Goal: Task Accomplishment & Management: Complete application form

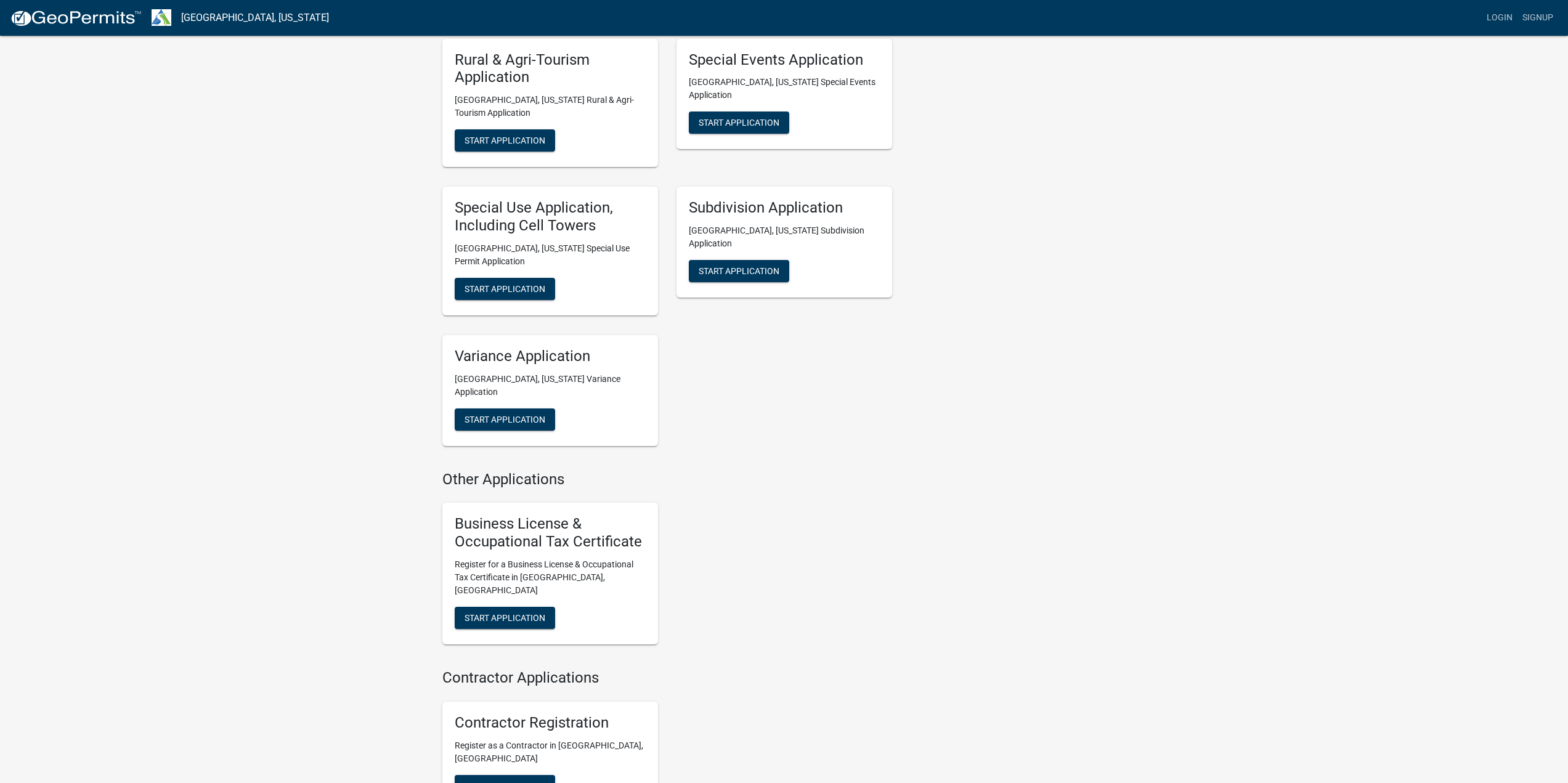
scroll to position [618, 0]
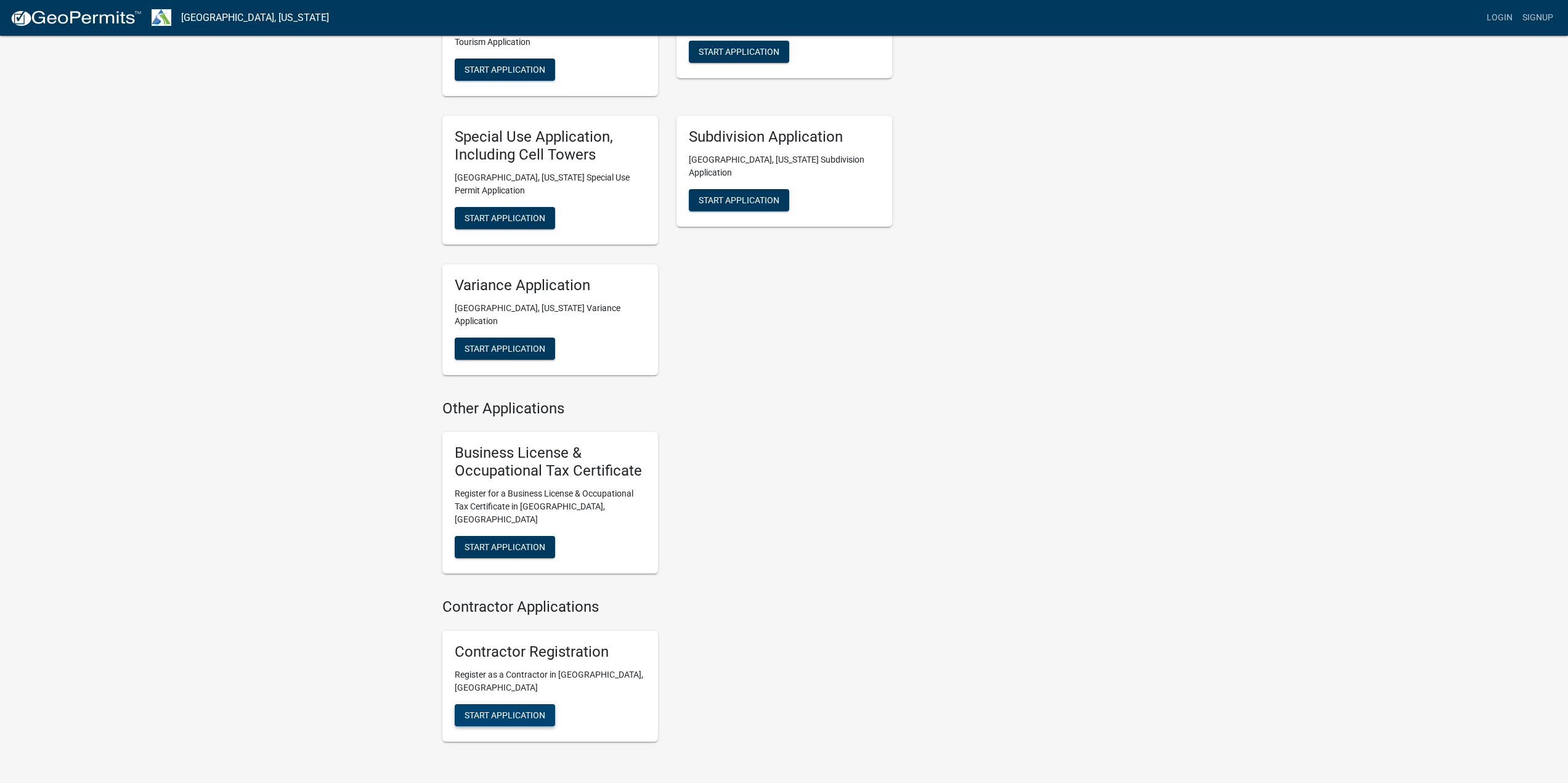
click at [526, 709] on span "Start Application" at bounding box center [505, 714] width 81 height 10
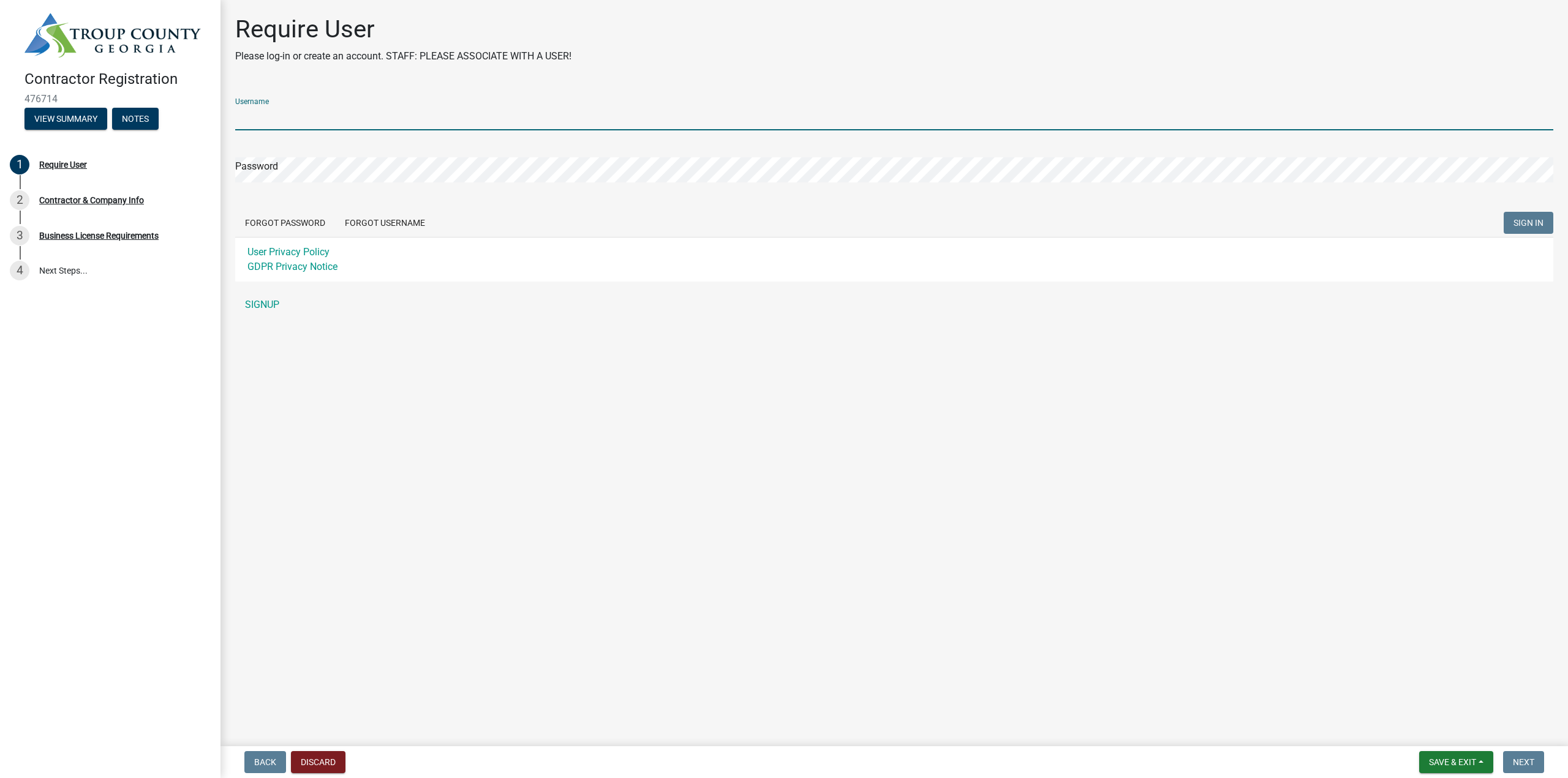
click at [369, 120] on input "Username" at bounding box center [894, 118] width 1318 height 25
click at [270, 300] on div "Username Password Forgot Password Forgot Username SIGN IN User Privacy Policy G…" at bounding box center [894, 203] width 1318 height 229
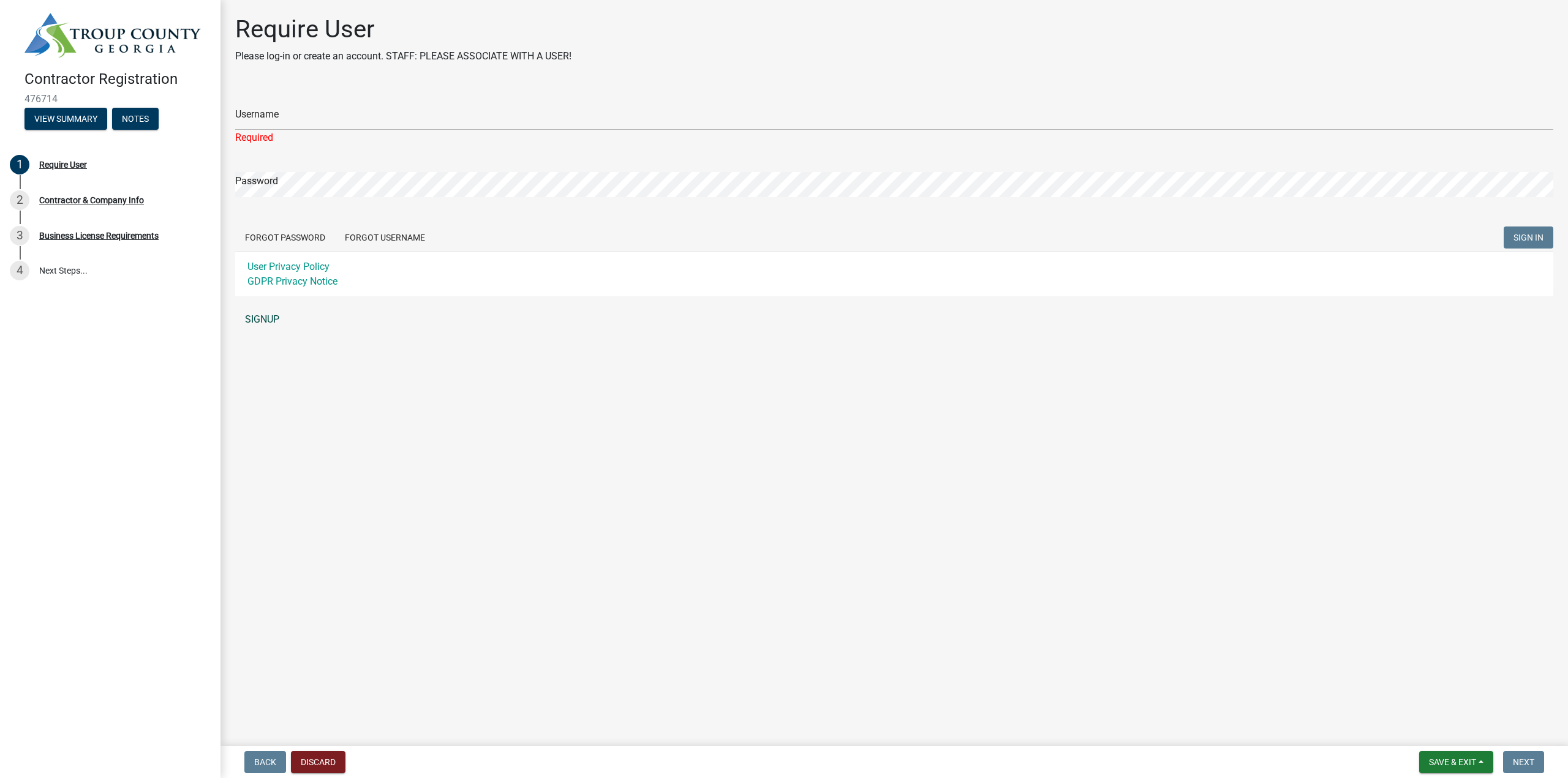
click at [264, 314] on link "SIGNUP" at bounding box center [894, 320] width 1318 height 25
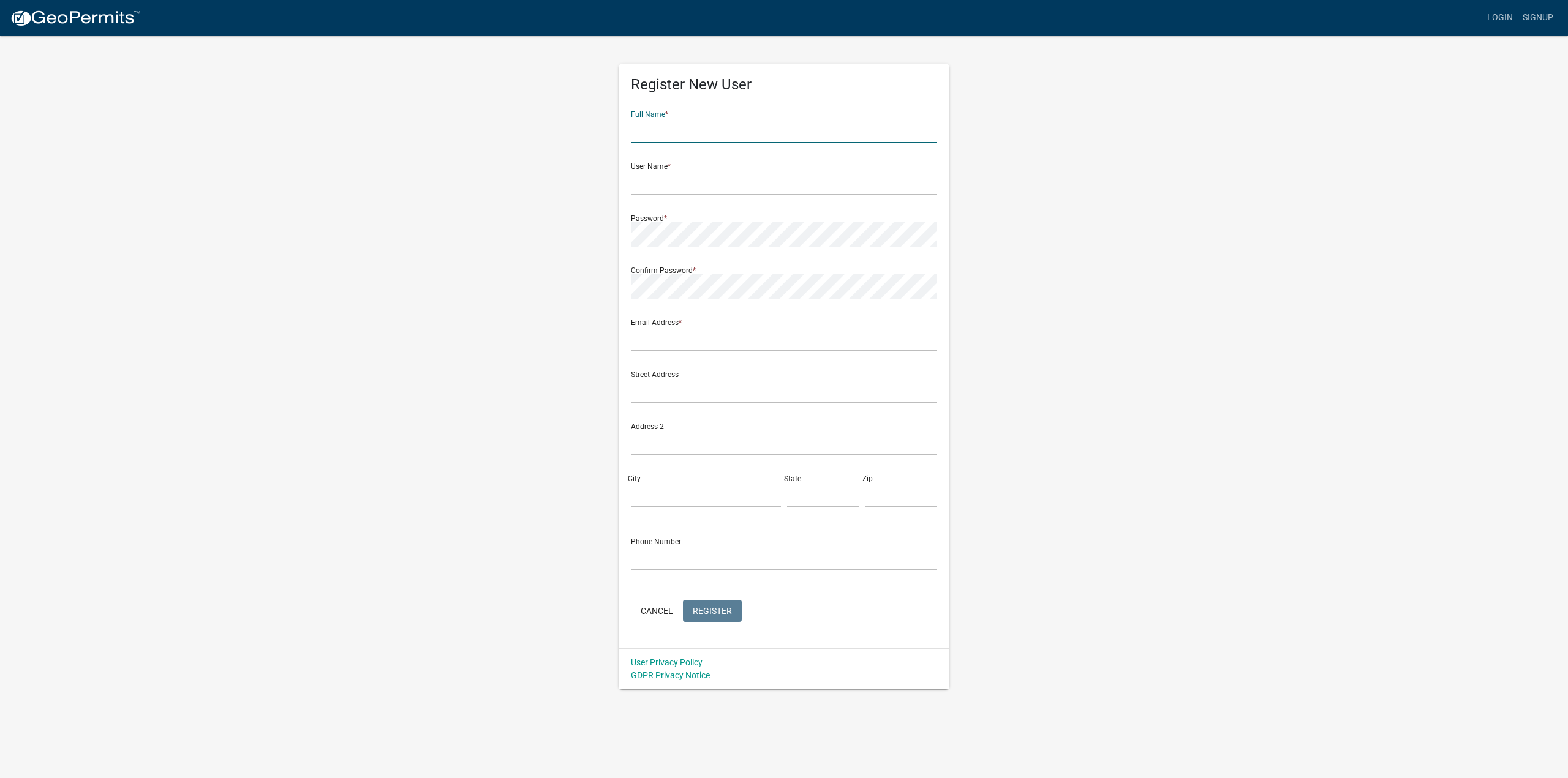
click at [675, 136] on input "text" at bounding box center [784, 130] width 306 height 25
type input "[PERSON_NAME] [PERSON_NAME]"
type input "scobb@dallendev.com"
type input "1918 Mall Boulevard"
type input "Auburn"
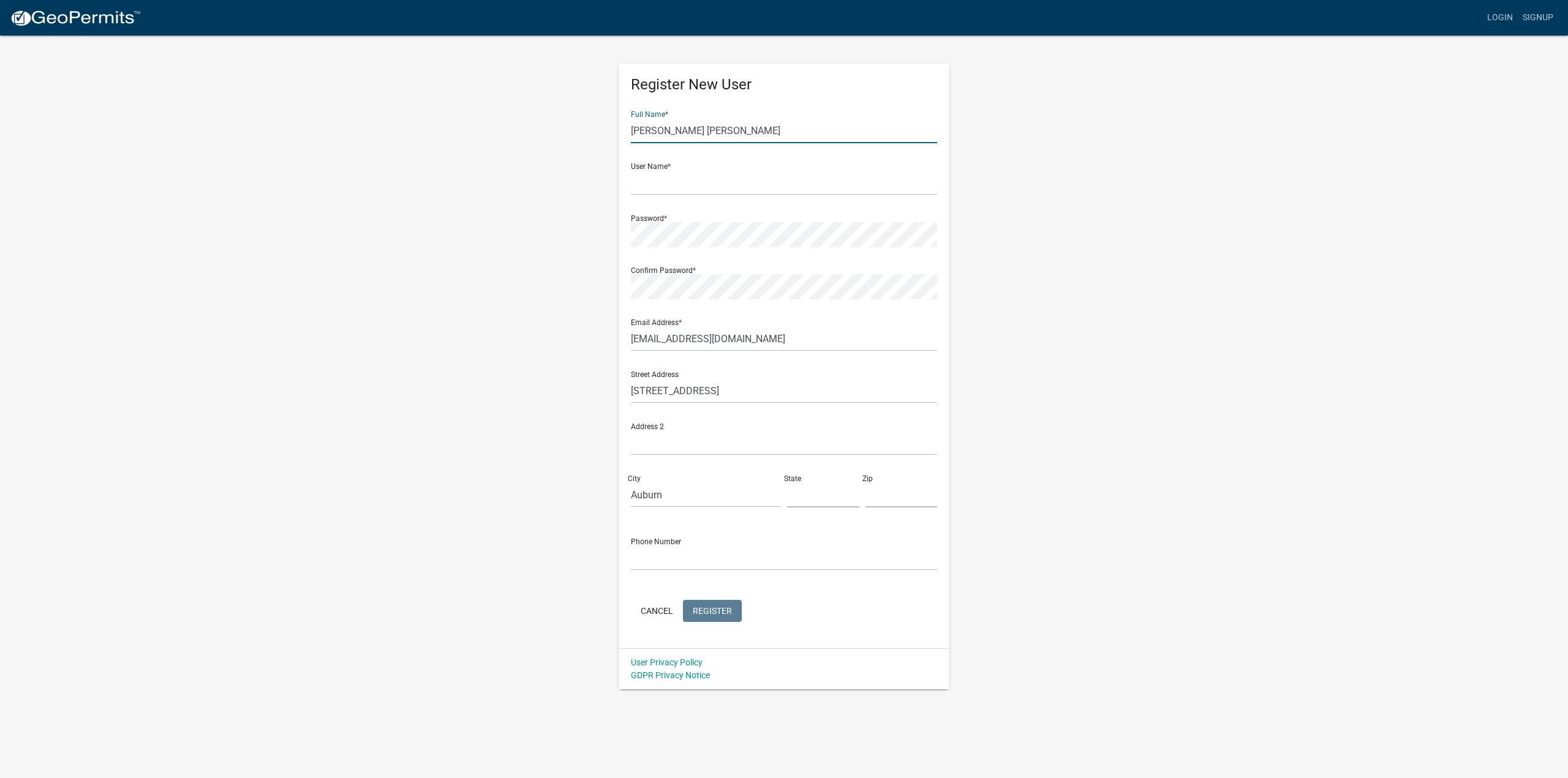
type input "AL"
type input "36831"
type input "3343037670"
click at [674, 185] on input "text" at bounding box center [784, 183] width 306 height 25
type input "cobbray"
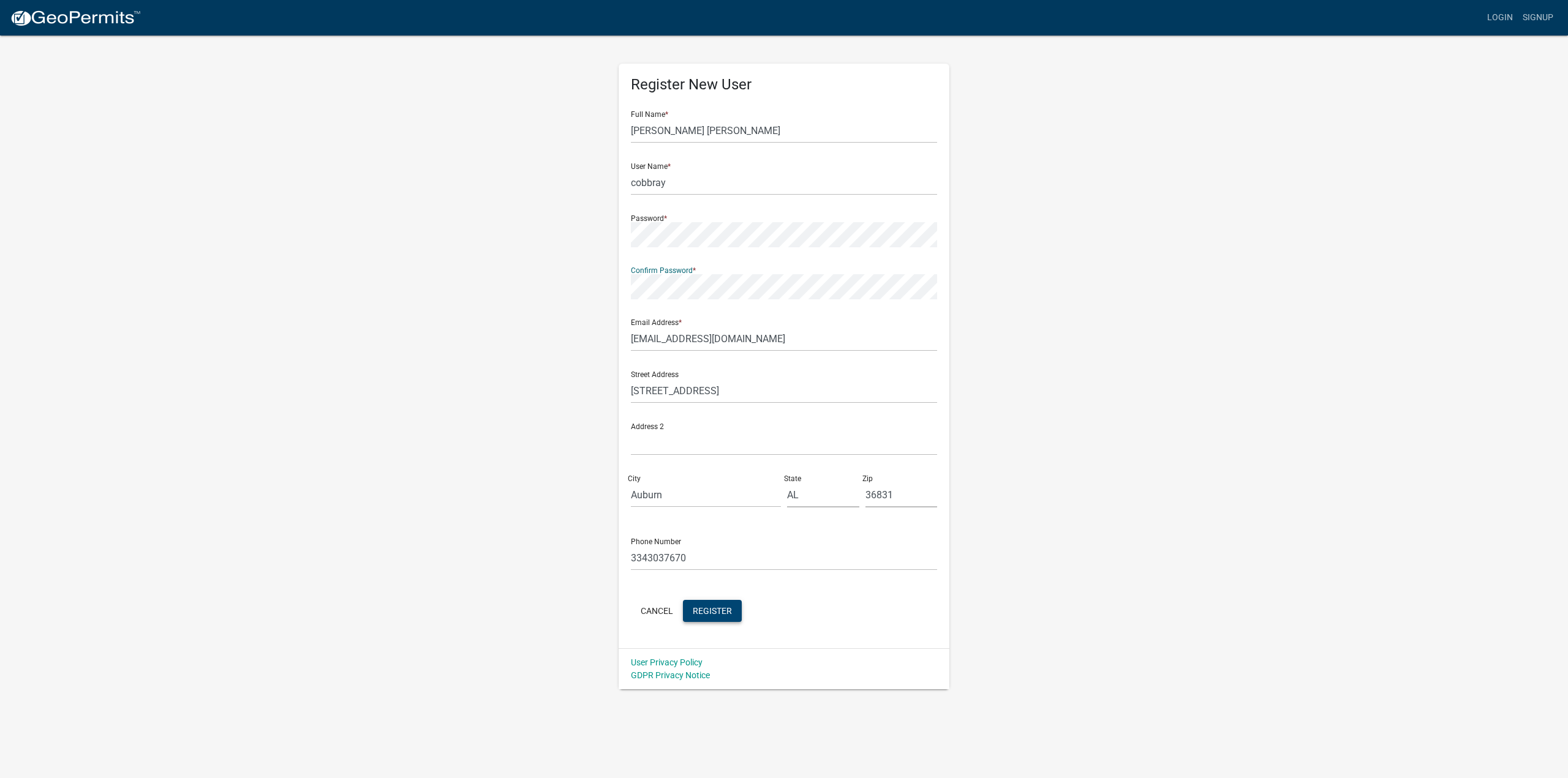
click at [707, 610] on span "Register" at bounding box center [712, 610] width 40 height 10
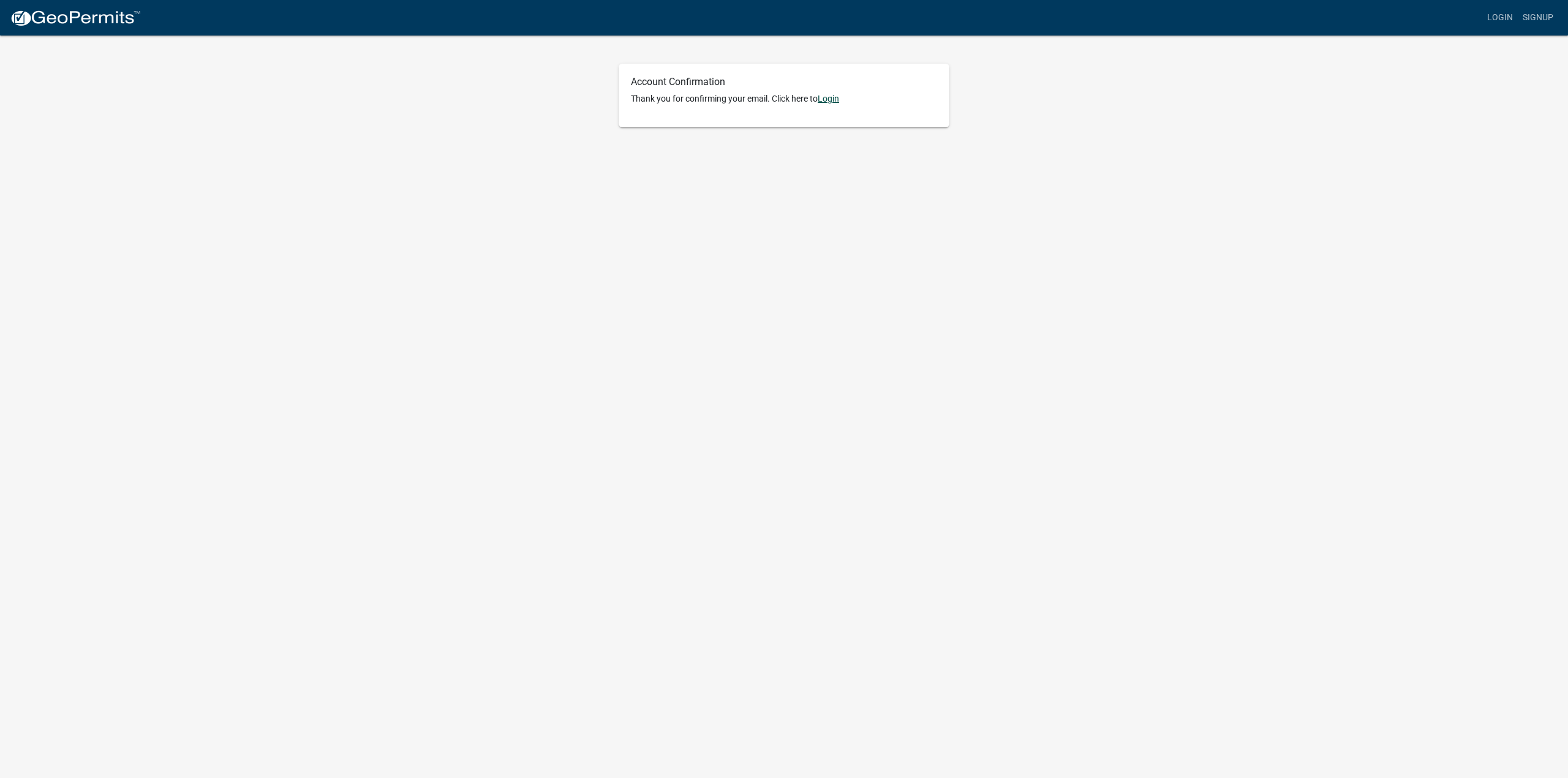
click at [832, 94] on link "Login" at bounding box center [828, 98] width 21 height 10
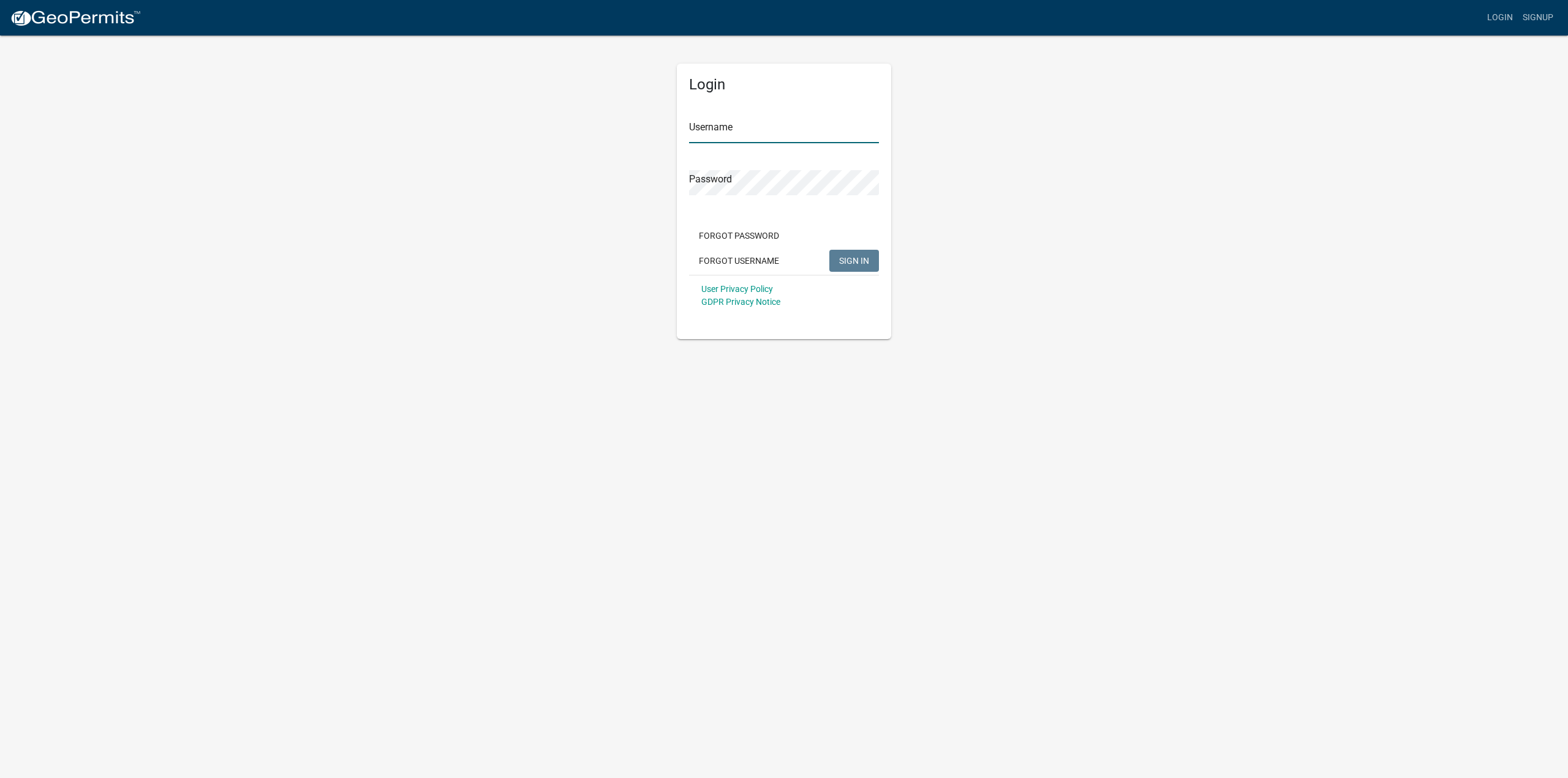
type input "cobbray"
drag, startPoint x: 334, startPoint y: 0, endPoint x: 858, endPoint y: 258, distance: 584.1
click at [858, 258] on span "SIGN IN" at bounding box center [854, 260] width 30 height 10
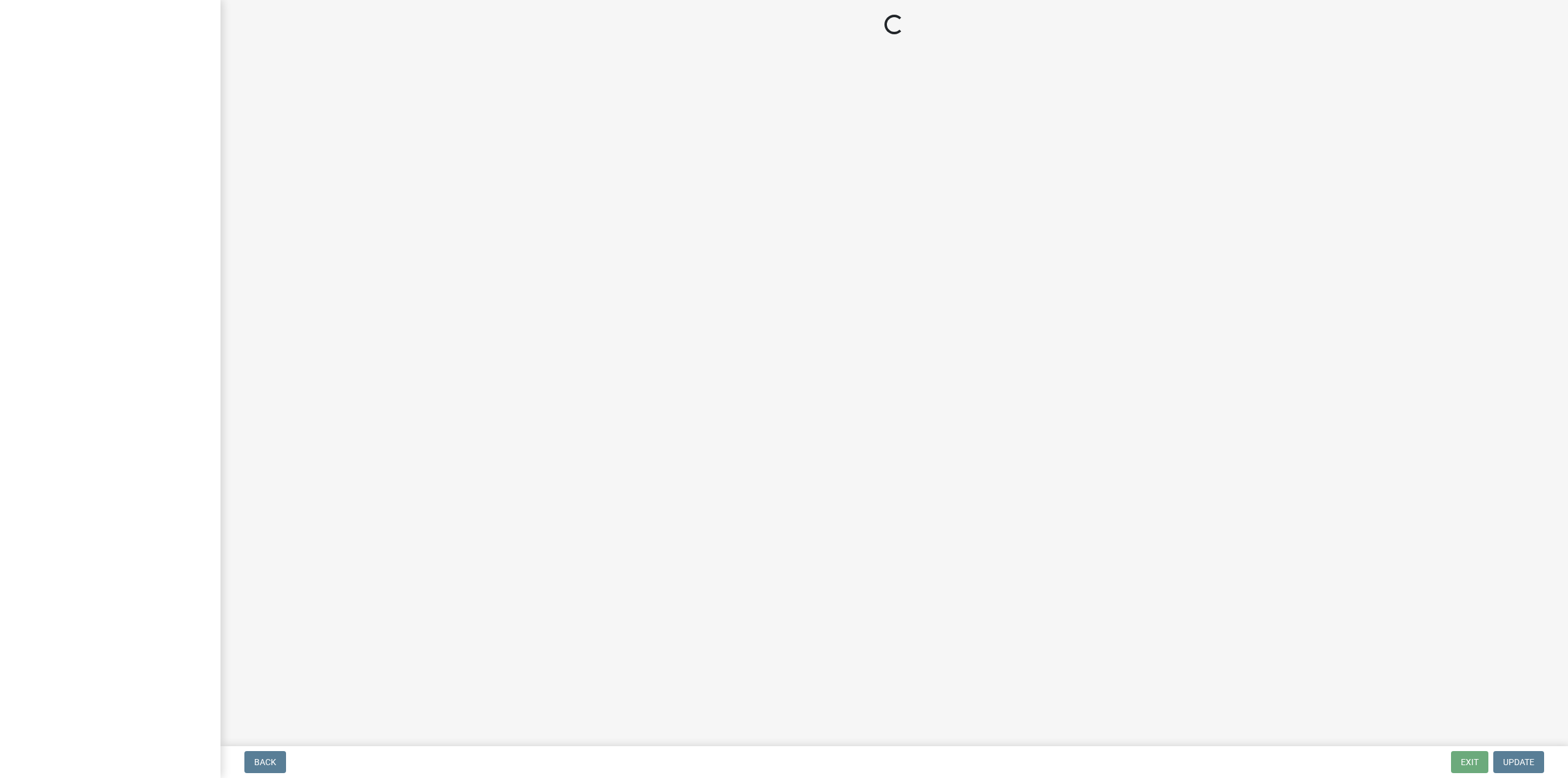
select select "AL"
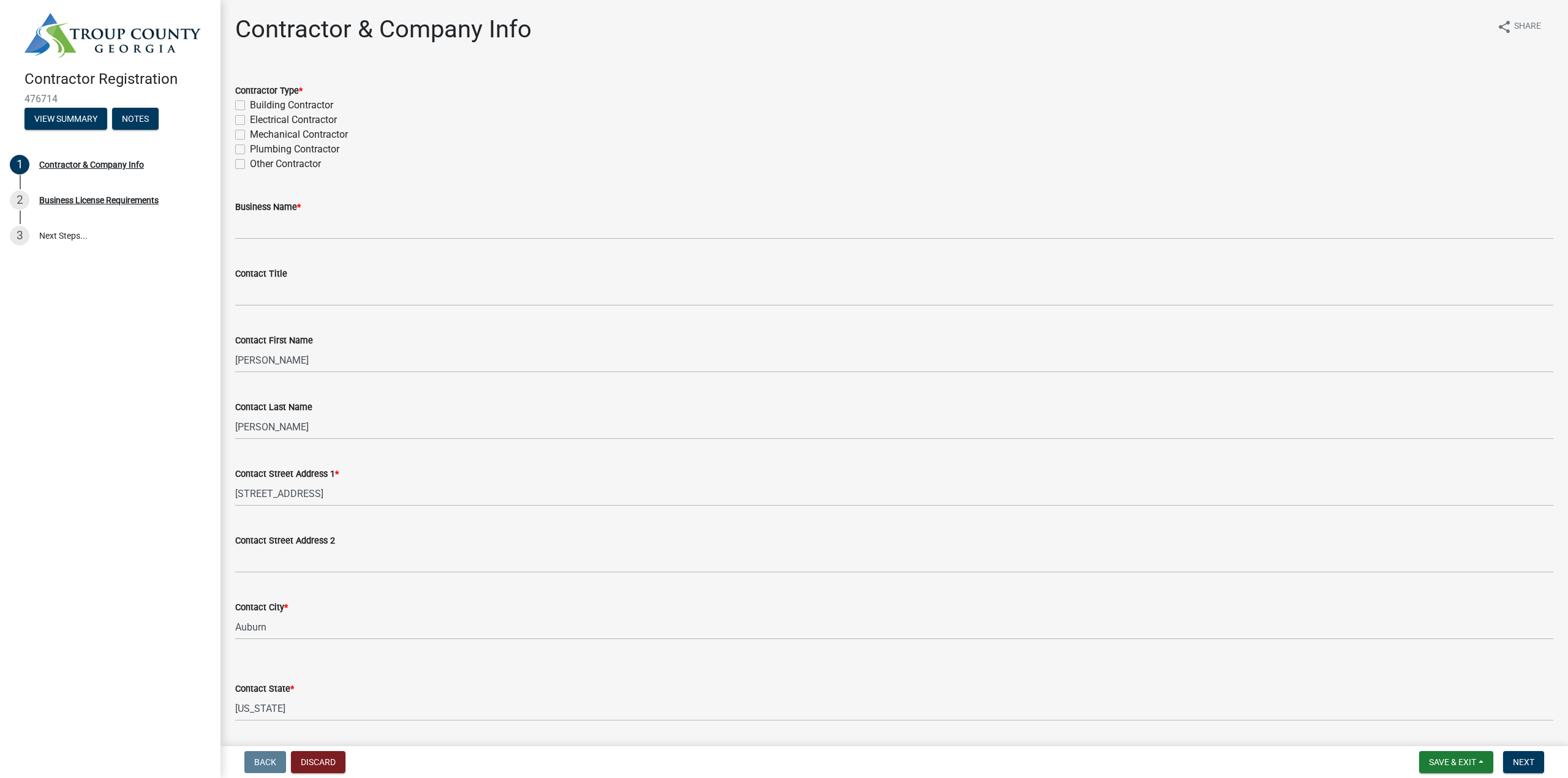
click at [317, 106] on label "Building Contractor" at bounding box center [291, 105] width 84 height 15
click at [258, 106] on input "Building Contractor" at bounding box center [254, 102] width 8 height 8
checkbox input "true"
checkbox input "false"
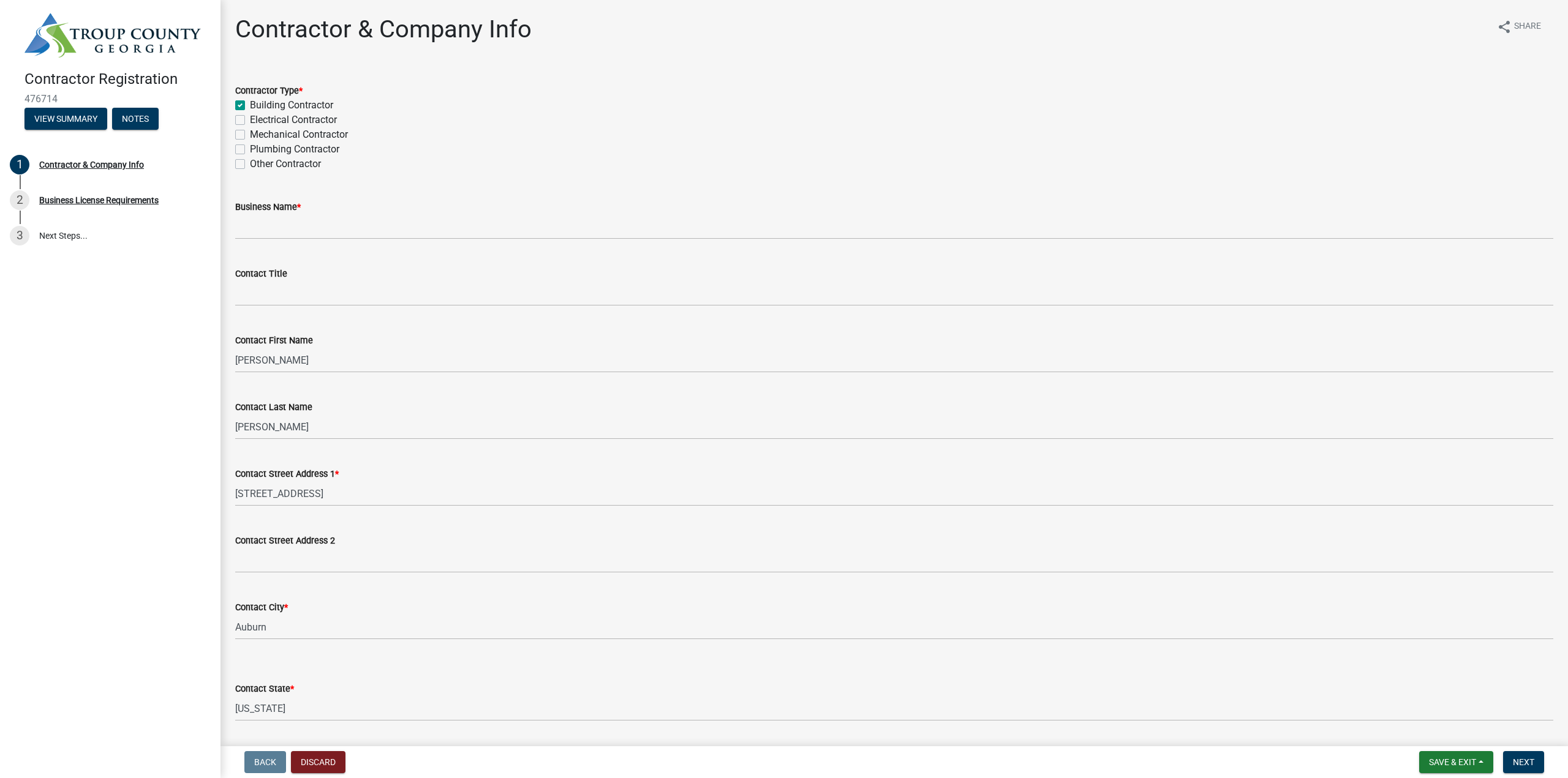
checkbox input "false"
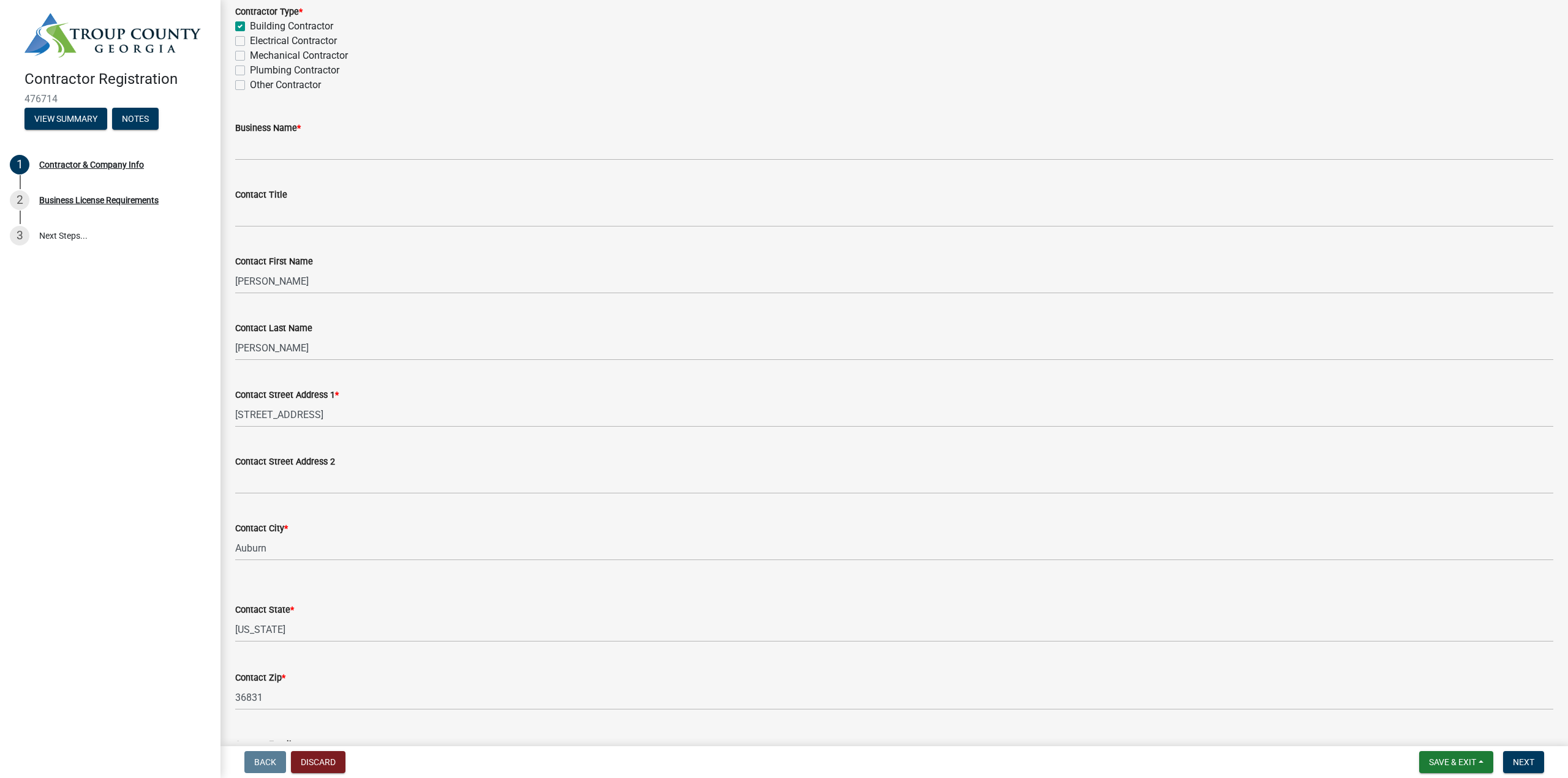
scroll to position [61, 0]
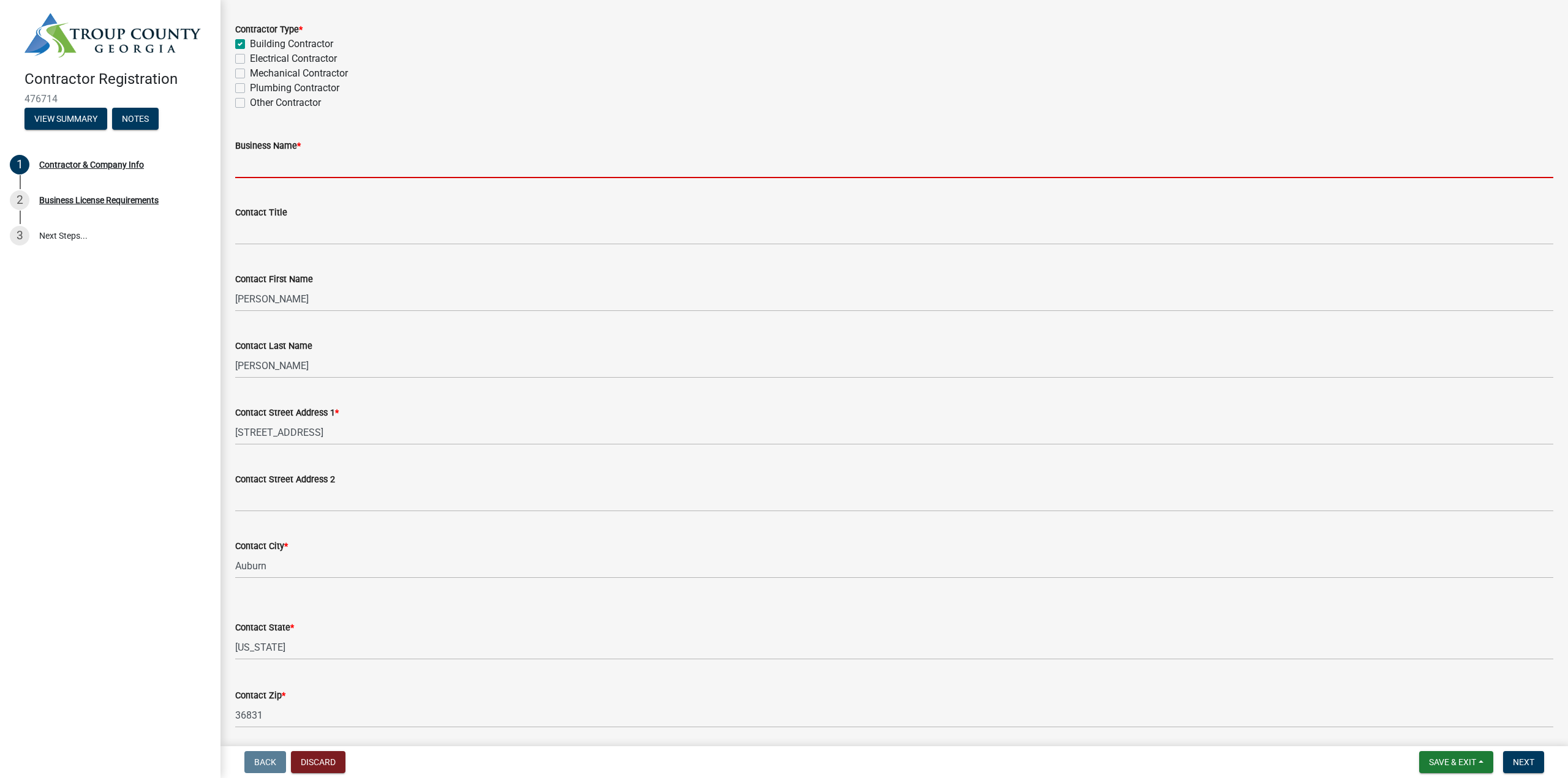
click at [361, 166] on input "Business Name *" at bounding box center [894, 165] width 1318 height 25
type input "Donald Allen Development, Inc."
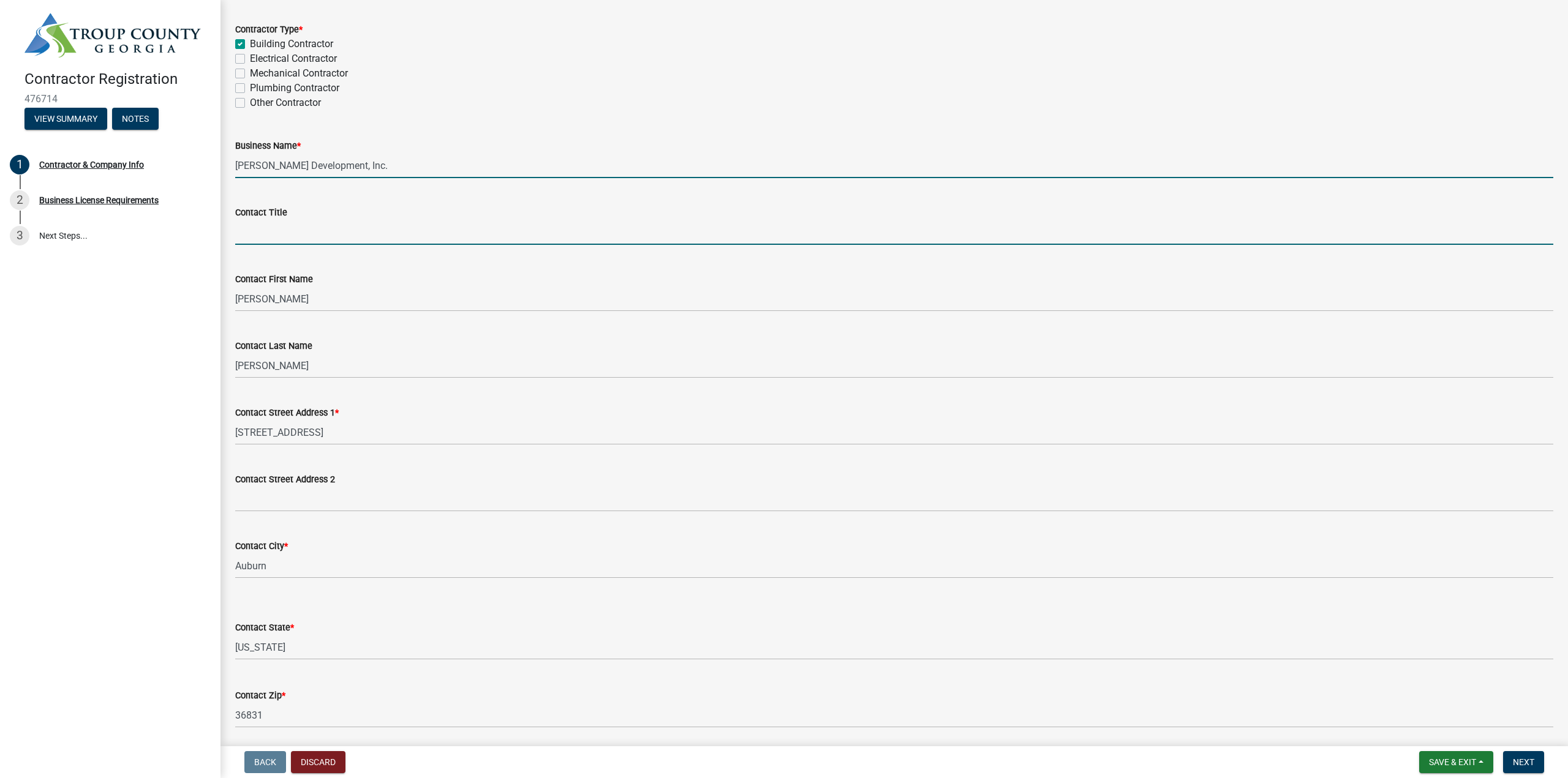
click at [398, 225] on input "Contact Title" at bounding box center [894, 232] width 1318 height 25
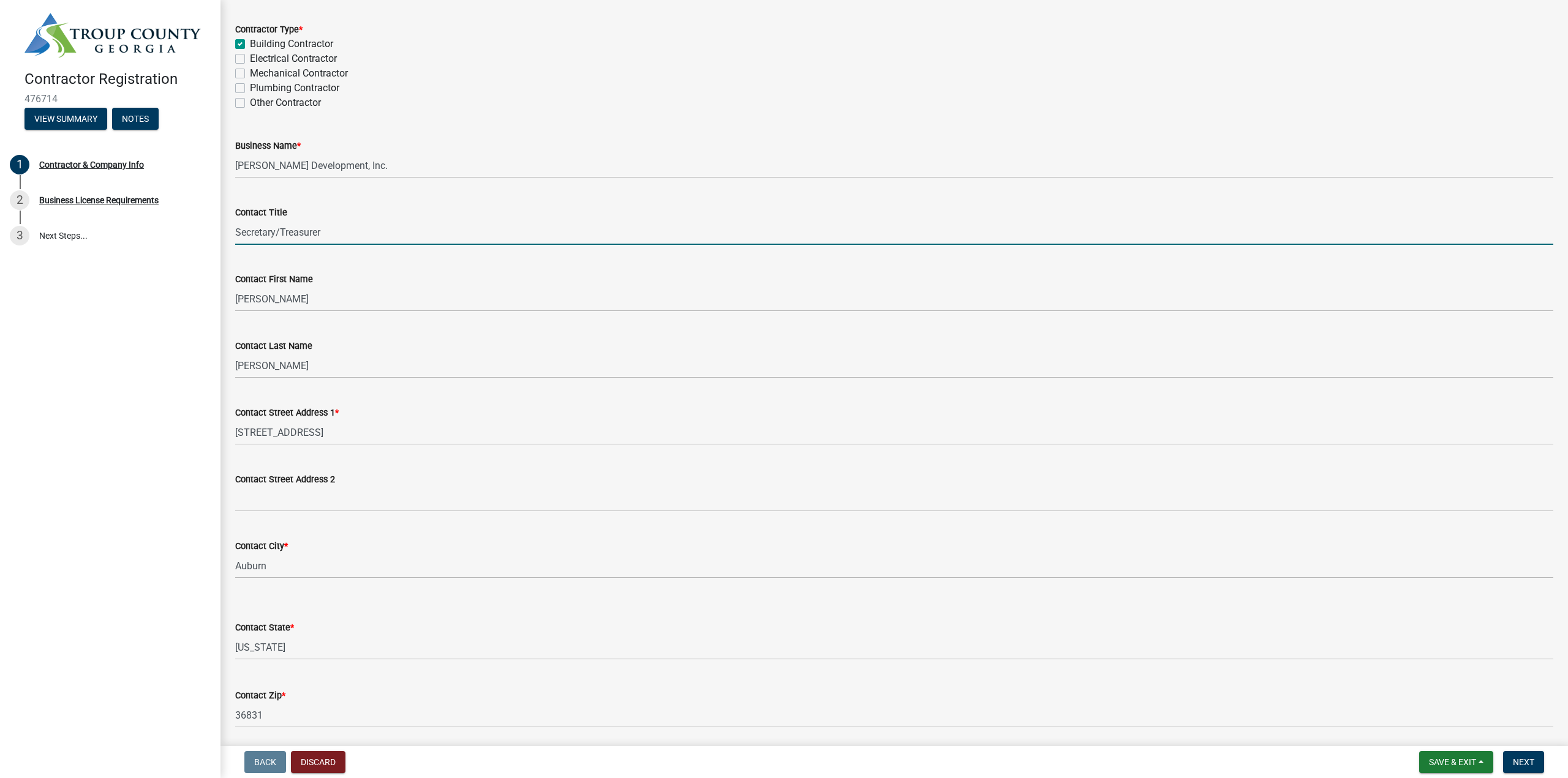
type input "Secretary/Treasurer"
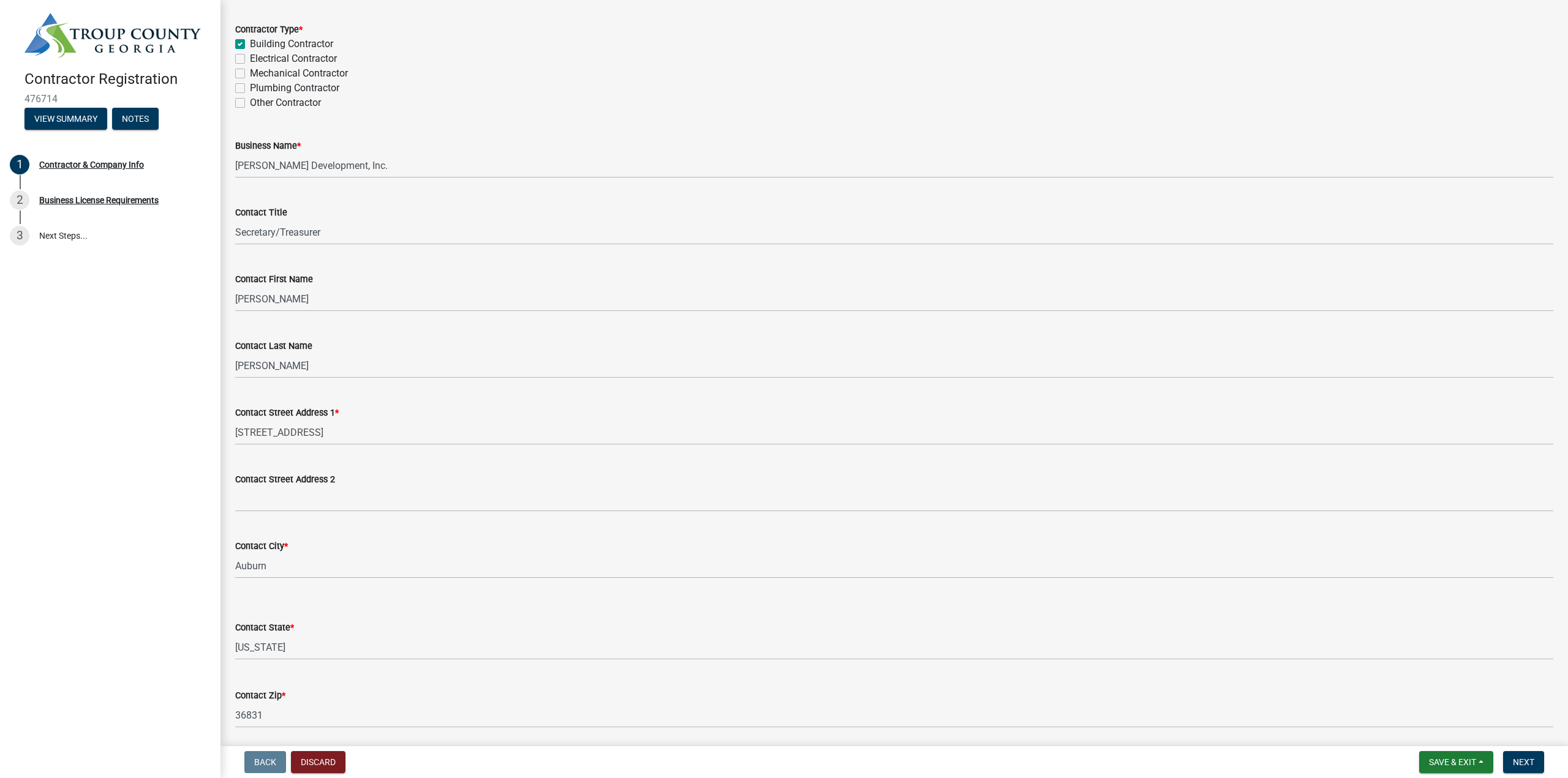
scroll to position [372, 0]
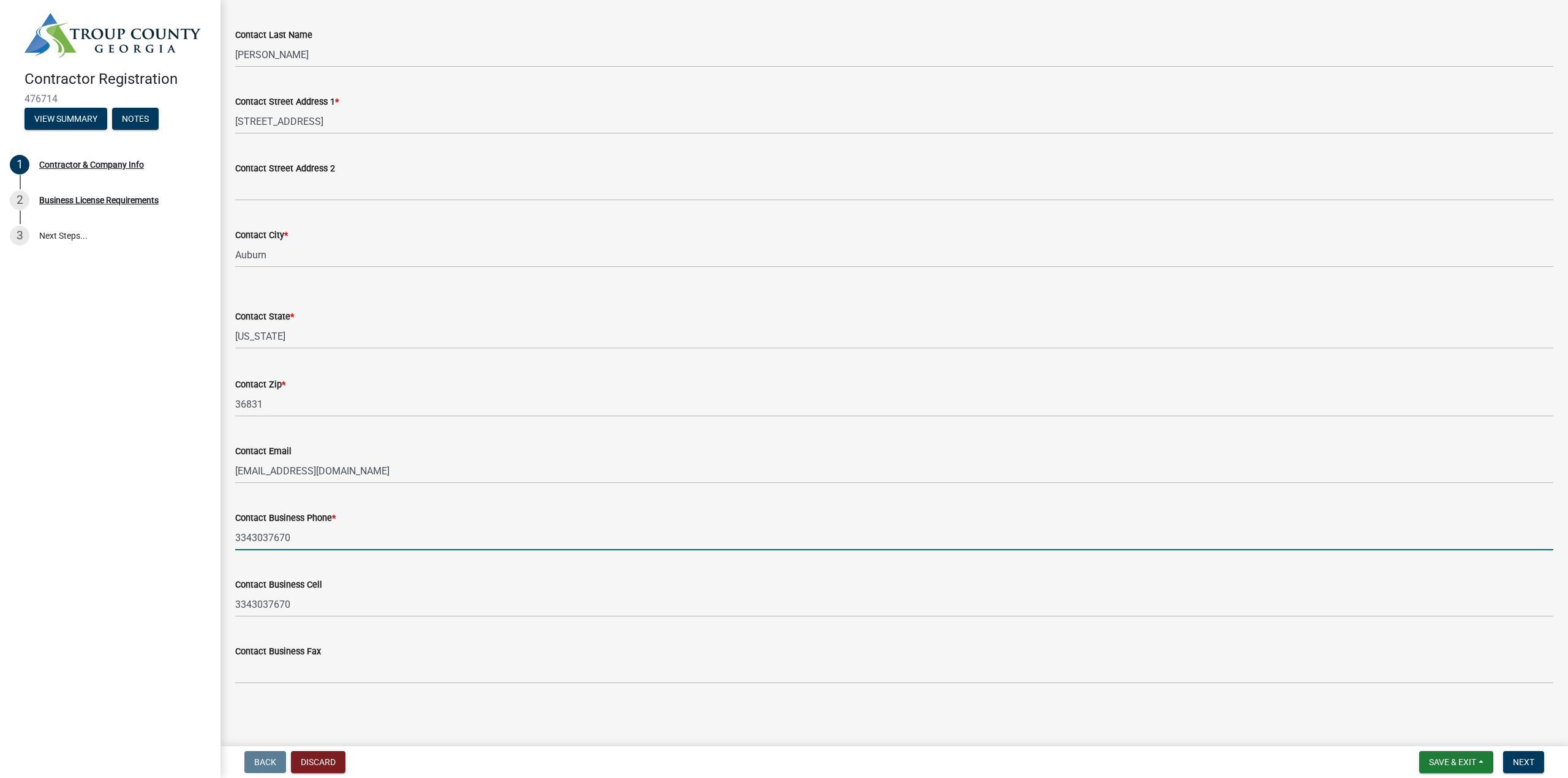
drag, startPoint x: 310, startPoint y: 542, endPoint x: 192, endPoint y: 529, distance: 118.7
click at [192, 530] on div "Contractor Registration 476714 View Summary Notes 1 Contractor & Company Info 2…" at bounding box center [784, 389] width 1568 height 778
click at [286, 542] on input "334" at bounding box center [894, 537] width 1318 height 25
type input "3348261120"
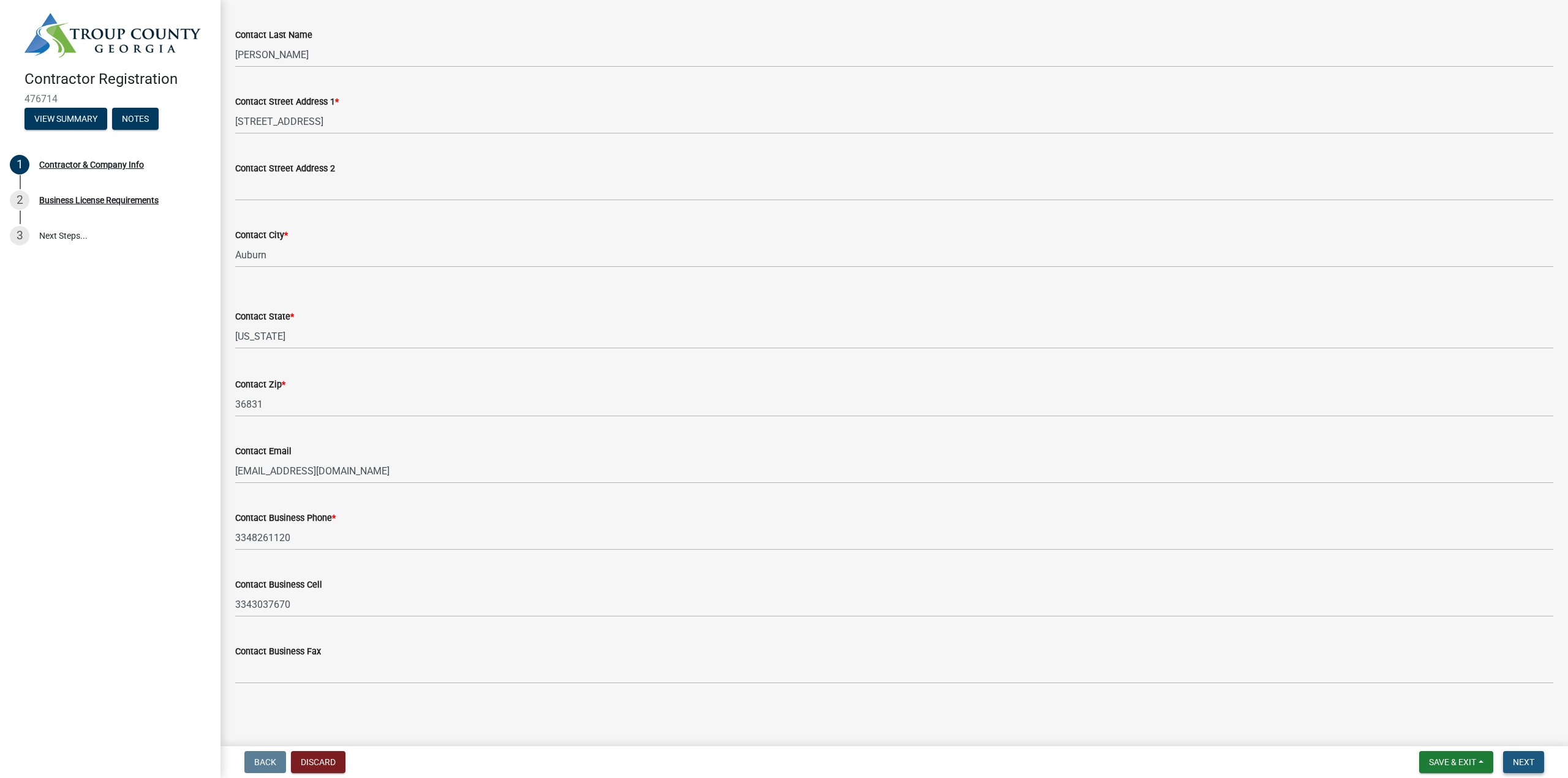
click at [1526, 761] on span "Next" at bounding box center [1523, 762] width 21 height 10
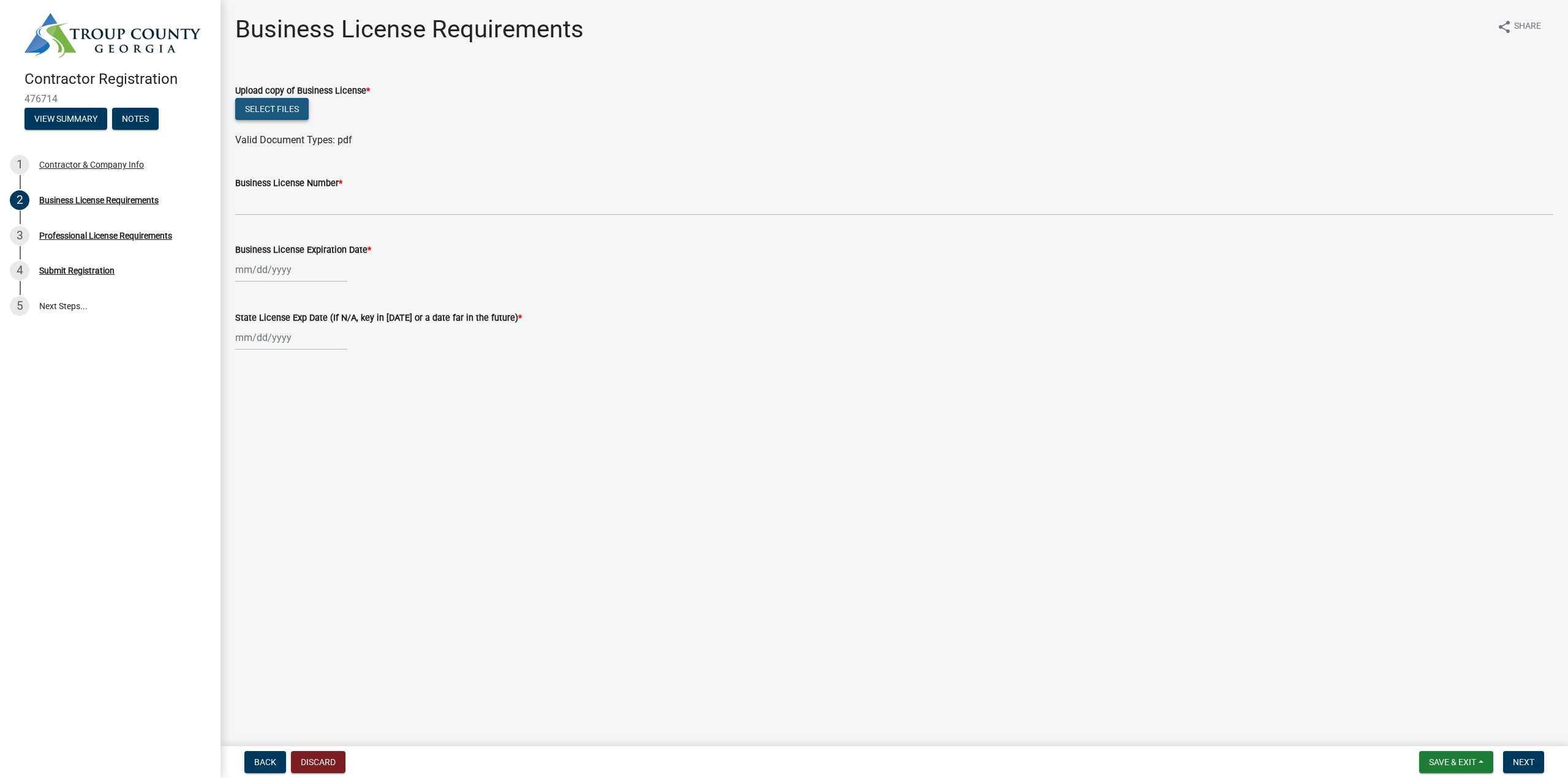
click at [273, 115] on button "Select files" at bounding box center [271, 109] width 73 height 22
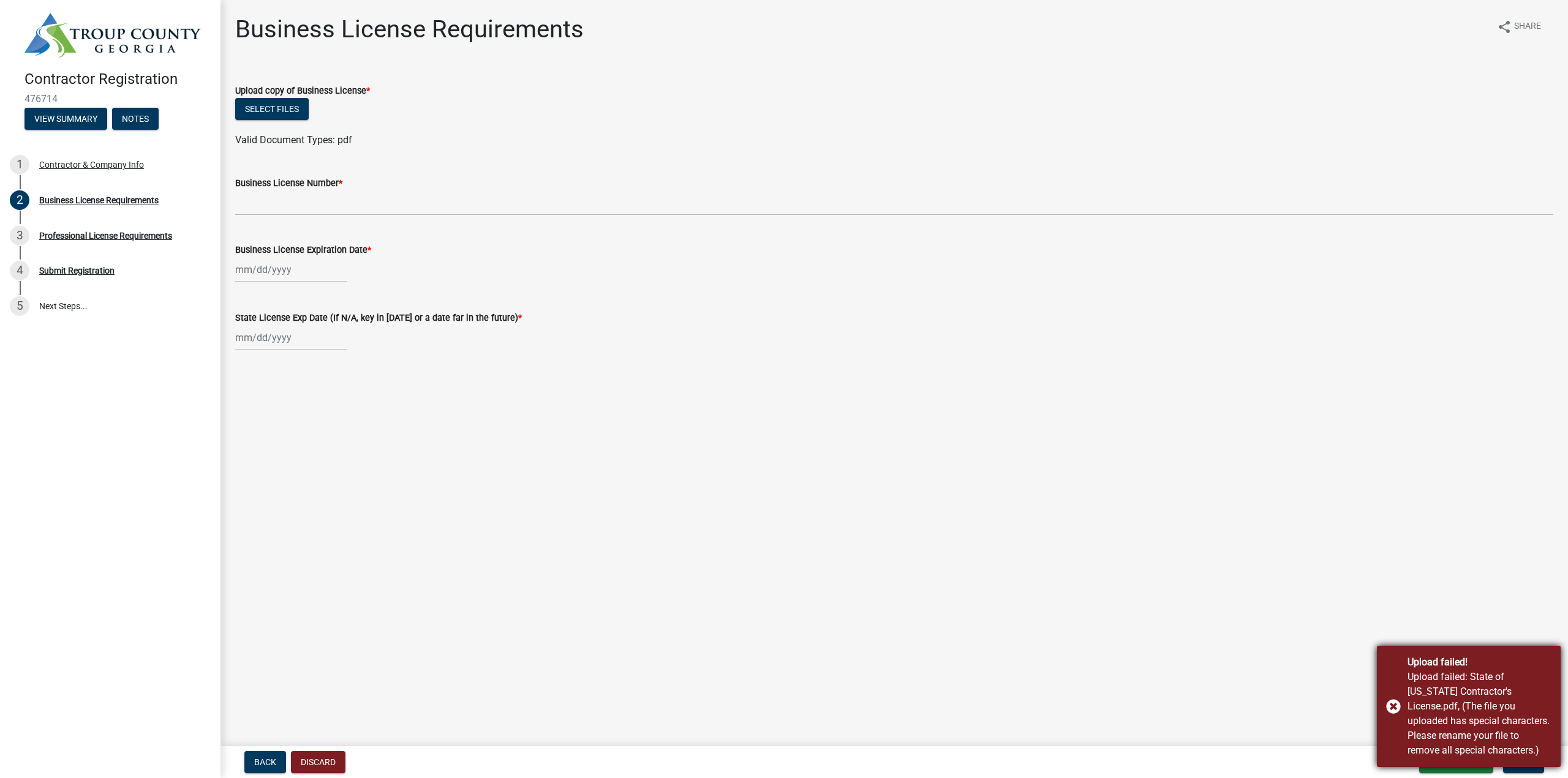
click at [1396, 707] on div "Upload failed! Upload failed: State of Georgia Contractor's License.pdf, (The f…" at bounding box center [1469, 706] width 184 height 121
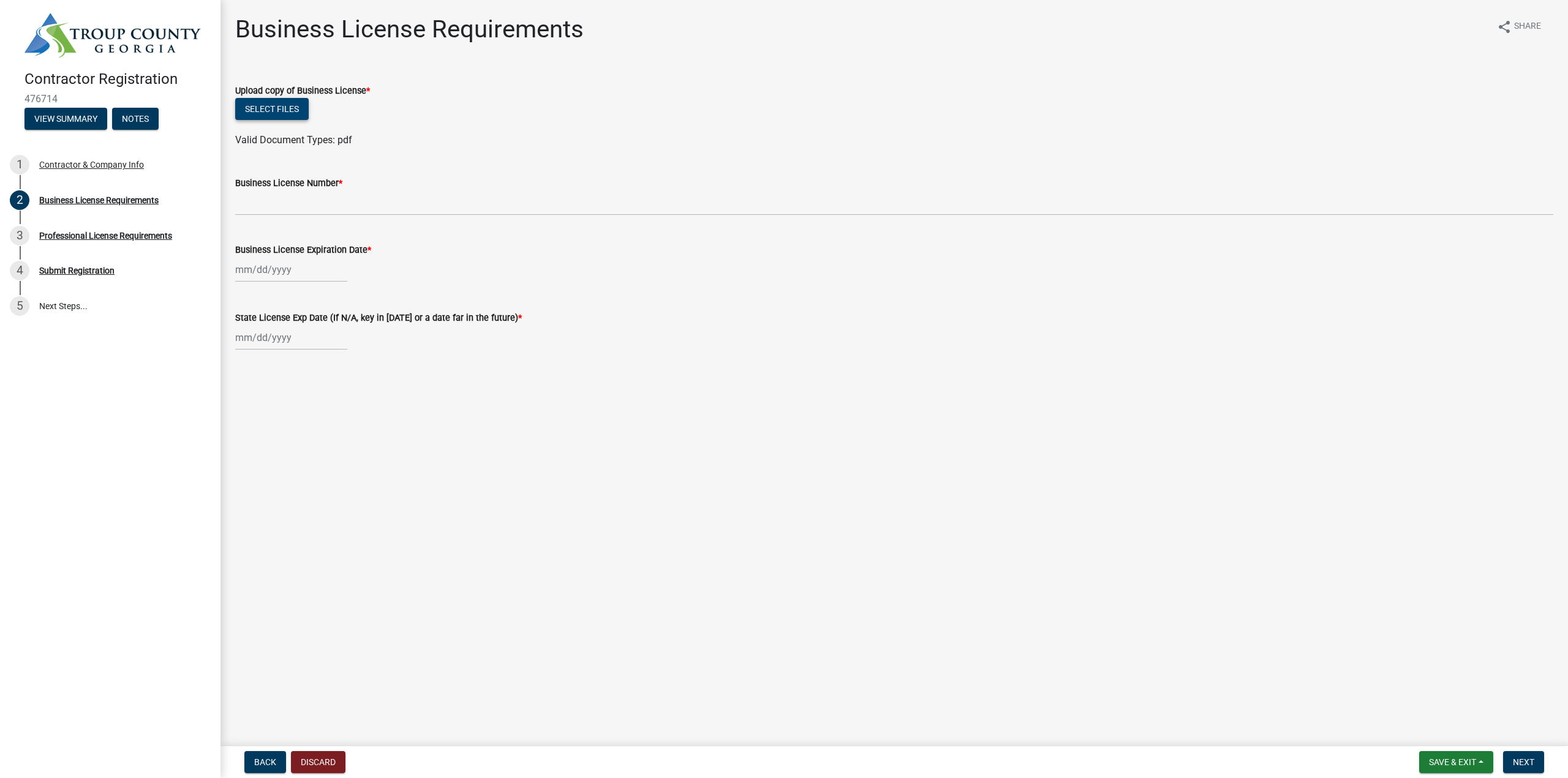
click at [274, 107] on button "Select files" at bounding box center [271, 109] width 73 height 22
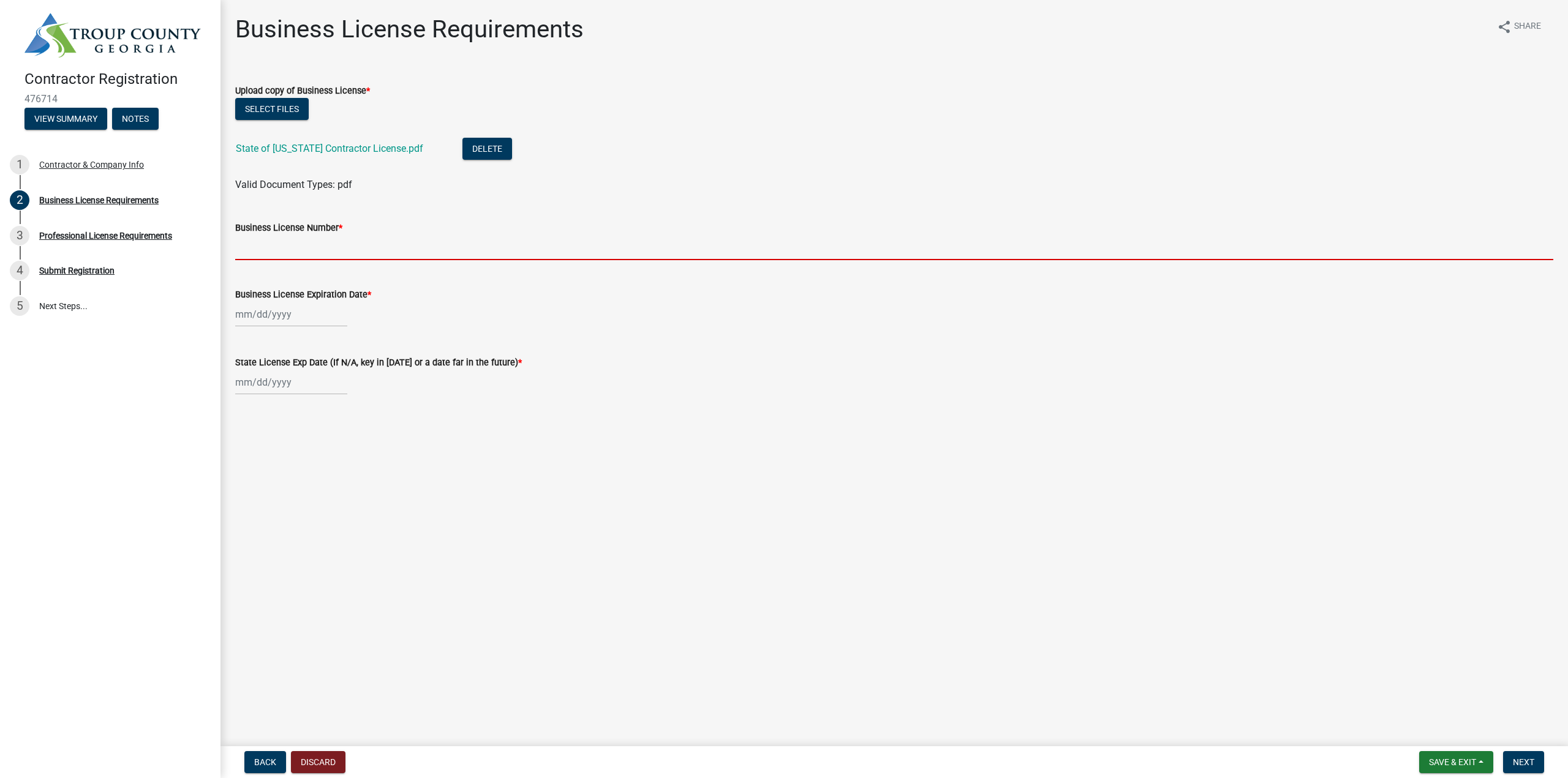
click at [288, 249] on input "Business License Number *" at bounding box center [894, 247] width 1318 height 25
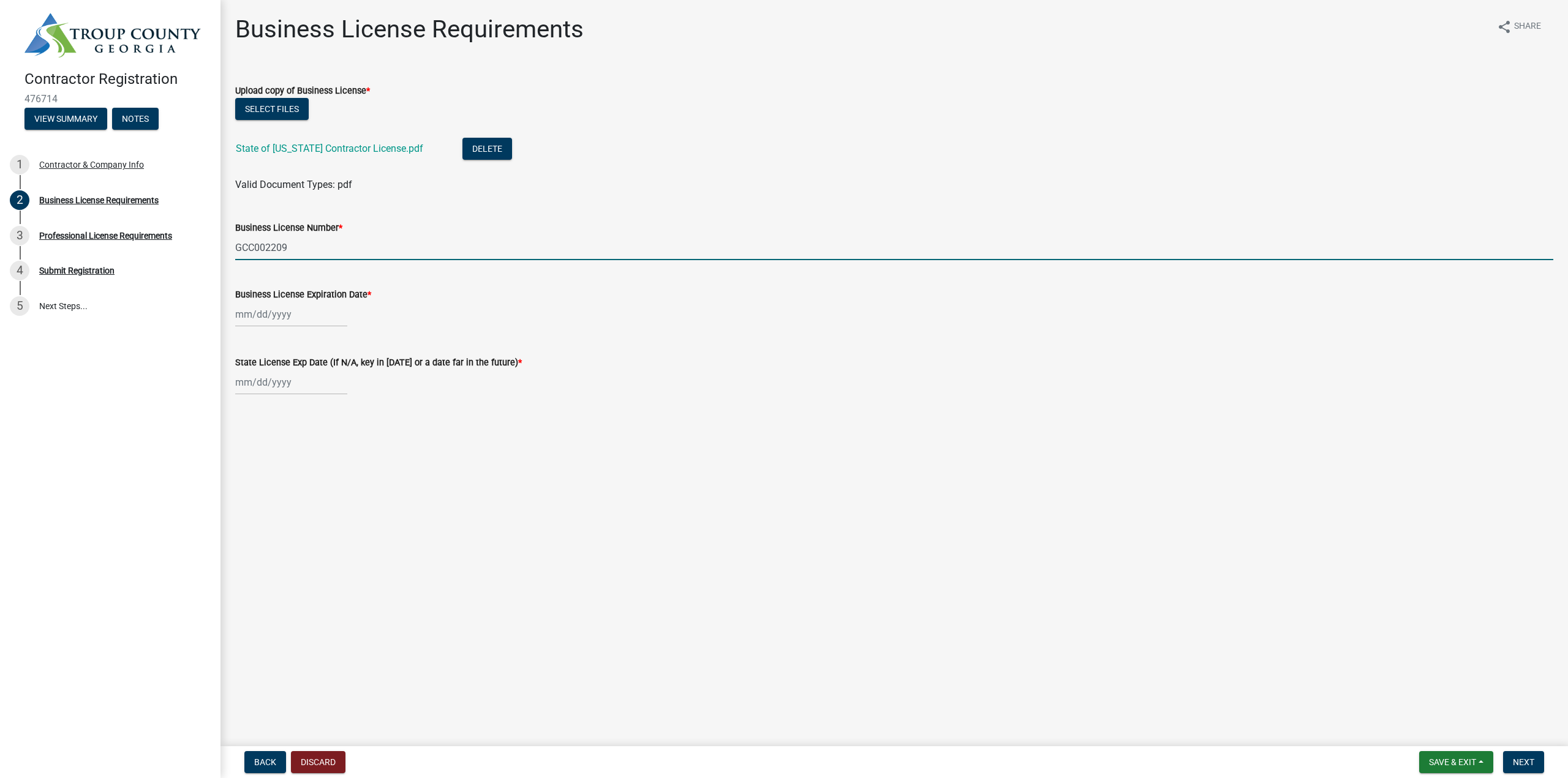
type input "GCC002209"
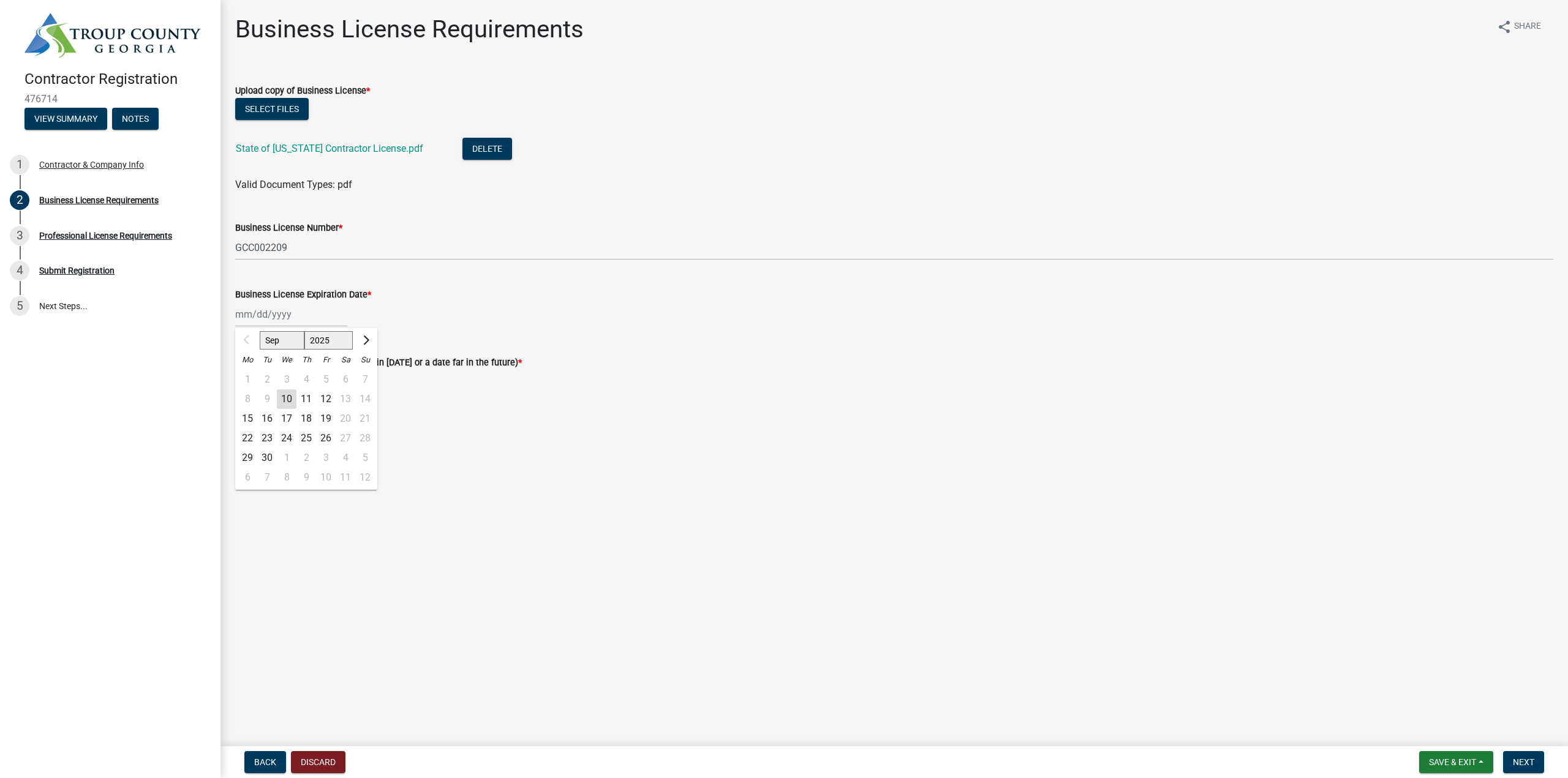
click at [264, 318] on div "Sep Oct Nov Dec 2025 2026 2027 2028 2029 2030 2031 2032 2033 2034 2035 2036 203…" at bounding box center [291, 314] width 112 height 25
click at [286, 337] on select "Sep Oct Nov Dec" at bounding box center [282, 340] width 45 height 18
click at [365, 339] on span "Next month" at bounding box center [365, 340] width 9 height 9
select select "10"
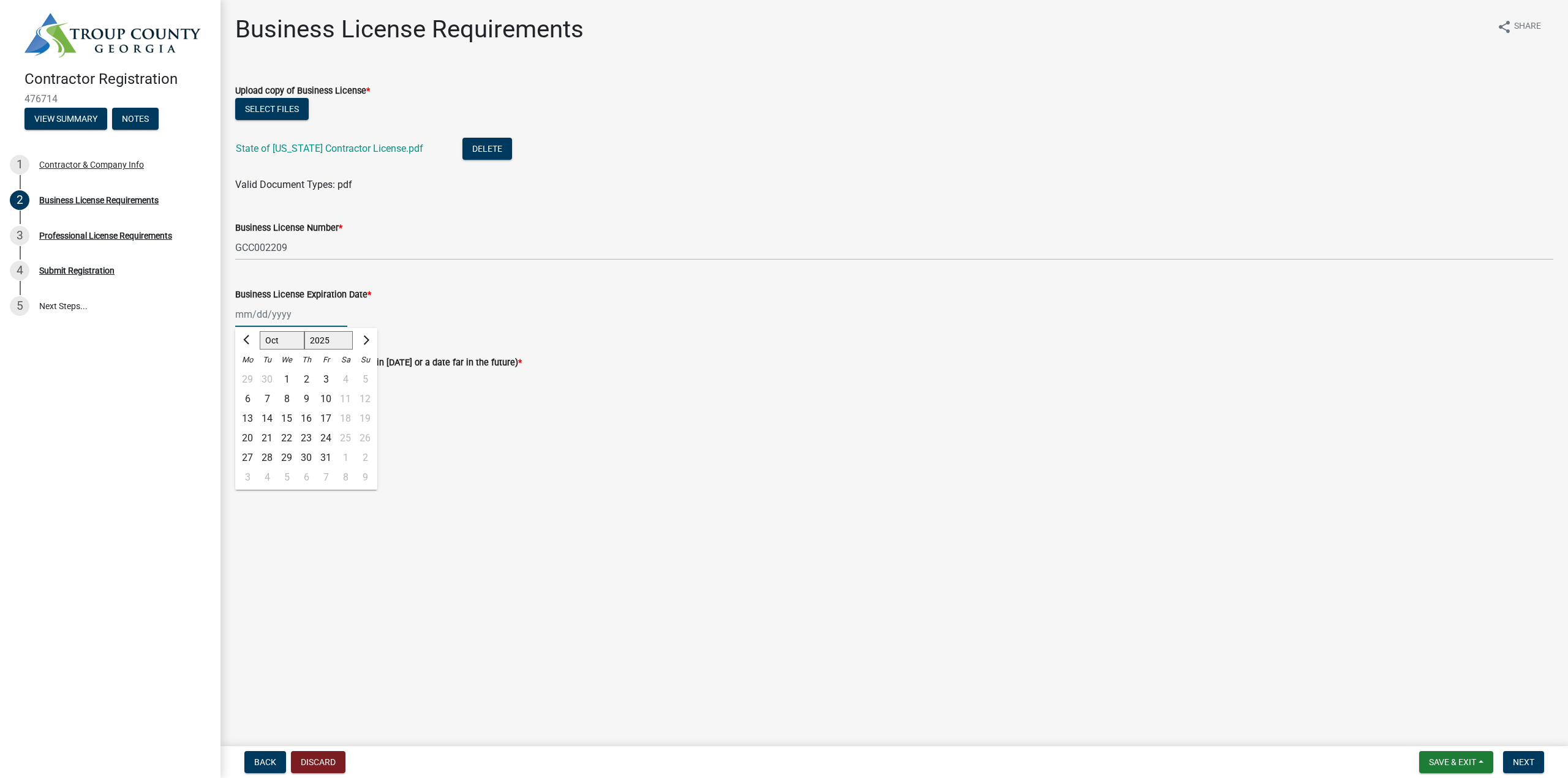
click at [332, 340] on select "2025 2026 2027 2028 2029 2030 2031 2032 2033 2034 2035 2036 2037 2038 2039 2040…" at bounding box center [329, 340] width 49 height 18
select select "2026"
click at [304, 331] on select "2025 2026 2027 2028 2029 2030 2031 2032 2033 2034 2035 2036 2037 2038 2039 2040…" at bounding box center [329, 340] width 49 height 18
click at [289, 343] on select "Jan Feb Mar Apr May Jun Jul Aug Sep Oct Nov Dec" at bounding box center [284, 340] width 50 height 18
select select "6"
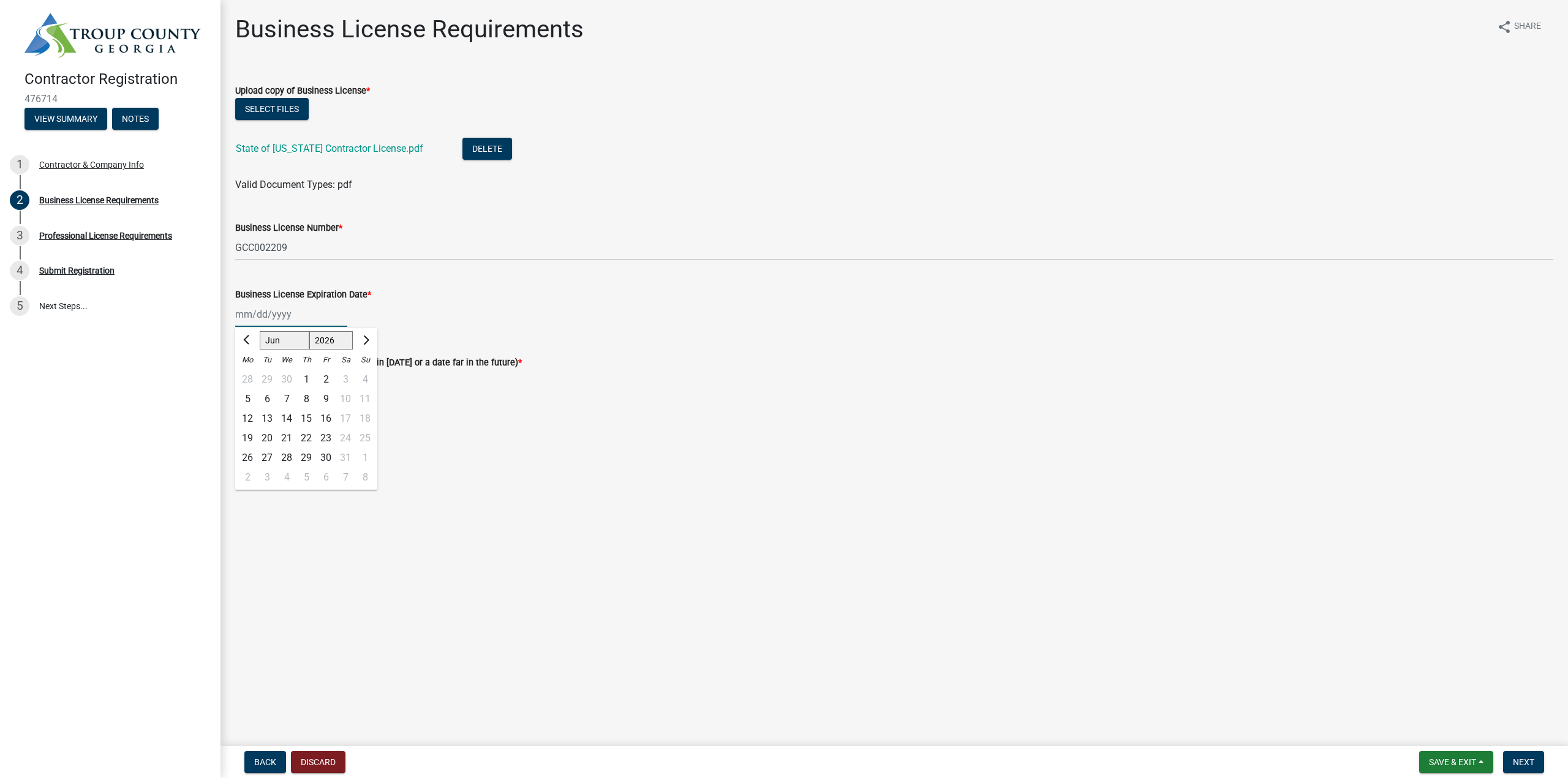
click at [260, 331] on select "Jan Feb Mar Apr May Jun Jul Aug Sep Oct Nov Dec" at bounding box center [284, 340] width 50 height 18
click at [269, 456] on div "30" at bounding box center [267, 458] width 19 height 19
type input "06/30/2026"
click at [323, 385] on div at bounding box center [291, 382] width 112 height 25
click at [367, 407] on span "Next month" at bounding box center [365, 408] width 9 height 9
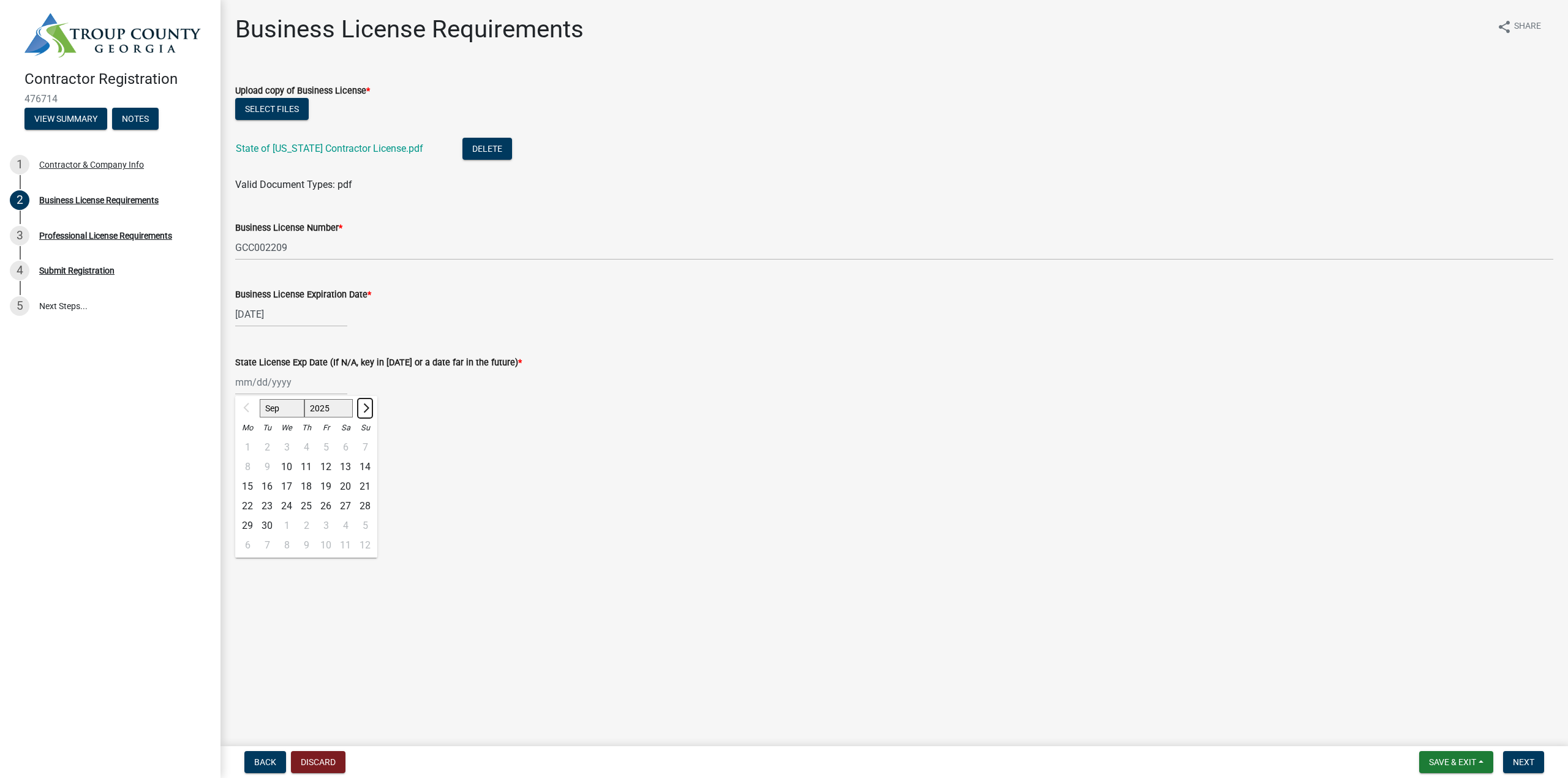
select select "10"
click at [333, 407] on select "2025 2026 2027 2028 2029 2030 2031 2032 2033 2034 2035 2036 2037 2038 2039 2040…" at bounding box center [329, 408] width 49 height 18
select select "2026"
click at [304, 399] on select "2025 2026 2027 2028 2029 2030 2031 2032 2033 2034 2035 2036 2037 2038 2039 2040…" at bounding box center [329, 408] width 49 height 18
click at [366, 411] on button "Next month" at bounding box center [365, 408] width 15 height 19
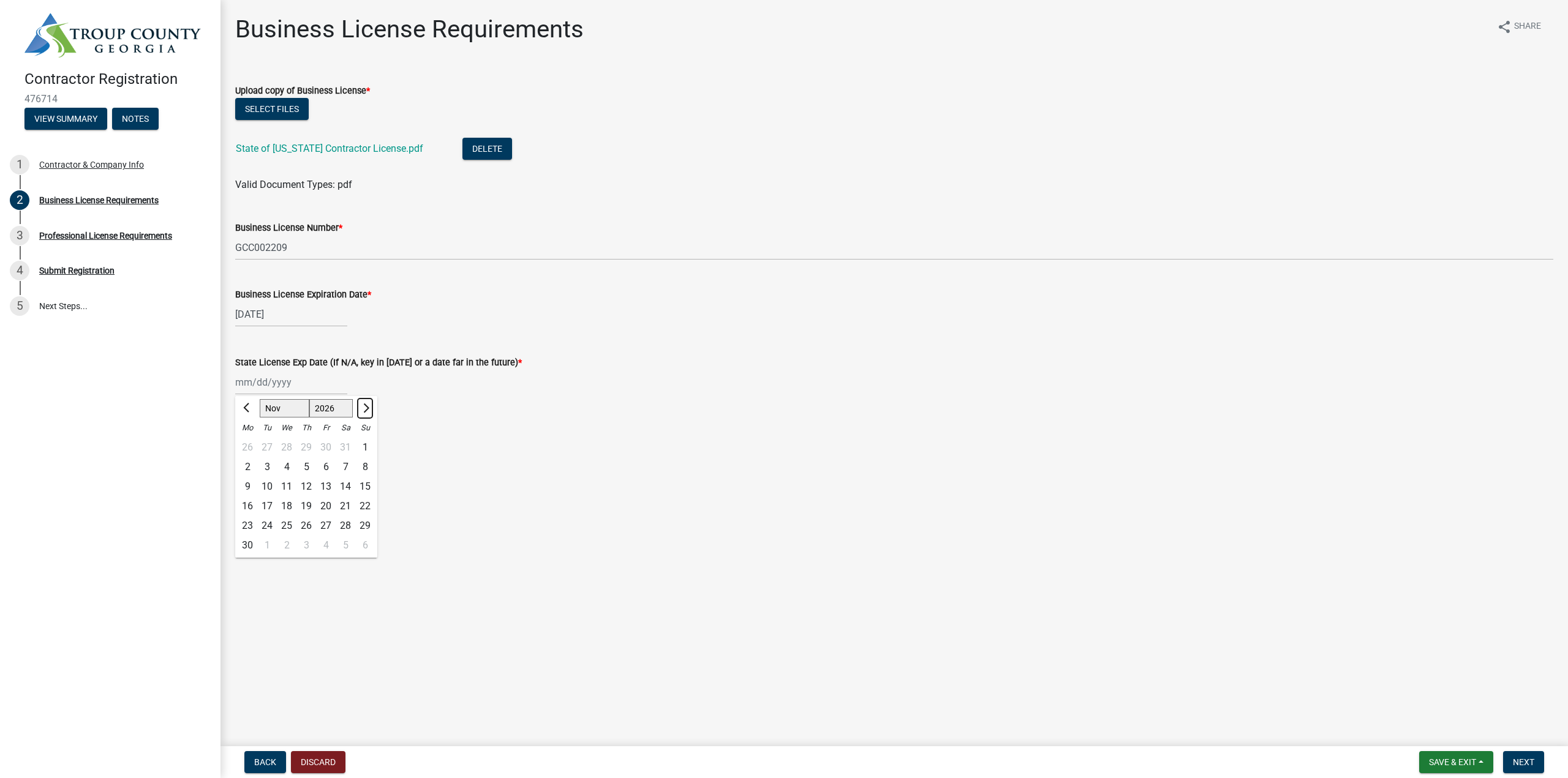
click at [366, 411] on button "Next month" at bounding box center [365, 408] width 15 height 19
select select "1"
select select "2027"
click at [366, 411] on button "Next month" at bounding box center [365, 408] width 15 height 19
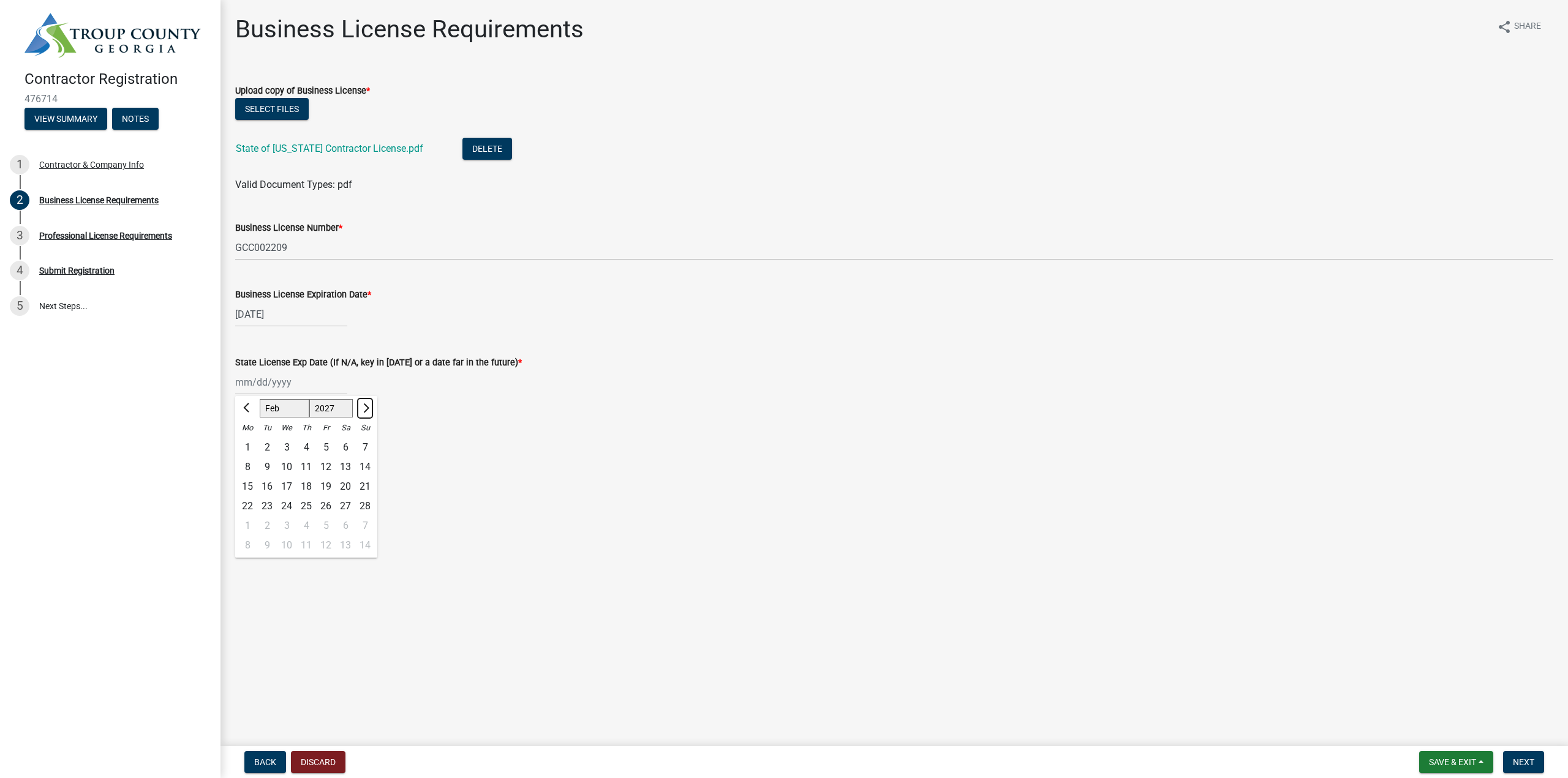
click at [366, 411] on button "Next month" at bounding box center [365, 408] width 15 height 19
click at [247, 407] on span "Previous month" at bounding box center [247, 408] width 9 height 9
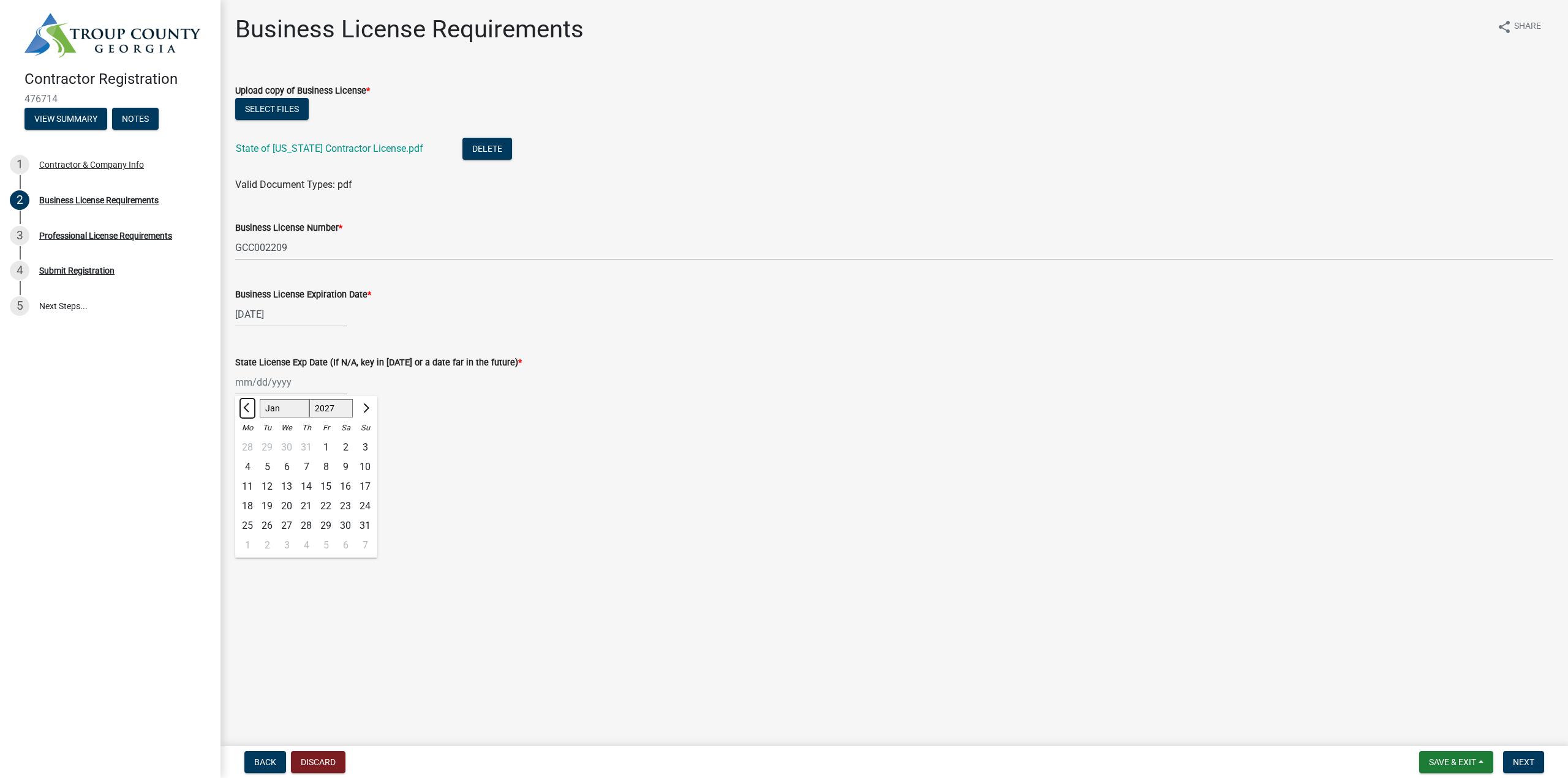
click at [247, 407] on span "Previous month" at bounding box center [247, 408] width 9 height 9
select select "12"
select select "2026"
click at [247, 407] on span "Previous month" at bounding box center [247, 408] width 9 height 9
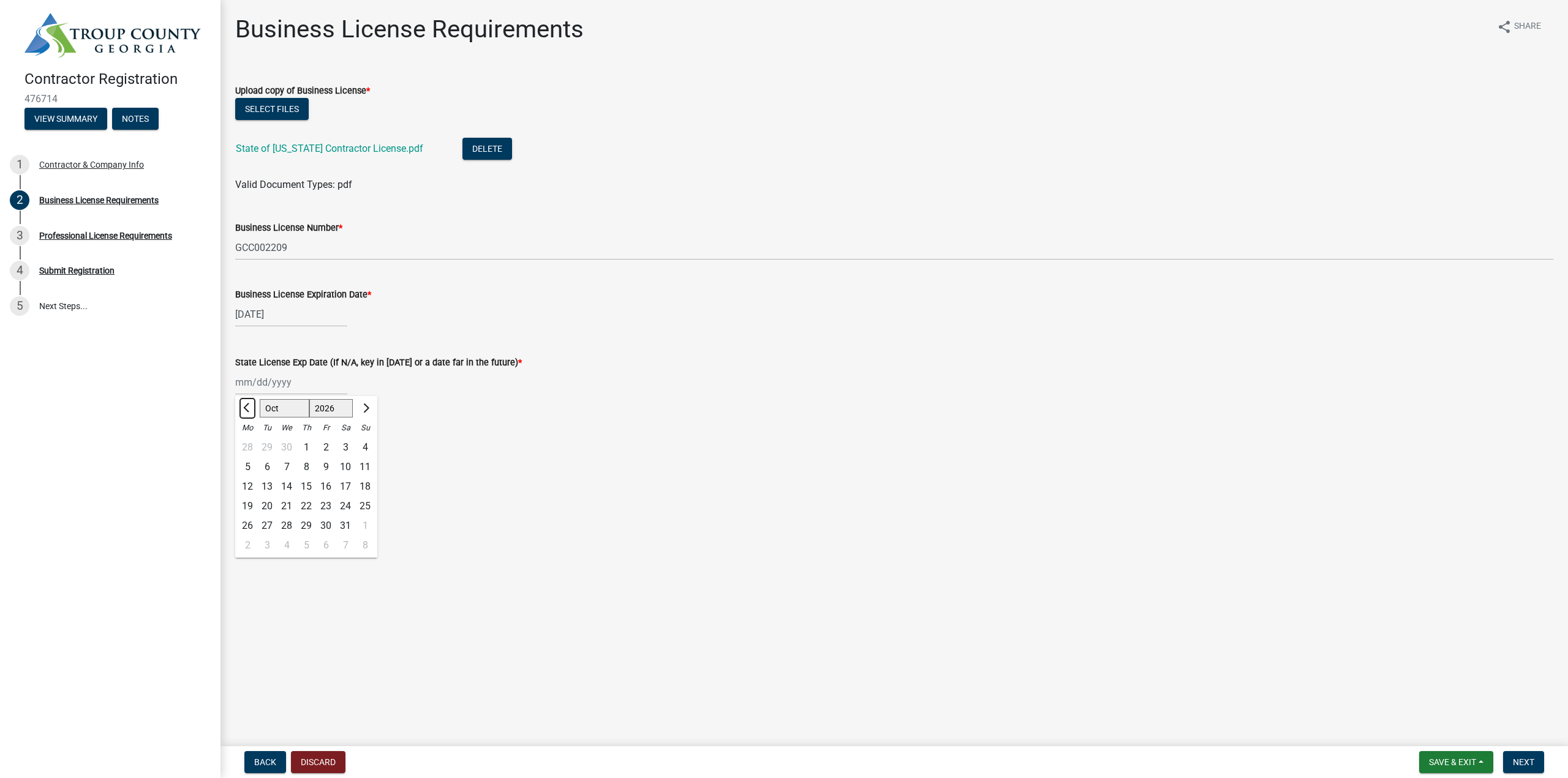
click at [247, 407] on span "Previous month" at bounding box center [247, 408] width 9 height 9
click at [249, 410] on span "Previous month" at bounding box center [247, 408] width 9 height 9
select select "6"
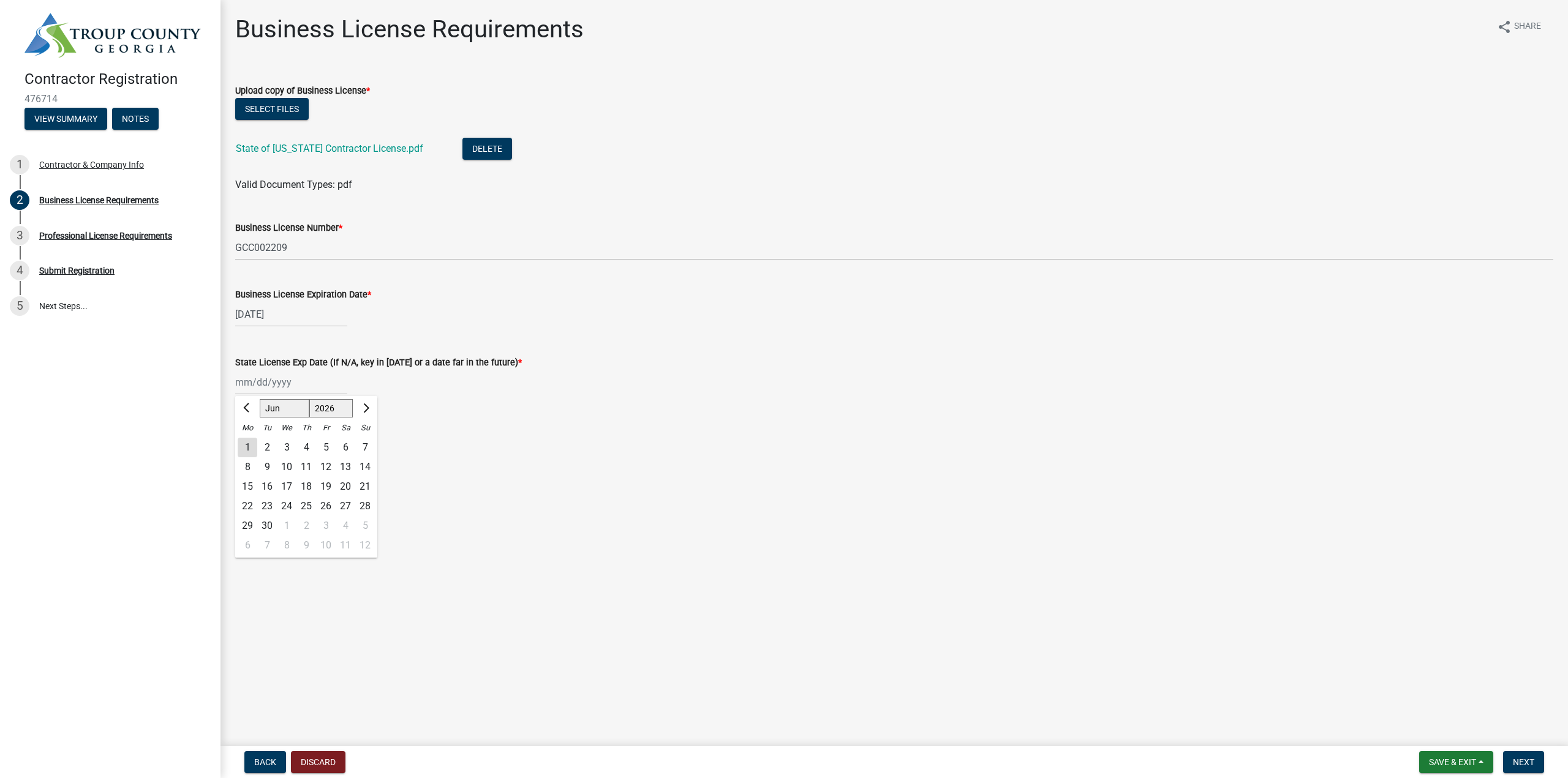
click at [265, 520] on div "30" at bounding box center [267, 526] width 19 height 19
type input "06/30/2026"
click at [536, 483] on main "Business License Requirements share Share Upload copy of Business License * Sel…" at bounding box center [894, 370] width 1347 height 741
click at [1525, 767] on span "Next" at bounding box center [1523, 762] width 21 height 10
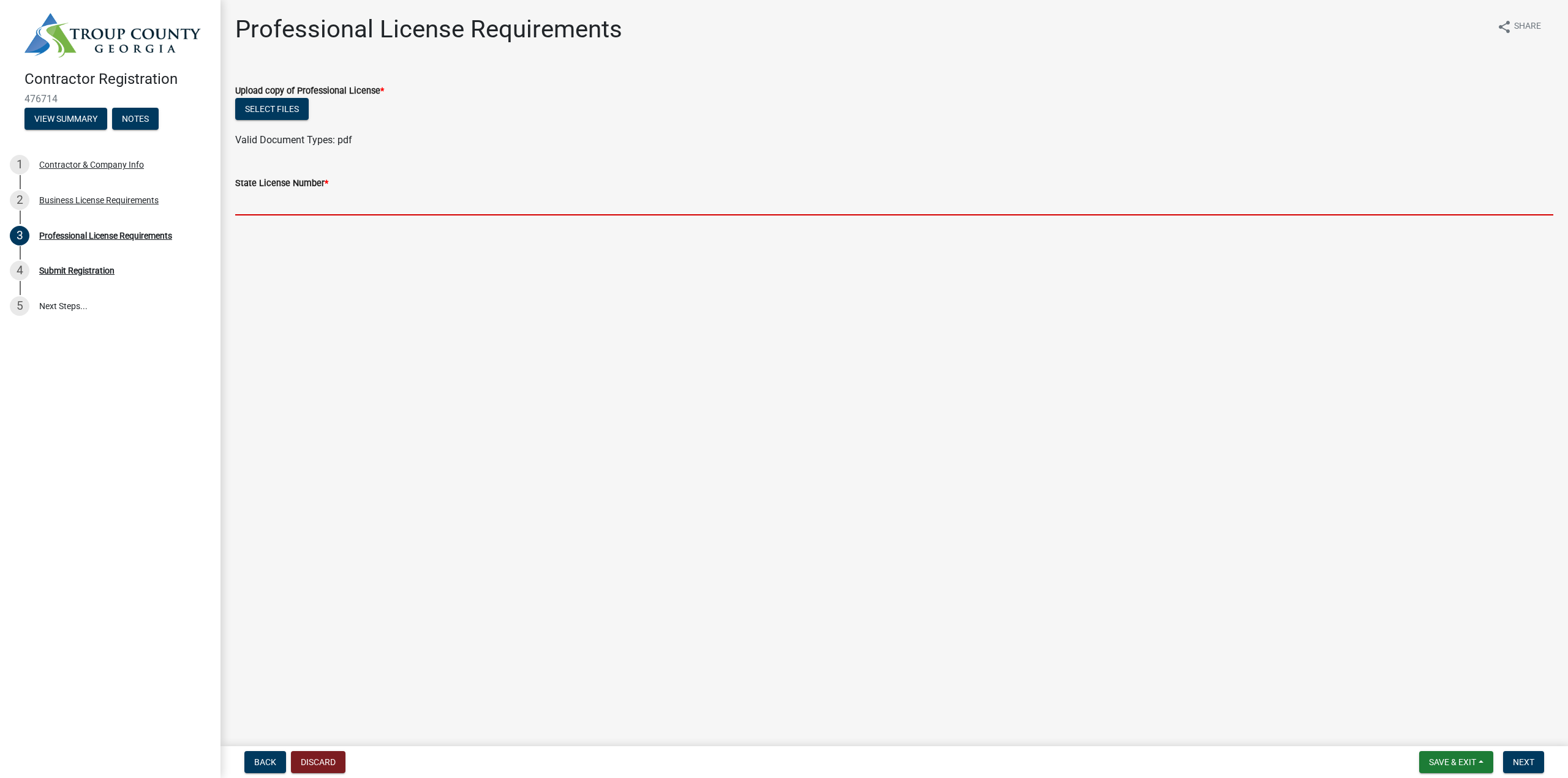
click at [258, 194] on input "State License Number *" at bounding box center [894, 203] width 1318 height 25
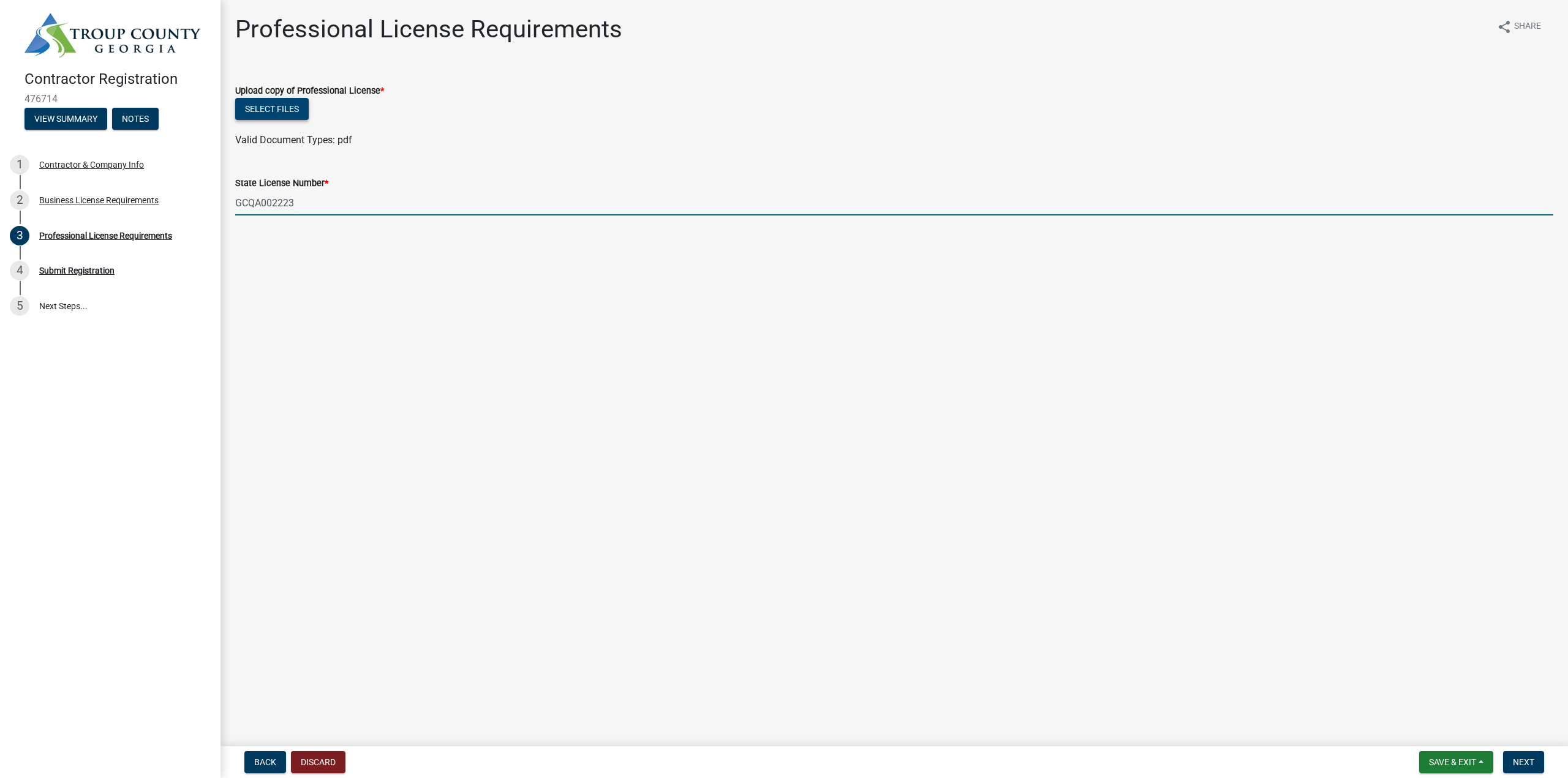
type input "GCQA002223"
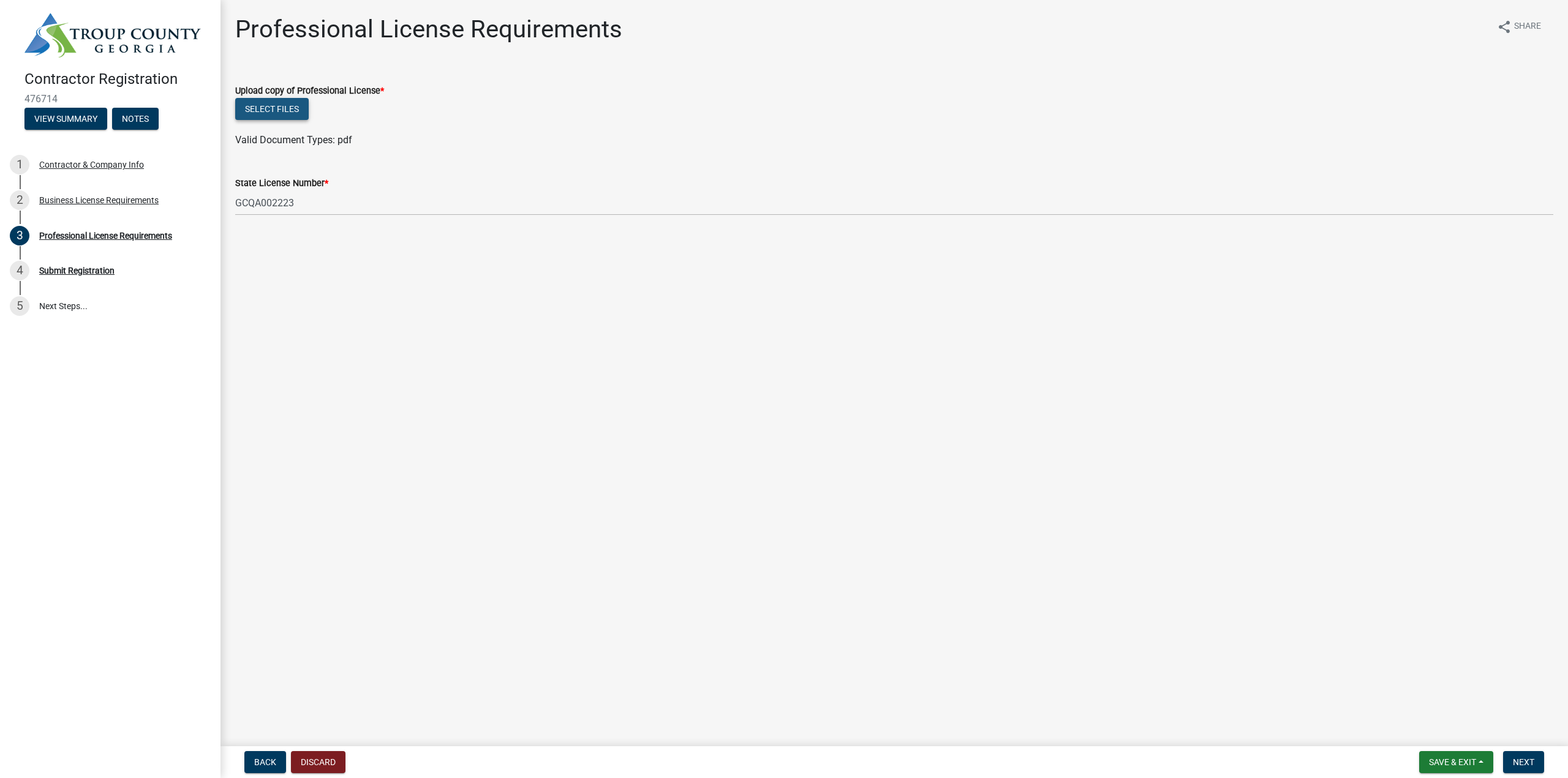
click at [287, 107] on button "Select files" at bounding box center [271, 109] width 73 height 22
click at [1534, 762] on span "Next" at bounding box center [1523, 762] width 21 height 10
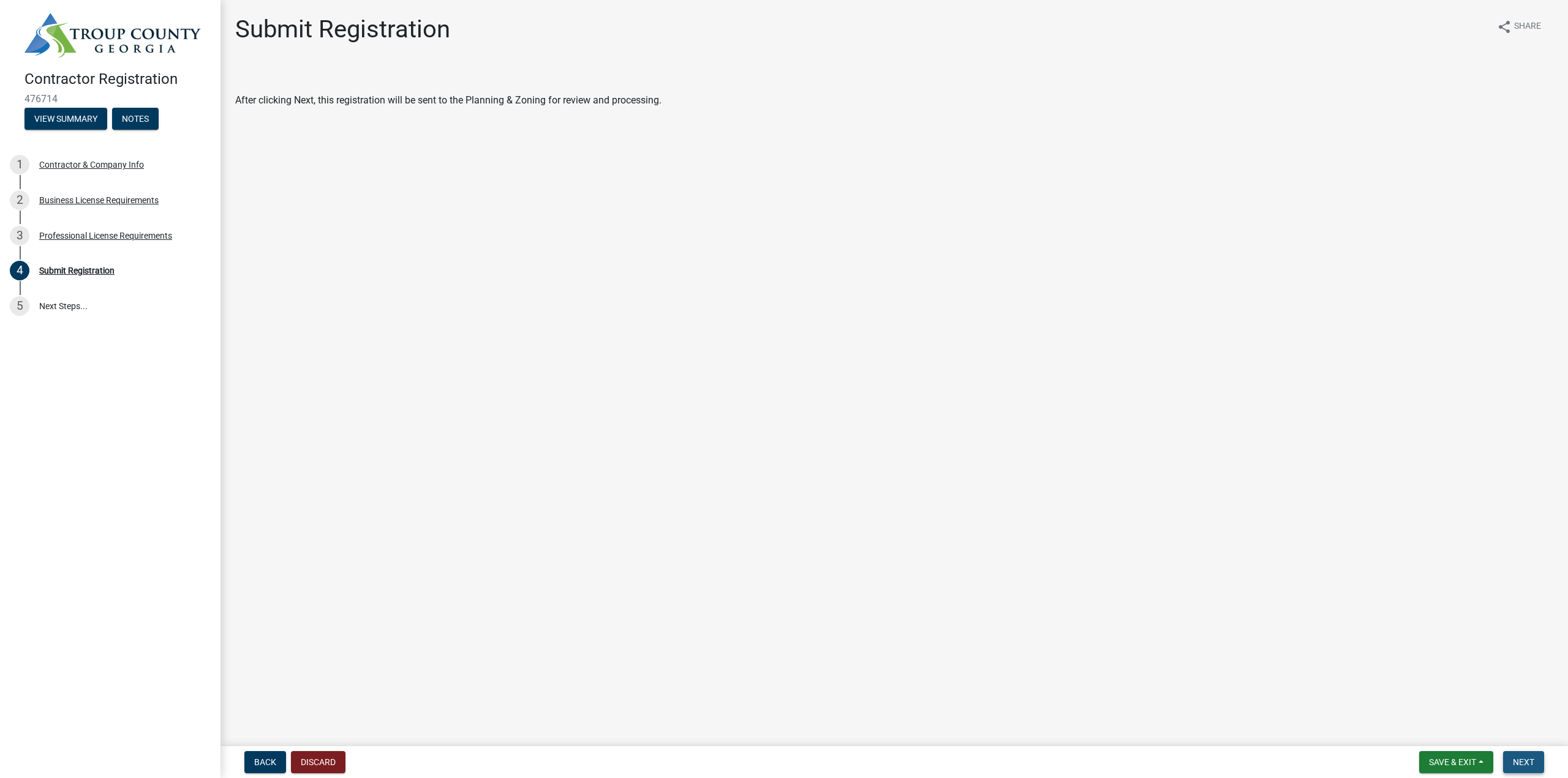
click at [1534, 762] on span "Next" at bounding box center [1523, 762] width 21 height 10
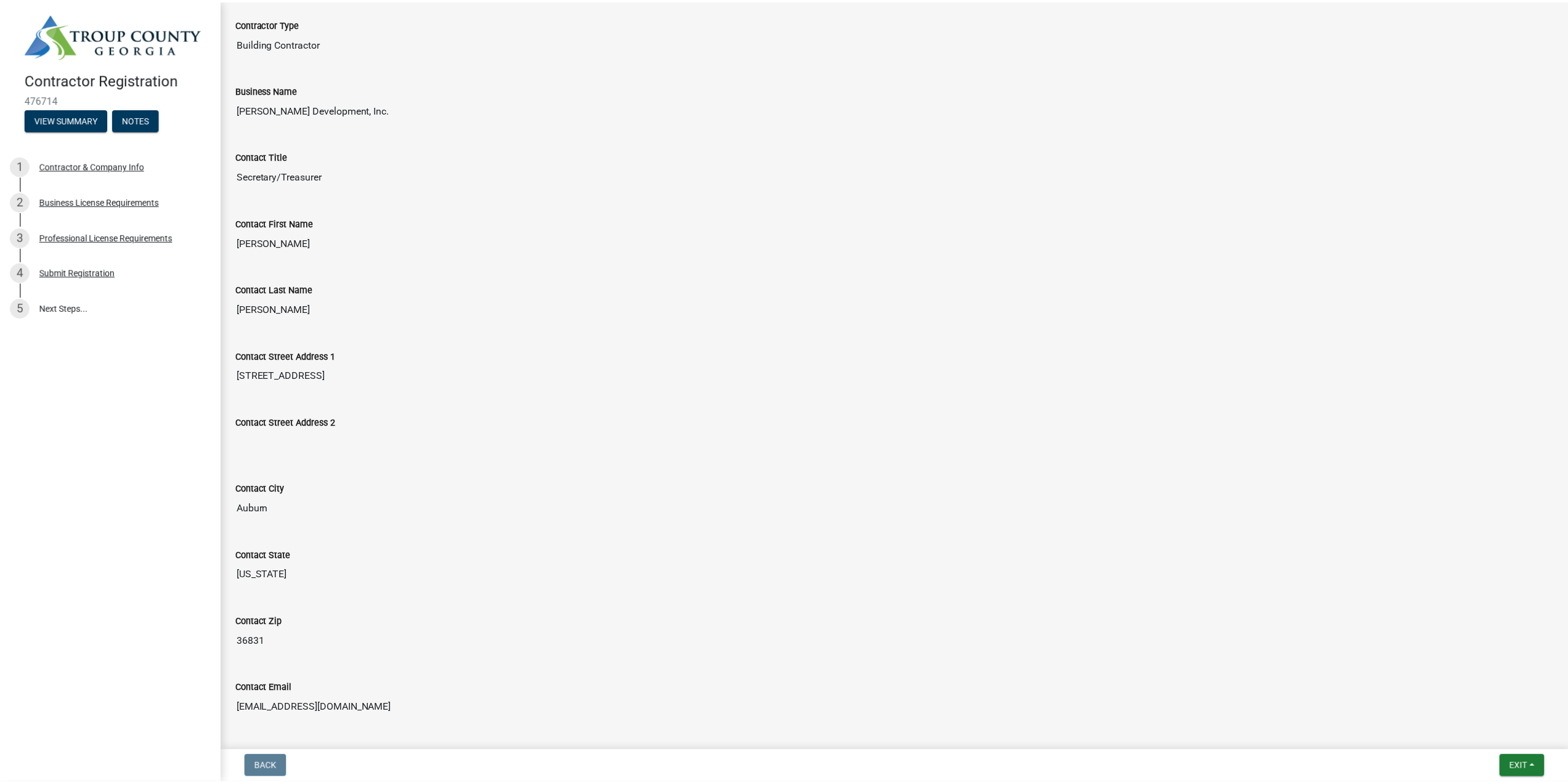
scroll to position [395, 0]
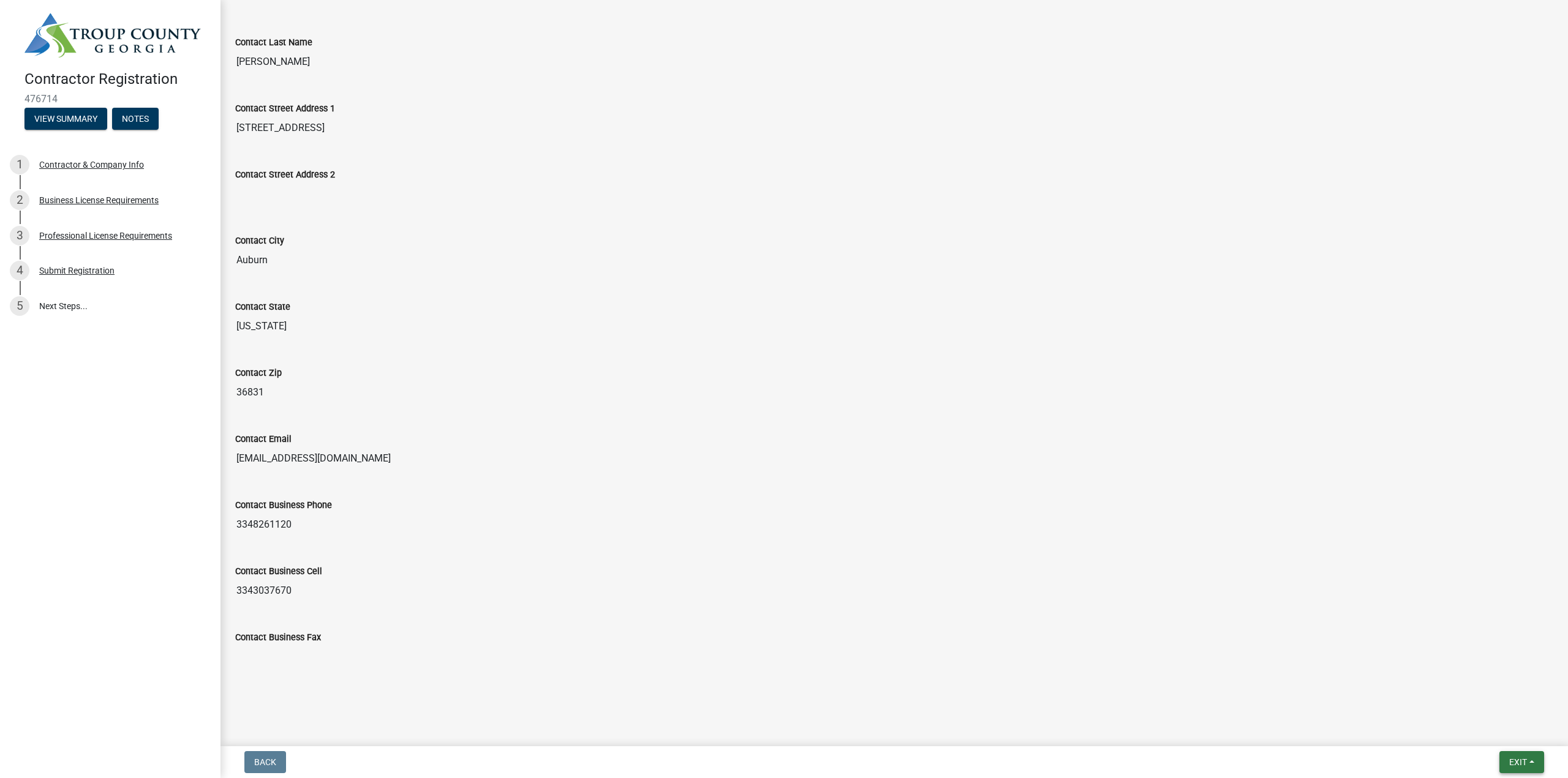
click at [1511, 761] on span "Exit" at bounding box center [1517, 762] width 17 height 10
click at [1499, 727] on button "Save & Exit" at bounding box center [1494, 729] width 98 height 29
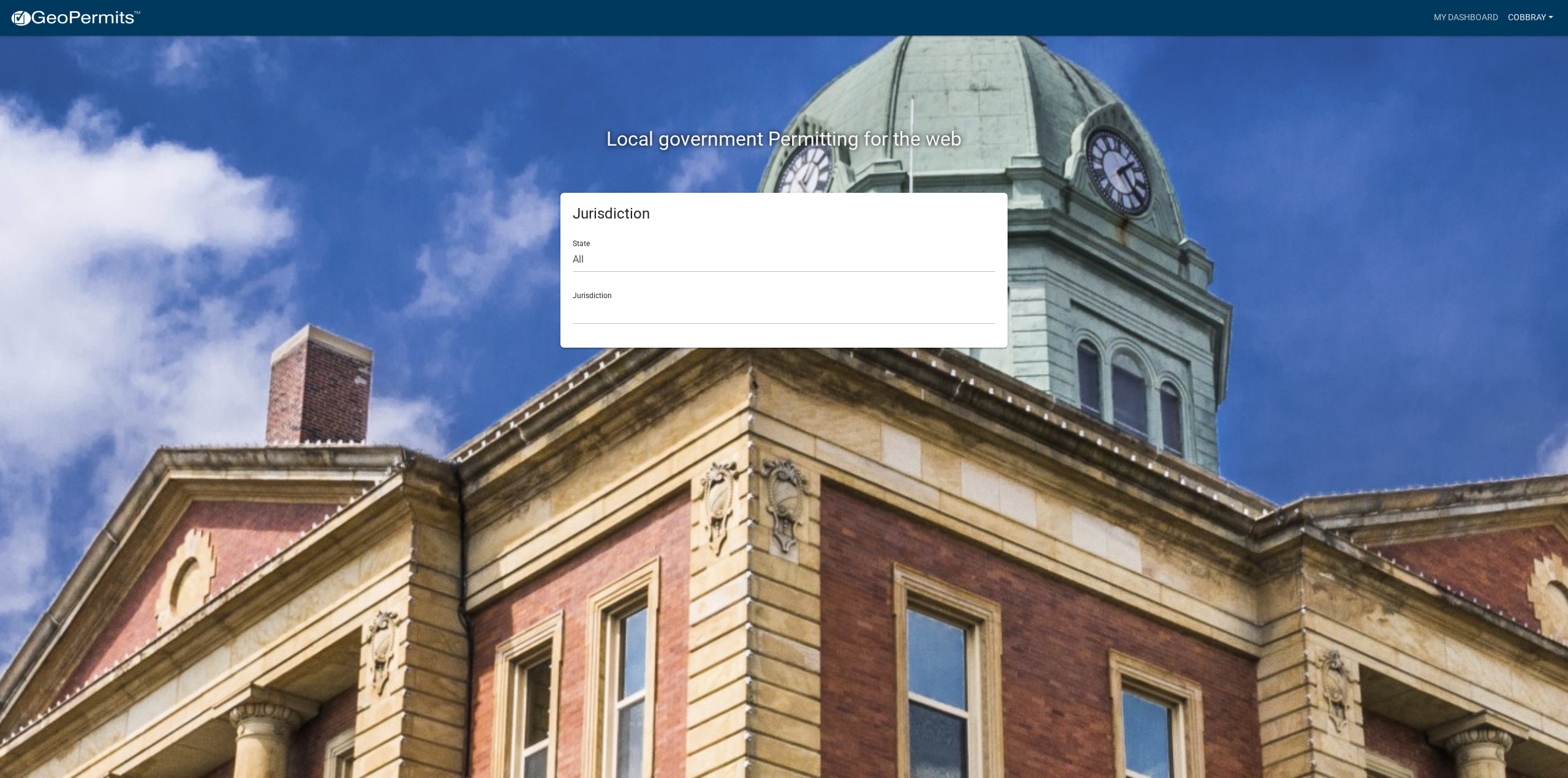
click at [1521, 19] on link "cobbray" at bounding box center [1530, 17] width 55 height 23
click at [1484, 26] on link "My Dashboard" at bounding box center [1466, 17] width 74 height 23
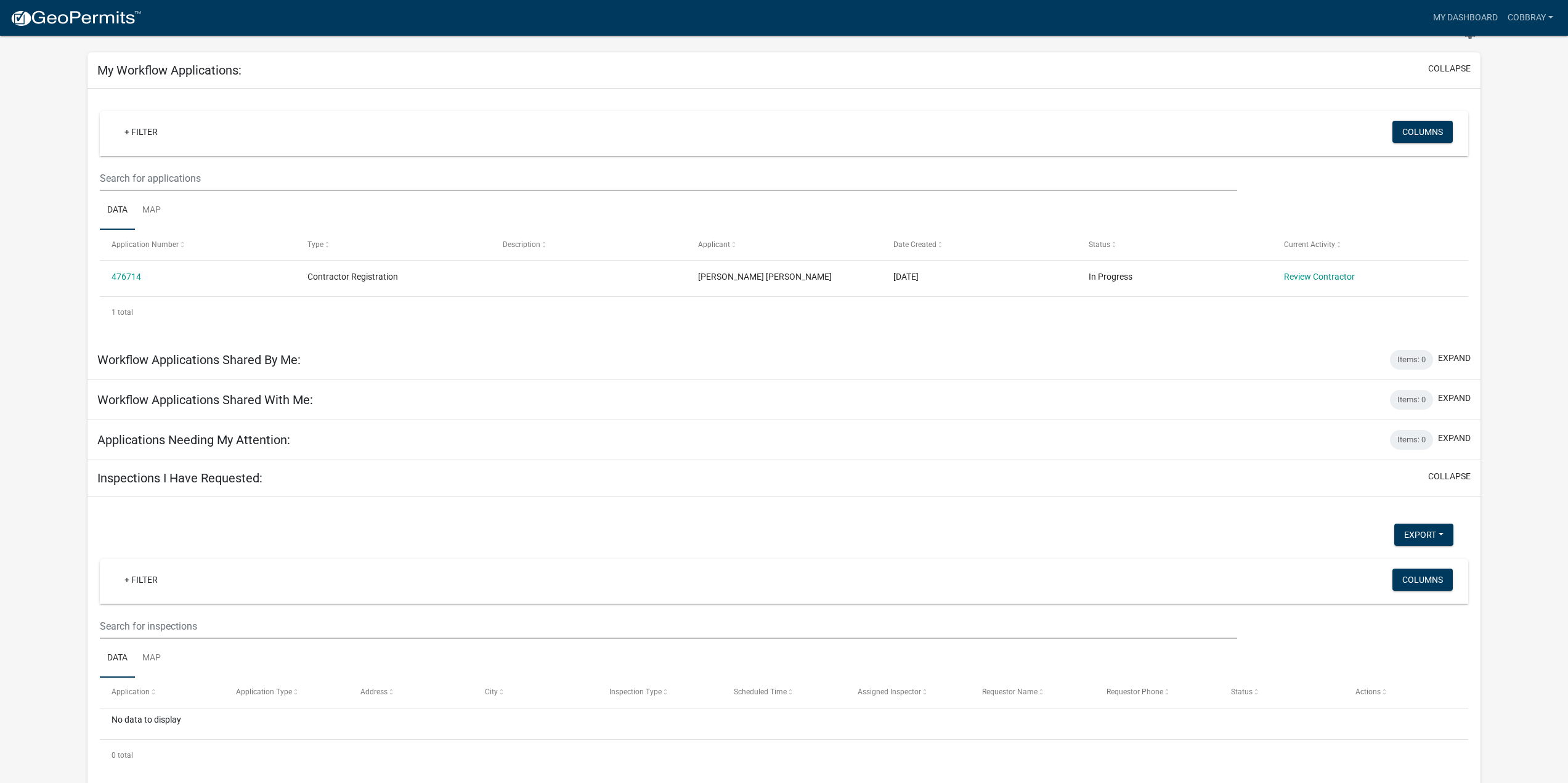
scroll to position [58, 0]
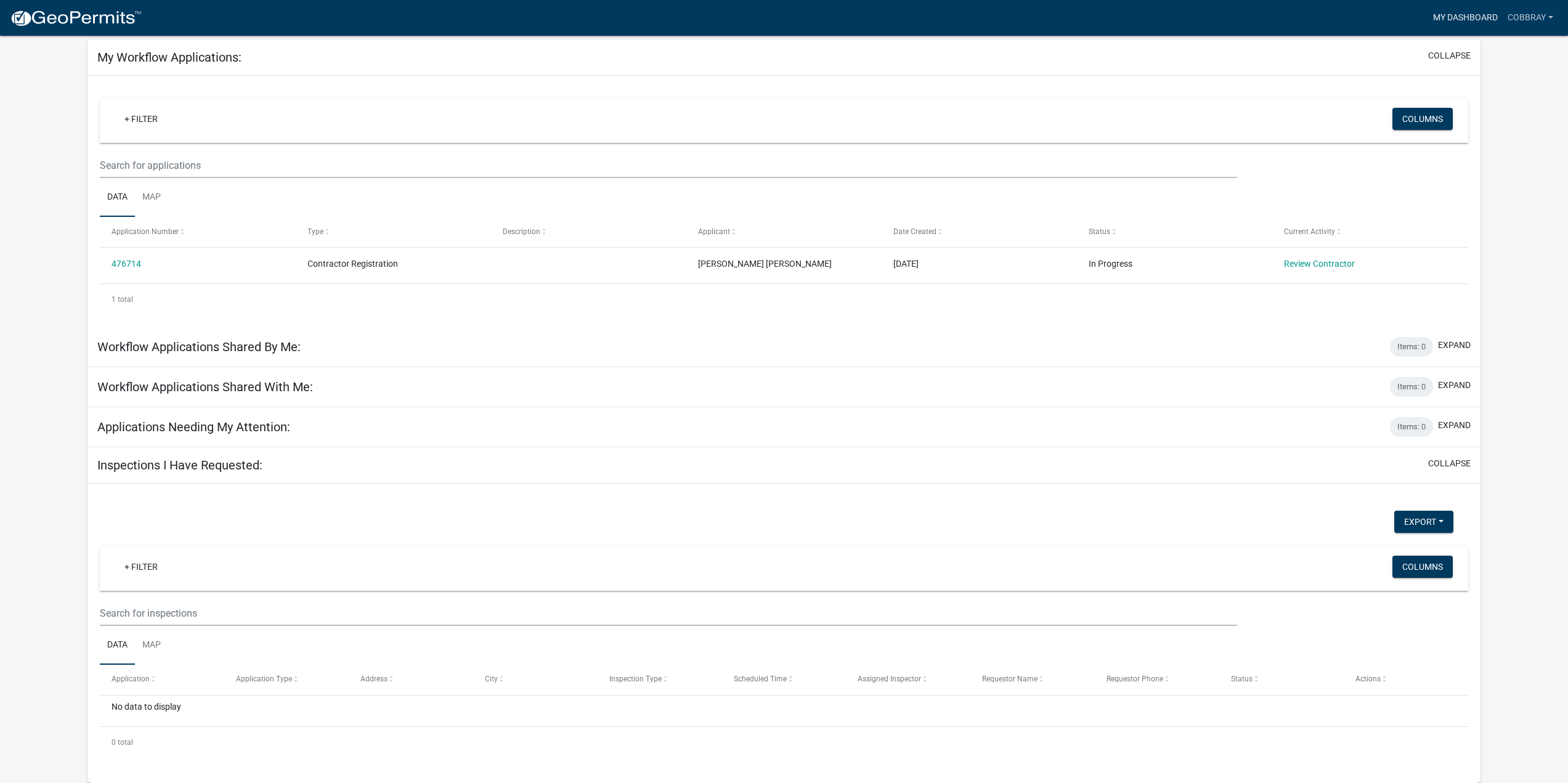
click at [1451, 18] on link "My Dashboard" at bounding box center [1466, 18] width 74 height 23
click at [1535, 17] on link "cobbray" at bounding box center [1530, 18] width 55 height 23
click at [1513, 48] on link "Account" at bounding box center [1506, 50] width 106 height 29
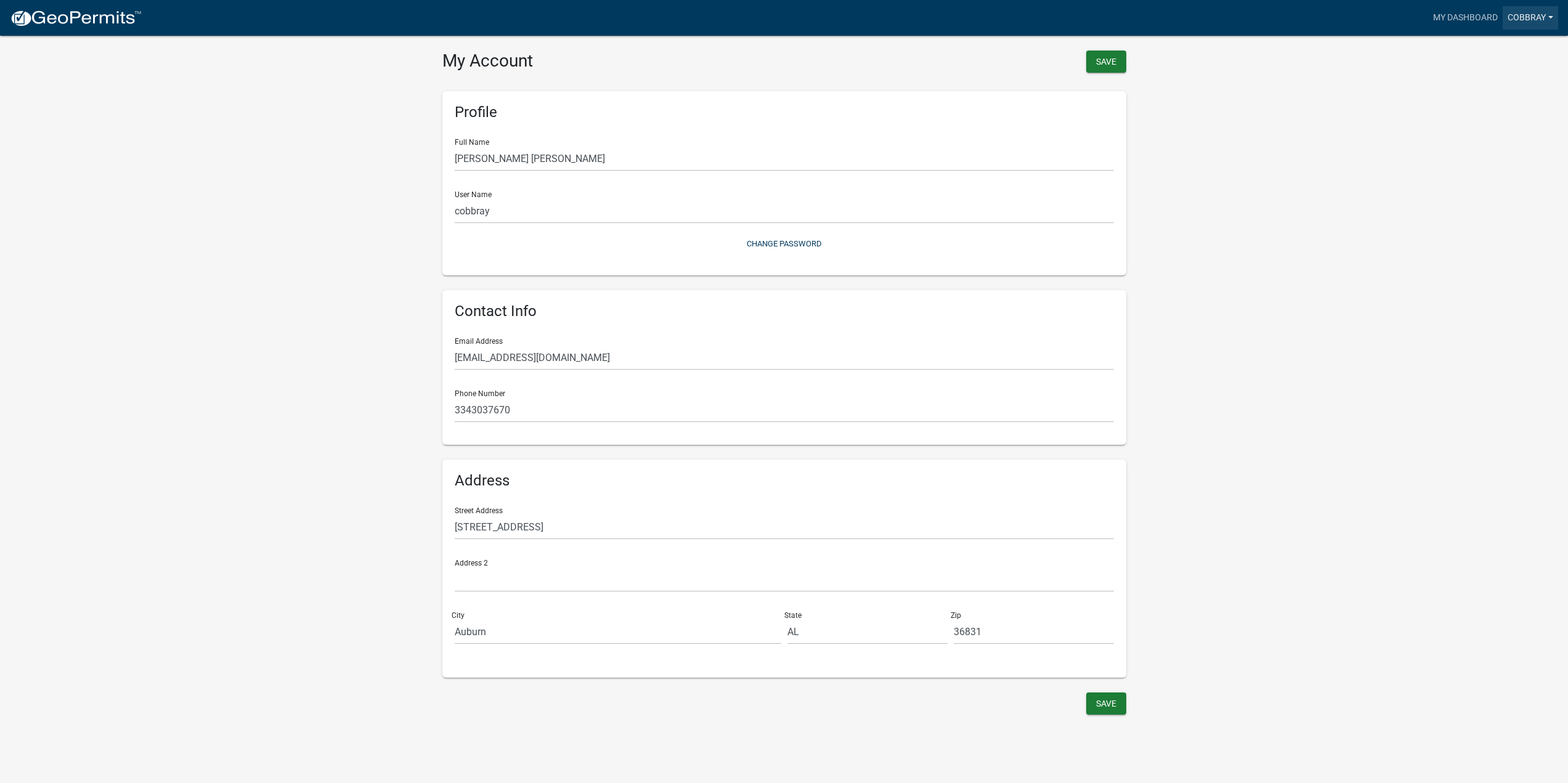
click at [1533, 13] on link "cobbray" at bounding box center [1530, 18] width 55 height 23
click at [1507, 44] on link "Account" at bounding box center [1506, 50] width 106 height 29
click at [86, 17] on img at bounding box center [76, 18] width 132 height 18
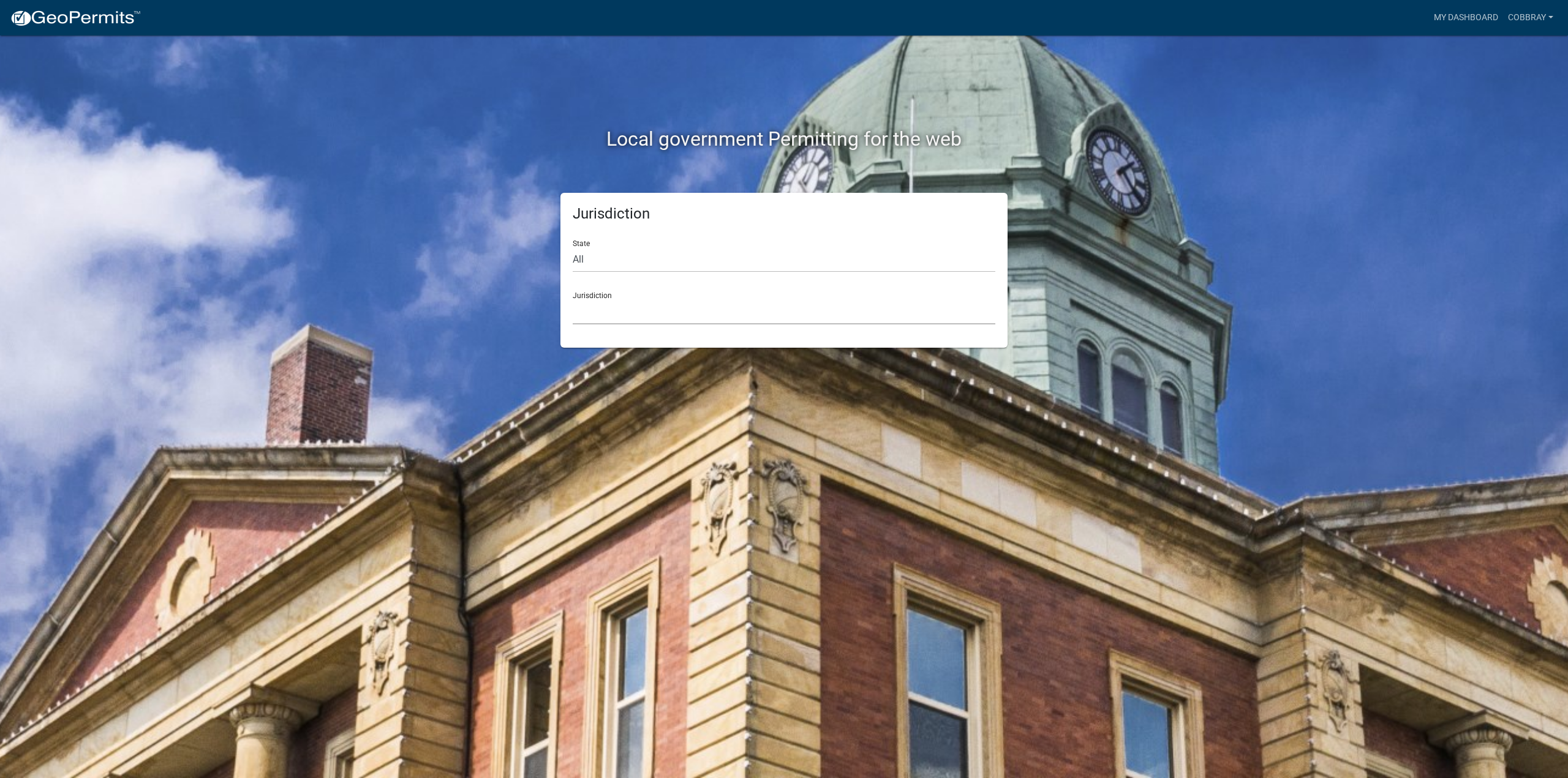
click at [611, 308] on select "Custer County, Colorado Carroll County, Georgia Cook County, Georgia Crawford C…" at bounding box center [784, 311] width 422 height 25
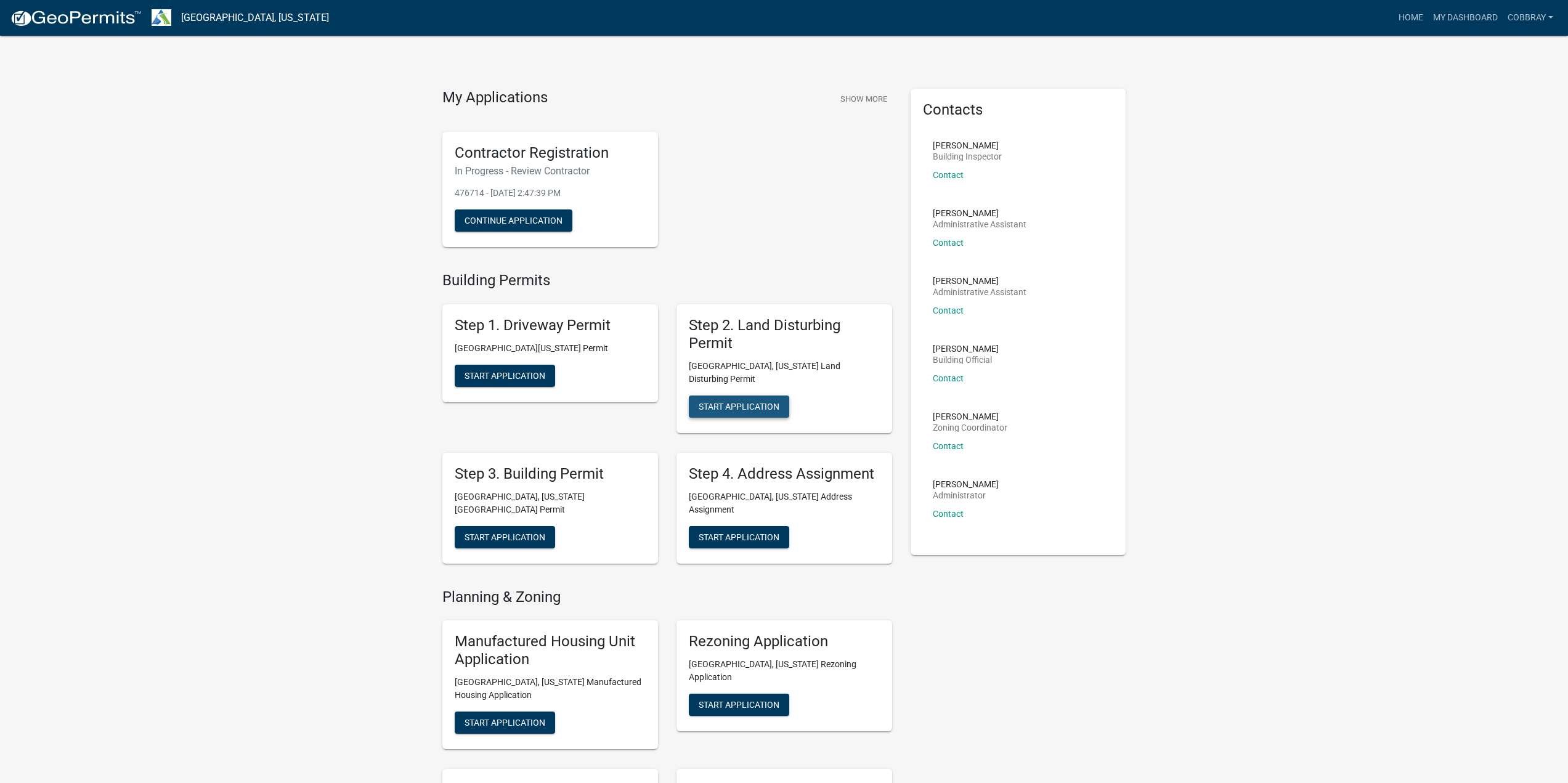
click at [718, 401] on span "Start Application" at bounding box center [739, 406] width 81 height 10
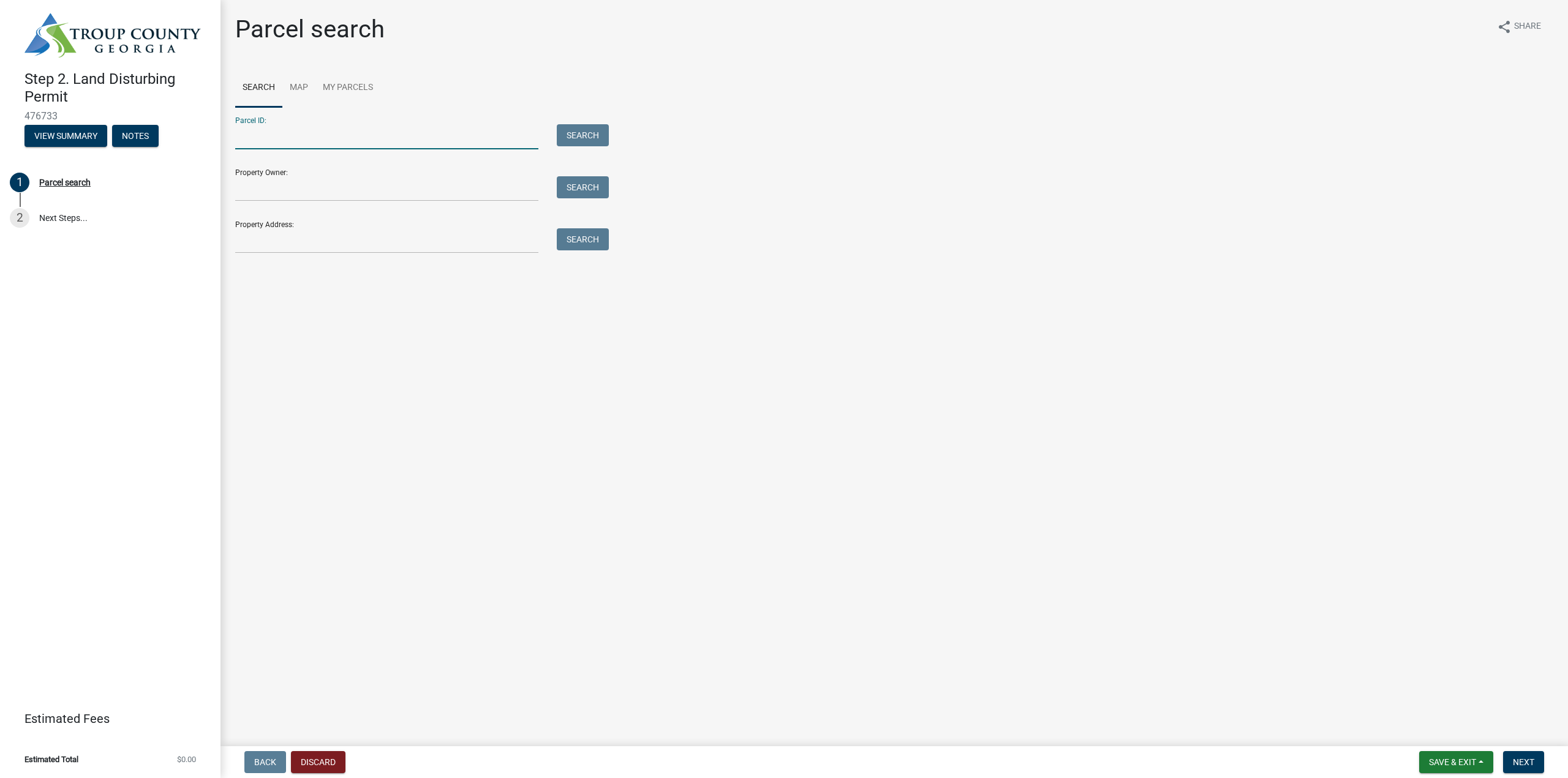
click at [390, 140] on input "Parcel ID:" at bounding box center [387, 137] width 303 height 25
click at [304, 87] on link "Map" at bounding box center [299, 88] width 33 height 39
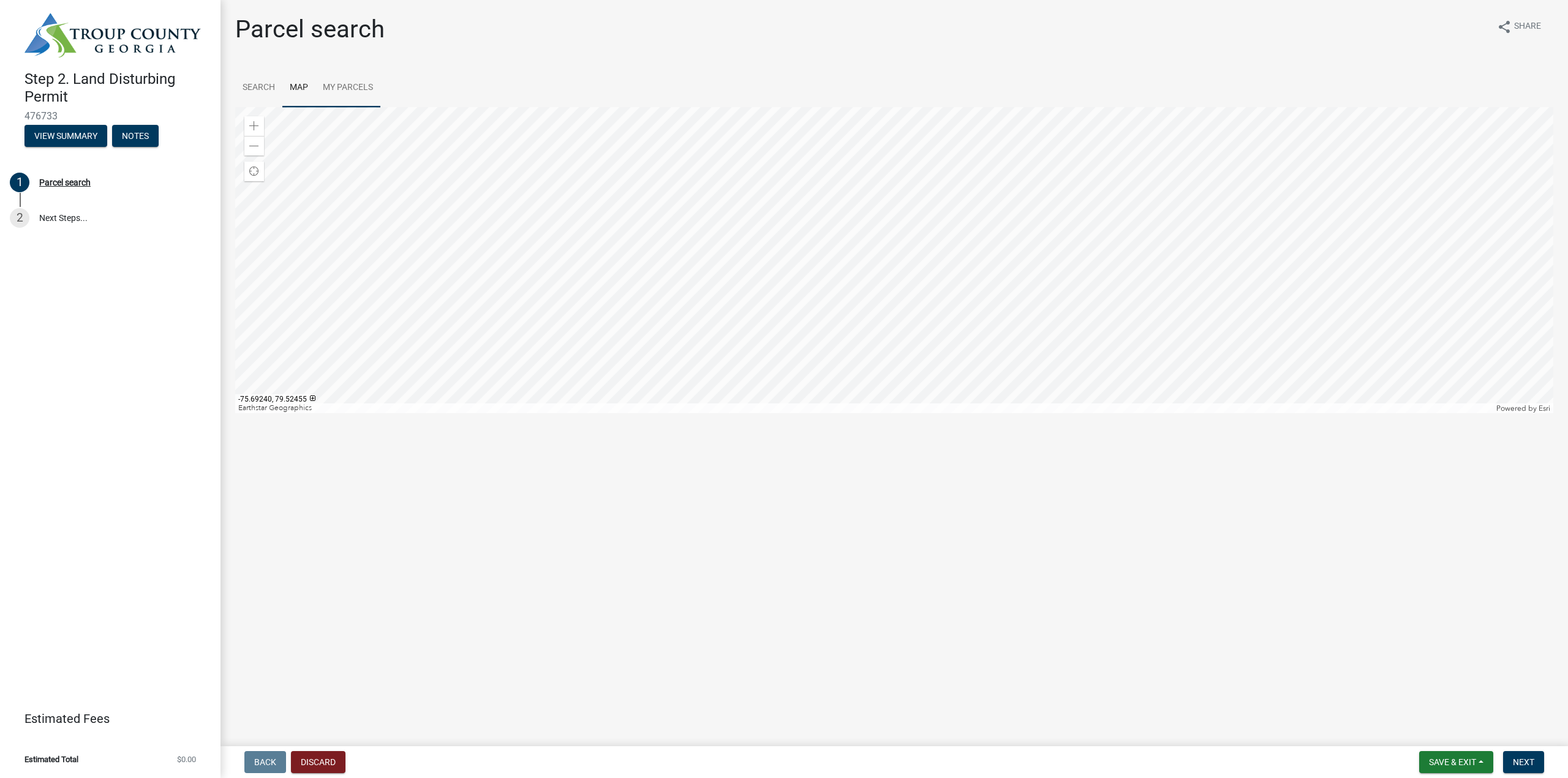
click at [339, 89] on link "My Parcels" at bounding box center [348, 88] width 65 height 39
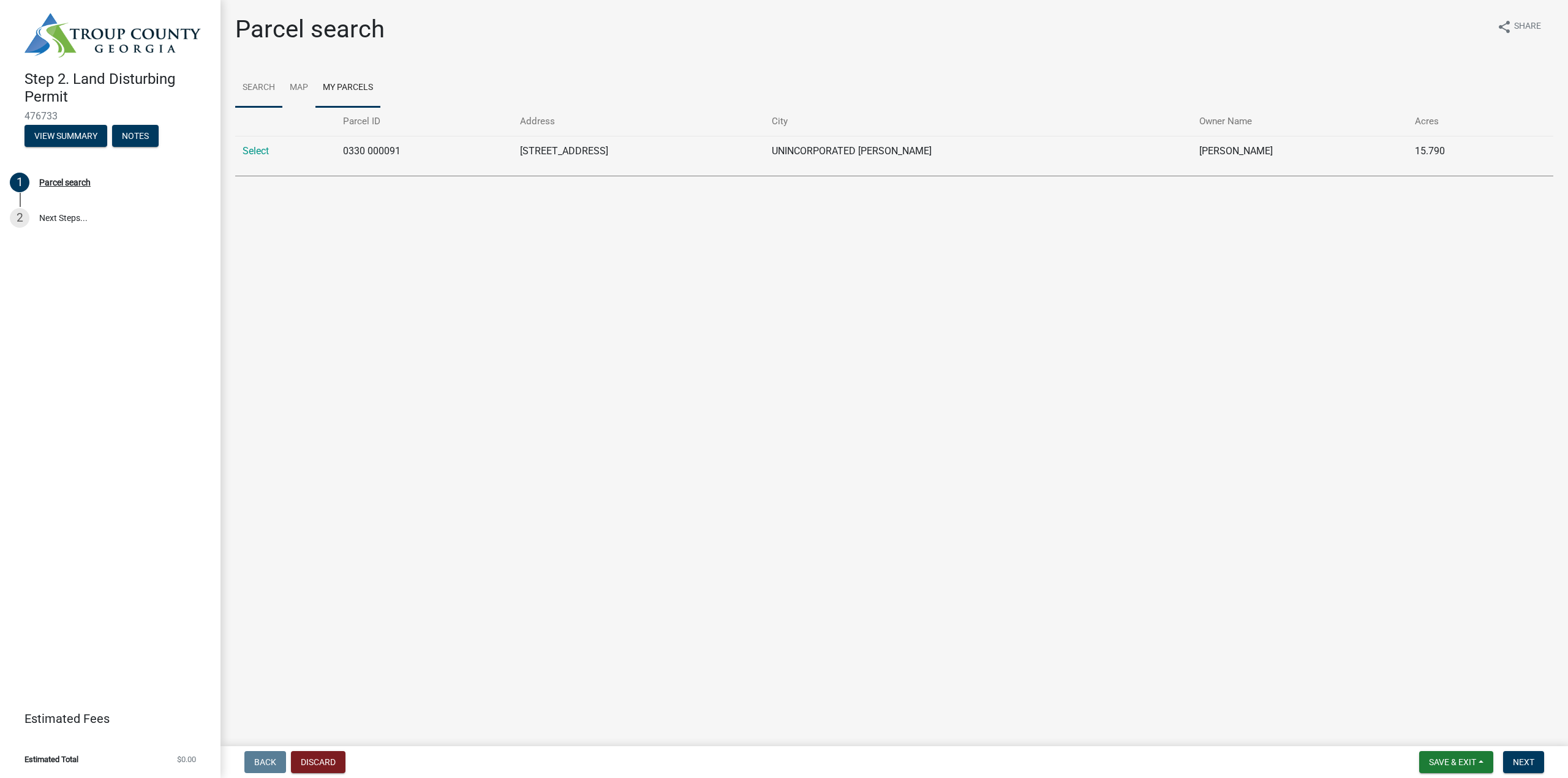
click at [267, 84] on link "Search" at bounding box center [258, 88] width 47 height 39
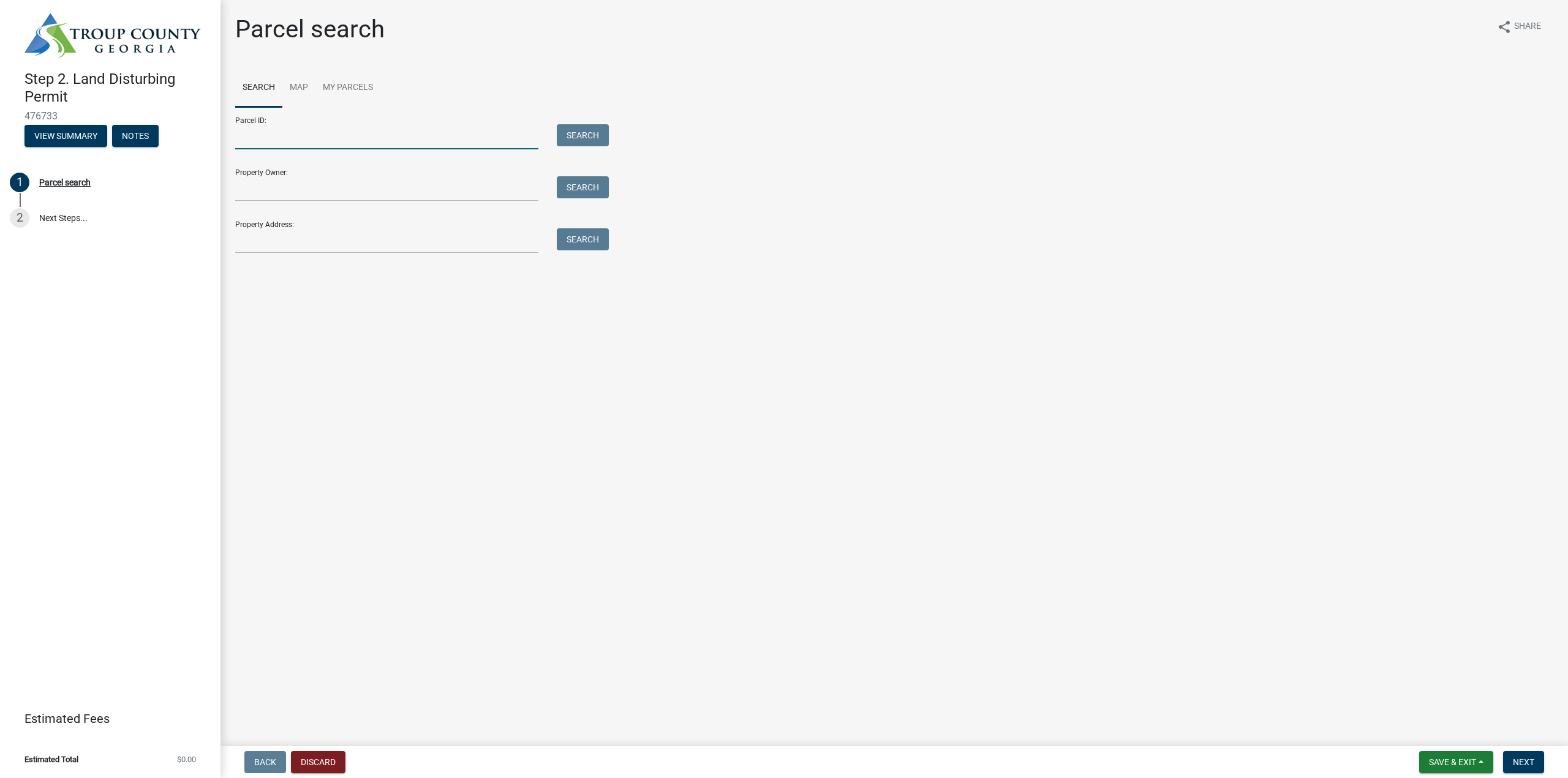
click at [272, 142] on input "Parcel ID:" at bounding box center [387, 137] width 303 height 25
type input "0392C0000004"
click at [576, 128] on button "Search" at bounding box center [582, 135] width 52 height 22
click at [365, 138] on input "0392C0000004" at bounding box center [387, 137] width 303 height 25
click at [280, 131] on input "0392C0000004" at bounding box center [387, 137] width 303 height 25
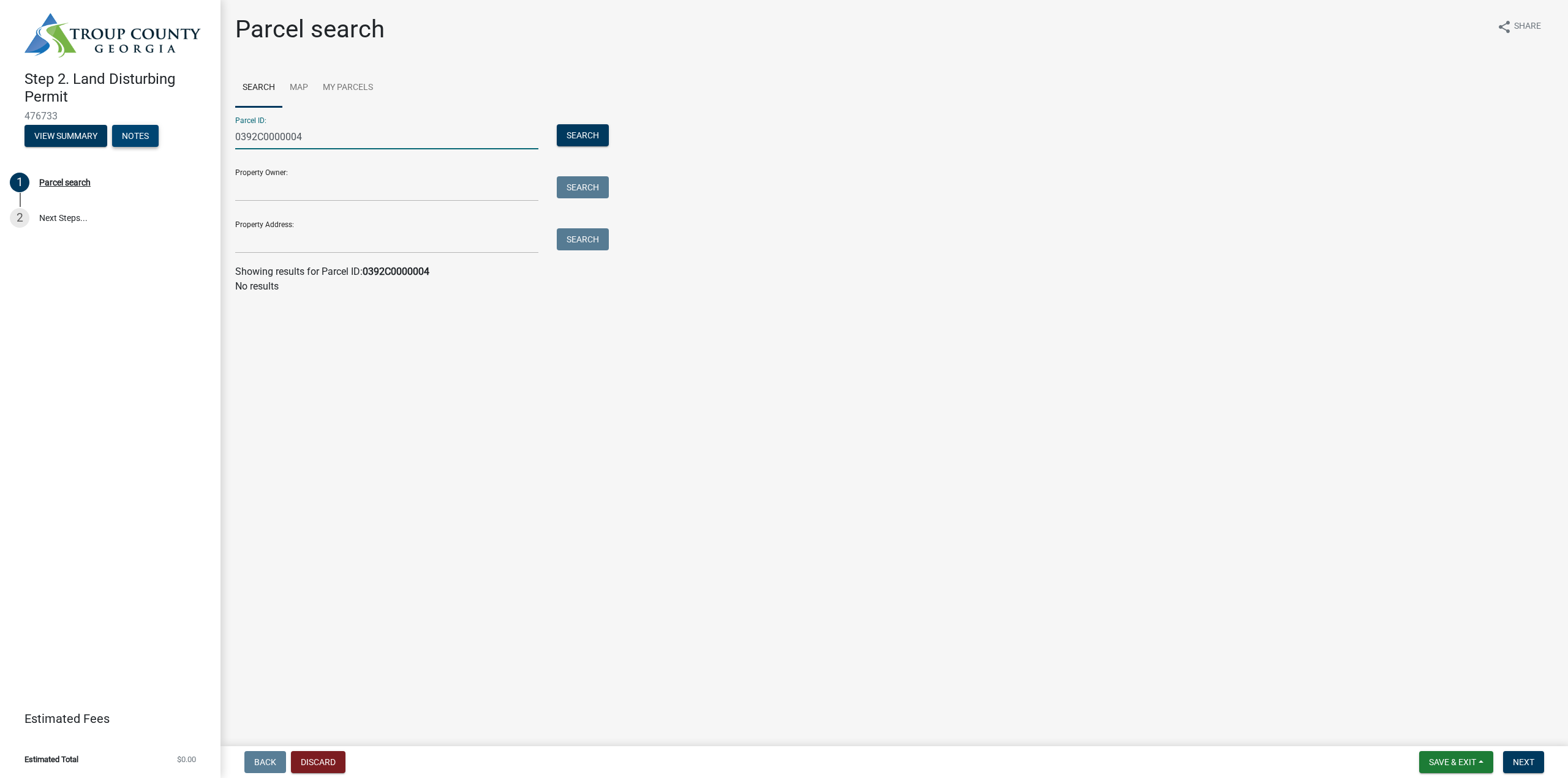
drag, startPoint x: 394, startPoint y: 140, endPoint x: 132, endPoint y: 126, distance: 262.4
click at [141, 129] on div "Step 2. Land Disturbing Permit 476733 View Summary Notes 1 Parcel search 2 Next…" at bounding box center [784, 389] width 1568 height 778
type input "0392C000004"
click at [590, 137] on button "Search" at bounding box center [582, 135] width 52 height 22
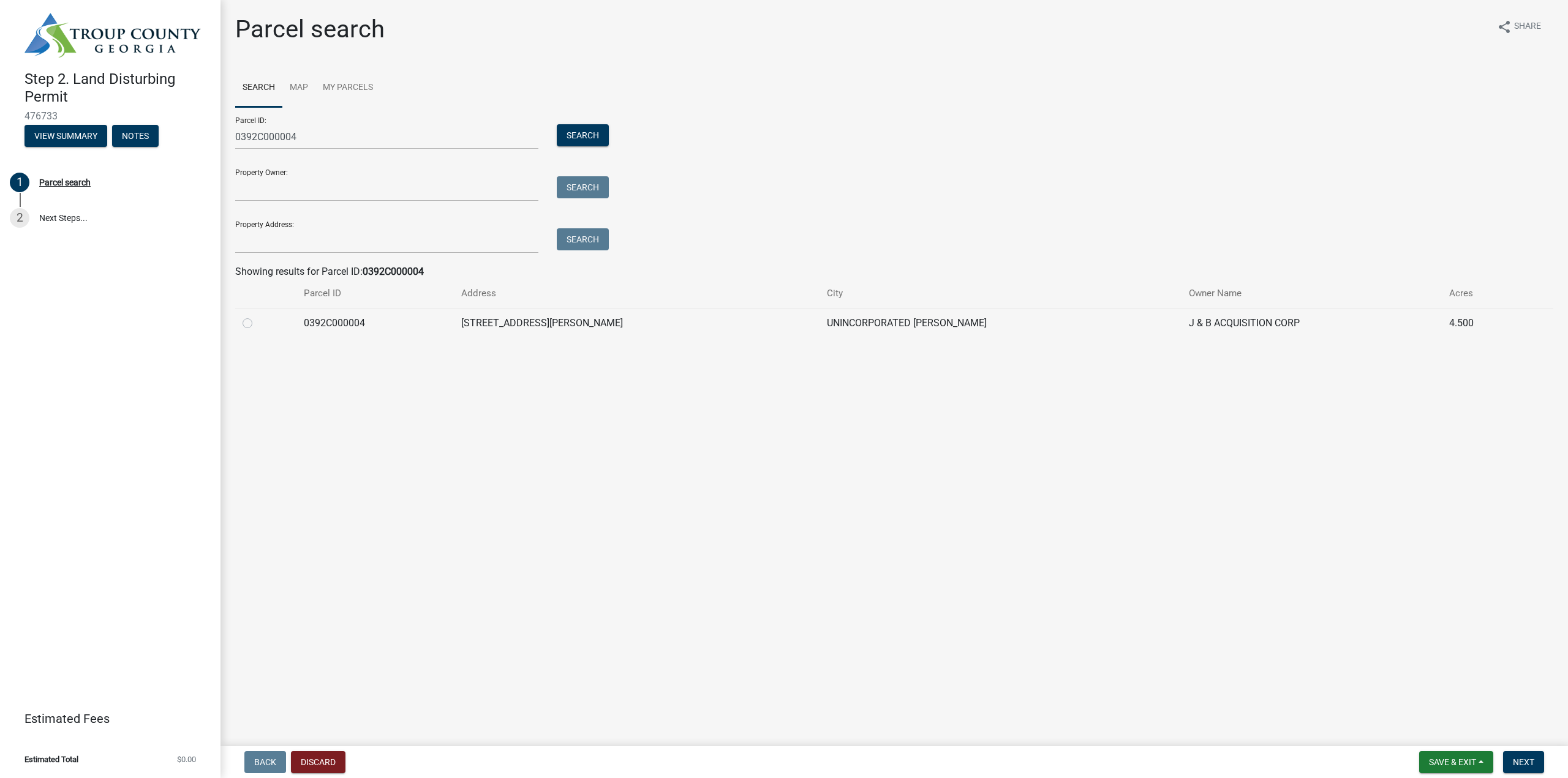
click at [257, 316] on label at bounding box center [257, 316] width 0 height 0
click at [257, 324] on input "radio" at bounding box center [261, 320] width 8 height 8
radio input "true"
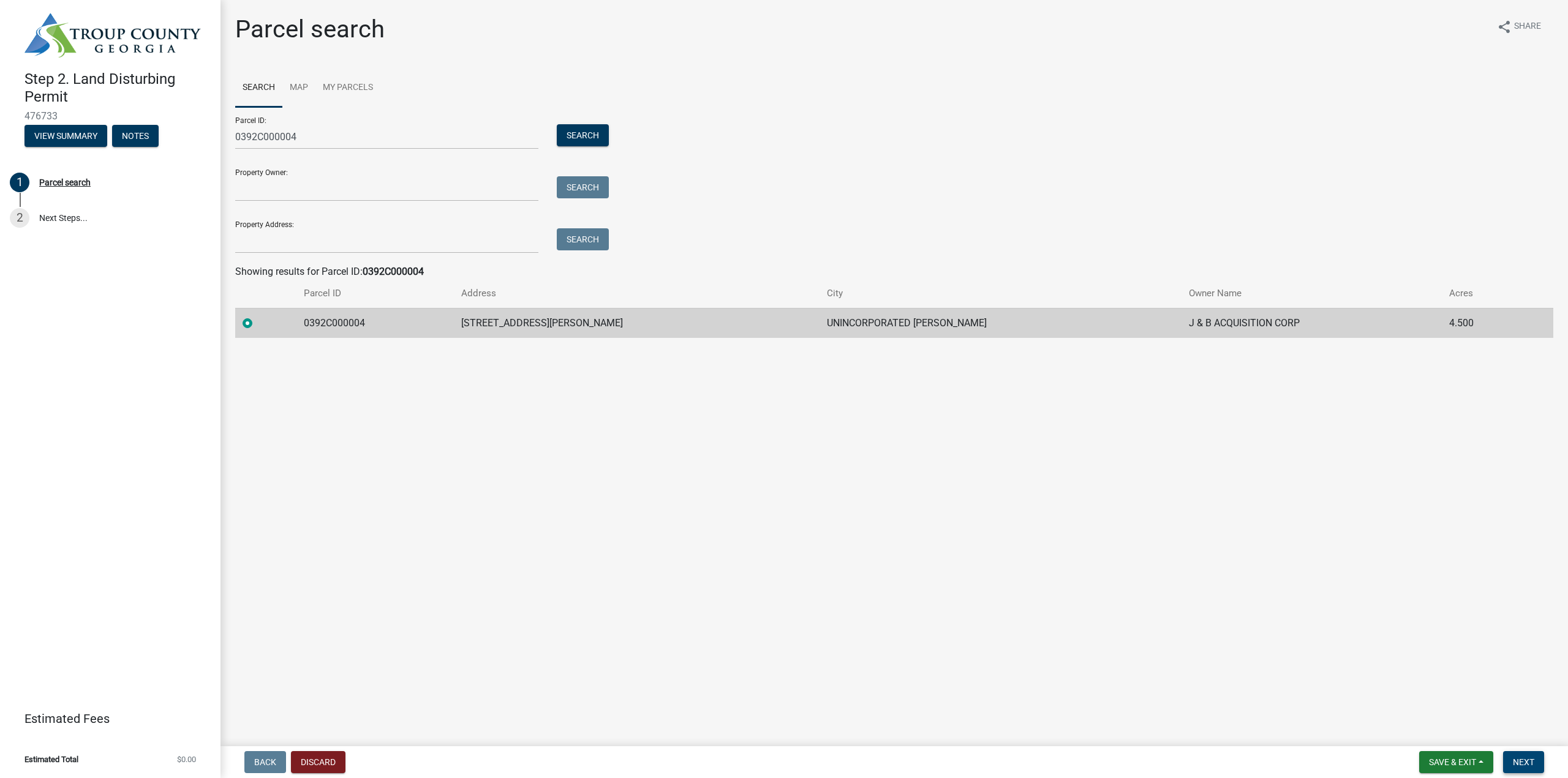
click at [1521, 761] on span "Next" at bounding box center [1523, 762] width 21 height 10
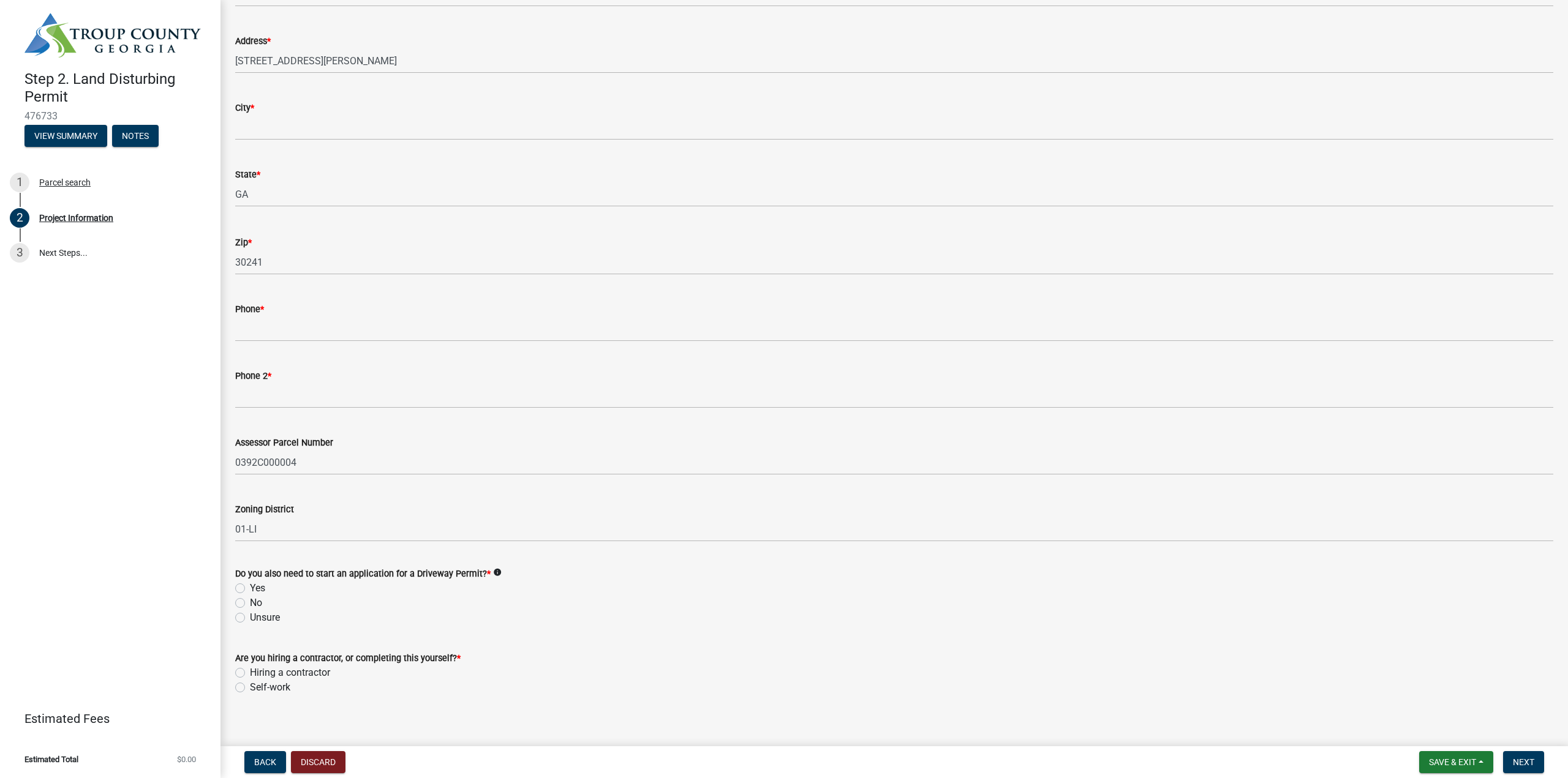
scroll to position [227, 0]
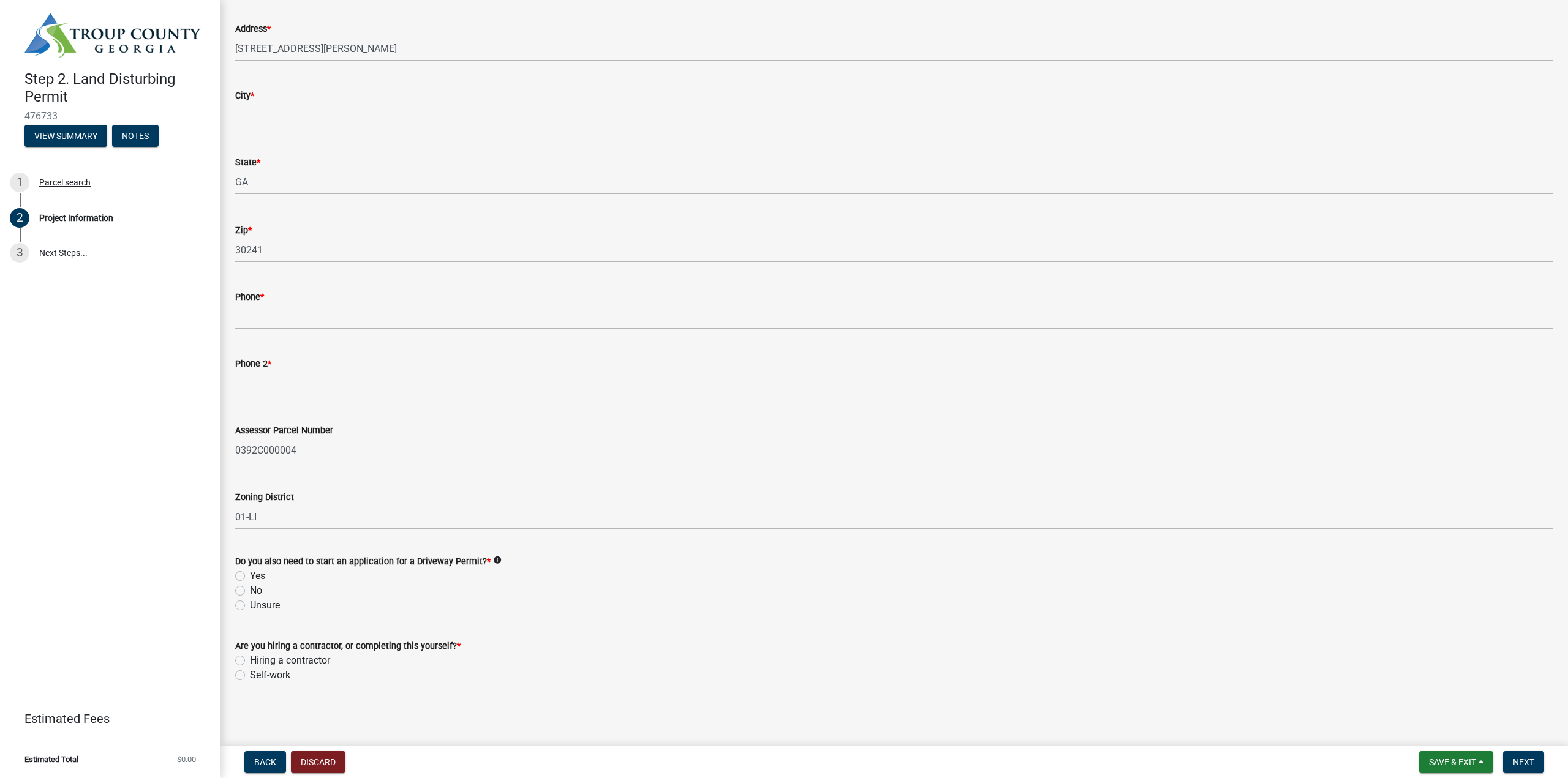
click at [250, 674] on label "Self-work" at bounding box center [270, 675] width 40 height 15
click at [250, 674] on input "Self-work" at bounding box center [254, 672] width 8 height 8
radio input "true"
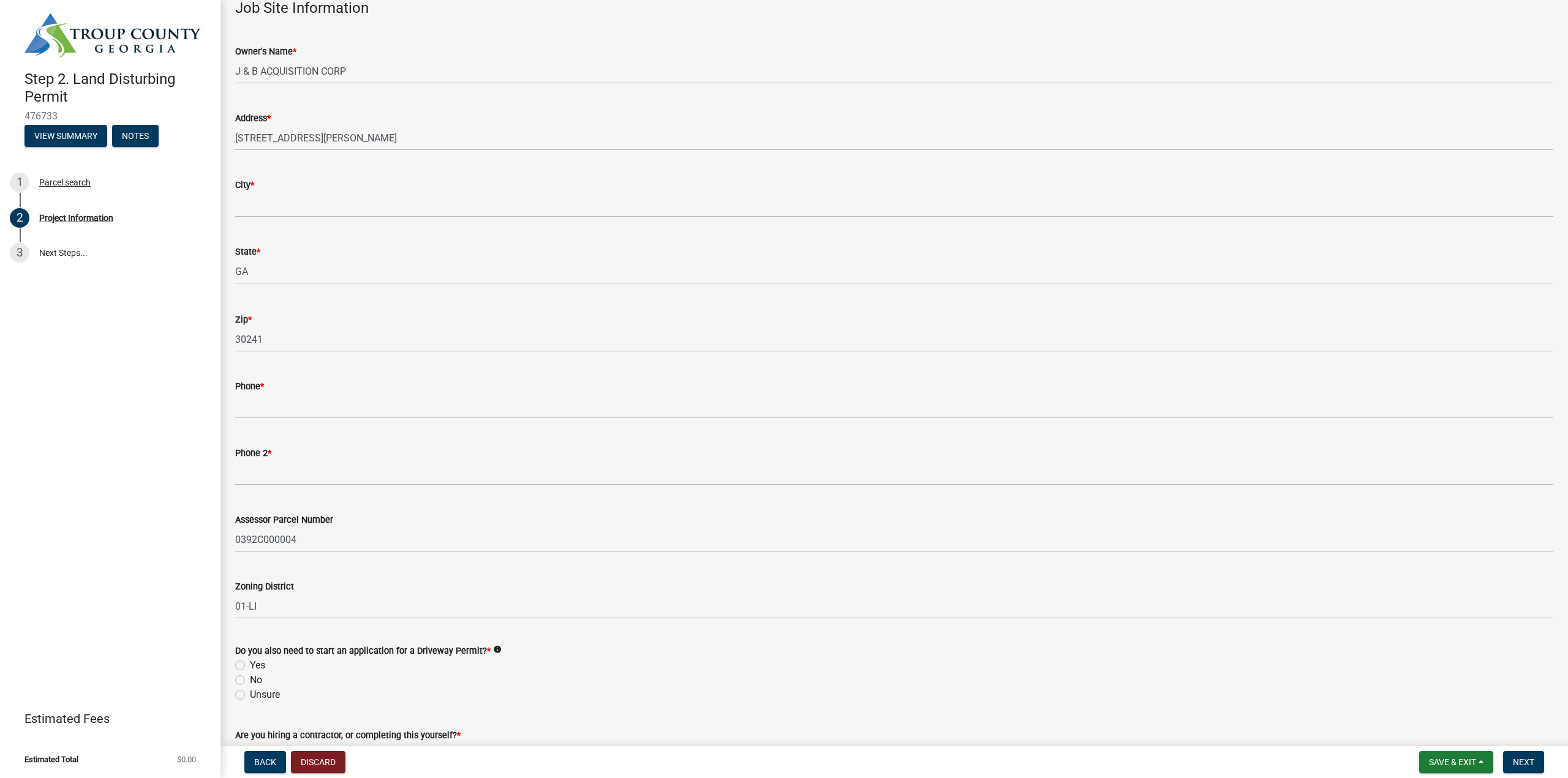
scroll to position [43, 0]
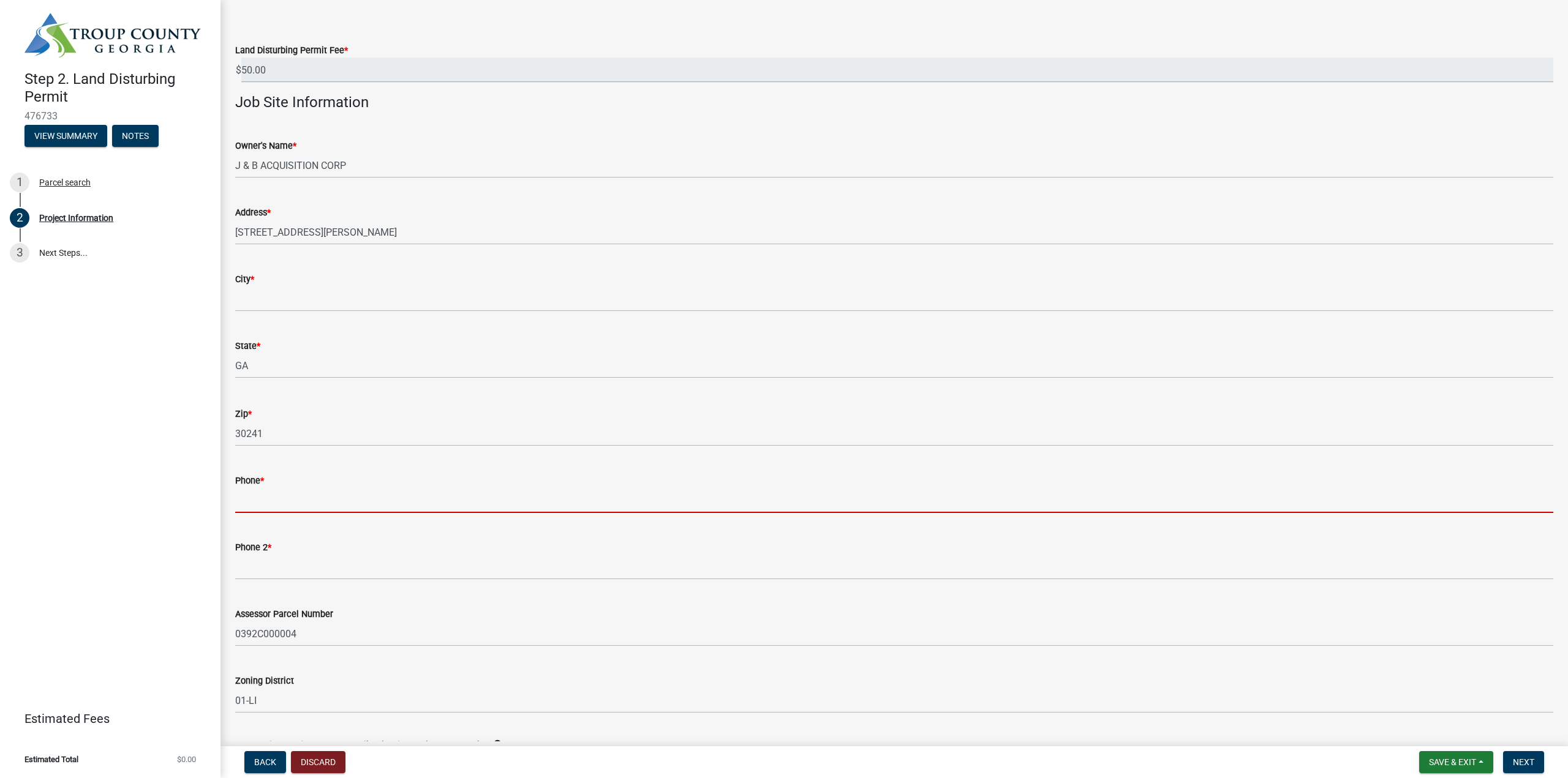
click at [297, 502] on input "Phone *" at bounding box center [894, 500] width 1318 height 25
click at [267, 497] on input "Phone *" at bounding box center [894, 500] width 1318 height 25
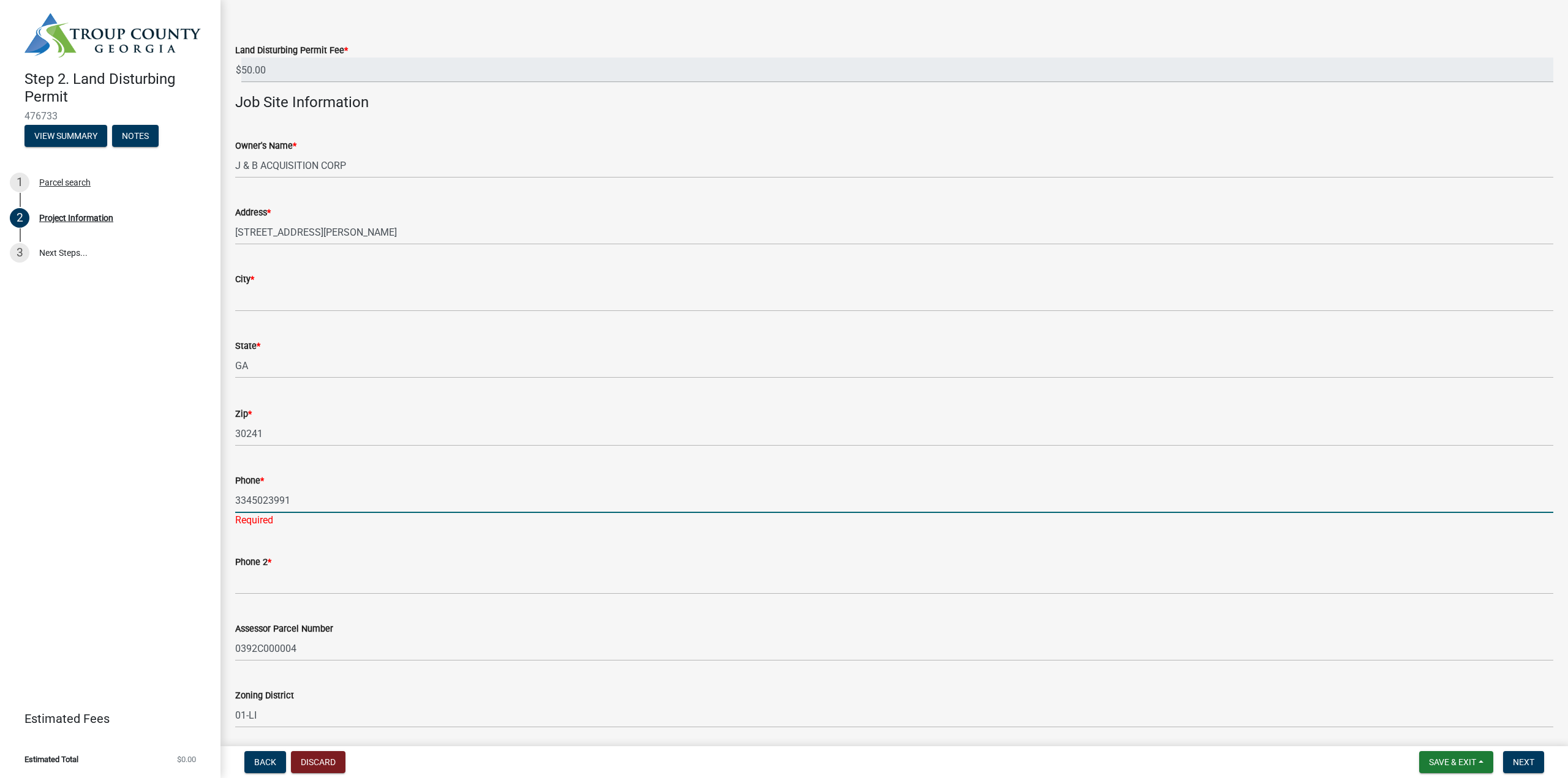
type input "3345023991"
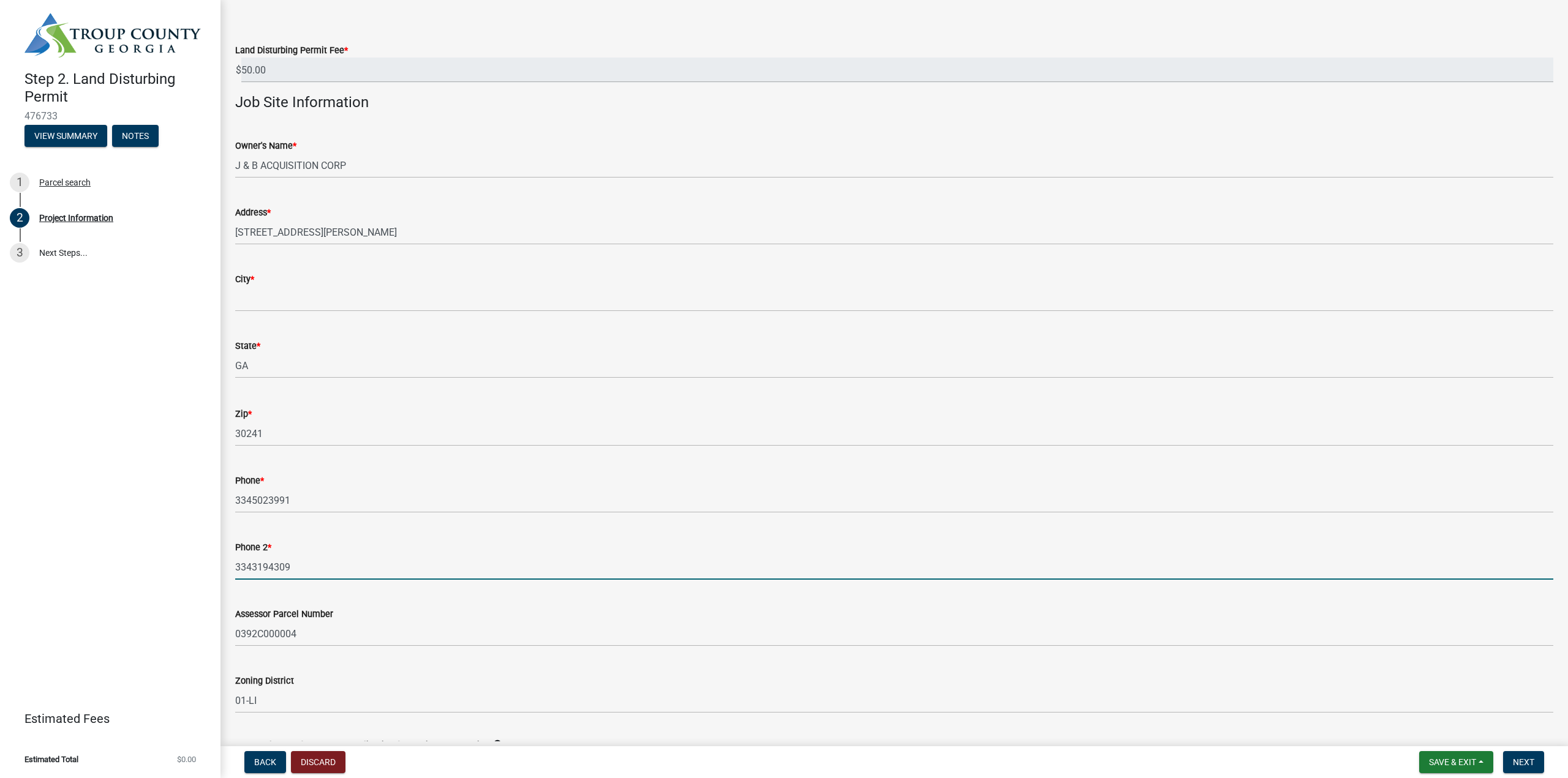
type input "3343194309"
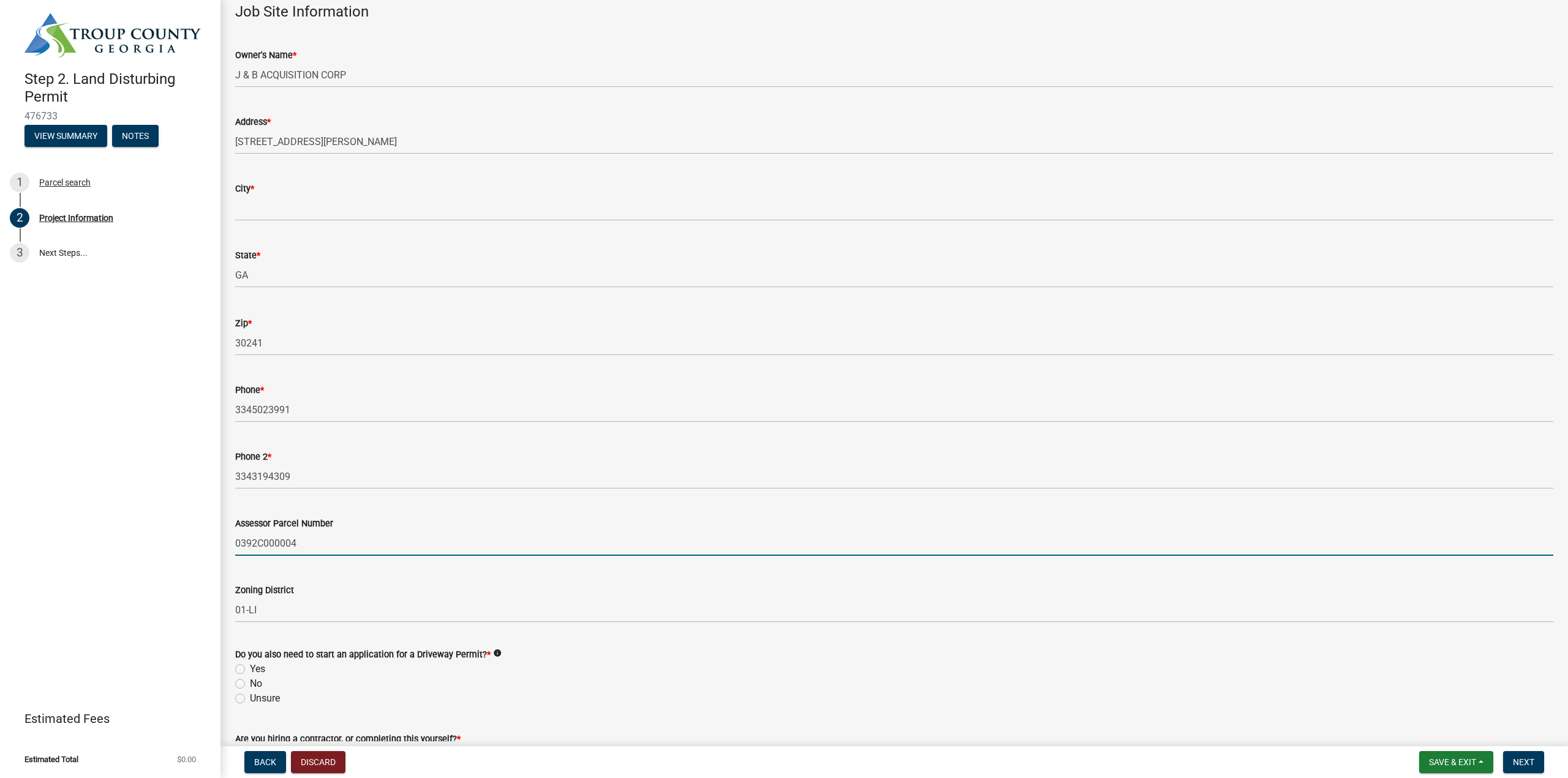
scroll to position [227, 0]
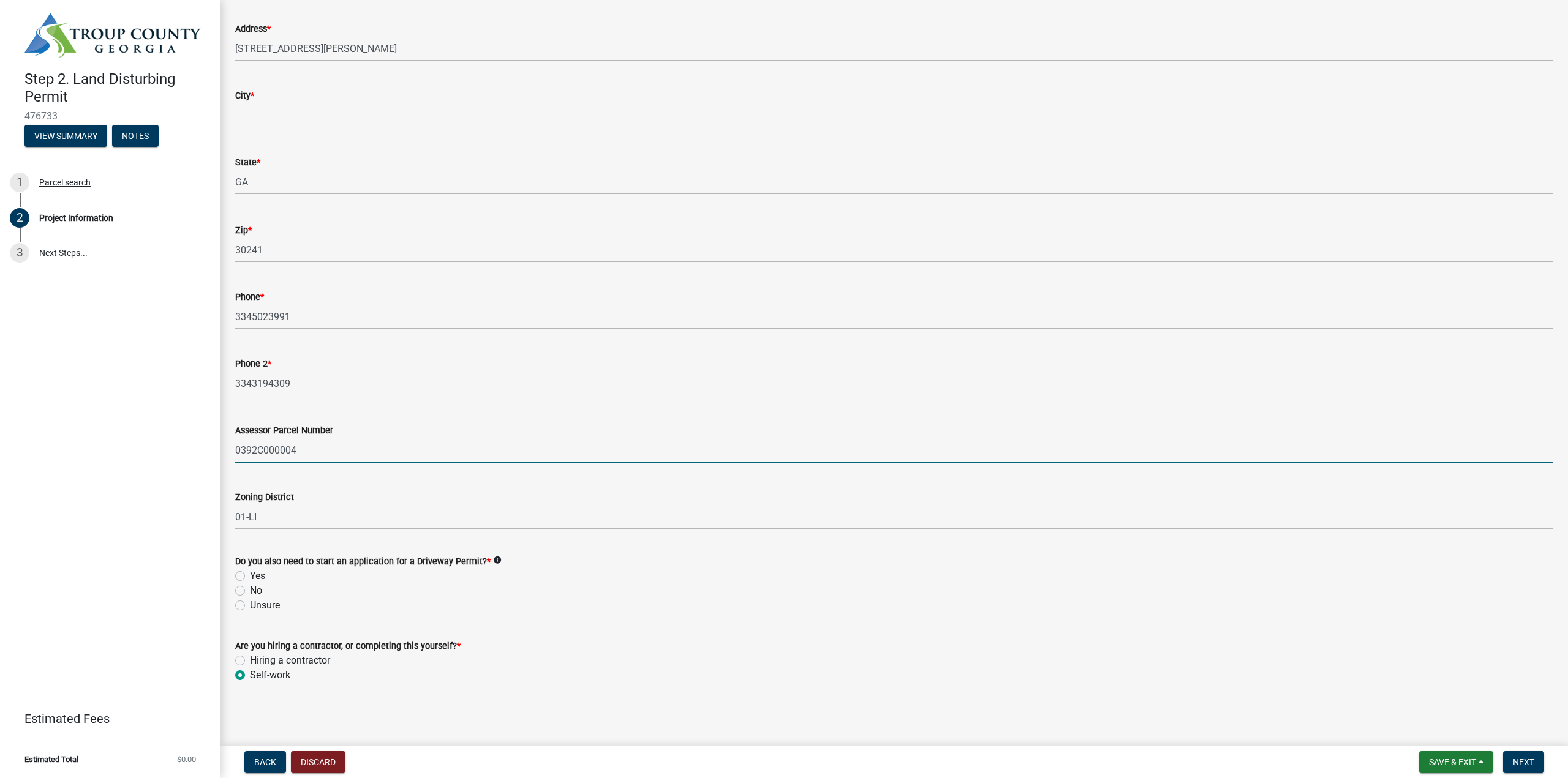
click at [247, 590] on div "No" at bounding box center [894, 590] width 1318 height 15
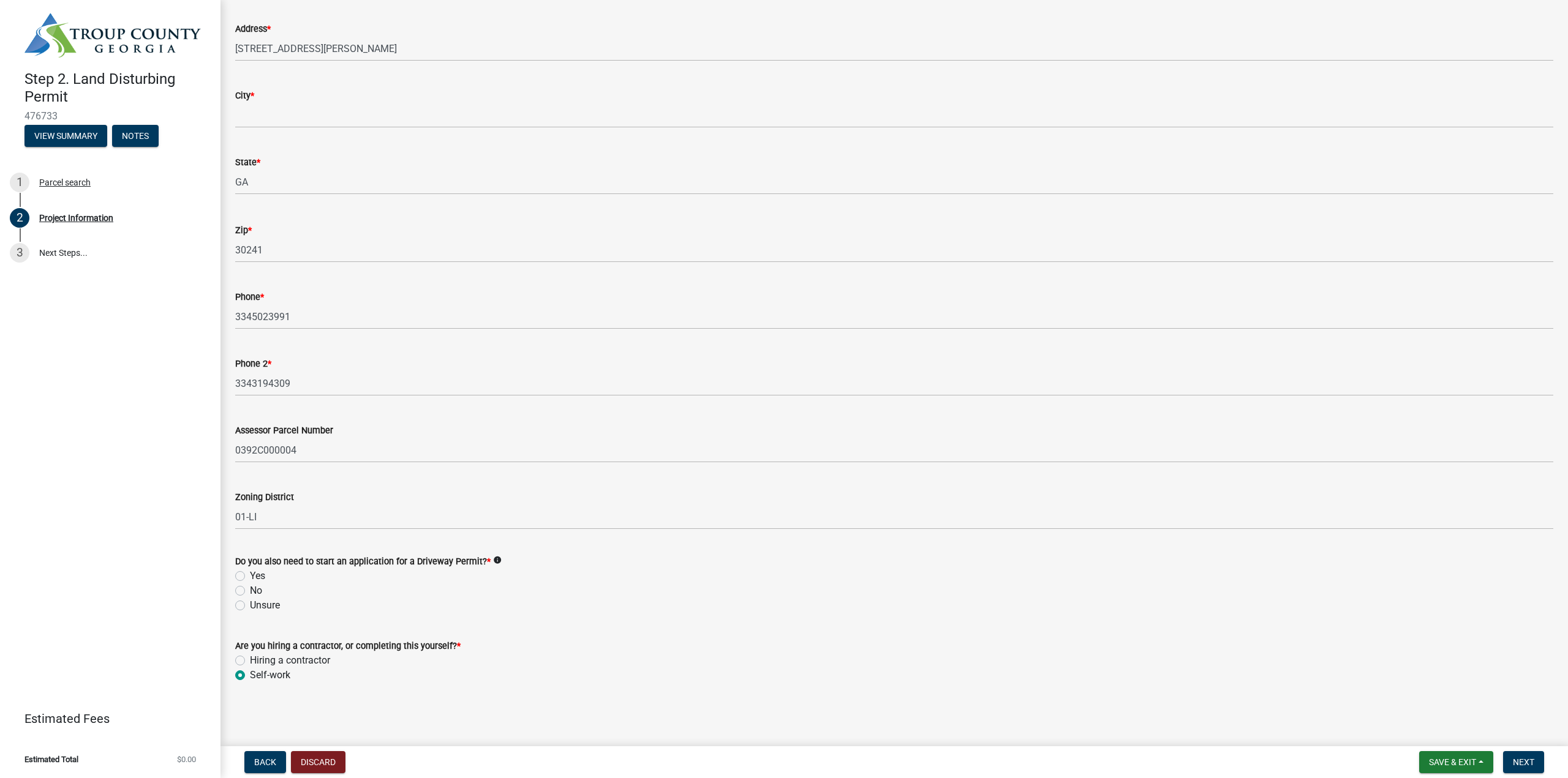
click at [250, 590] on label "No" at bounding box center [256, 590] width 12 height 15
click at [250, 590] on input "No" at bounding box center [254, 587] width 8 height 8
radio input "true"
click at [1531, 767] on span "Next" at bounding box center [1523, 762] width 21 height 10
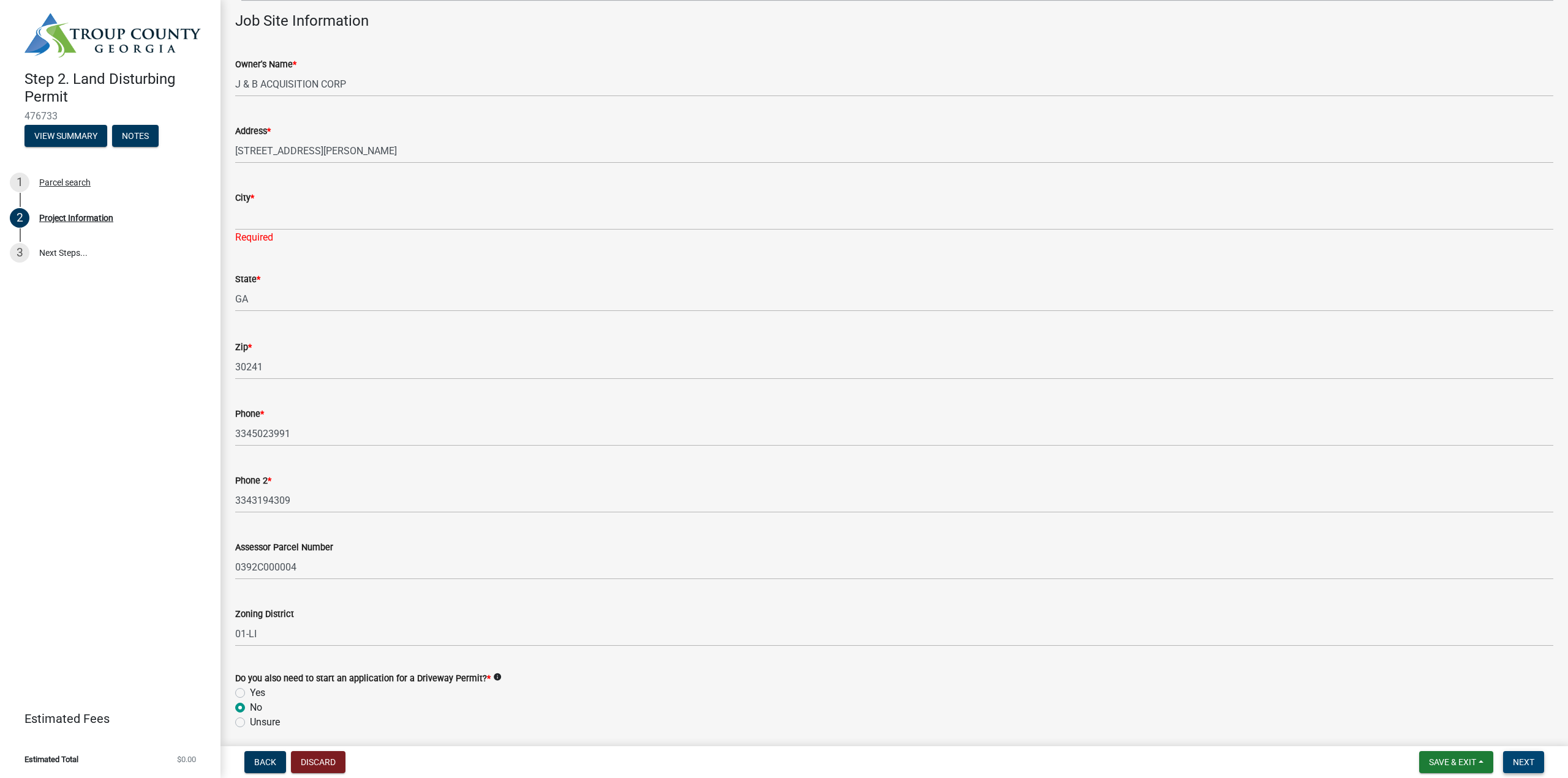
scroll to position [0, 0]
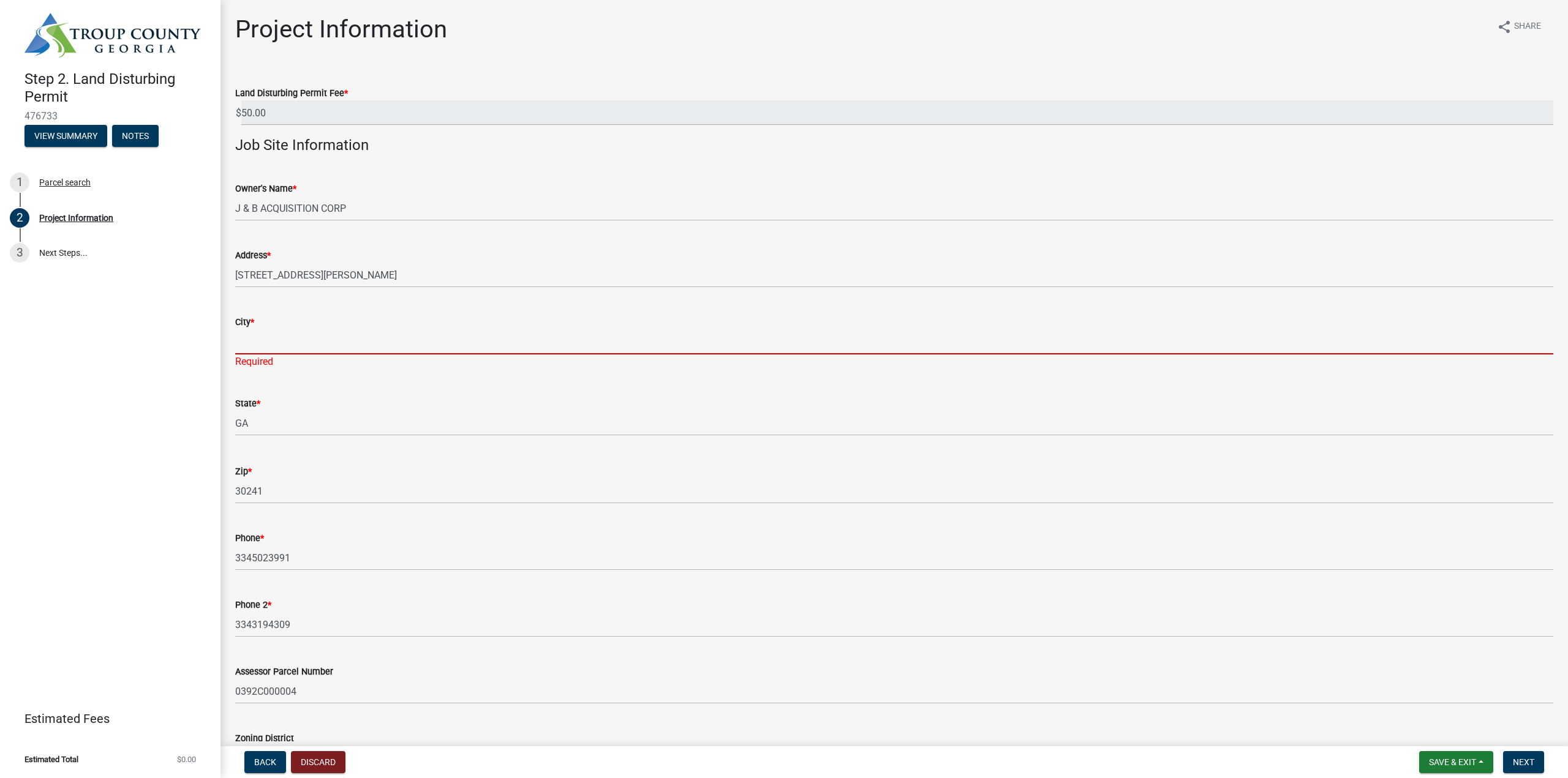
click at [303, 344] on input "City *" at bounding box center [894, 342] width 1318 height 25
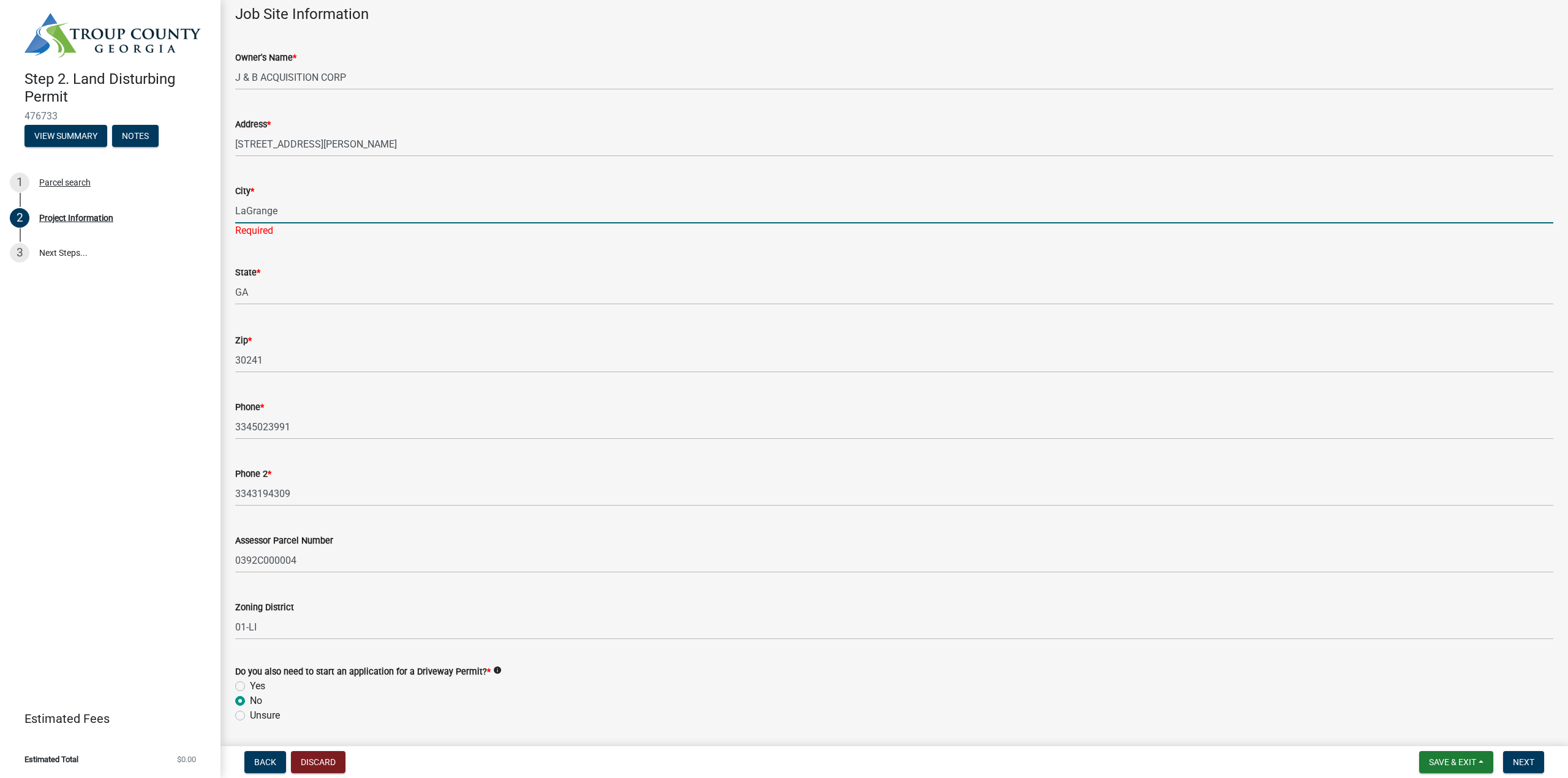
scroll to position [241, 0]
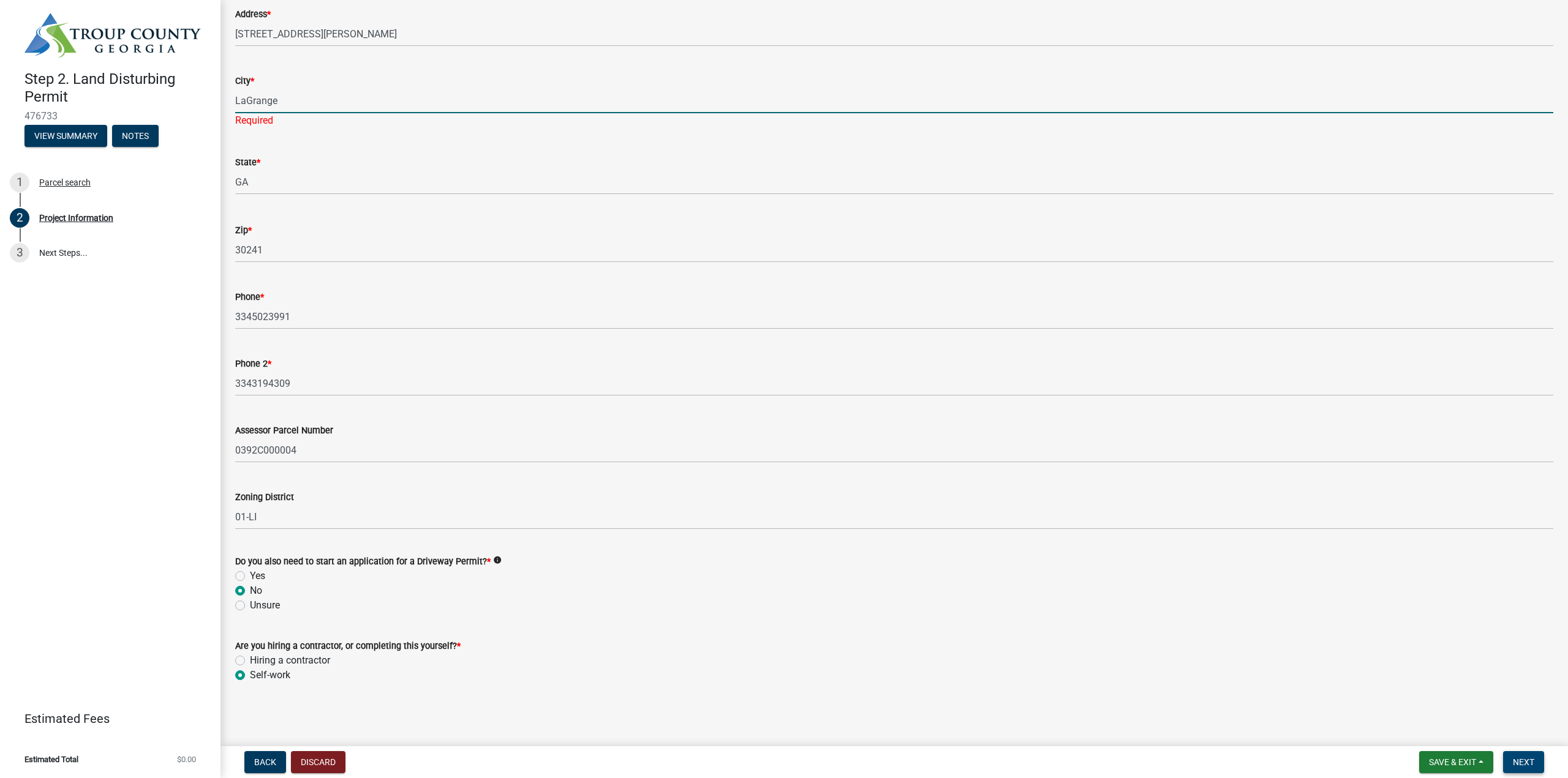
type input "LaGrange"
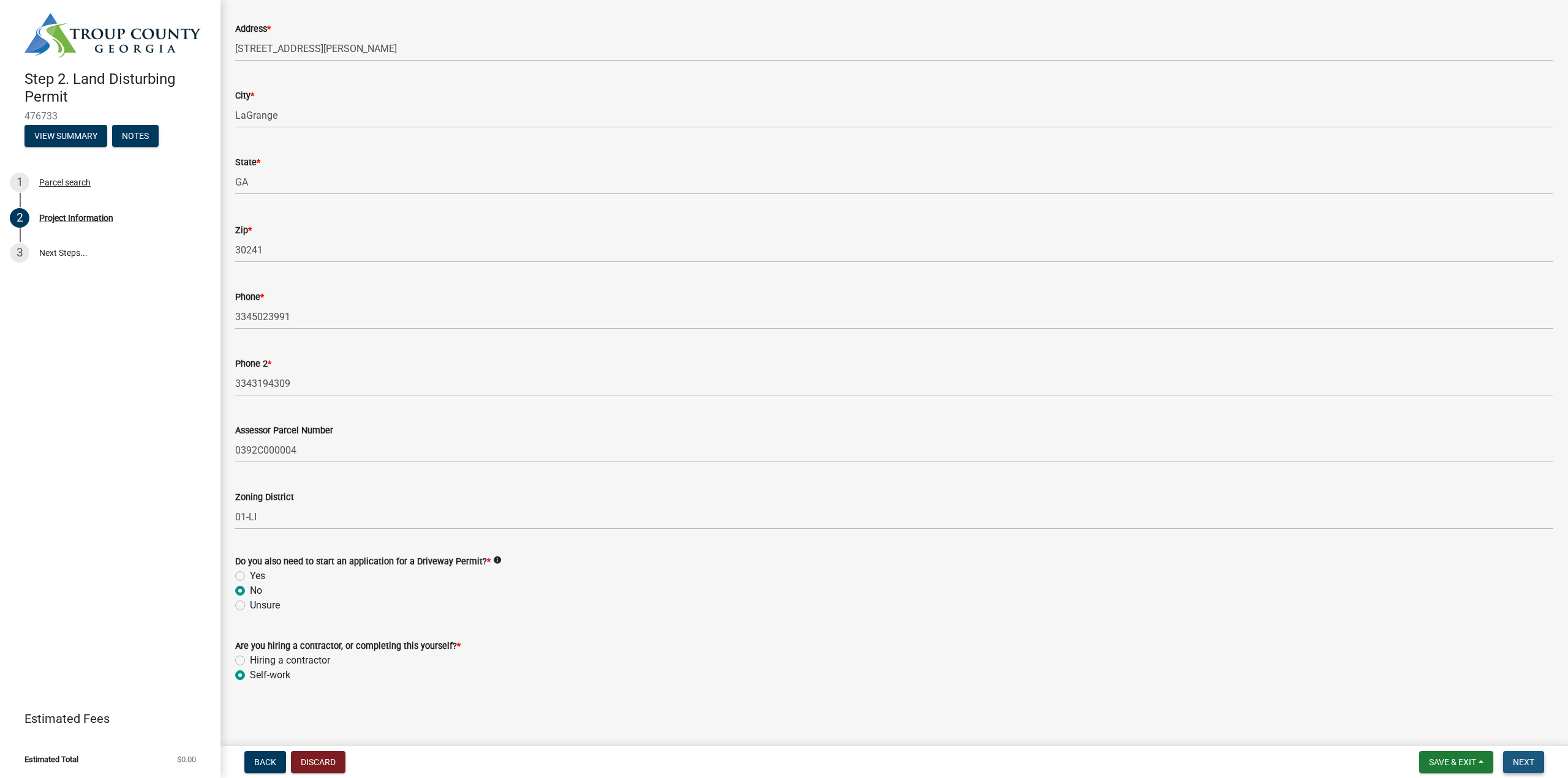
click at [1532, 763] on span "Next" at bounding box center [1523, 762] width 21 height 10
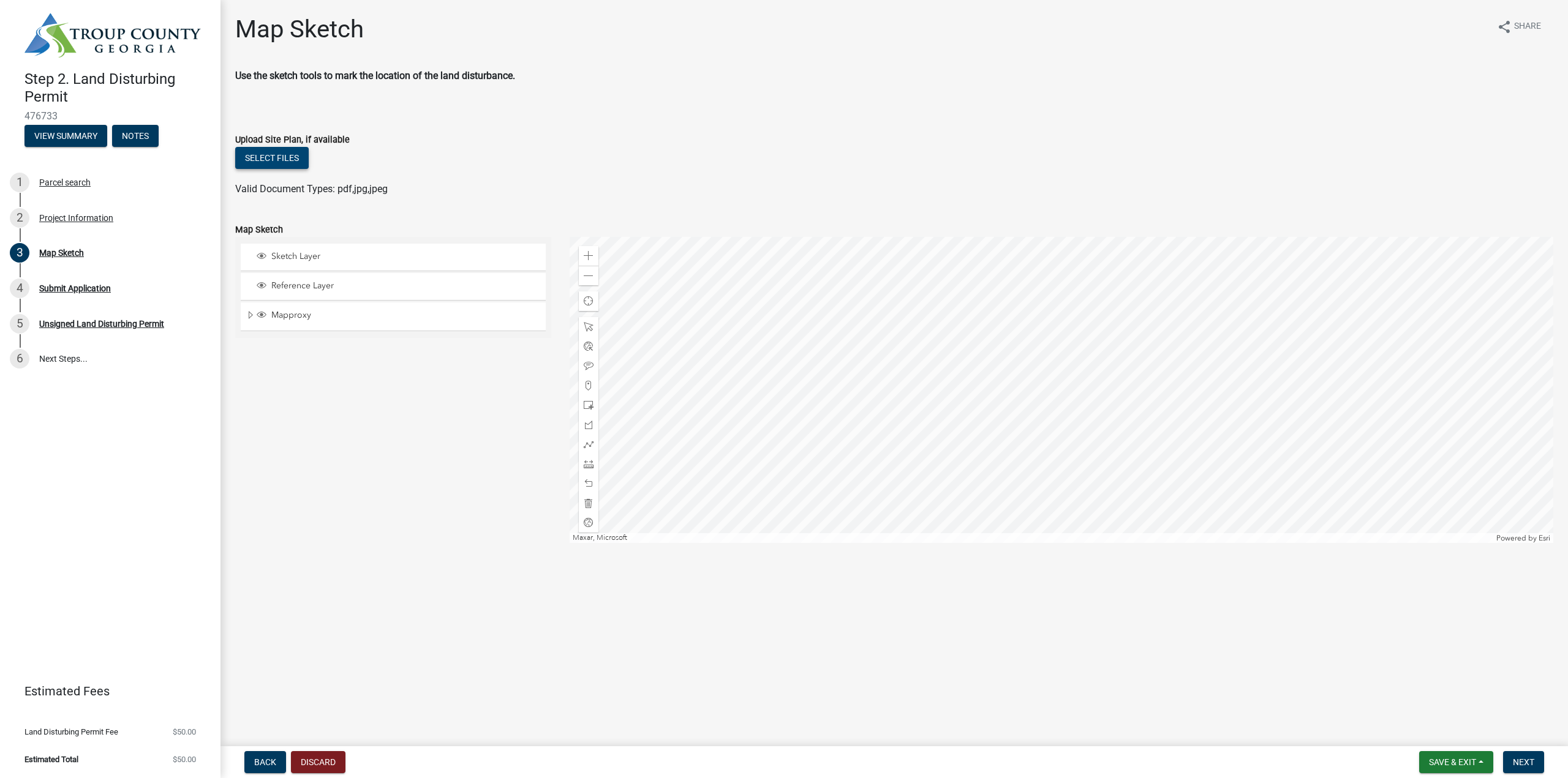
click at [262, 156] on button "Select files" at bounding box center [271, 158] width 73 height 22
click at [278, 163] on button "Select files" at bounding box center [271, 158] width 73 height 22
click at [1520, 763] on span "Next" at bounding box center [1523, 762] width 21 height 10
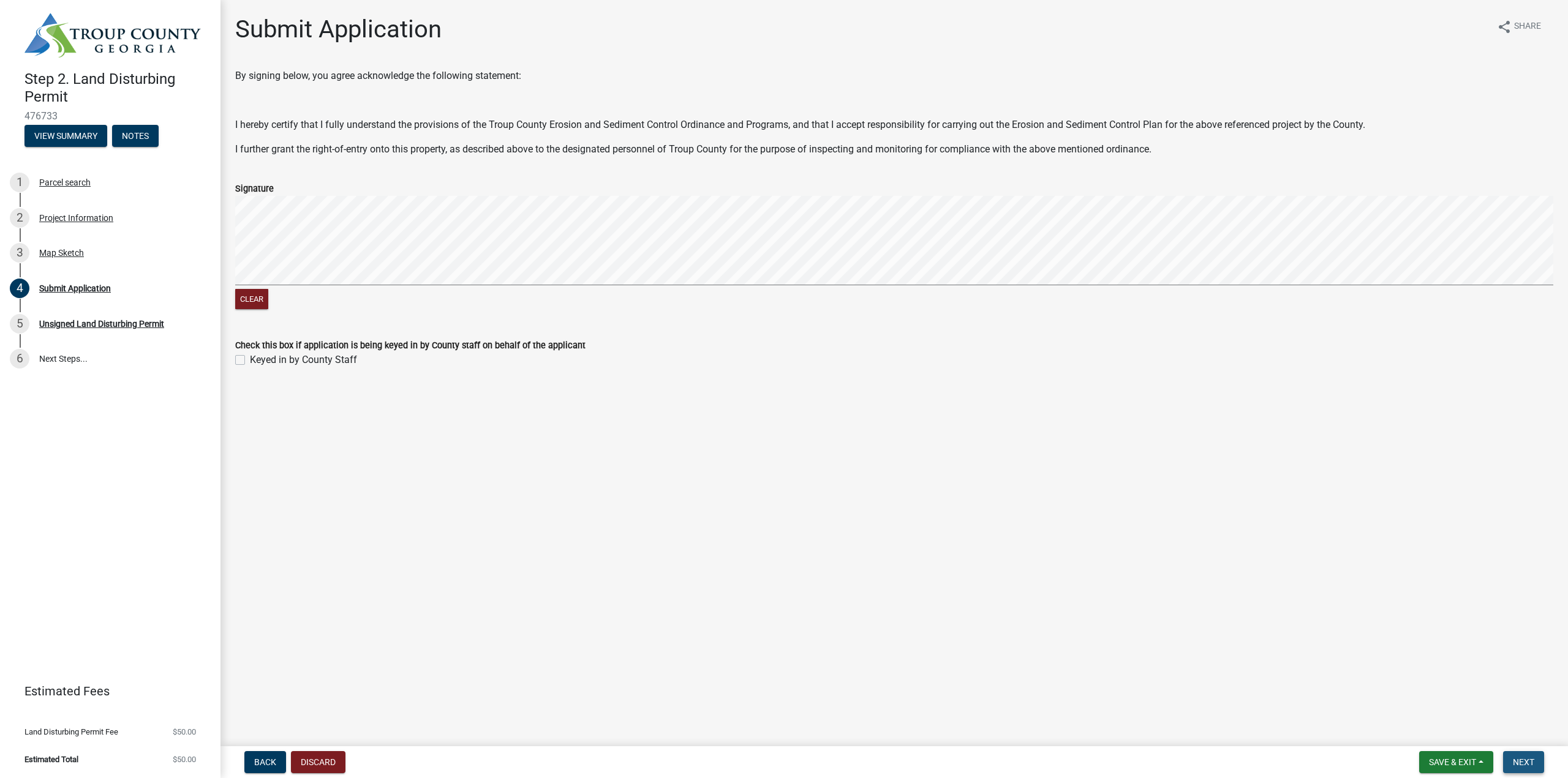
click at [1524, 760] on span "Next" at bounding box center [1523, 762] width 21 height 10
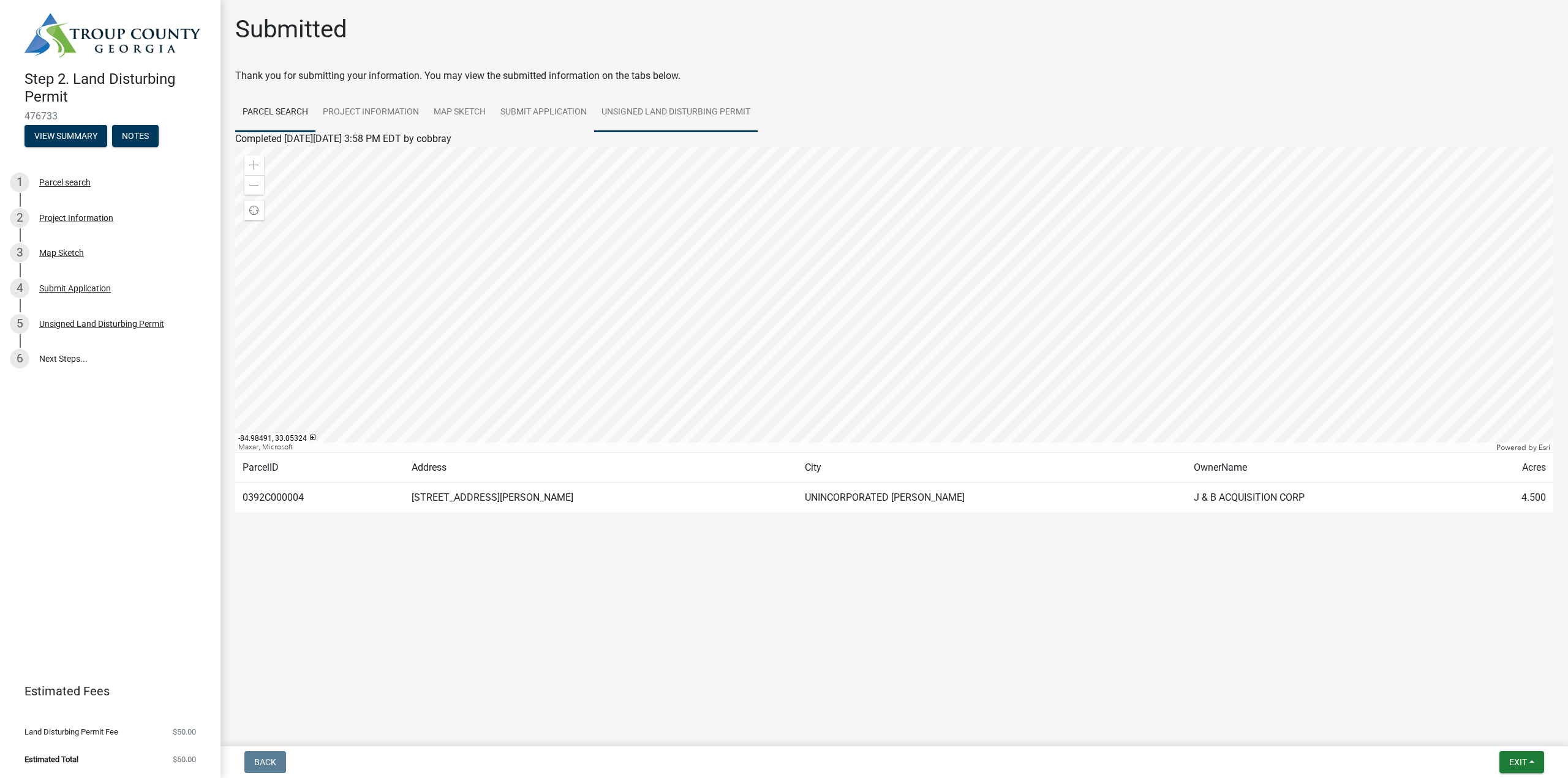
click at [698, 118] on link "Unsigned Land Disturbing Permit" at bounding box center [676, 113] width 163 height 39
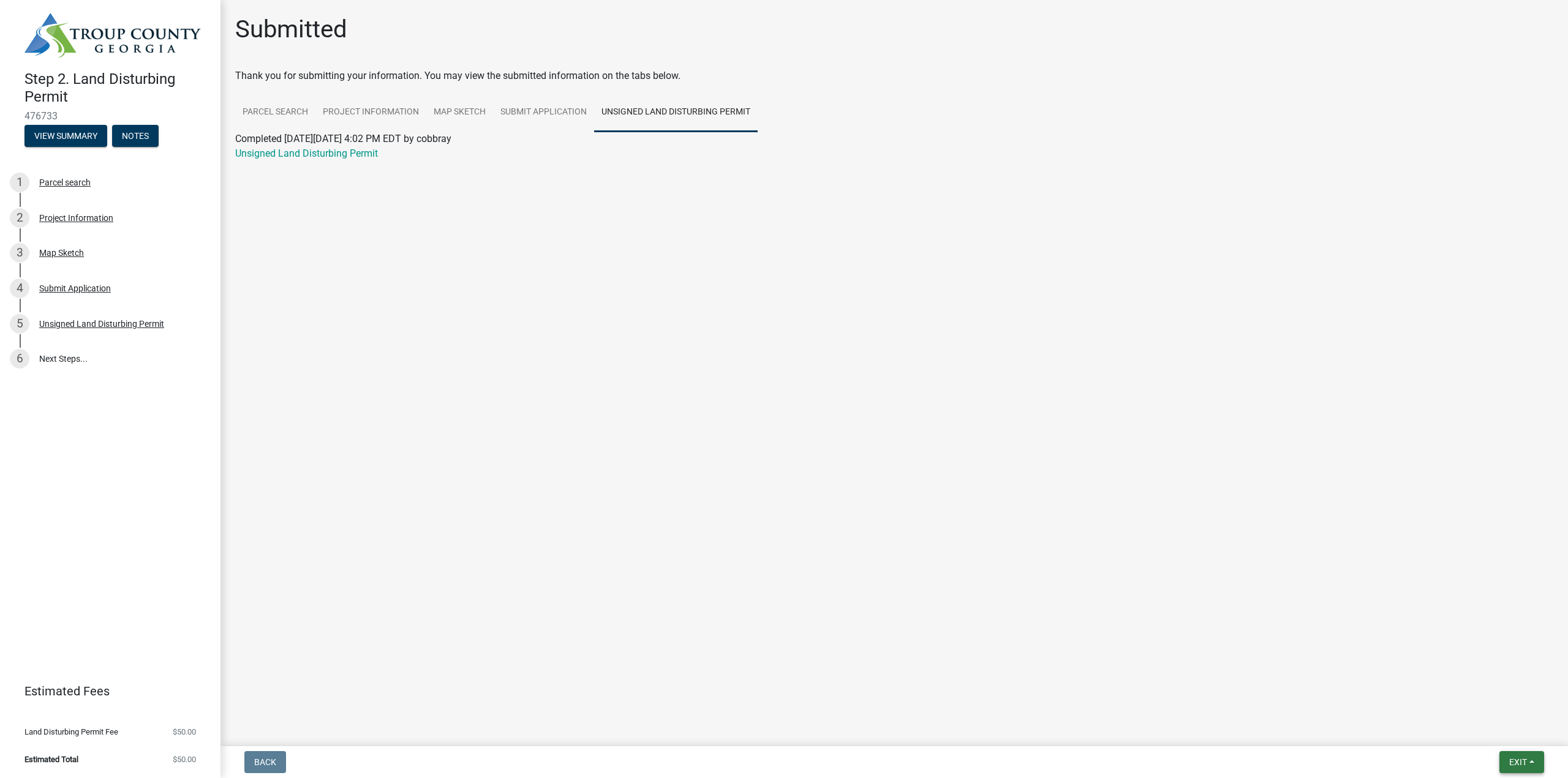
click at [1518, 759] on span "Exit" at bounding box center [1517, 762] width 17 height 10
click at [1504, 731] on button "Save & Exit" at bounding box center [1494, 729] width 98 height 29
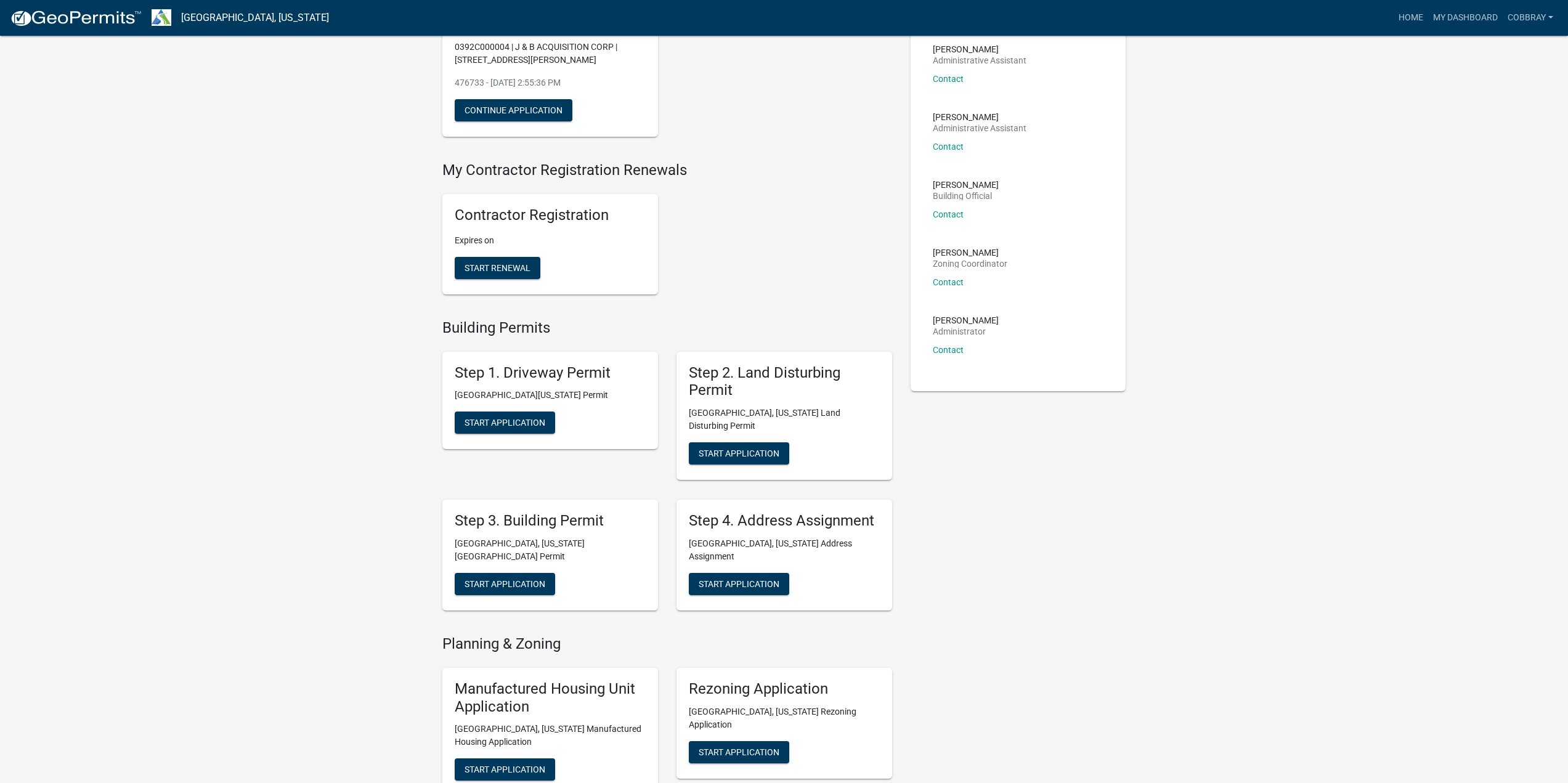
scroll to position [185, 0]
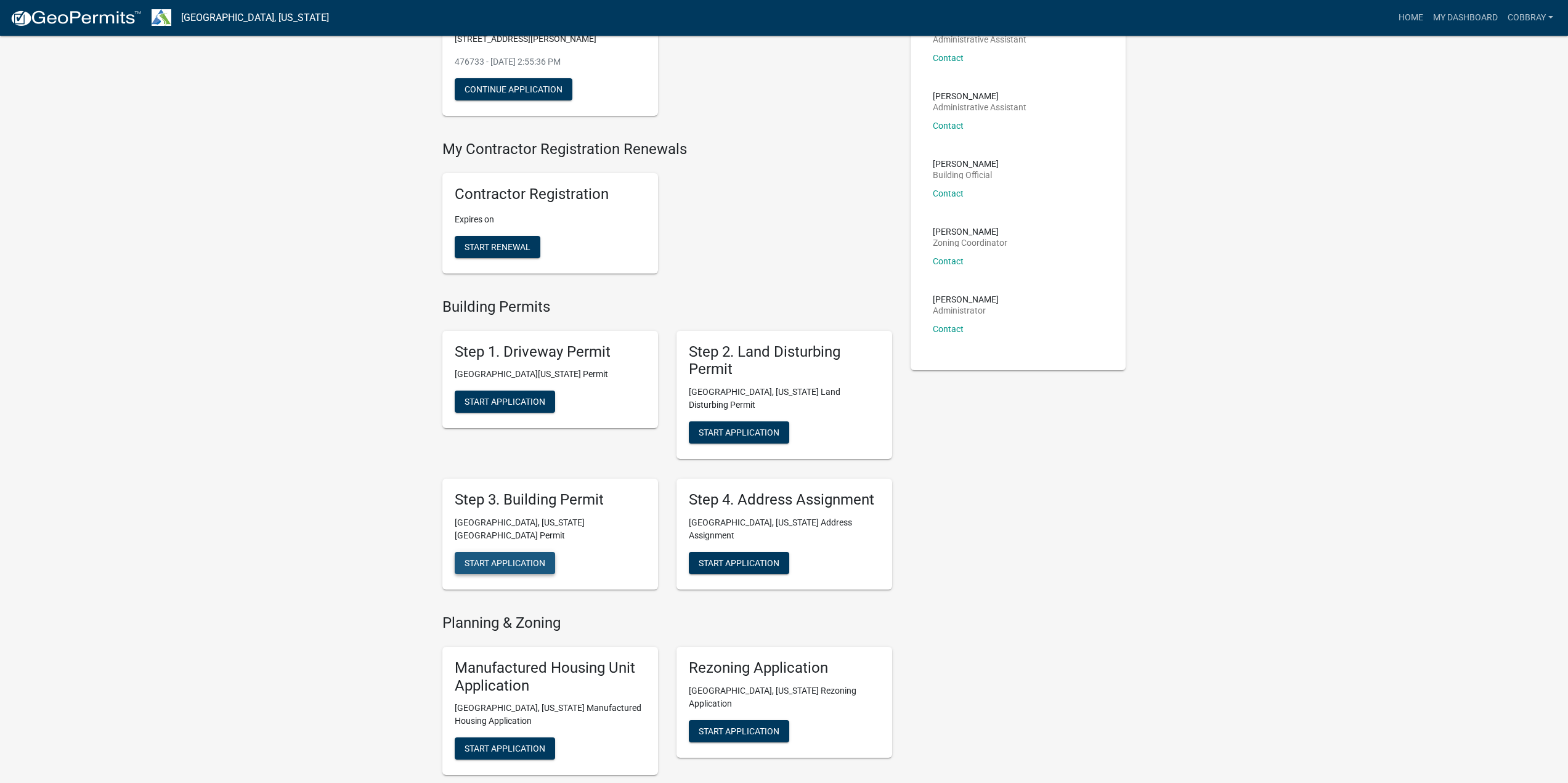
click at [493, 558] on span "Start Application" at bounding box center [505, 563] width 81 height 10
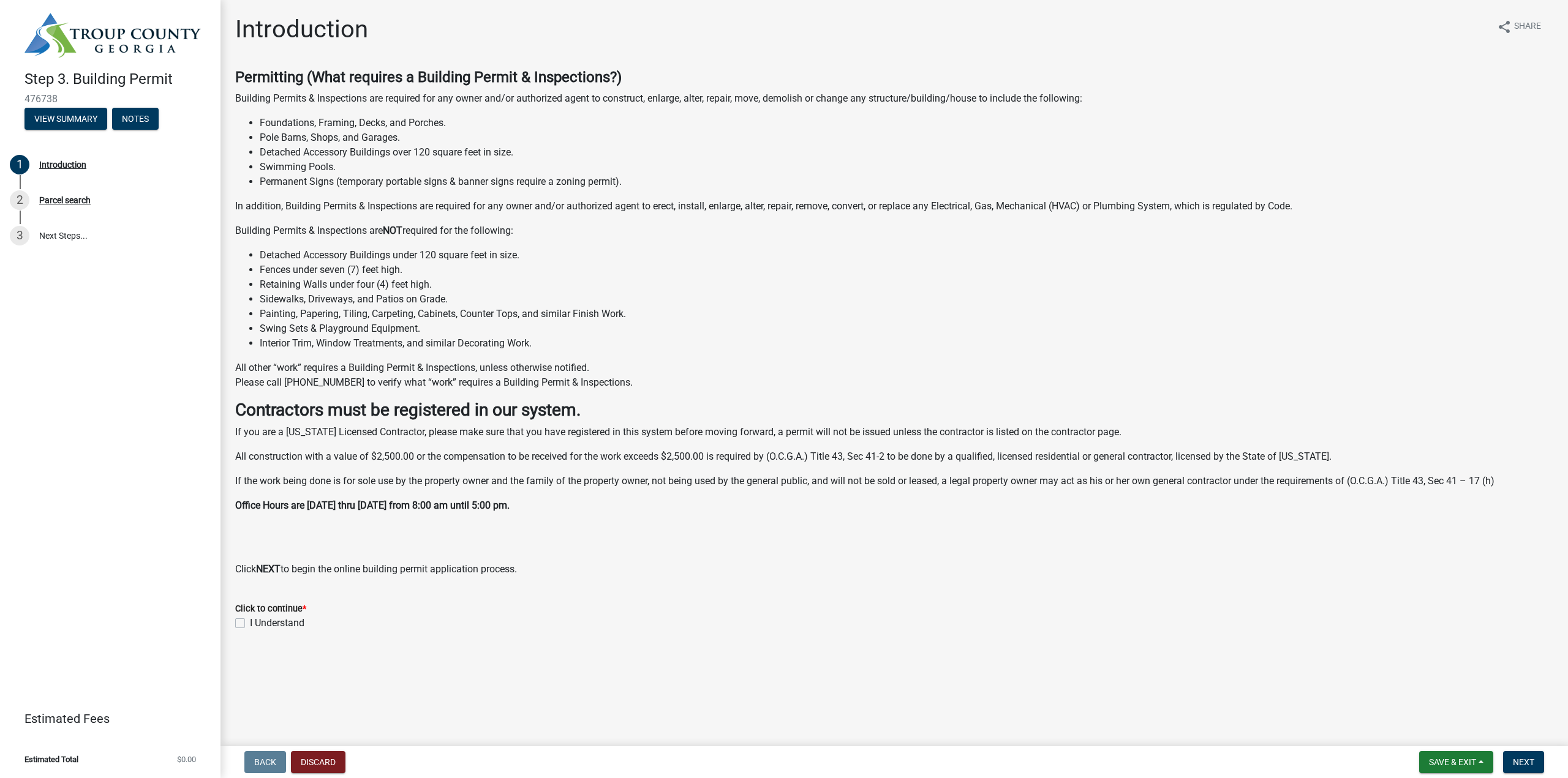
click at [282, 621] on label "I Understand" at bounding box center [277, 623] width 54 height 15
click at [258, 621] on input "I Understand" at bounding box center [254, 619] width 8 height 8
checkbox input "true"
click at [1522, 758] on span "Next" at bounding box center [1523, 762] width 21 height 10
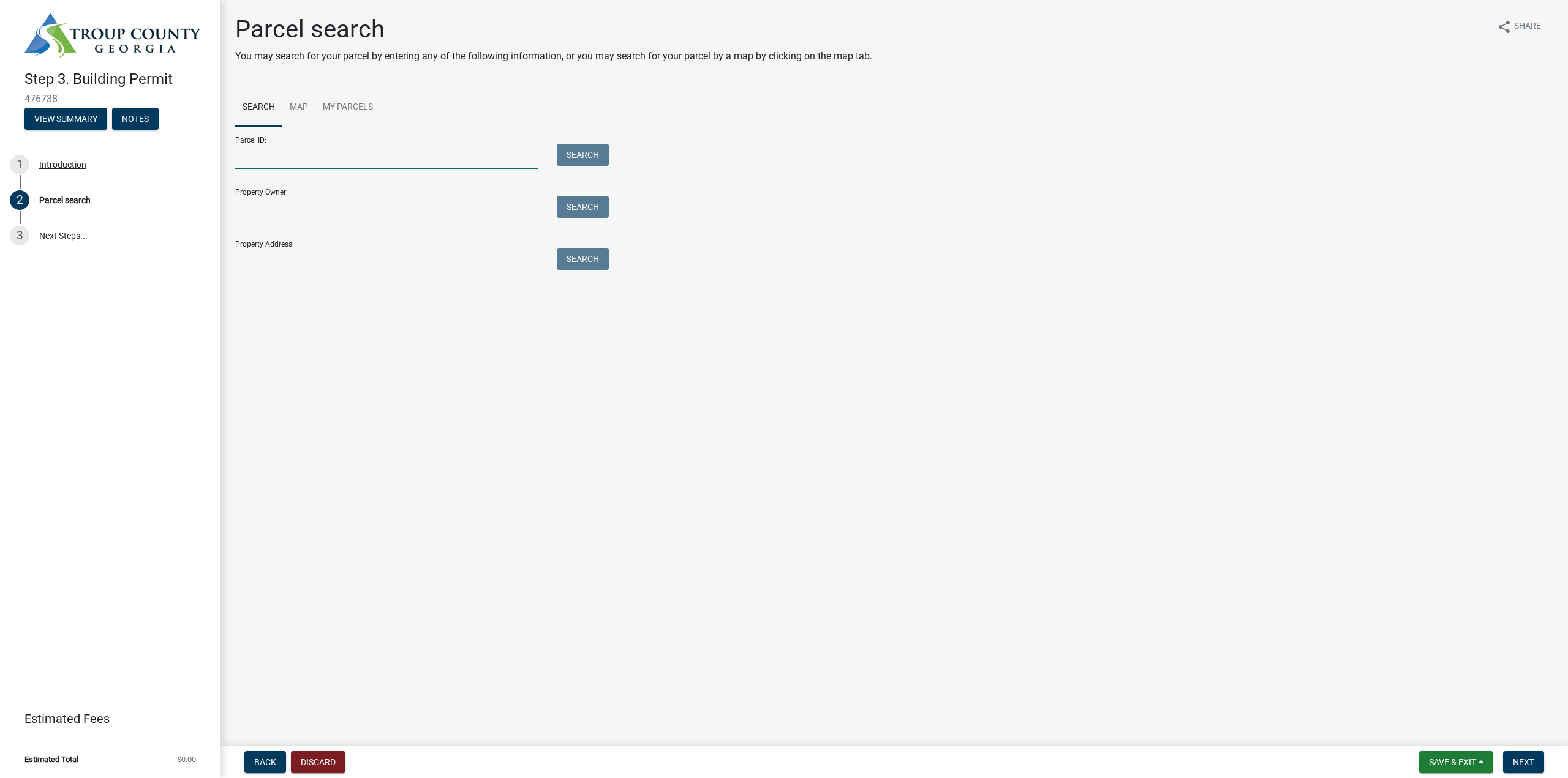
click at [267, 157] on input "Parcel ID:" at bounding box center [387, 156] width 303 height 25
click at [587, 158] on button "Search" at bounding box center [582, 155] width 52 height 22
click at [376, 158] on input "0392C0000004" at bounding box center [387, 156] width 303 height 25
drag, startPoint x: 378, startPoint y: 158, endPoint x: 162, endPoint y: 159, distance: 216.0
click at [180, 159] on div "Step 3. Building Permit 476738 View Summary Notes 1 Introduction 2 Parcel searc…" at bounding box center [784, 389] width 1568 height 778
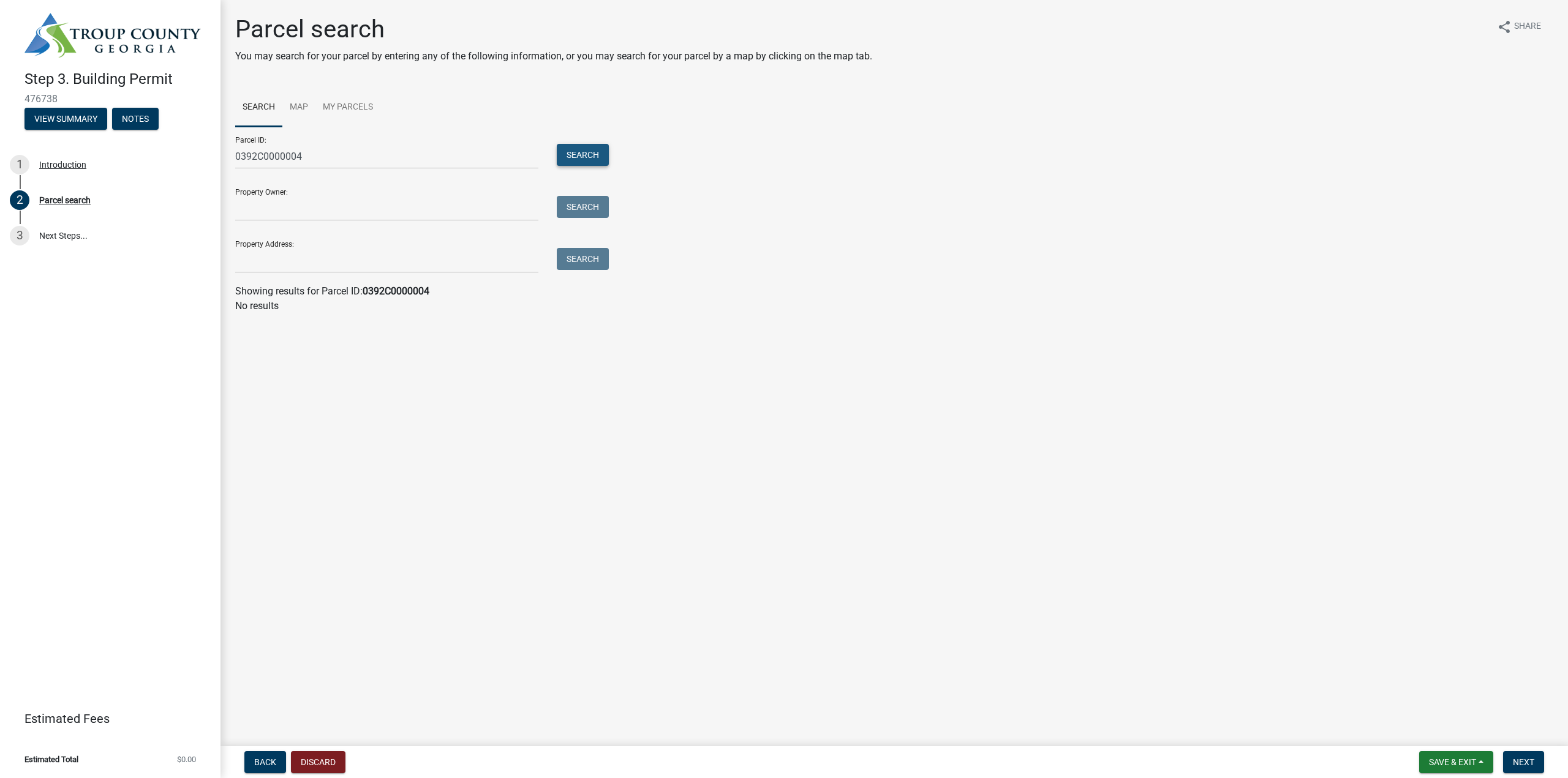
click at [602, 162] on button "Search" at bounding box center [582, 155] width 52 height 22
click at [344, 156] on input "0392C0000004" at bounding box center [387, 156] width 303 height 25
drag, startPoint x: 243, startPoint y: 155, endPoint x: 192, endPoint y: 151, distance: 51.2
click at [206, 153] on div "Step 3. Building Permit 476738 View Summary Notes 1 Introduction 2 Parcel searc…" at bounding box center [784, 389] width 1568 height 778
type input "0392C000004"
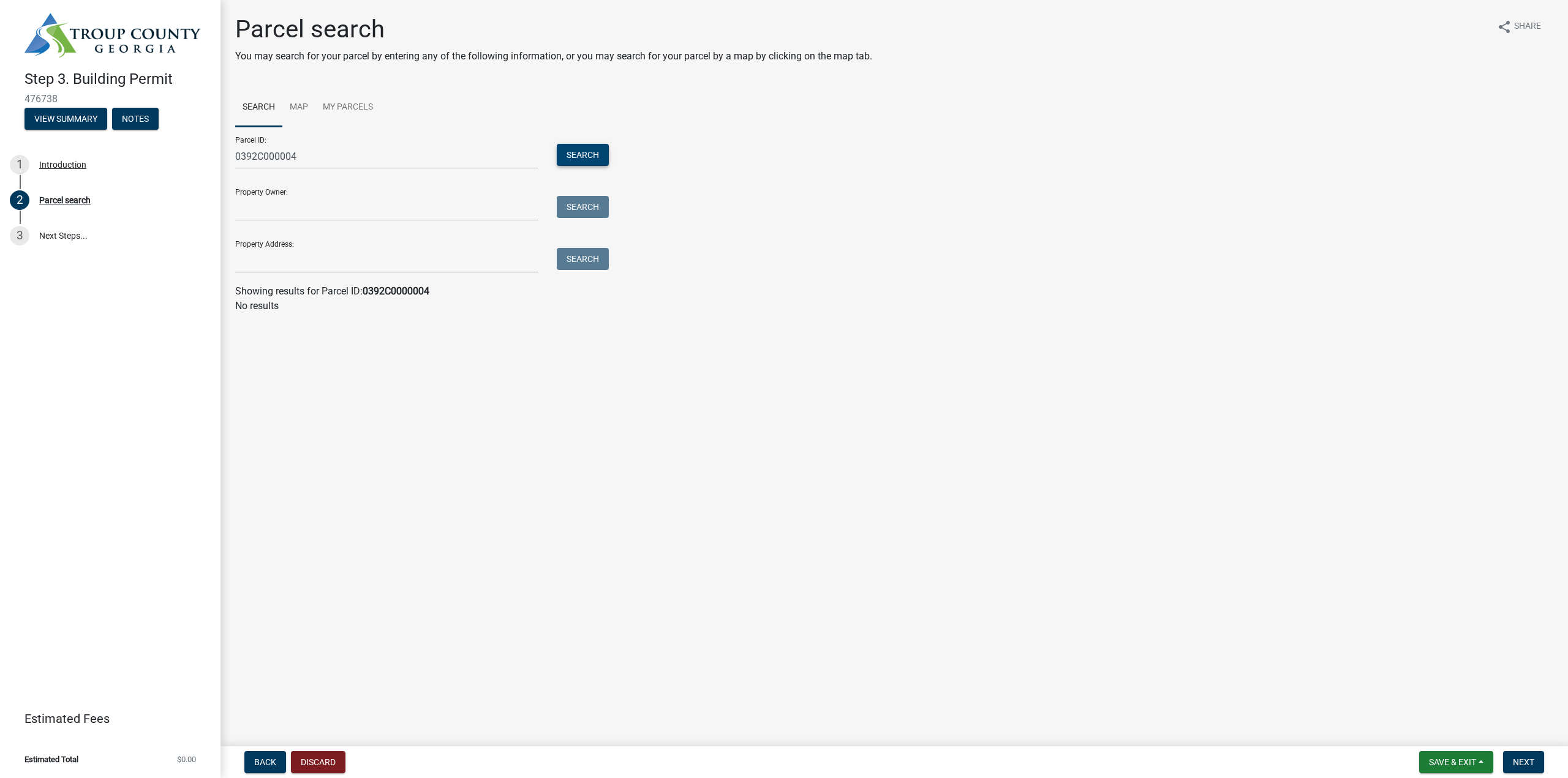
click at [578, 155] on button "Search" at bounding box center [582, 155] width 52 height 22
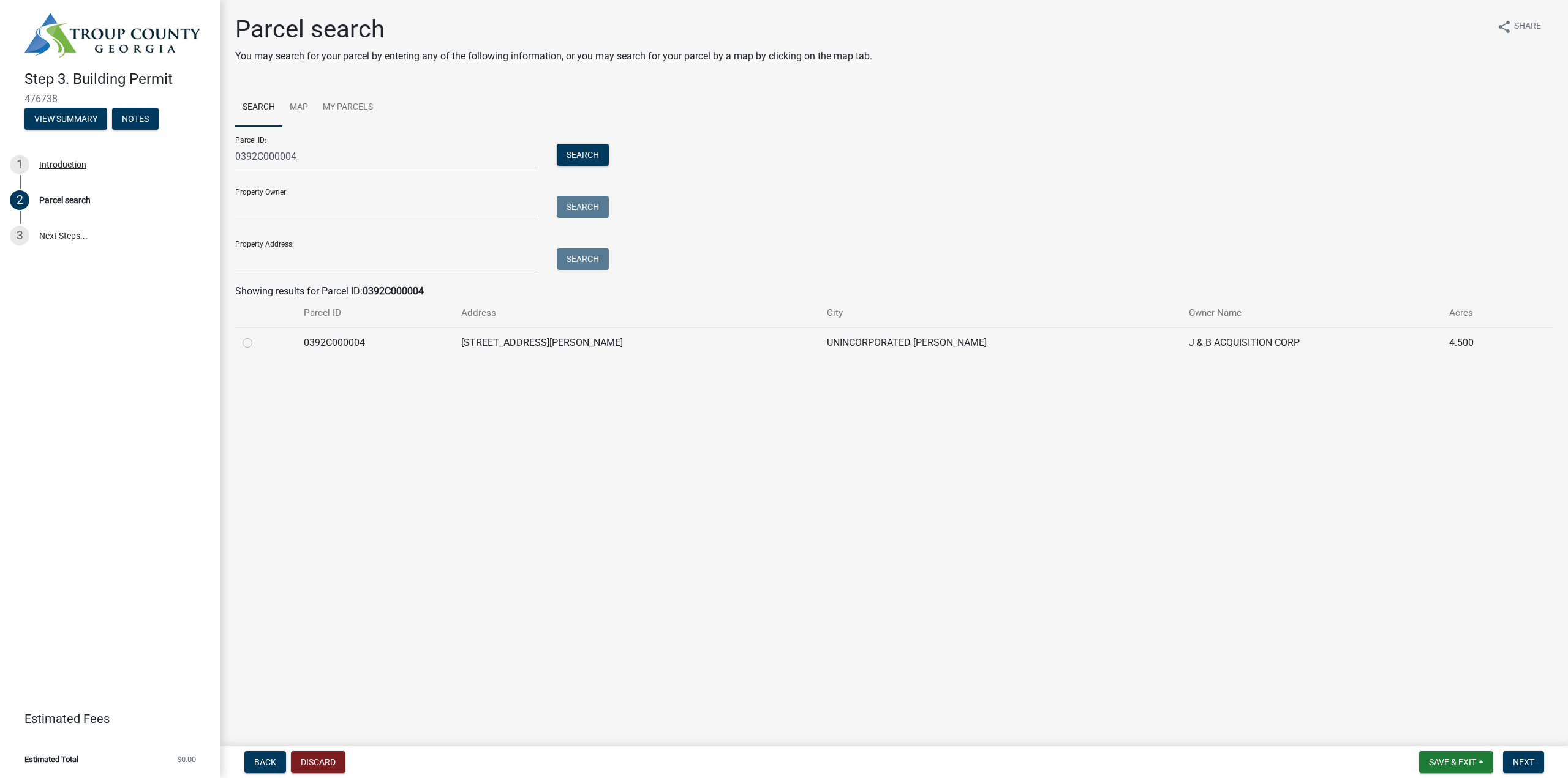
click at [257, 335] on label at bounding box center [257, 335] width 0 height 0
click at [257, 343] on input "radio" at bounding box center [261, 339] width 8 height 8
radio input "true"
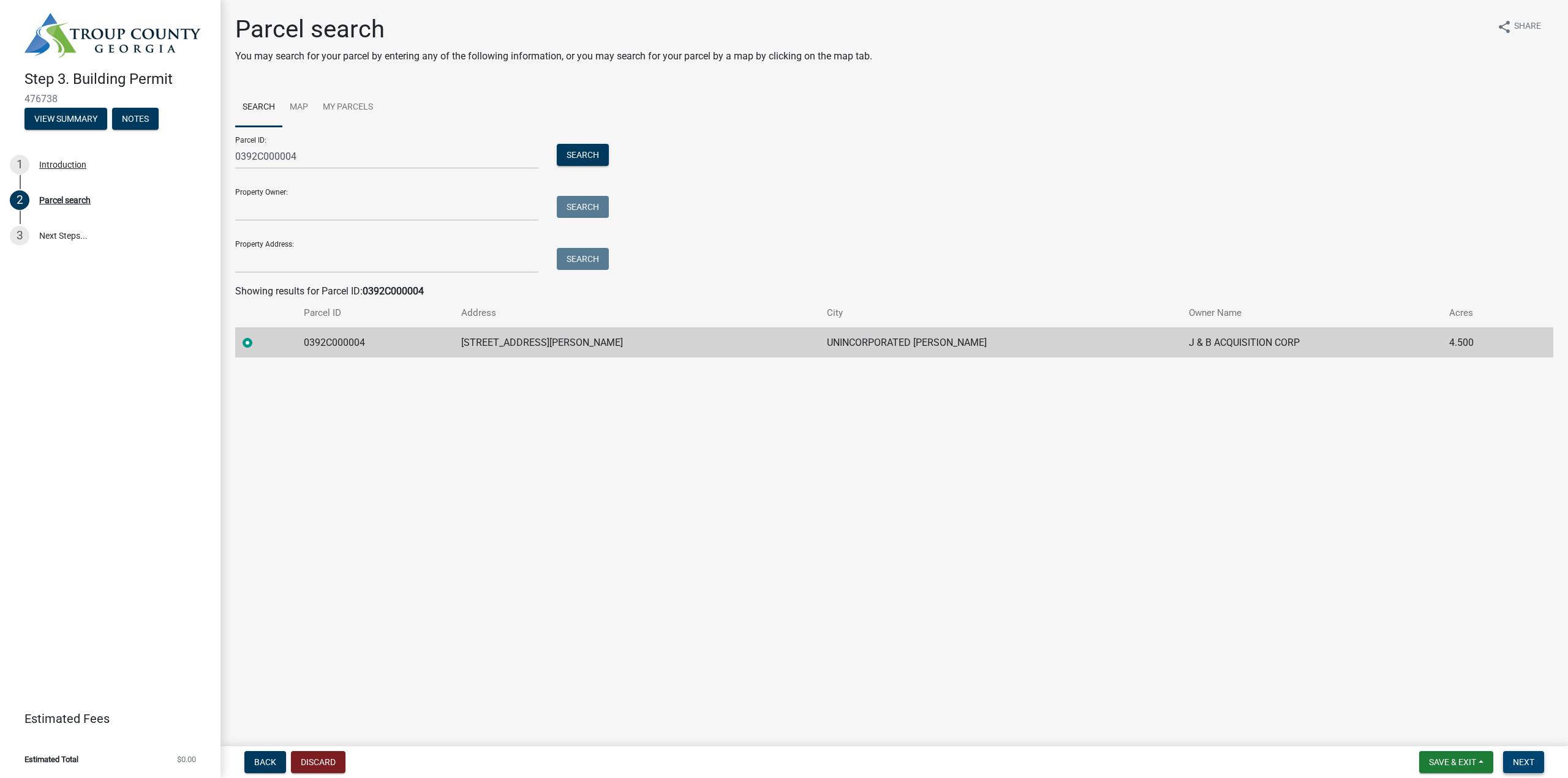
click at [1527, 761] on span "Next" at bounding box center [1523, 762] width 21 height 10
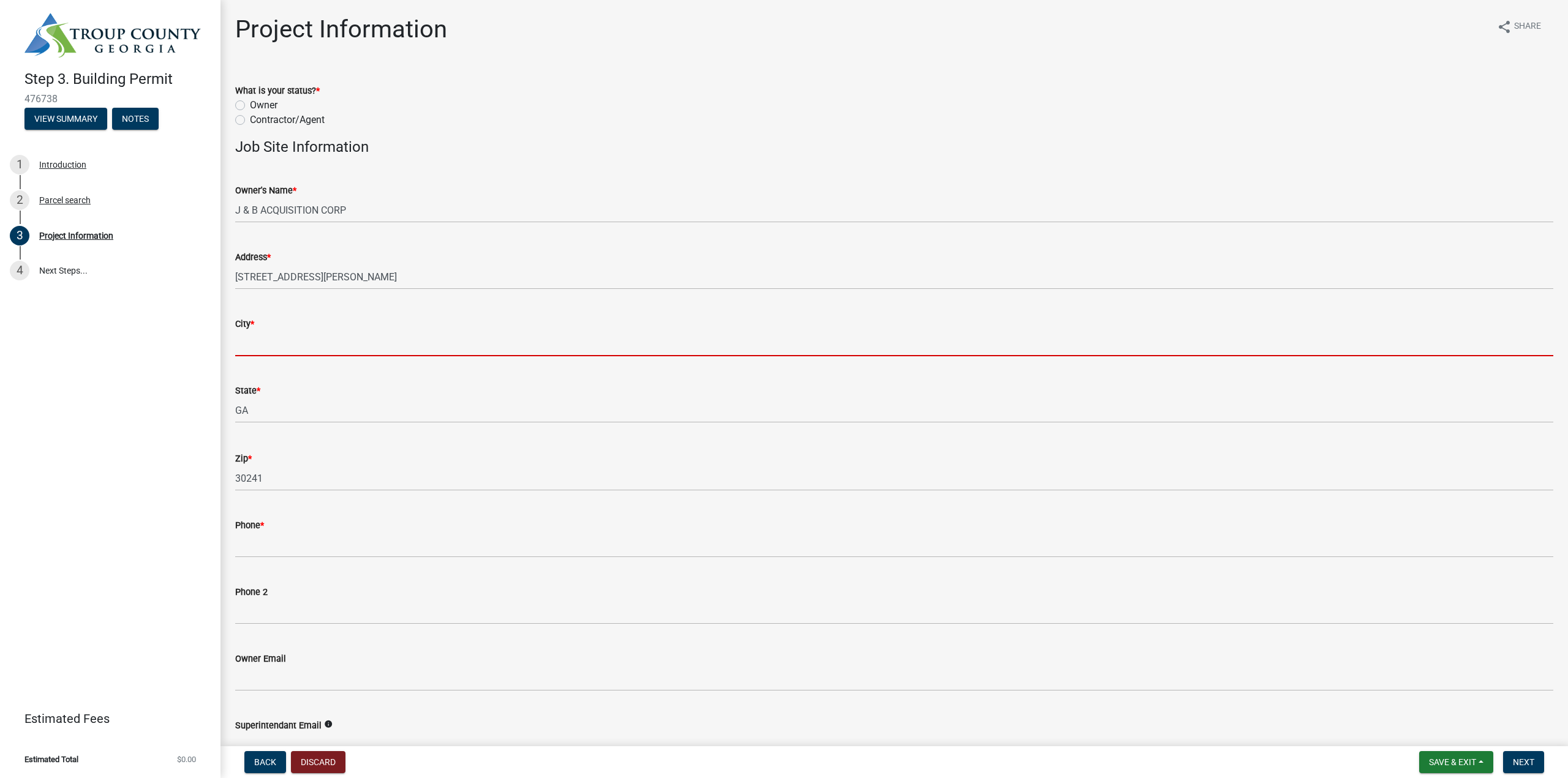
click at [330, 350] on input "City *" at bounding box center [894, 344] width 1318 height 25
type input ":"
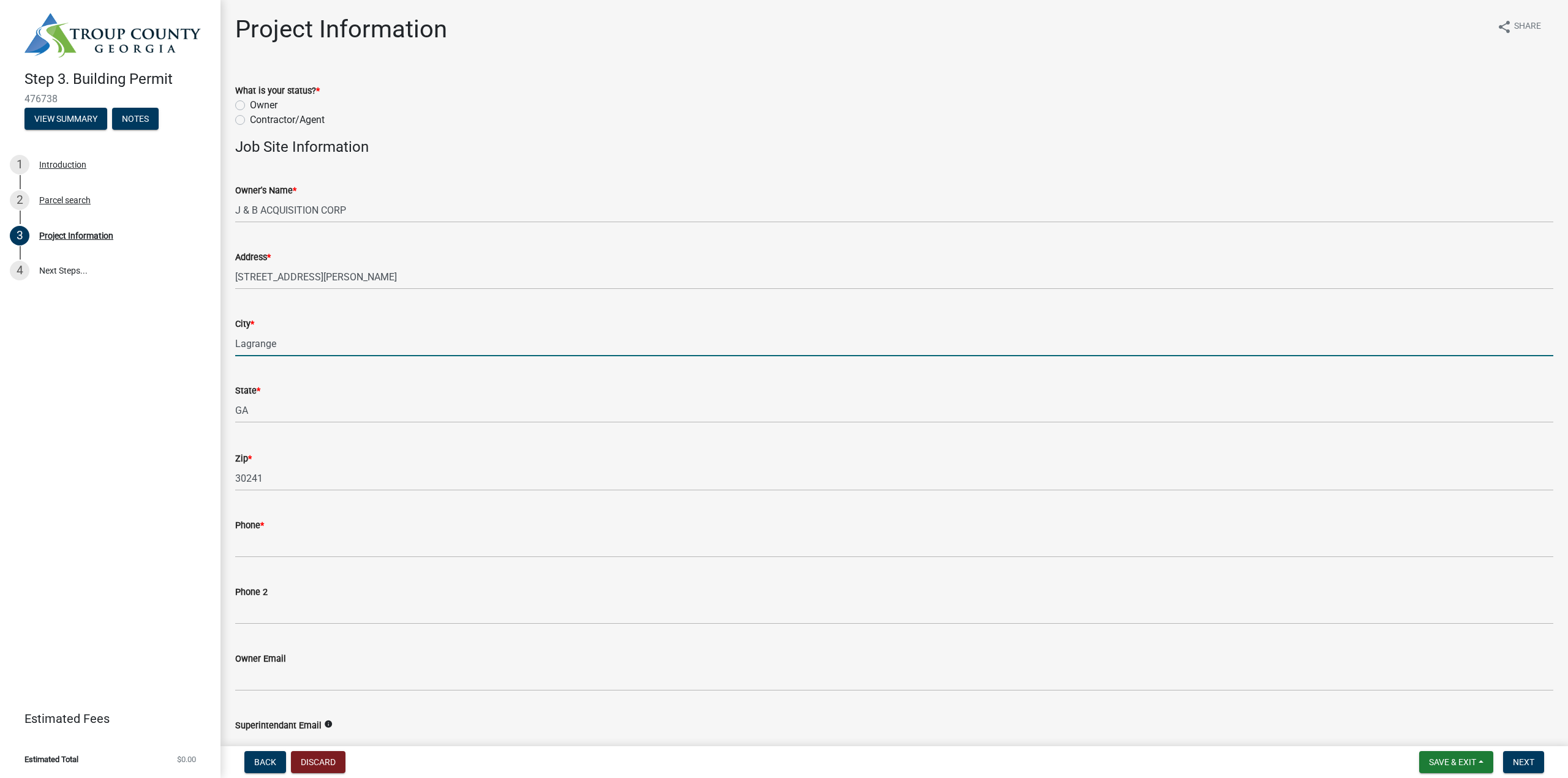
type input "Lagrange"
click at [298, 129] on wm-data-entity-input "What is your status? * Owner Contractor/Agent" at bounding box center [894, 104] width 1318 height 70
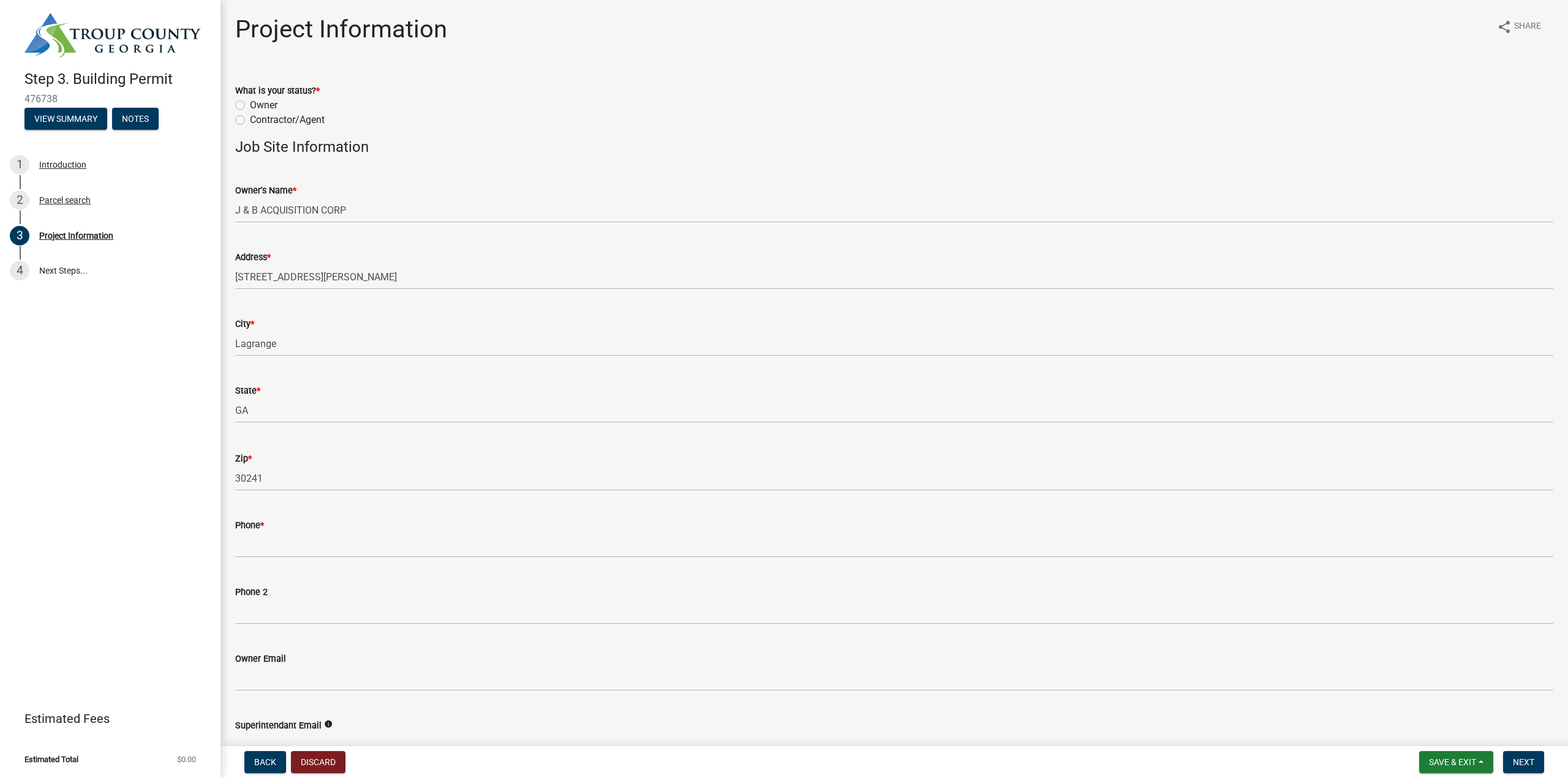
click at [292, 117] on label "Contractor/Agent" at bounding box center [287, 120] width 74 height 15
click at [258, 117] on input "Contractor/Agent" at bounding box center [254, 117] width 8 height 8
radio input "true"
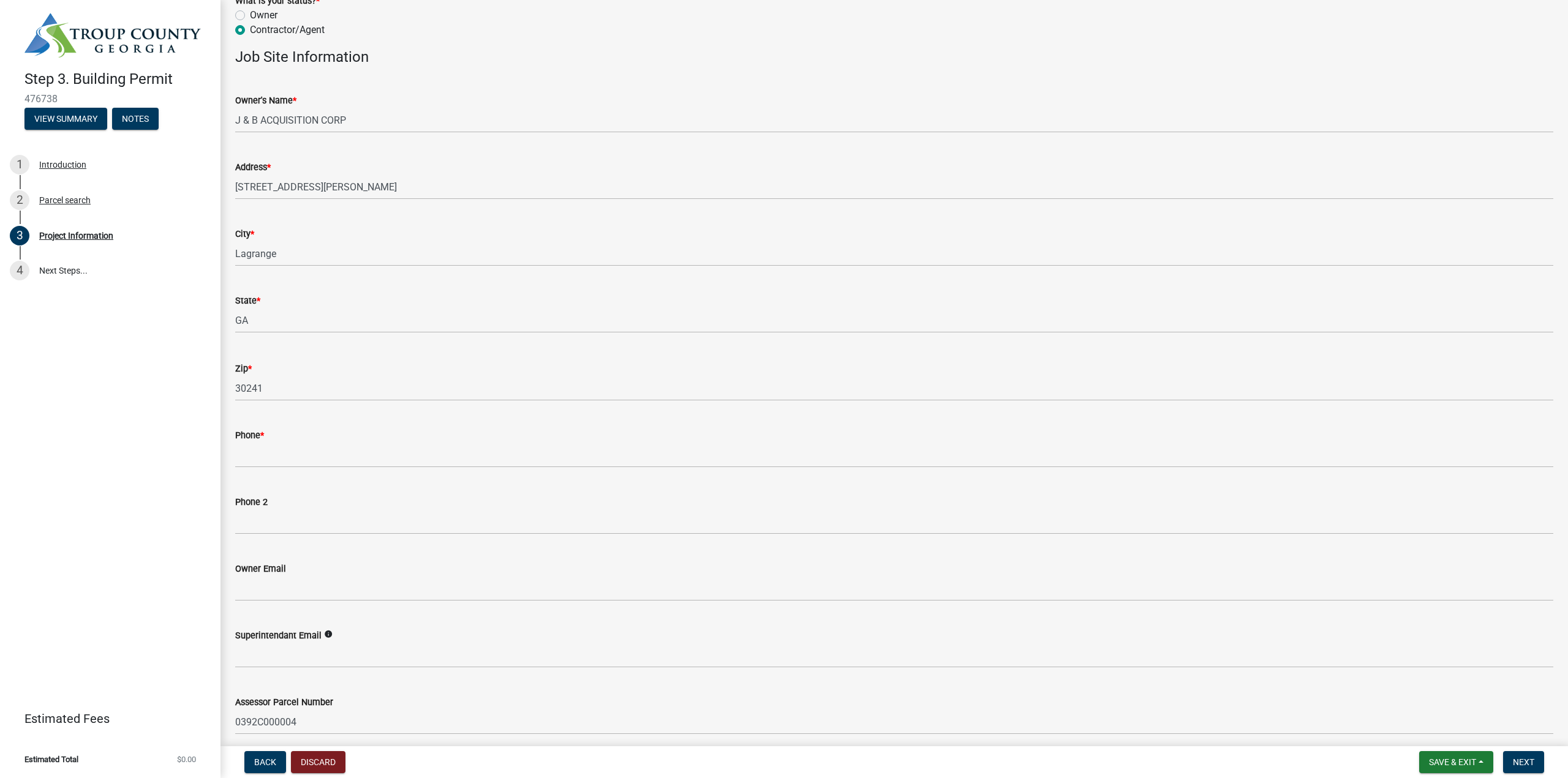
scroll to position [245, 0]
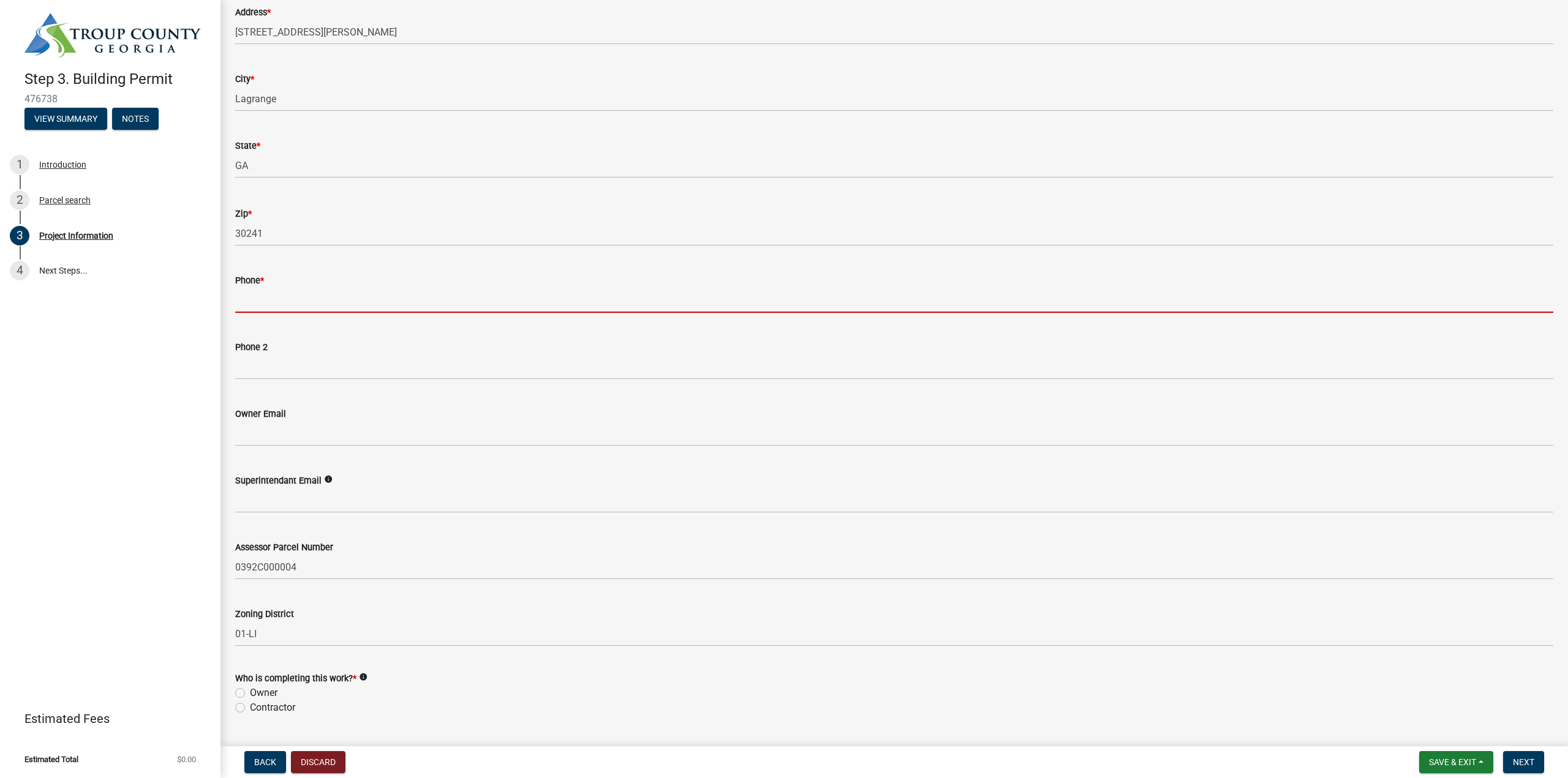
click at [324, 287] on input "Phone *" at bounding box center [894, 300] width 1318 height 25
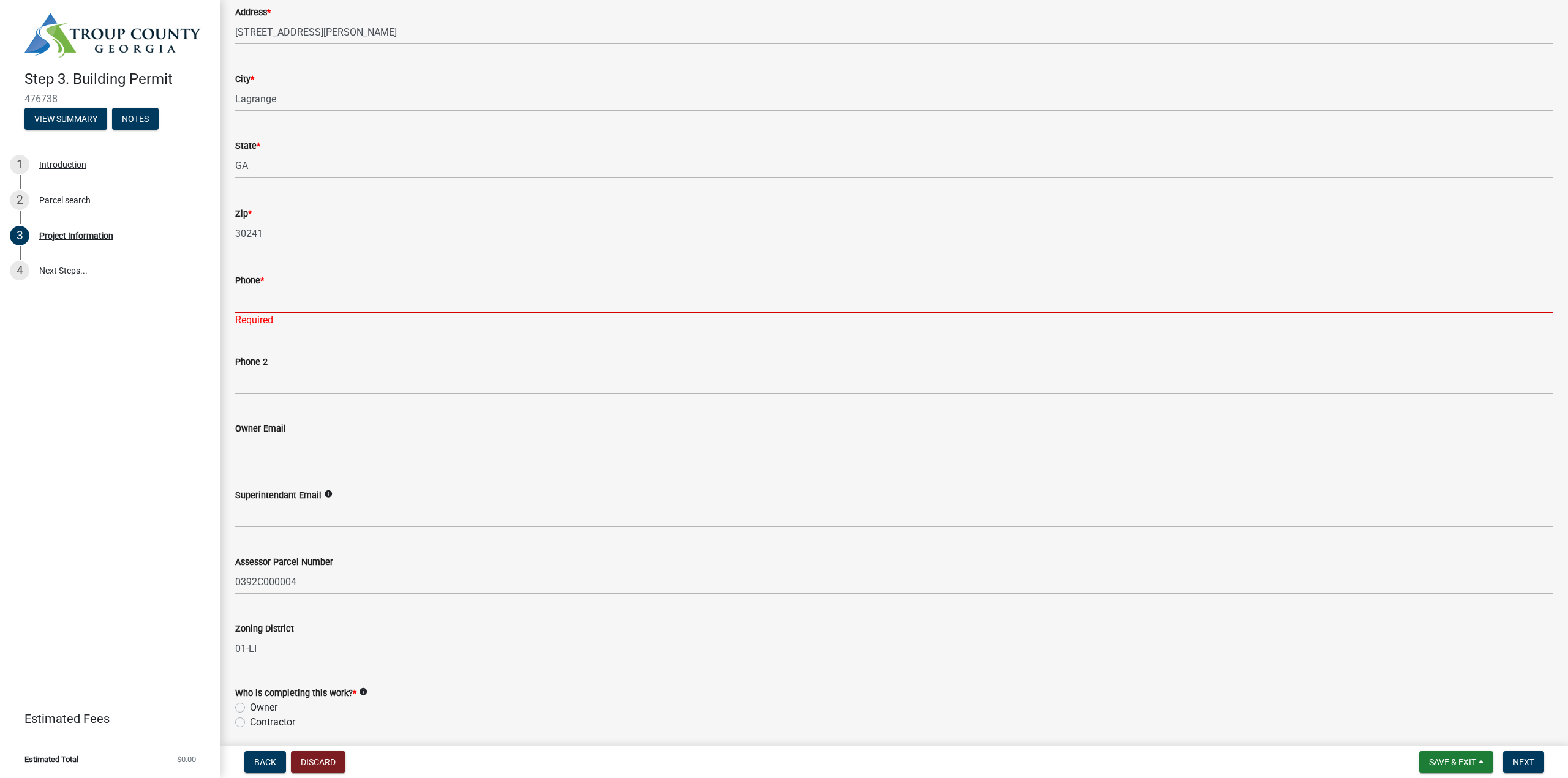
click at [268, 300] on input "Phone *" at bounding box center [894, 300] width 1318 height 25
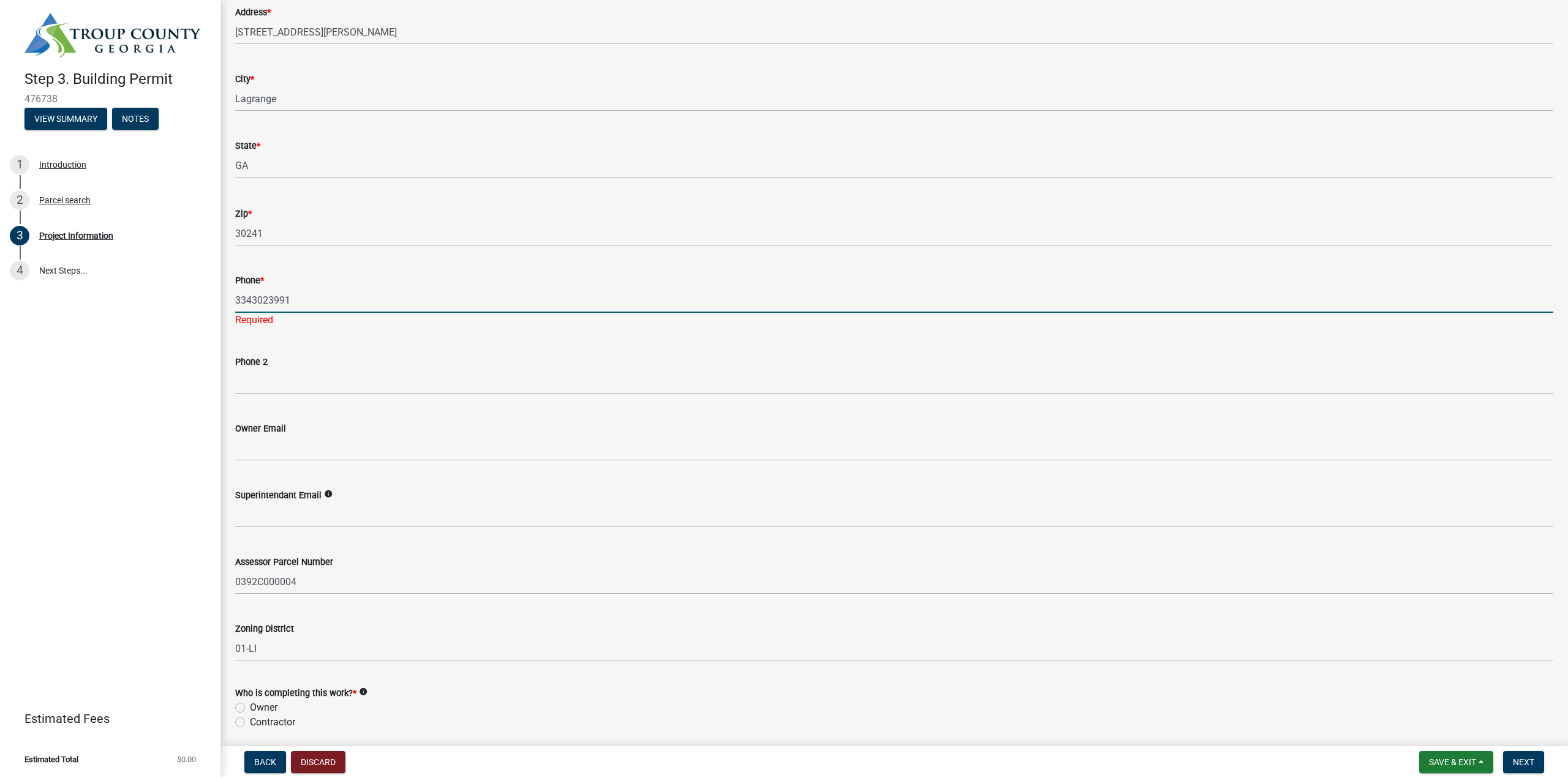
type input "3343023991"
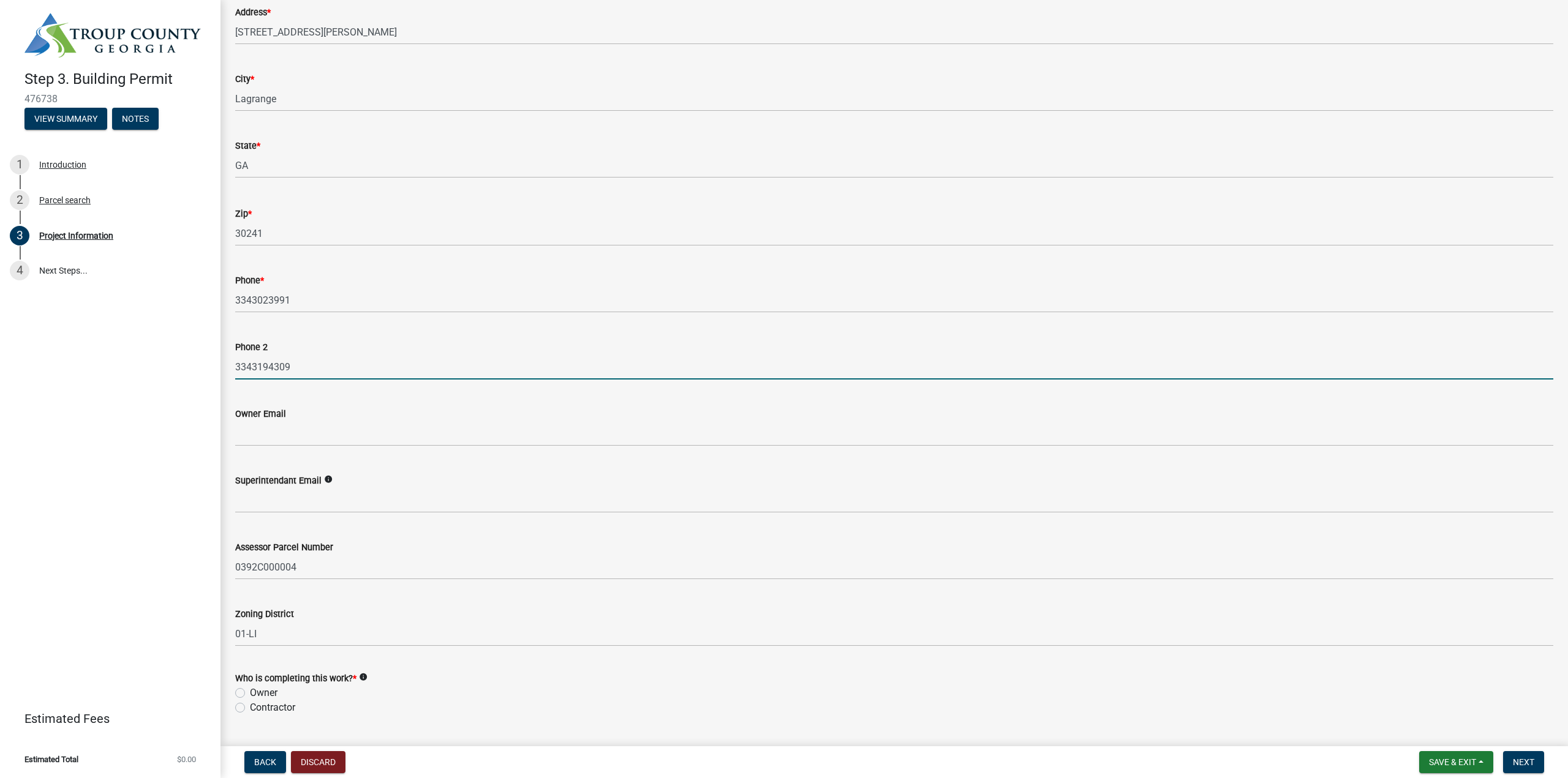
type input "3343194309"
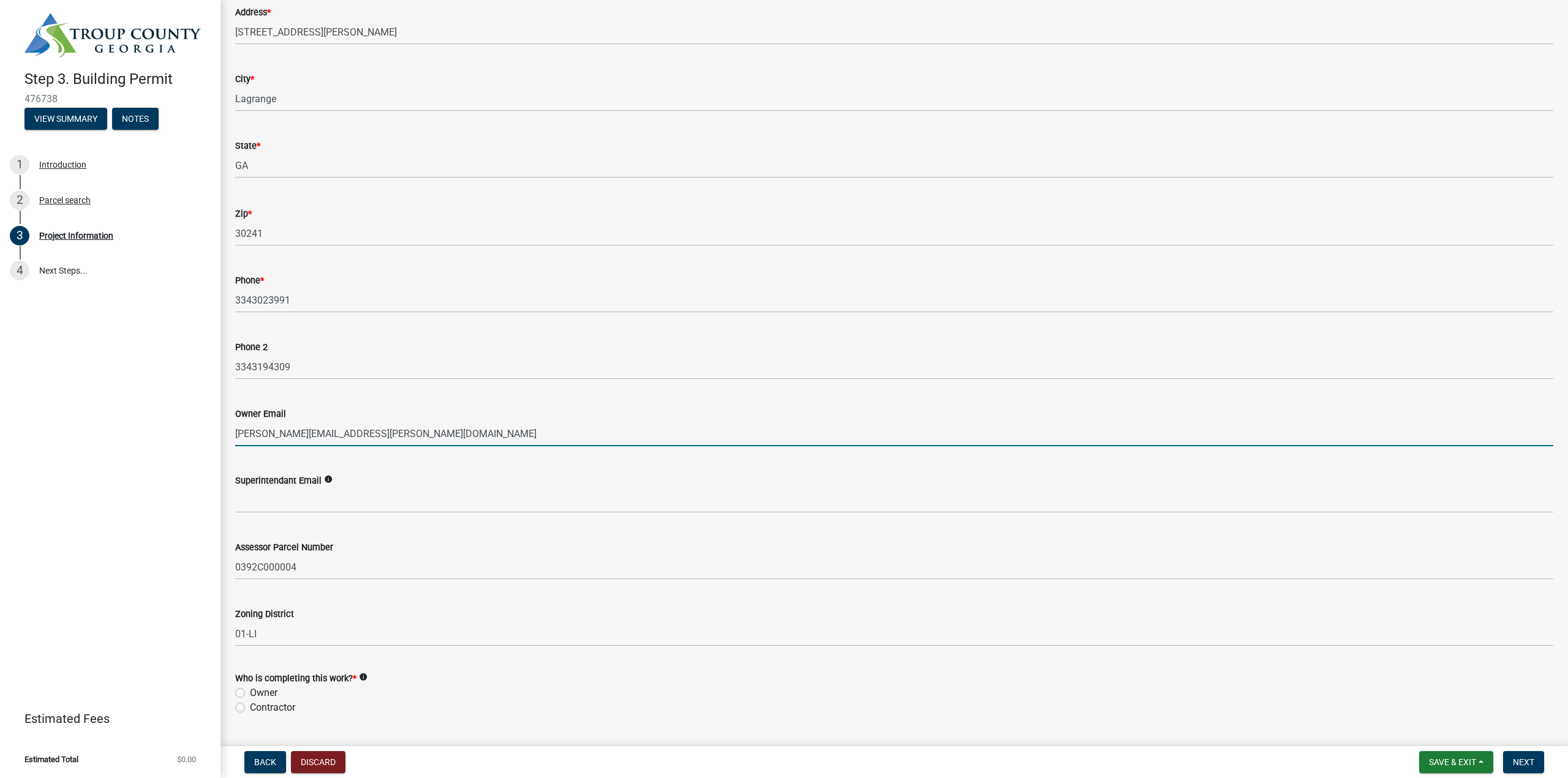
type input "jason.collins@bldr.com"
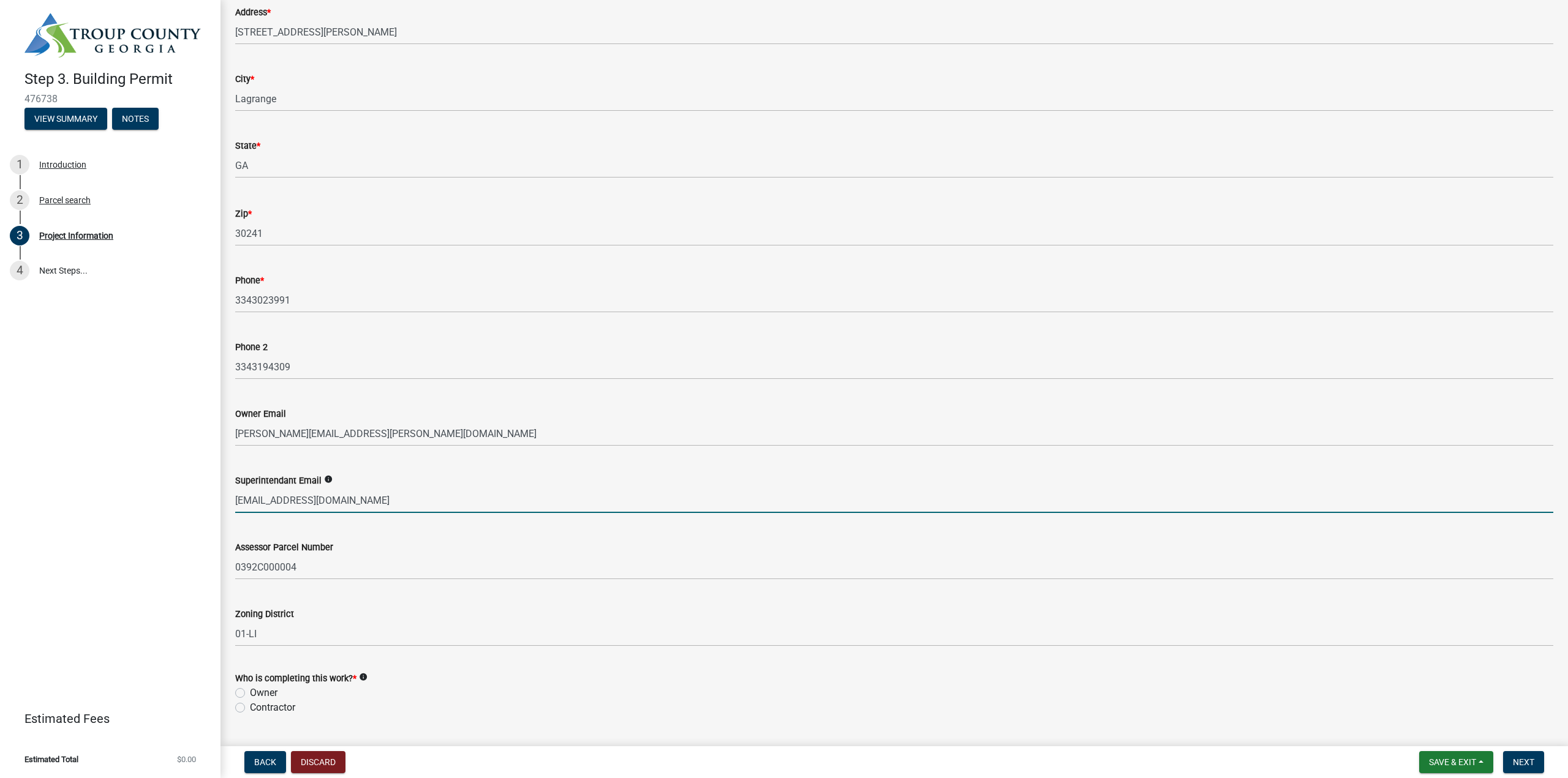
type input "scobb@dallendev.com"
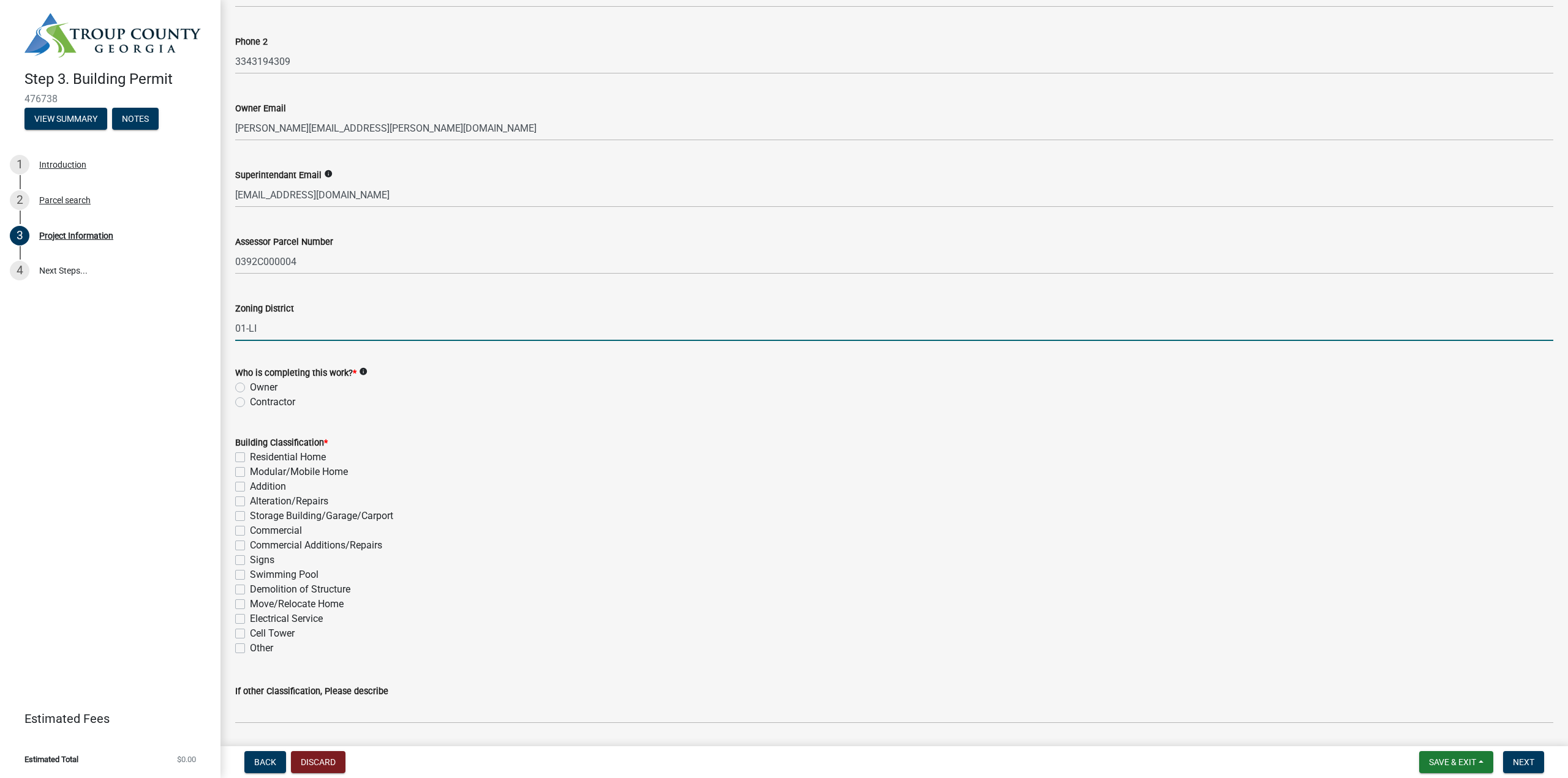
scroll to position [551, 0]
click at [264, 405] on label "Contractor" at bounding box center [273, 401] width 45 height 15
click at [258, 402] on input "Contractor" at bounding box center [254, 398] width 8 height 8
radio input "true"
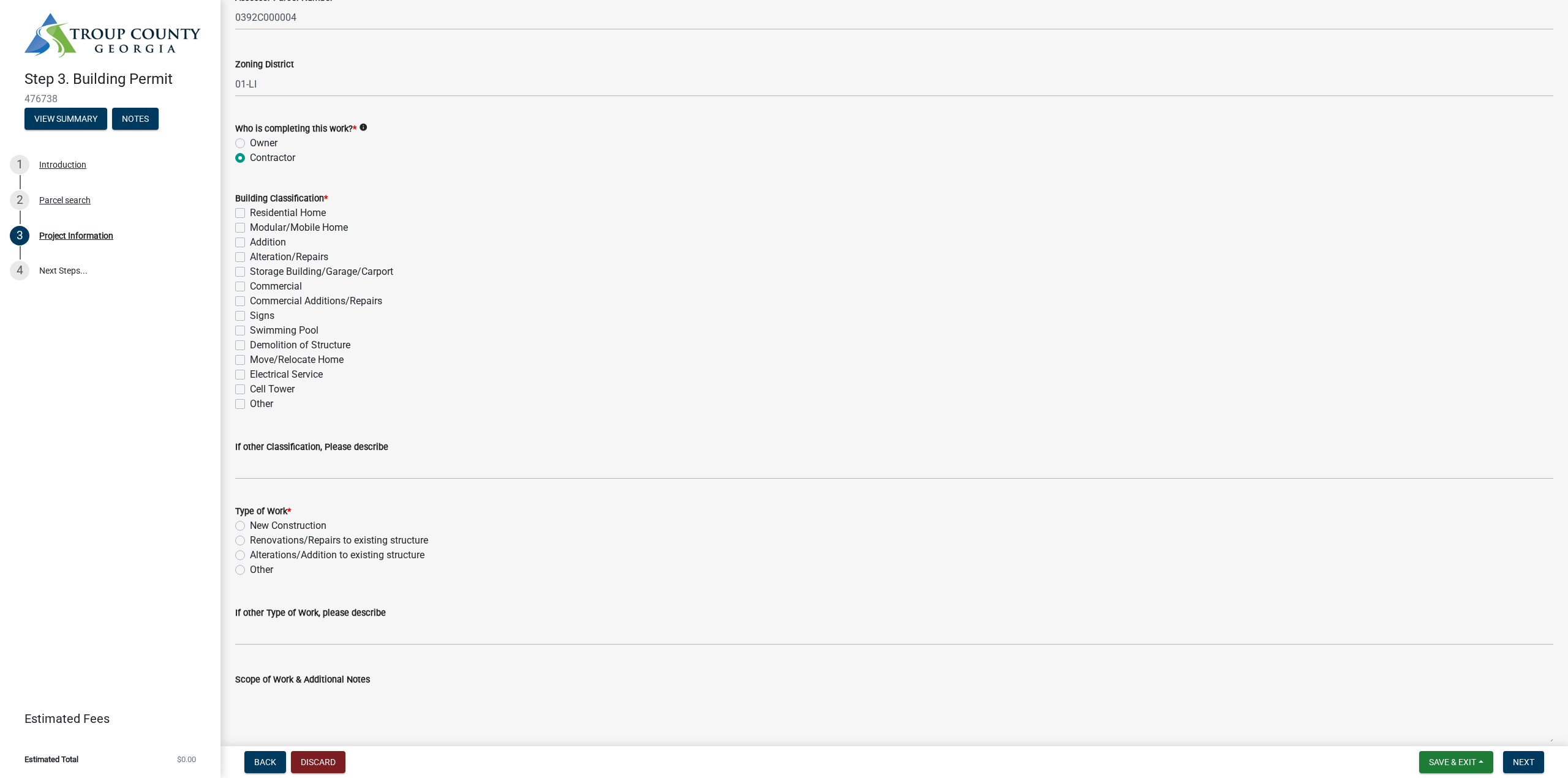
scroll to position [795, 0]
click at [250, 245] on label "Addition" at bounding box center [268, 241] width 36 height 15
click at [250, 241] on input "Addition" at bounding box center [254, 238] width 8 height 8
checkbox input "true"
checkbox input "false"
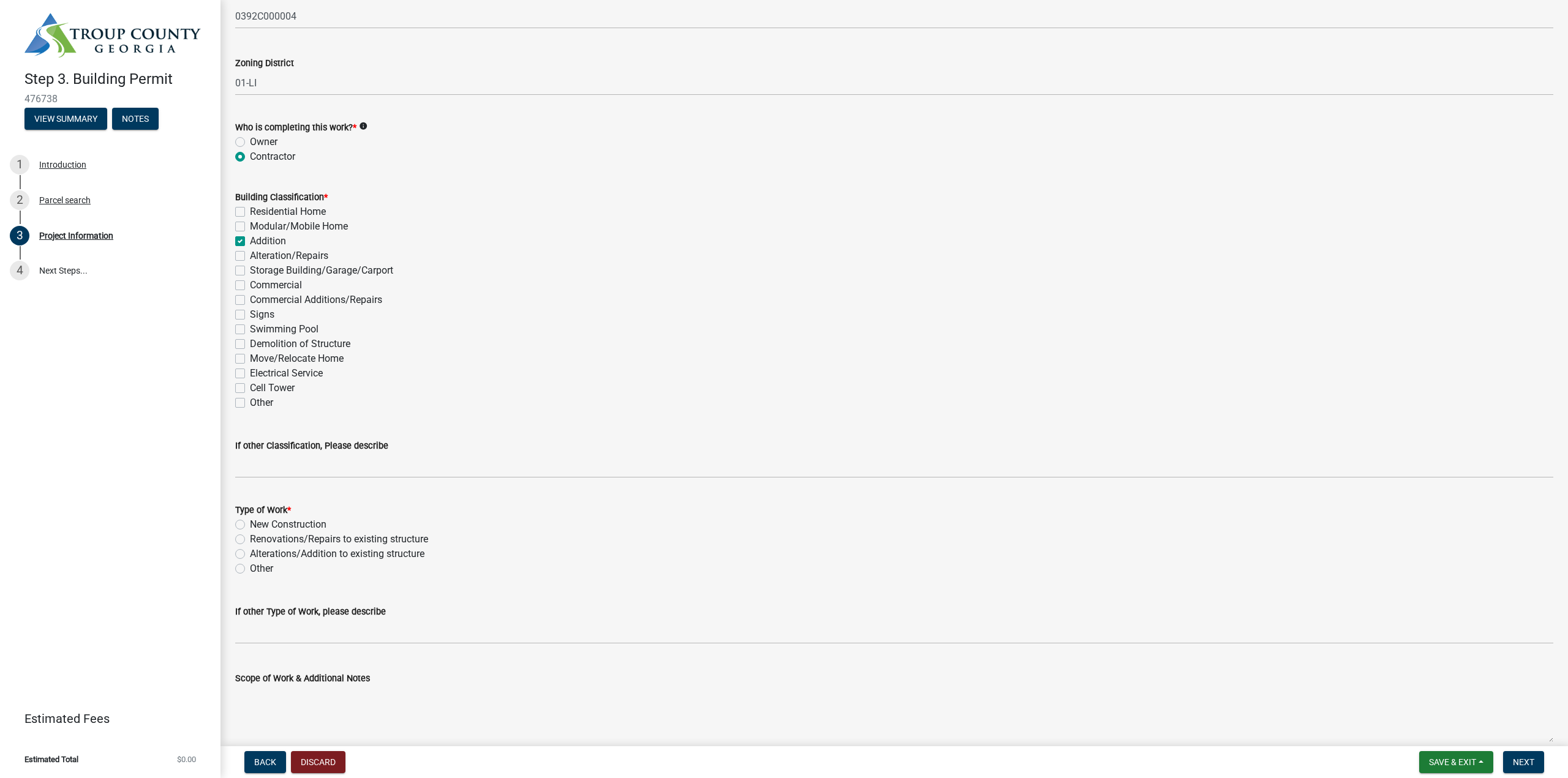
checkbox input "false"
checkbox input "true"
checkbox input "false"
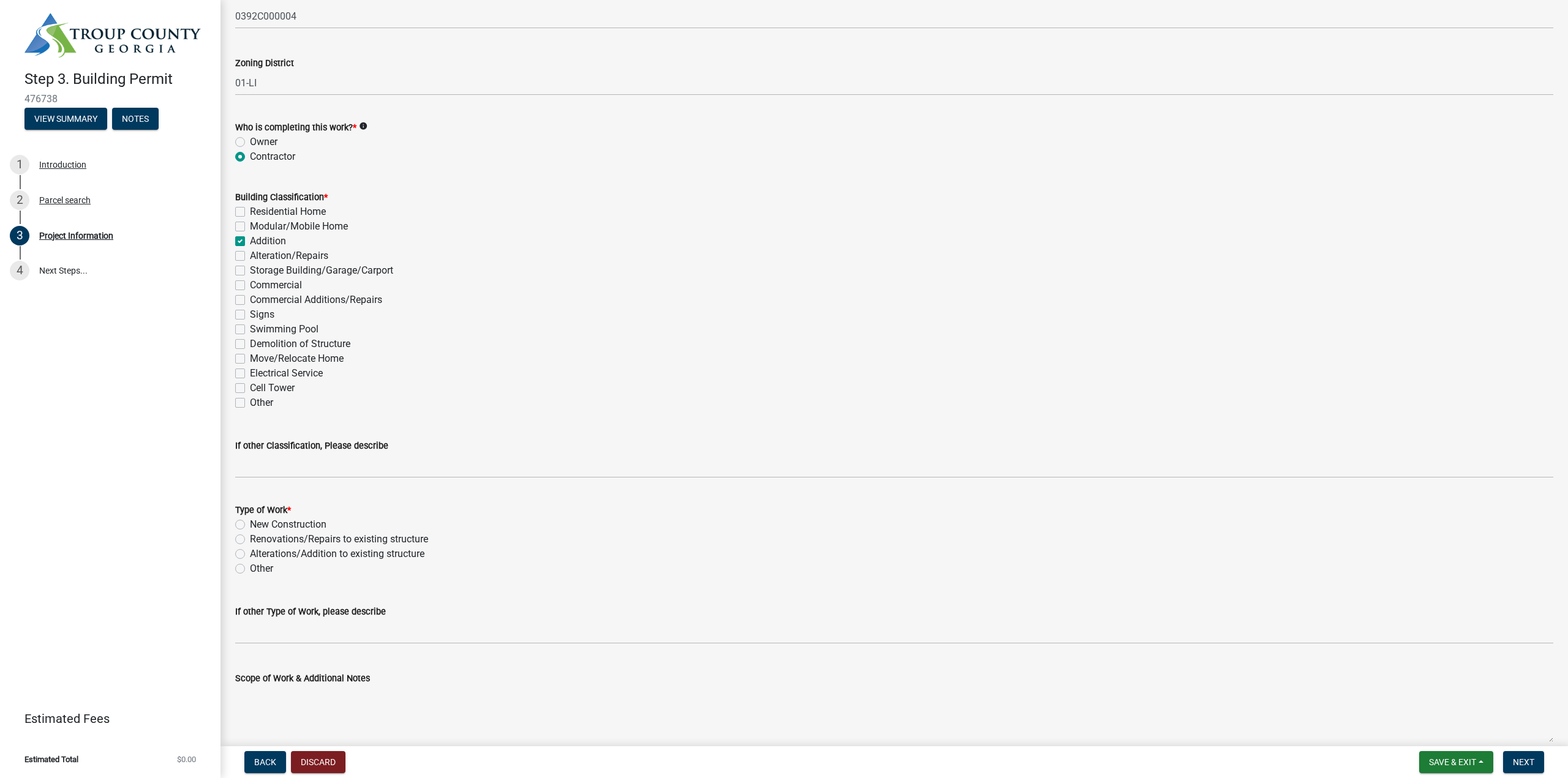
checkbox input "false"
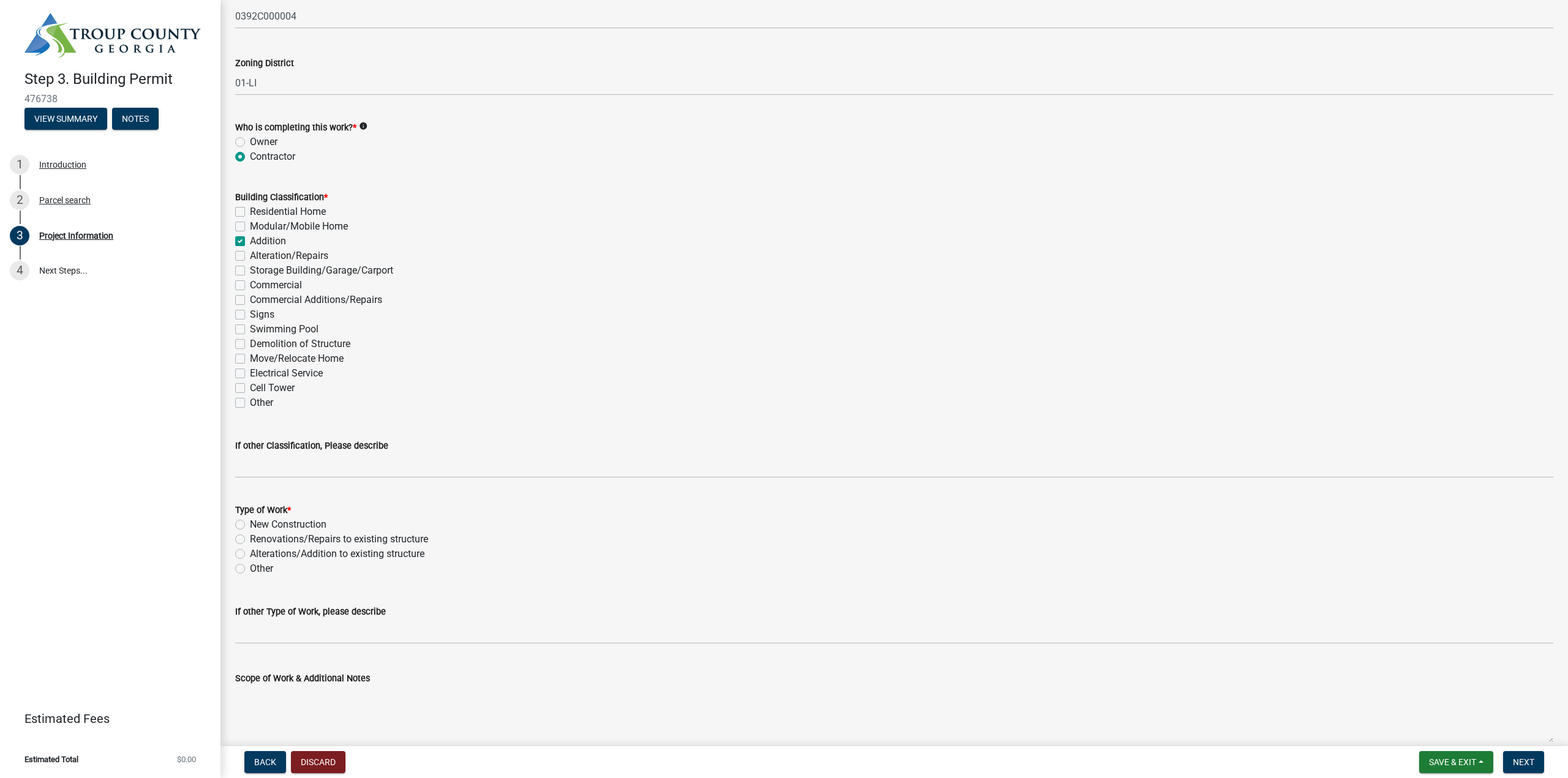
checkbox input "false"
click at [302, 298] on label "Commercial Additions/Repairs" at bounding box center [316, 300] width 132 height 15
click at [258, 298] on input "Commercial Additions/Repairs" at bounding box center [254, 296] width 8 height 8
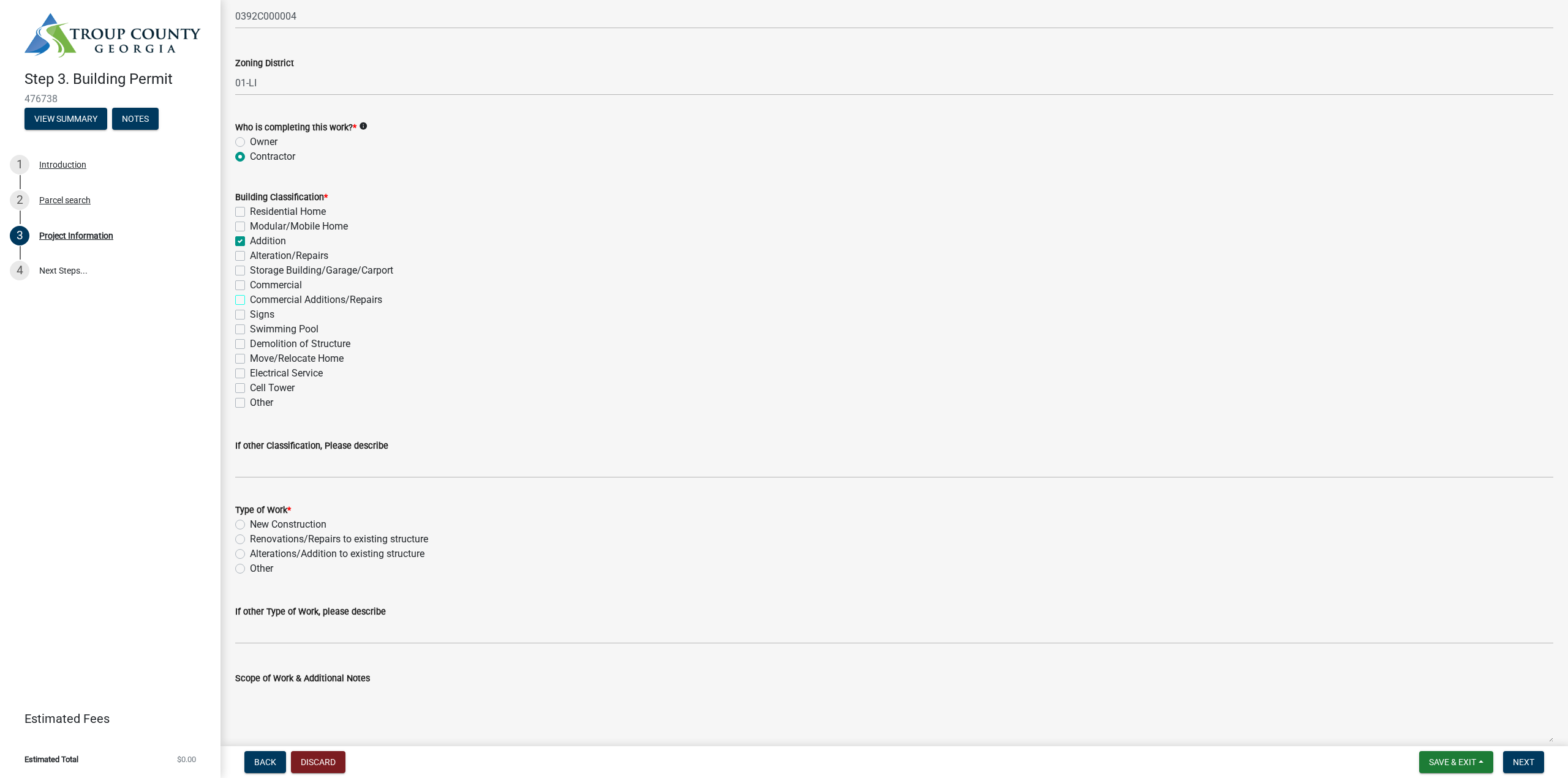
checkbox input "true"
checkbox input "false"
checkbox input "true"
checkbox input "false"
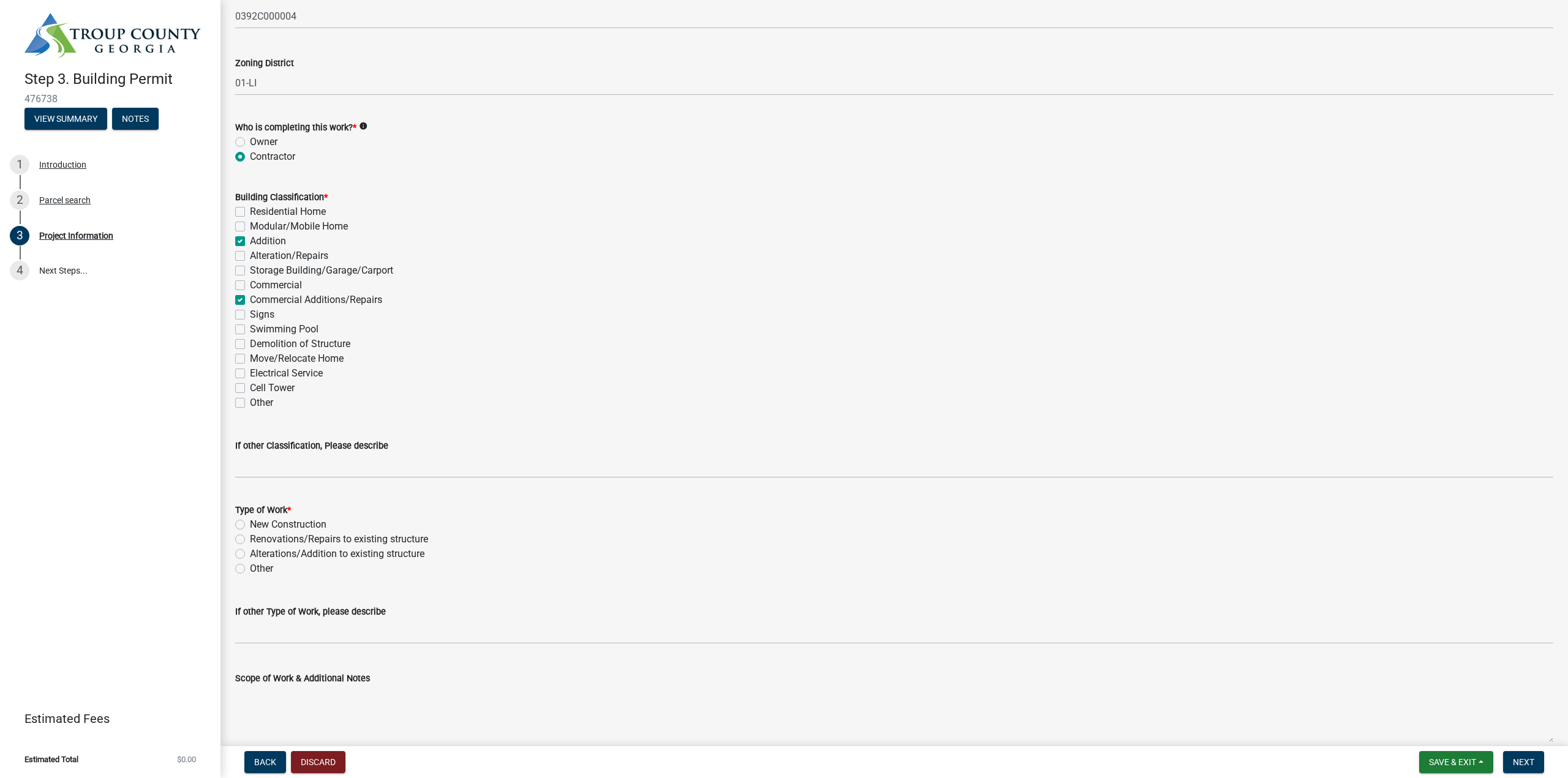
checkbox input "false"
checkbox input "true"
checkbox input "false"
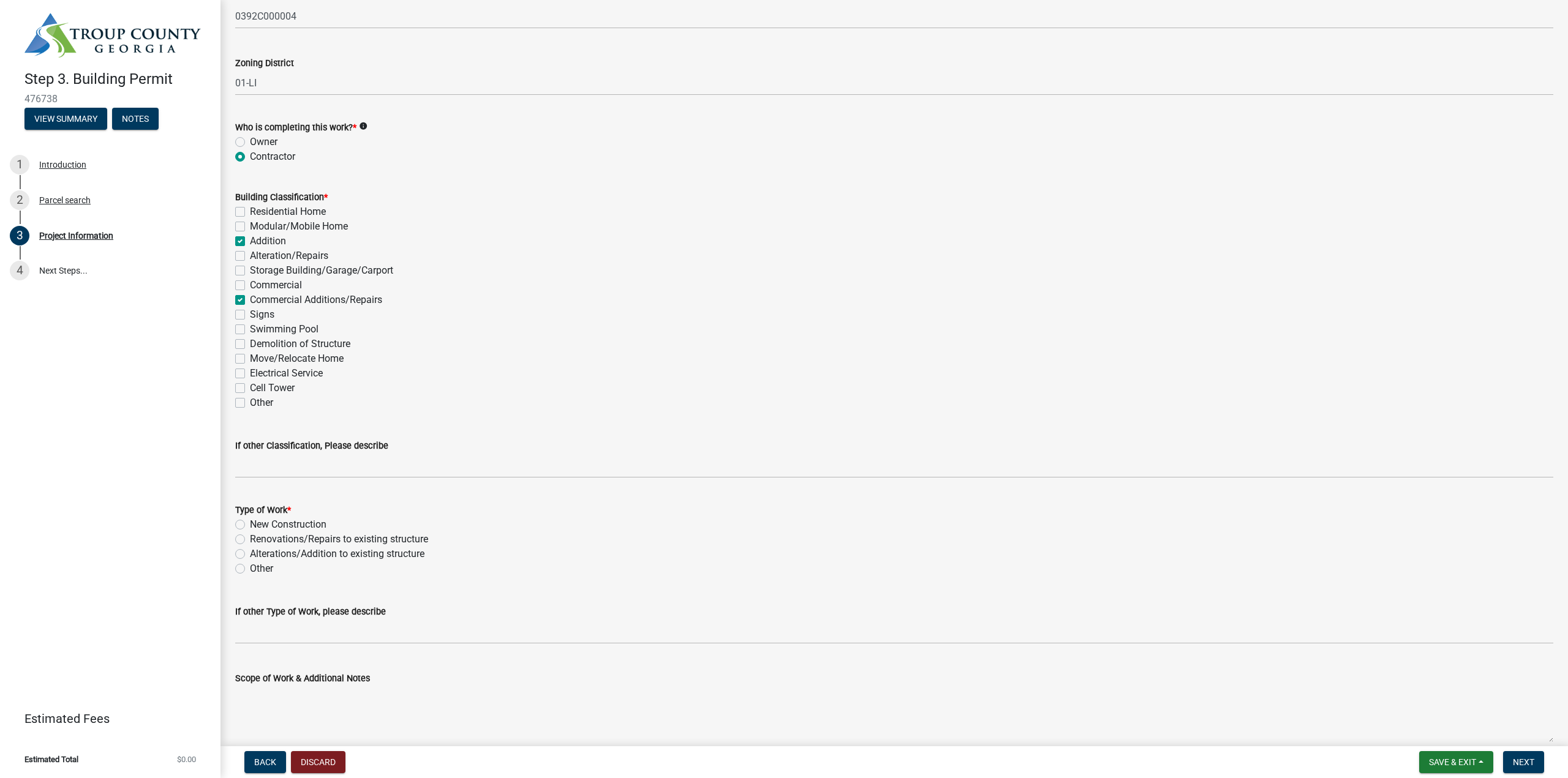
checkbox input "false"
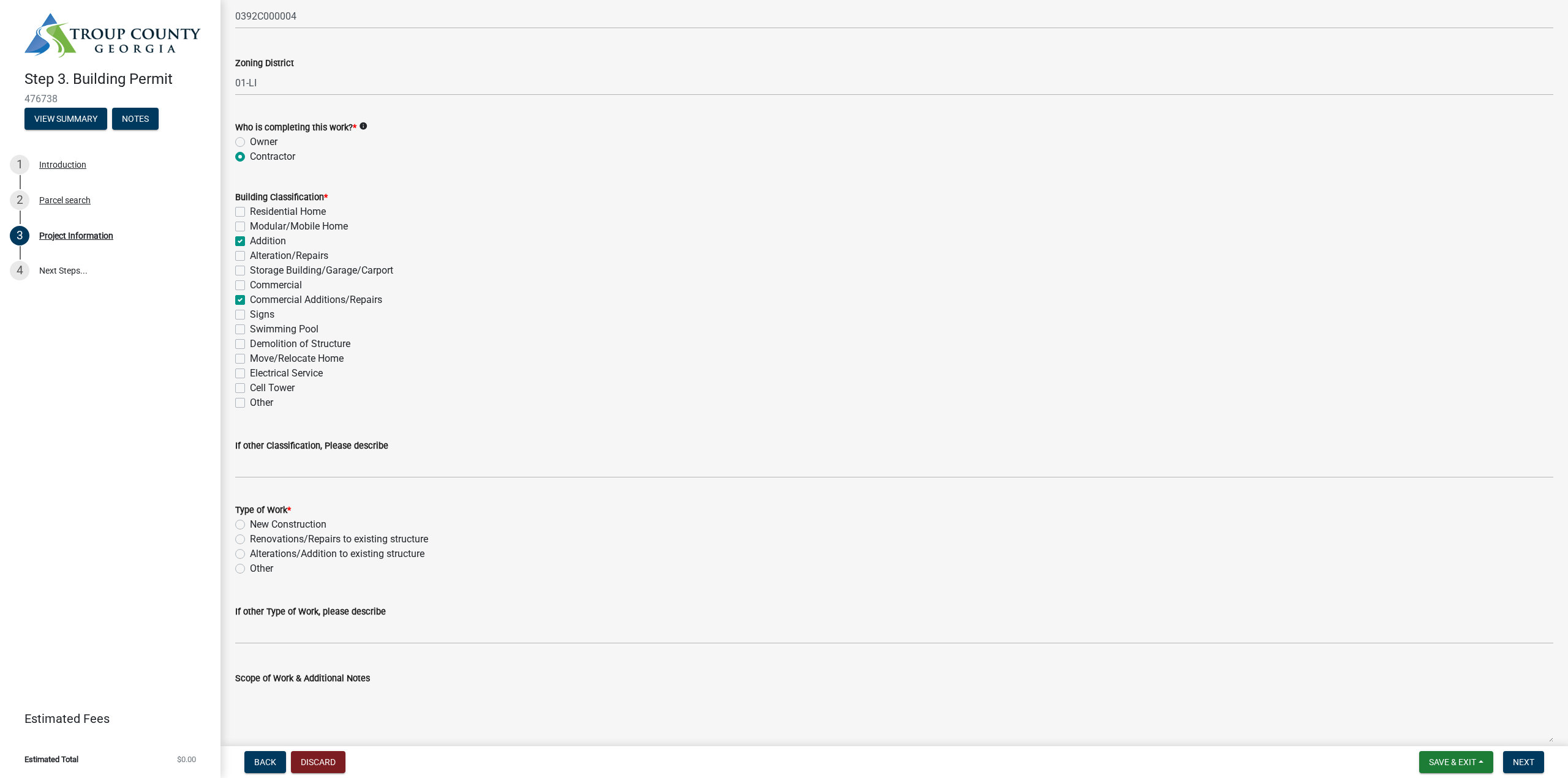
click at [250, 239] on label "Addition" at bounding box center [268, 241] width 36 height 15
click at [250, 239] on input "Addition" at bounding box center [254, 238] width 8 height 8
checkbox input "false"
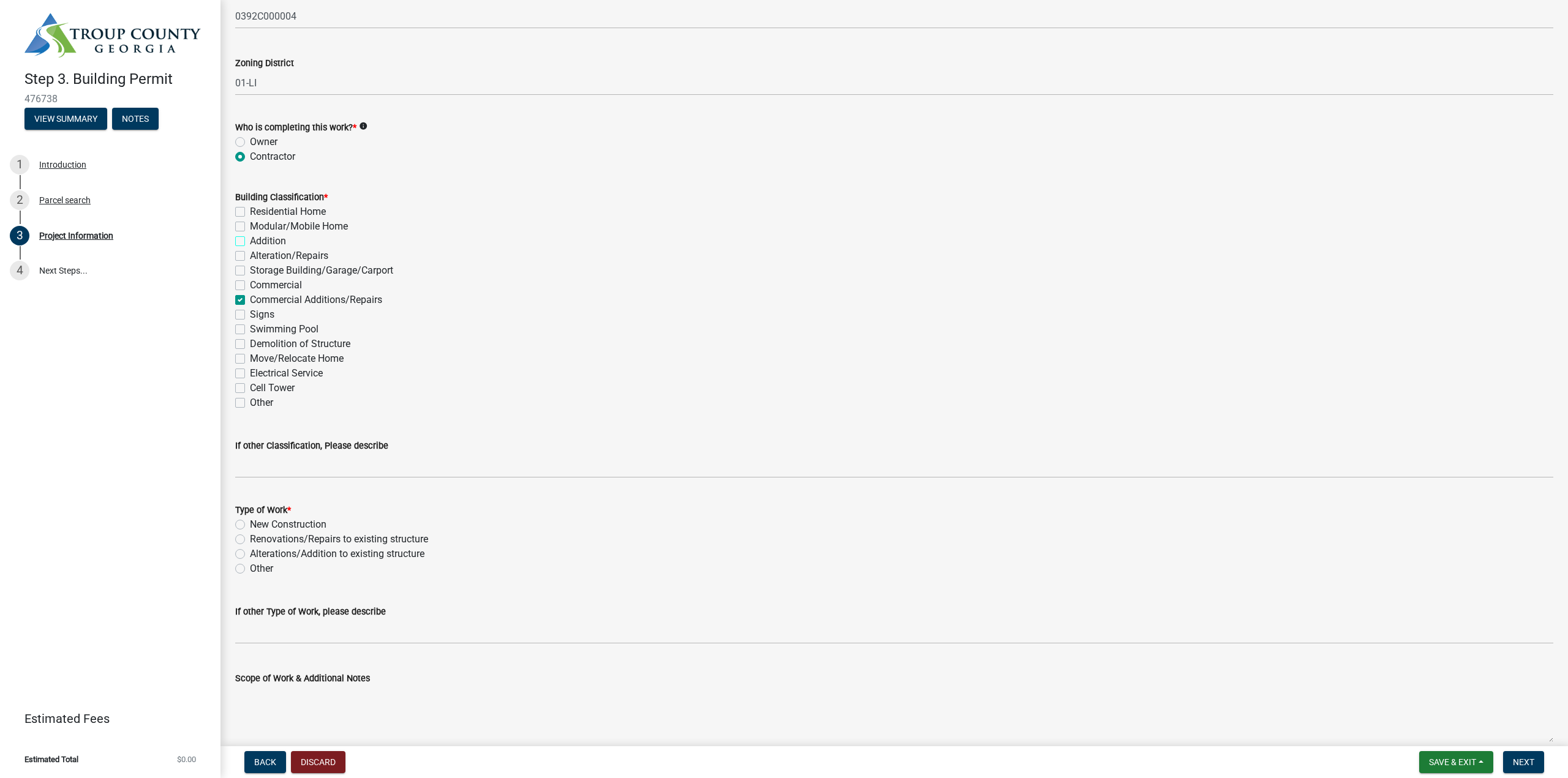
checkbox input "false"
checkbox input "true"
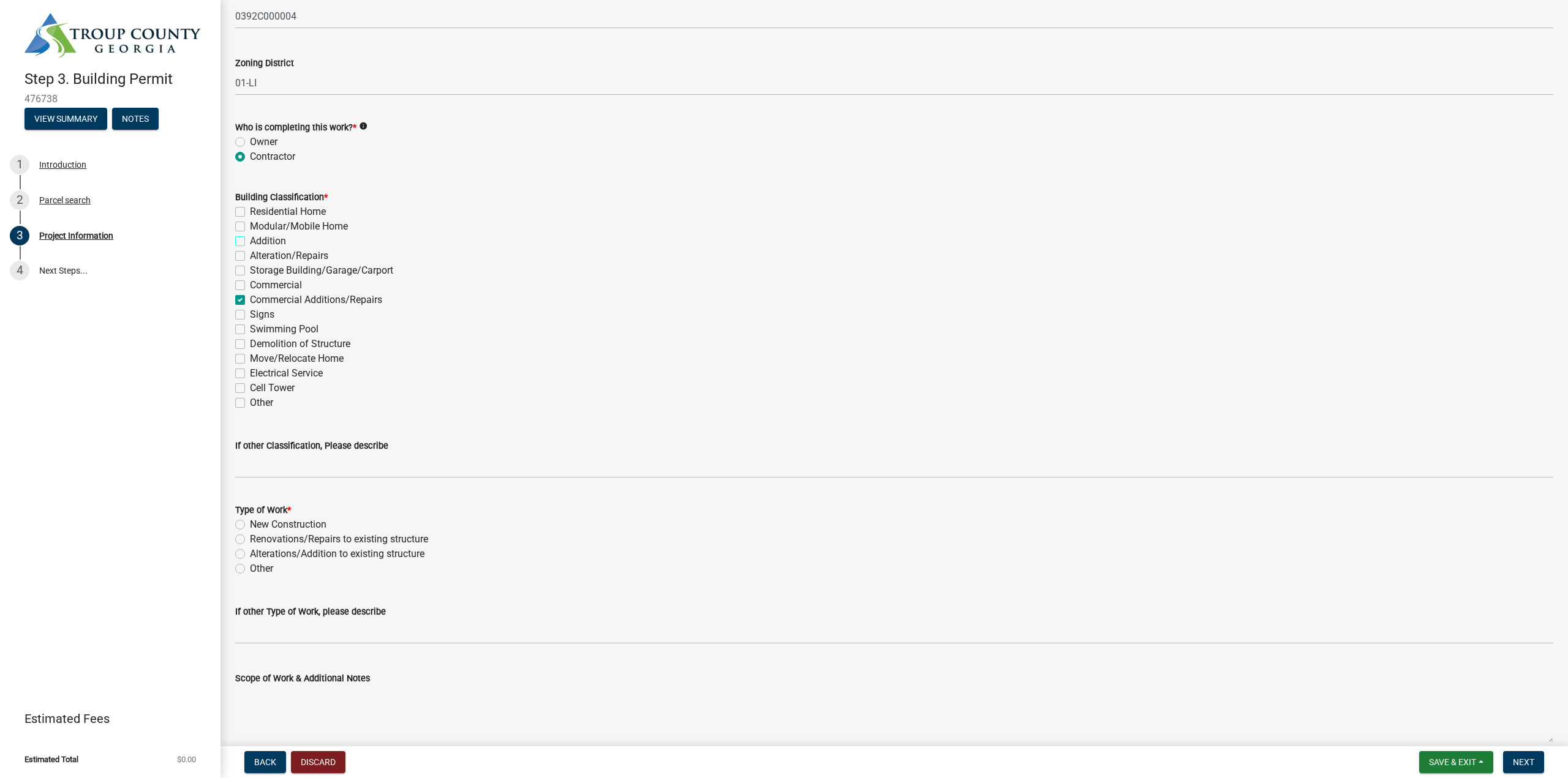
checkbox input "false"
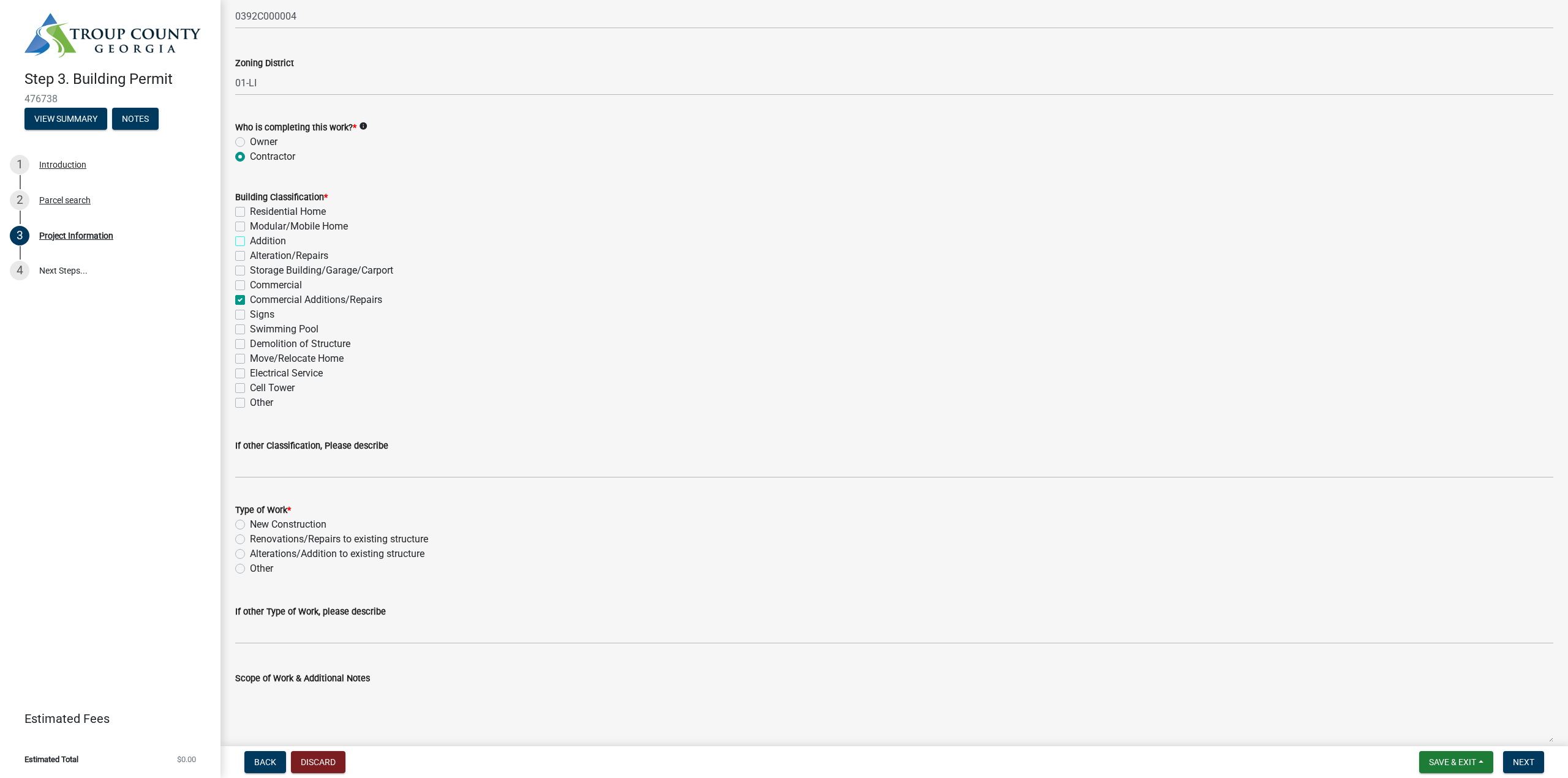
checkbox input "false"
click at [315, 343] on label "Demolition of Structure" at bounding box center [300, 344] width 100 height 15
click at [258, 343] on input "Demolition of Structure" at bounding box center [254, 340] width 8 height 8
checkbox input "true"
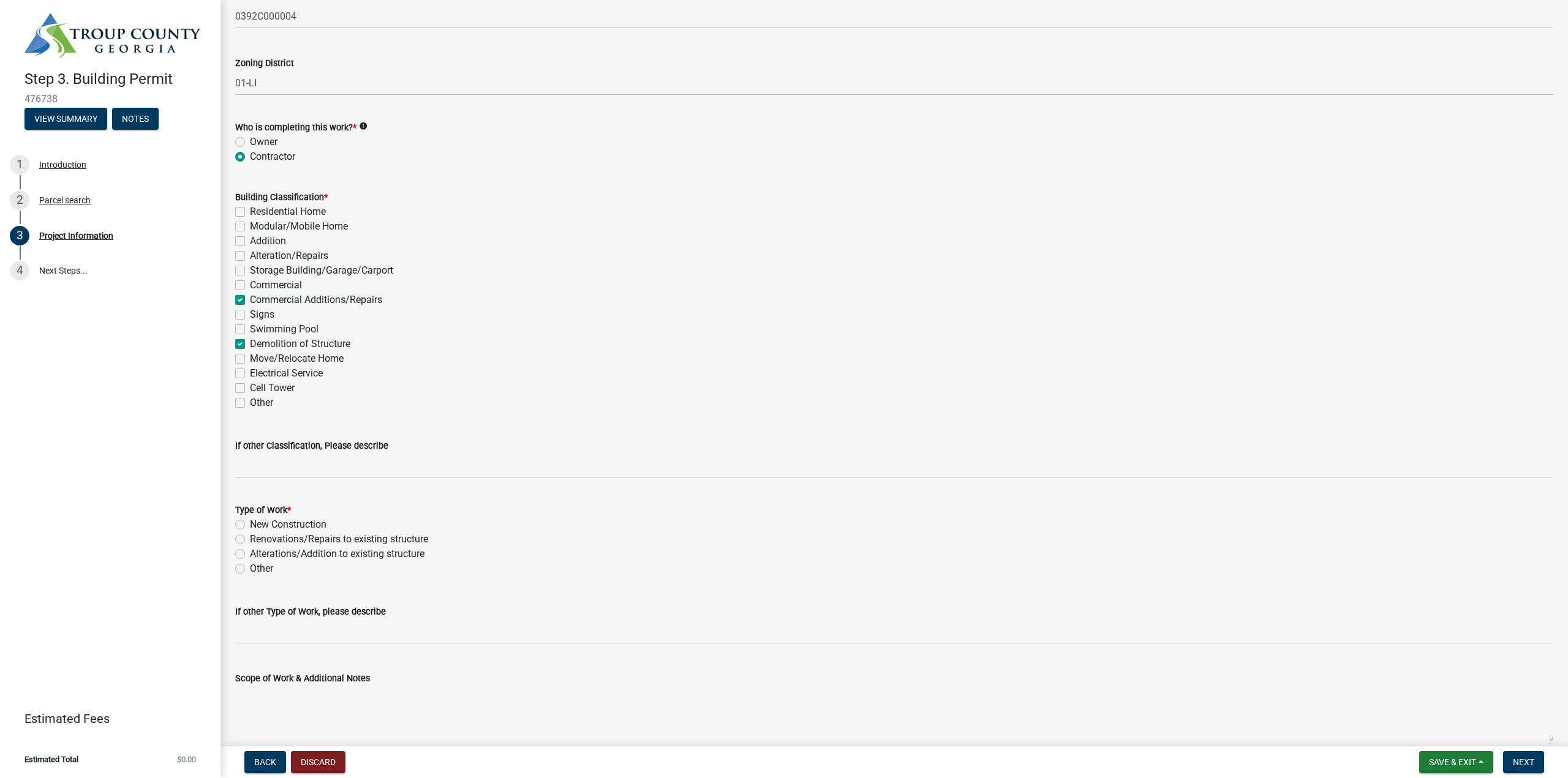
checkbox input "false"
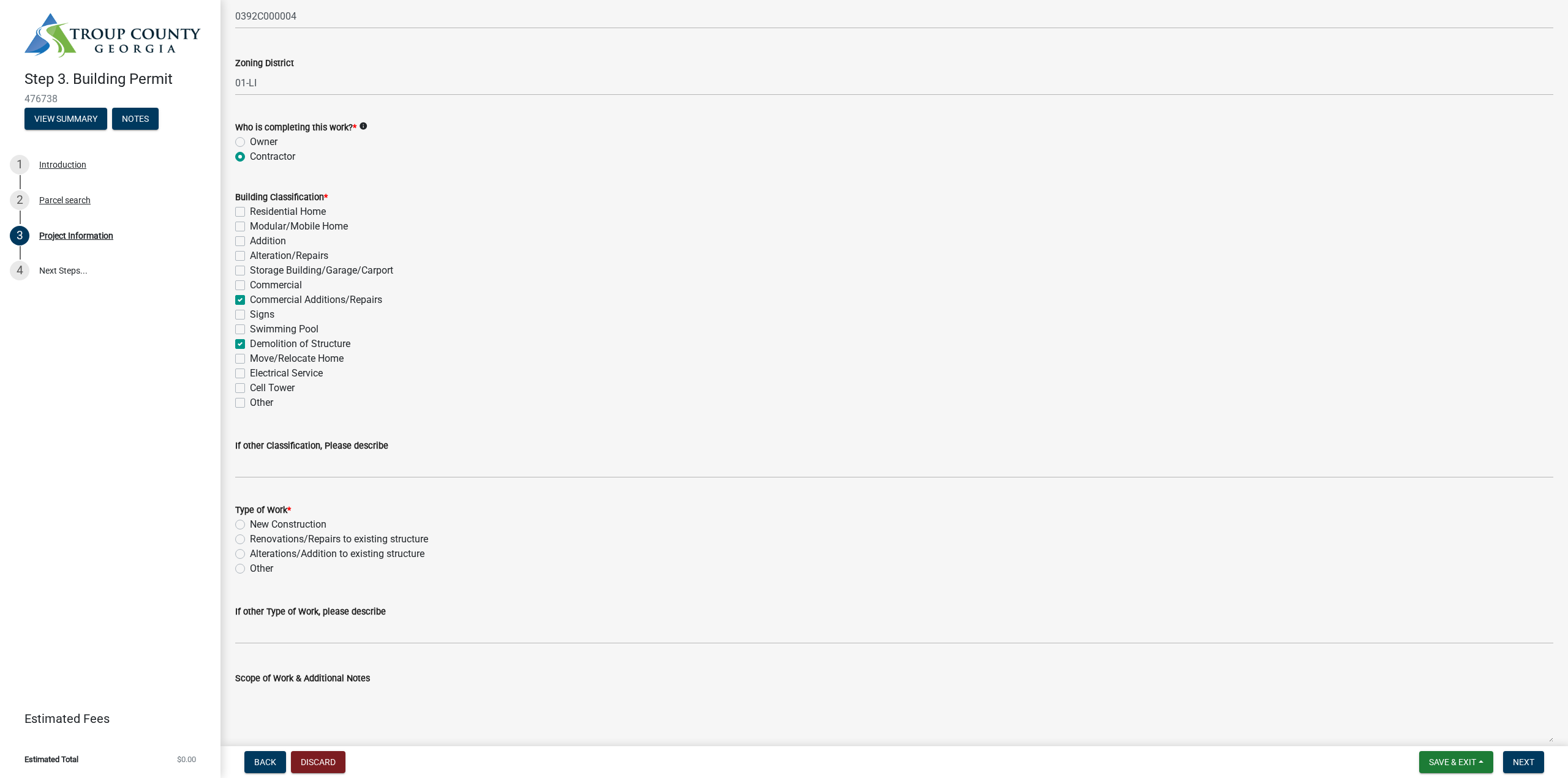
checkbox input "false"
checkbox input "true"
checkbox input "false"
checkbox input "true"
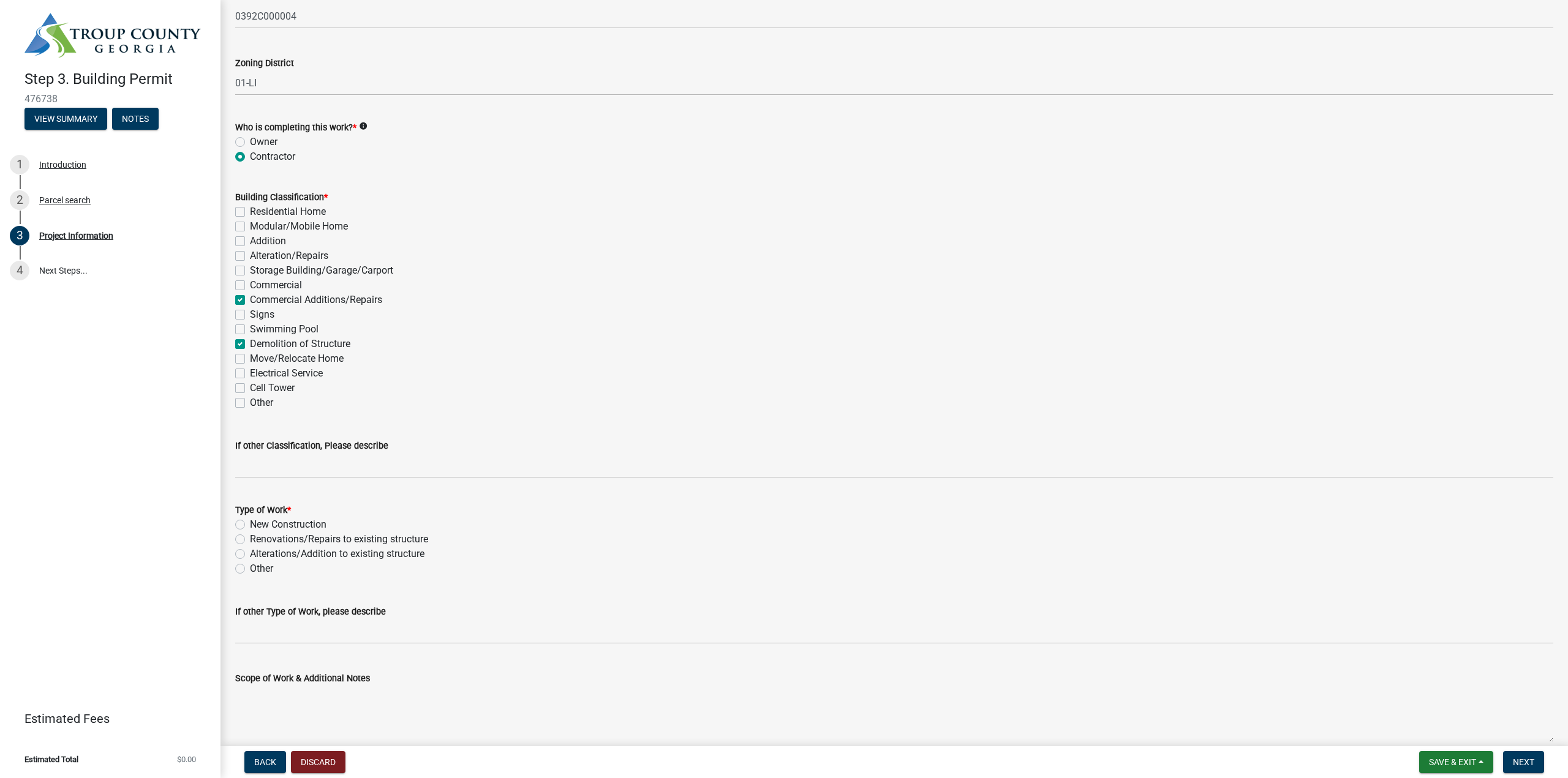
checkbox input "false"
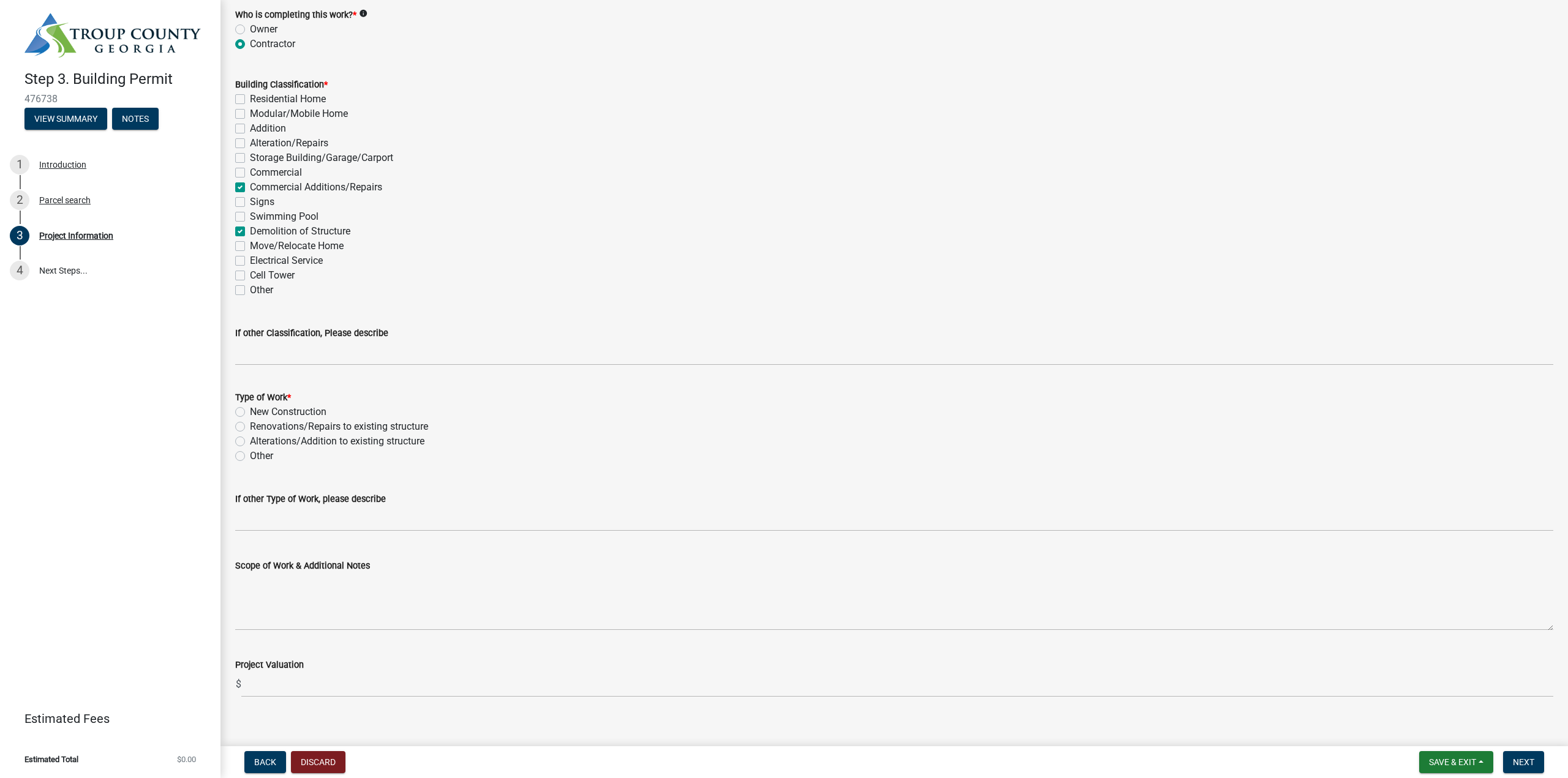
scroll to position [918, 0]
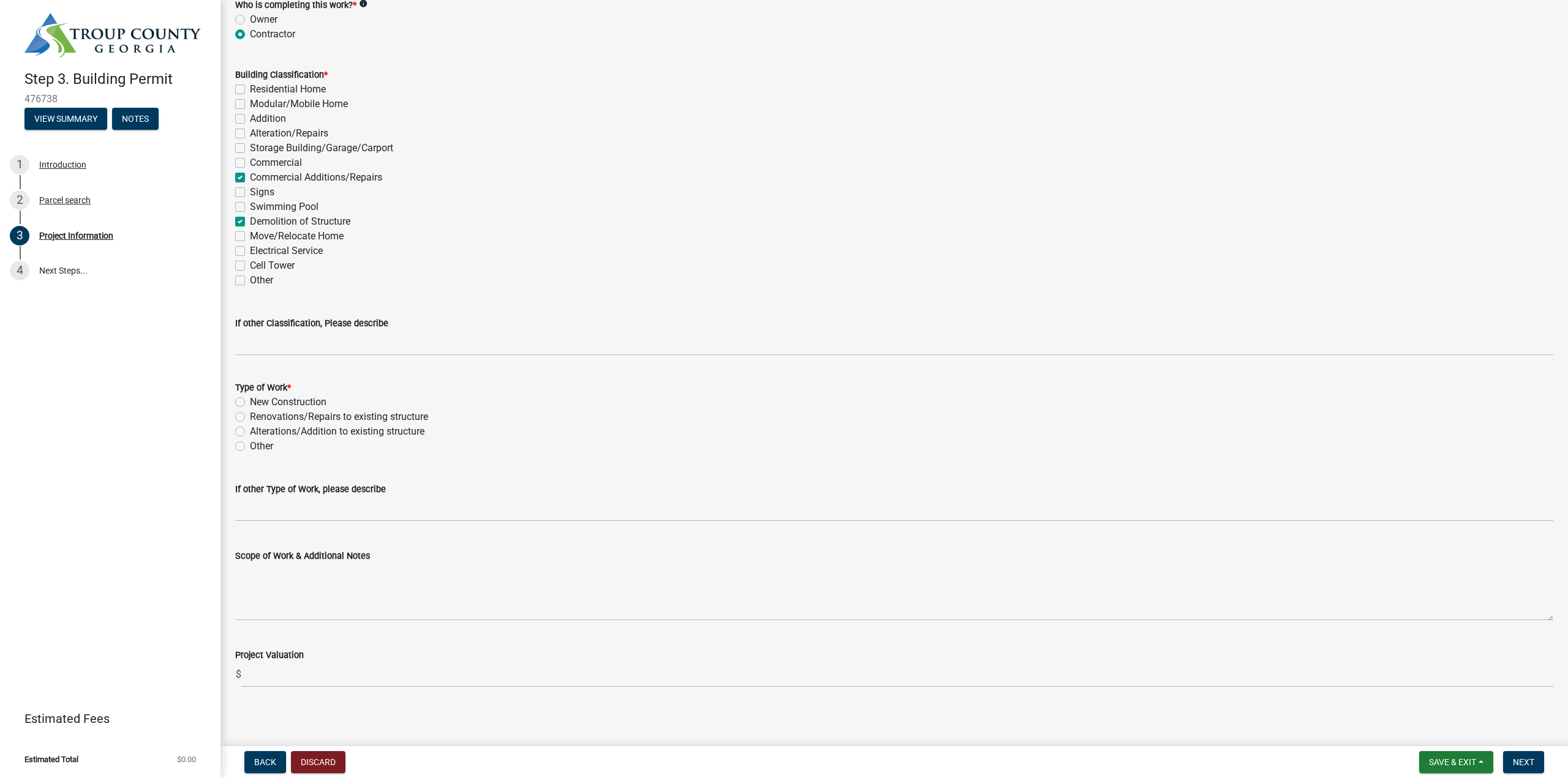
click at [260, 405] on label "New Construction" at bounding box center [288, 402] width 76 height 15
click at [258, 403] on input "New Construction" at bounding box center [254, 399] width 8 height 8
radio input "true"
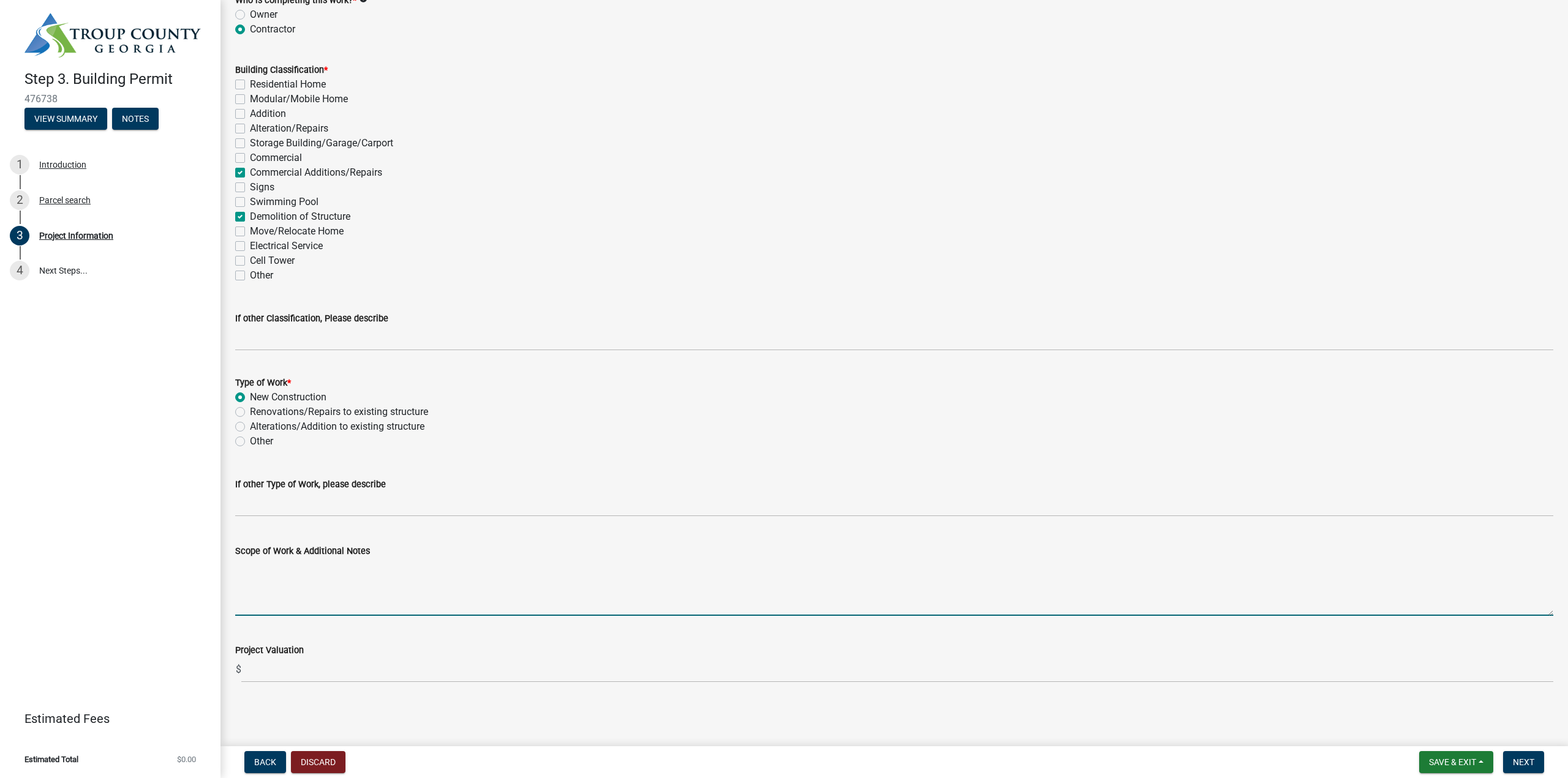
click at [324, 605] on textarea "Scope of Work & Additional Notes" at bounding box center [894, 586] width 1318 height 58
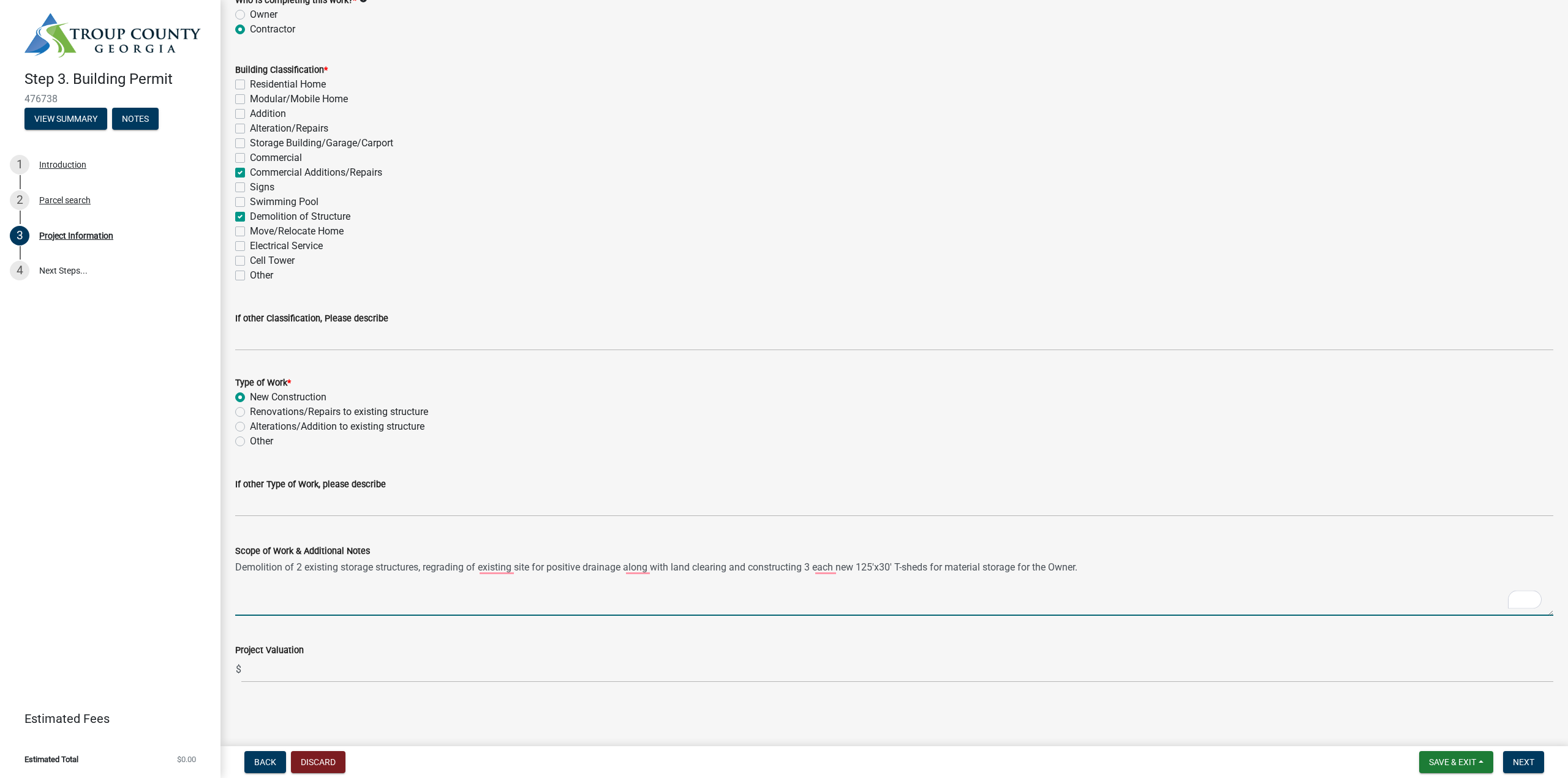
type textarea "Demolition of 2 existing storage structures, regrading of existing site for pos…"
click at [323, 669] on input "text" at bounding box center [897, 670] width 1312 height 25
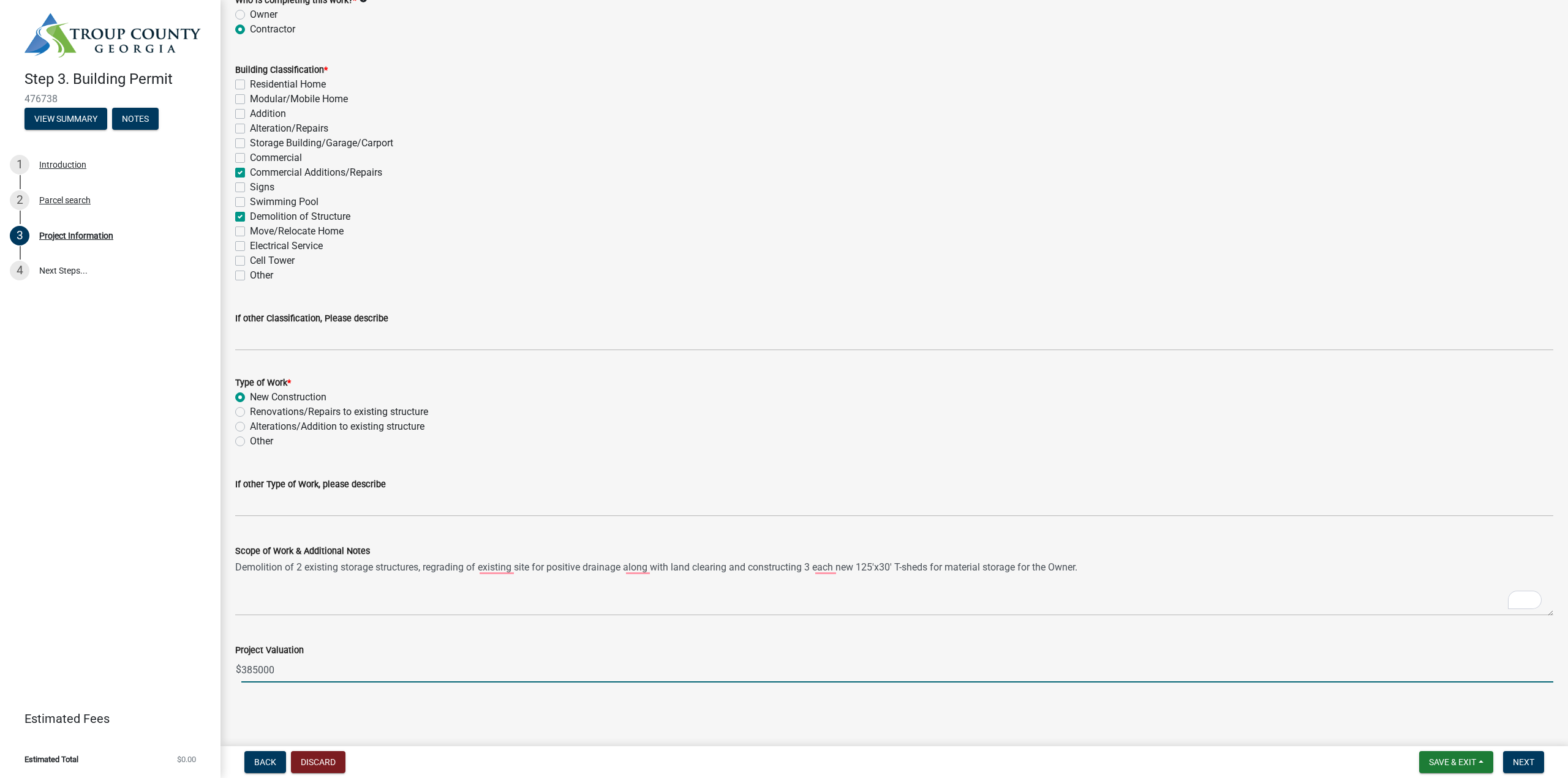
click at [256, 669] on input "385000" at bounding box center [897, 670] width 1312 height 25
type input "385,000"
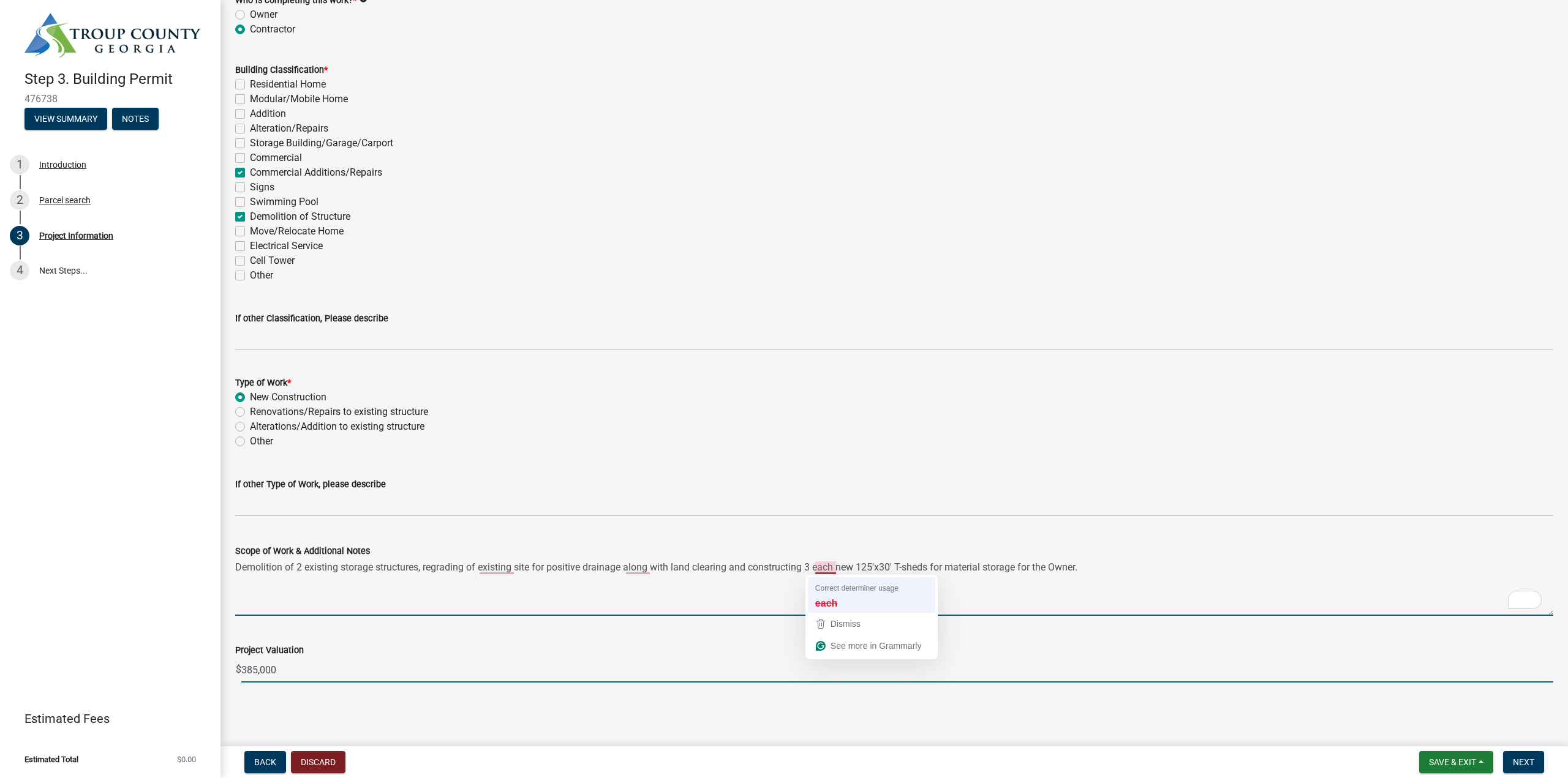
type textarea "Demolition of 2 existing storage structures, regrading of existing site for pos…"
type input "385000"
type textarea "Demolition of 2 existing storage structures, regrading of the existing site for…"
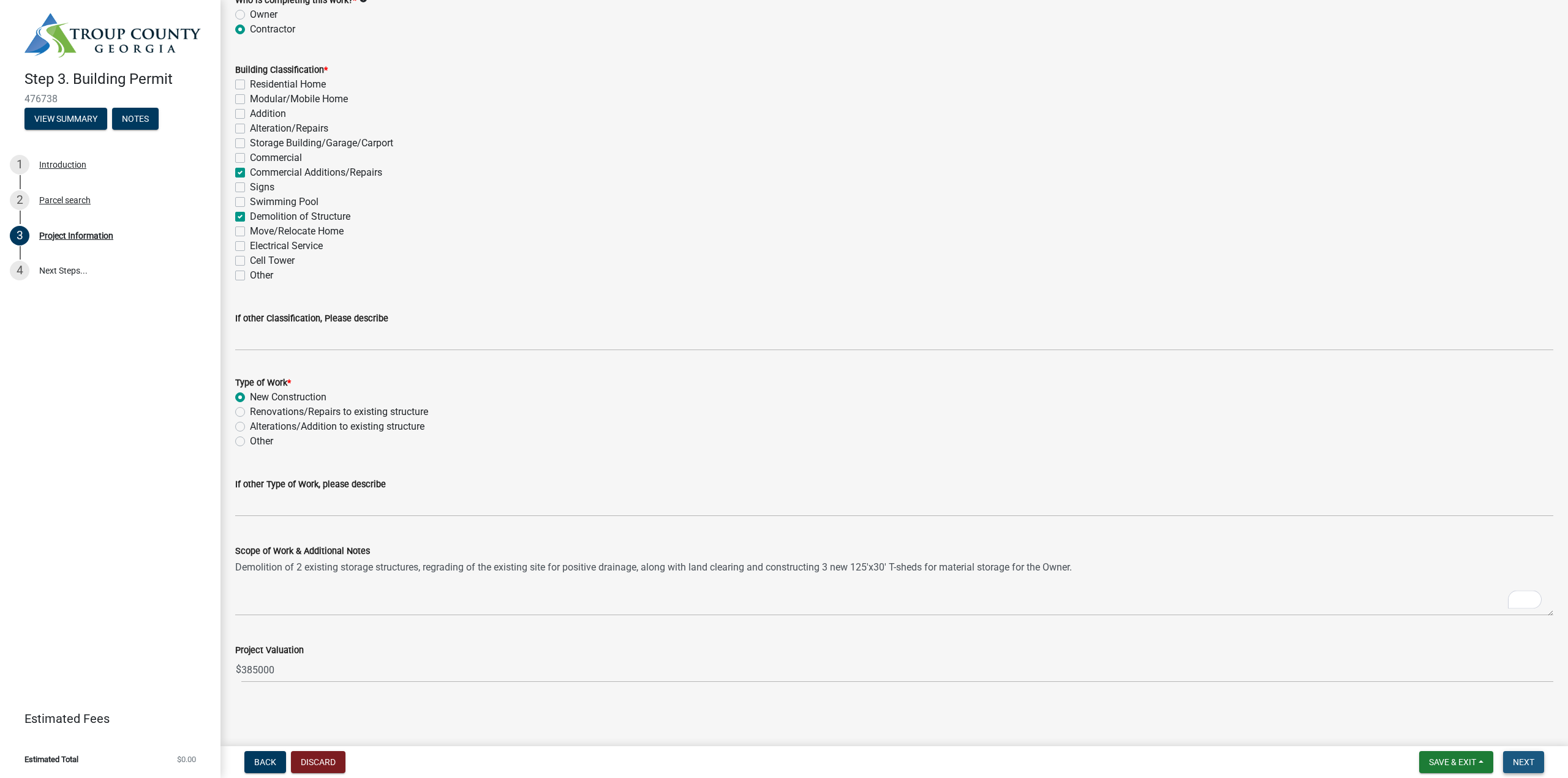
click at [1523, 763] on span "Next" at bounding box center [1523, 762] width 21 height 10
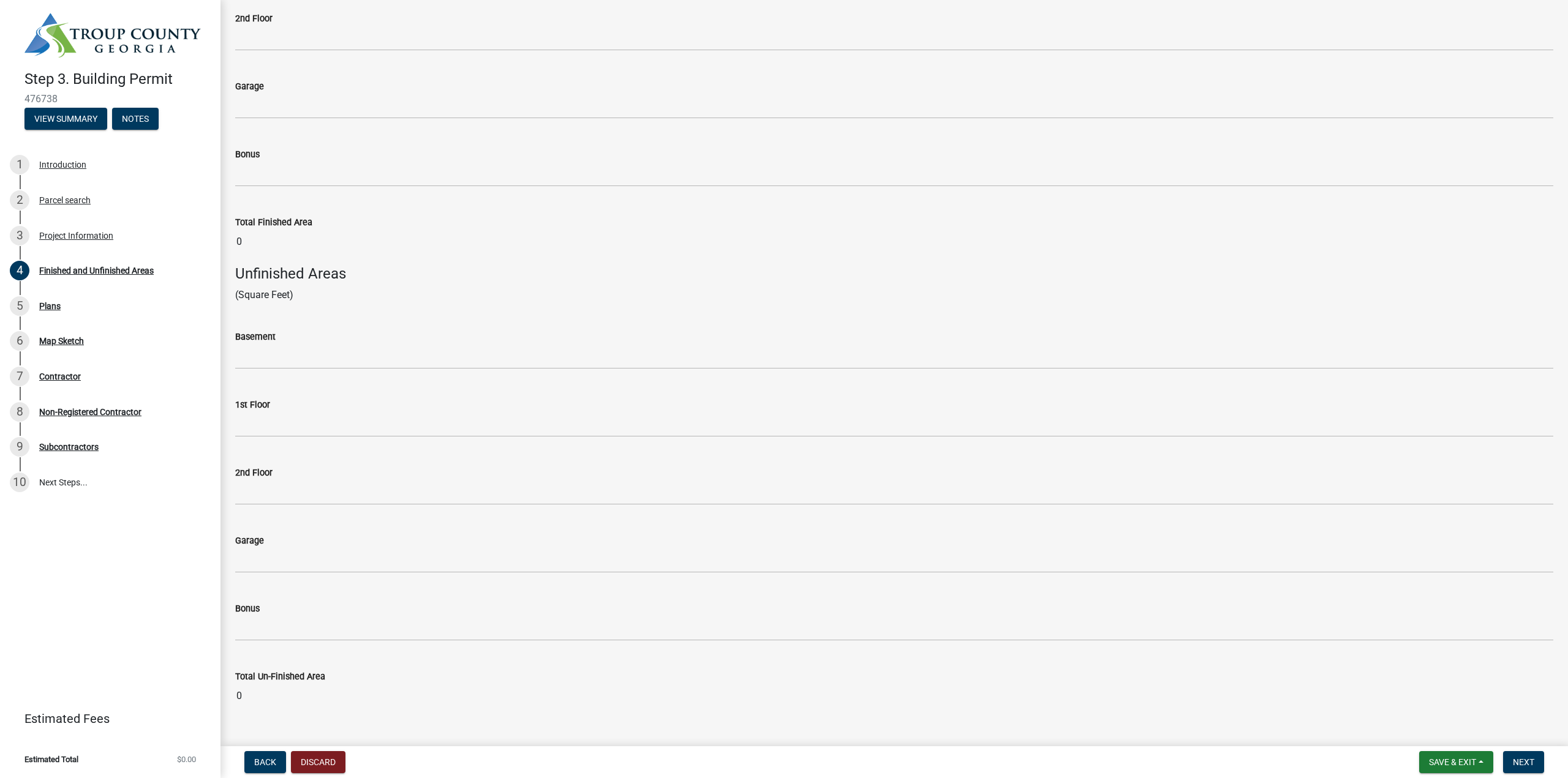
scroll to position [283, 0]
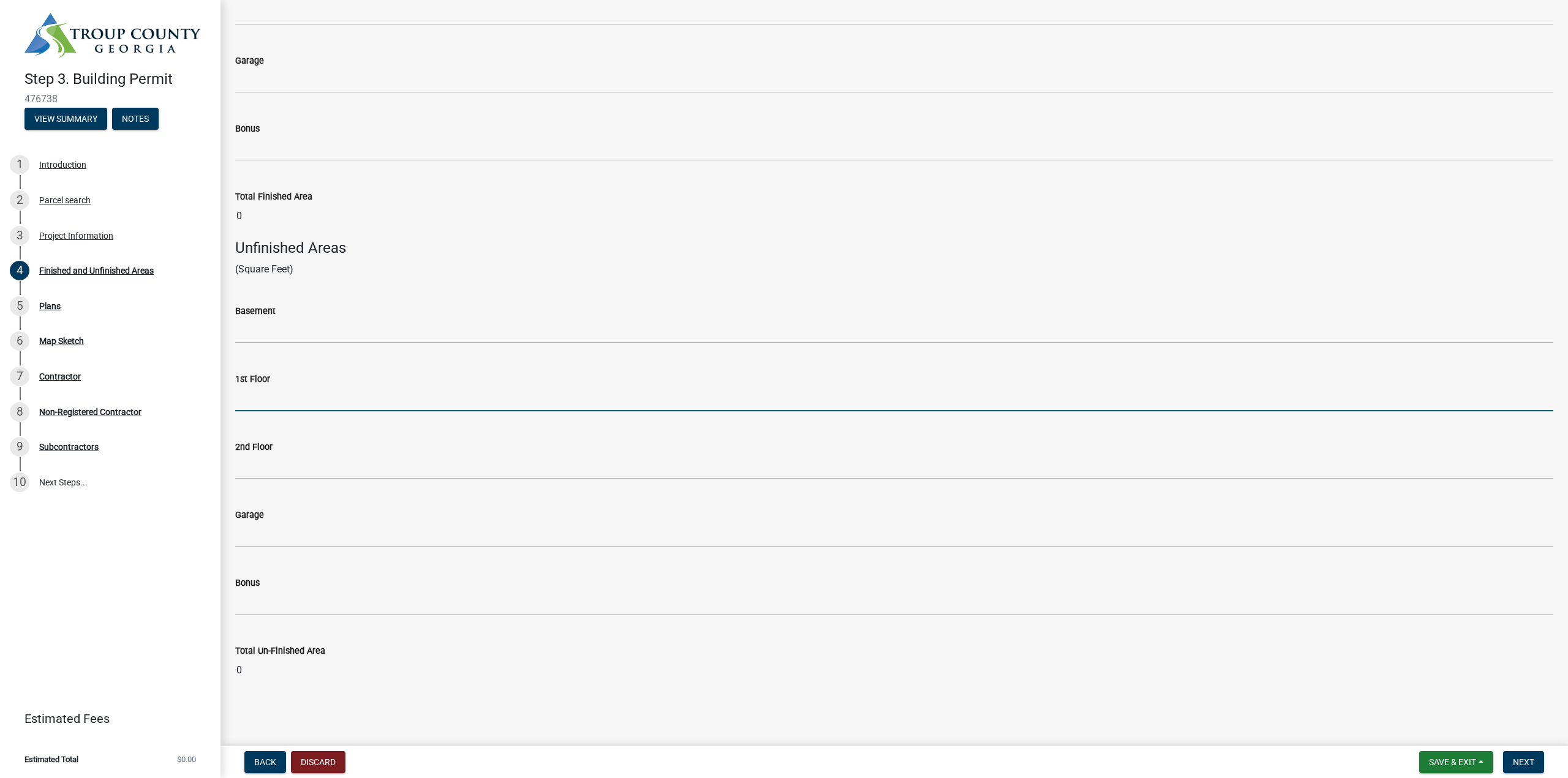
click at [290, 397] on input "text" at bounding box center [894, 399] width 1318 height 25
type input "11250"
click at [1526, 762] on span "Next" at bounding box center [1523, 762] width 21 height 10
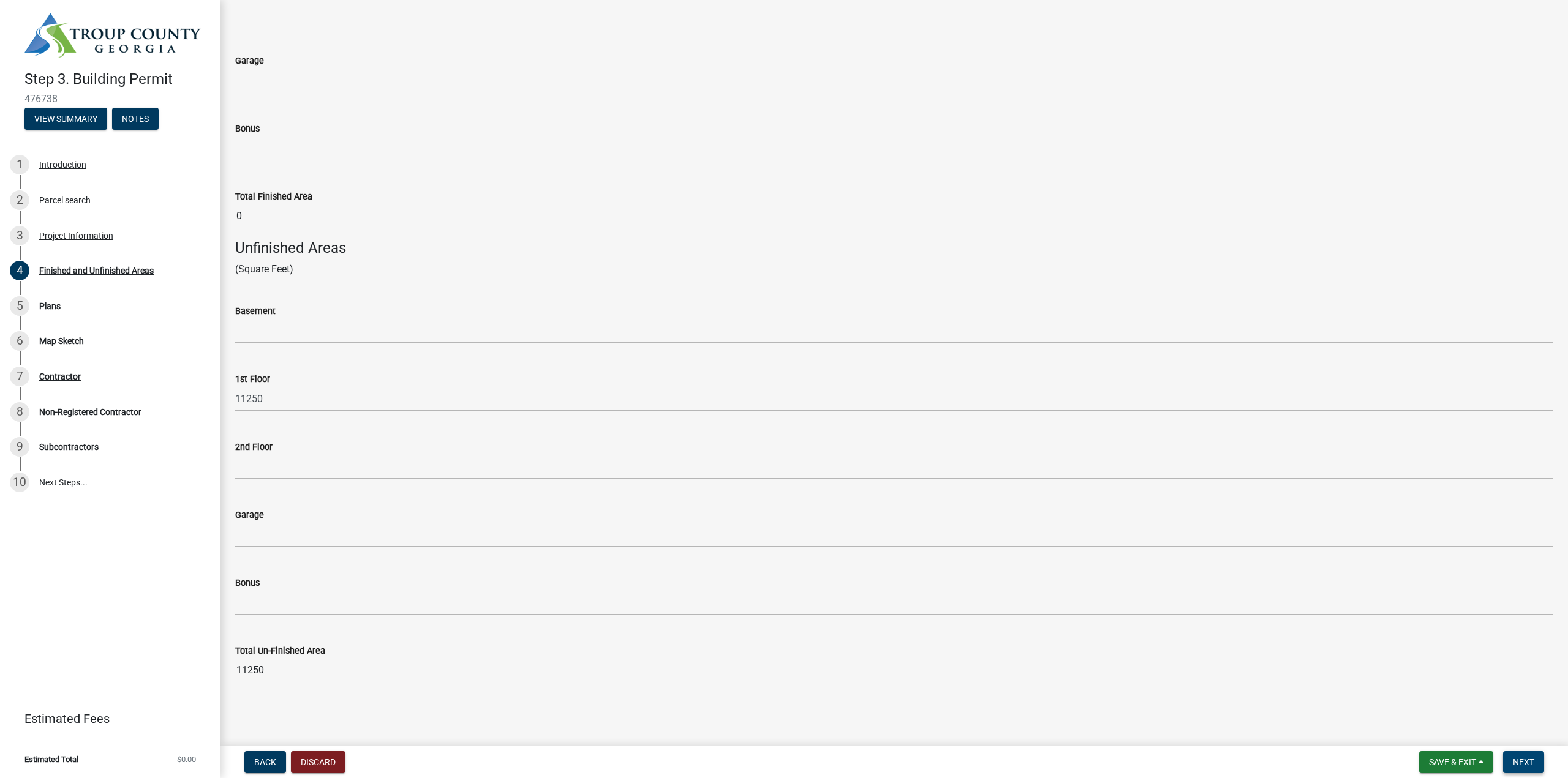
click at [1527, 765] on span "Next" at bounding box center [1523, 762] width 21 height 10
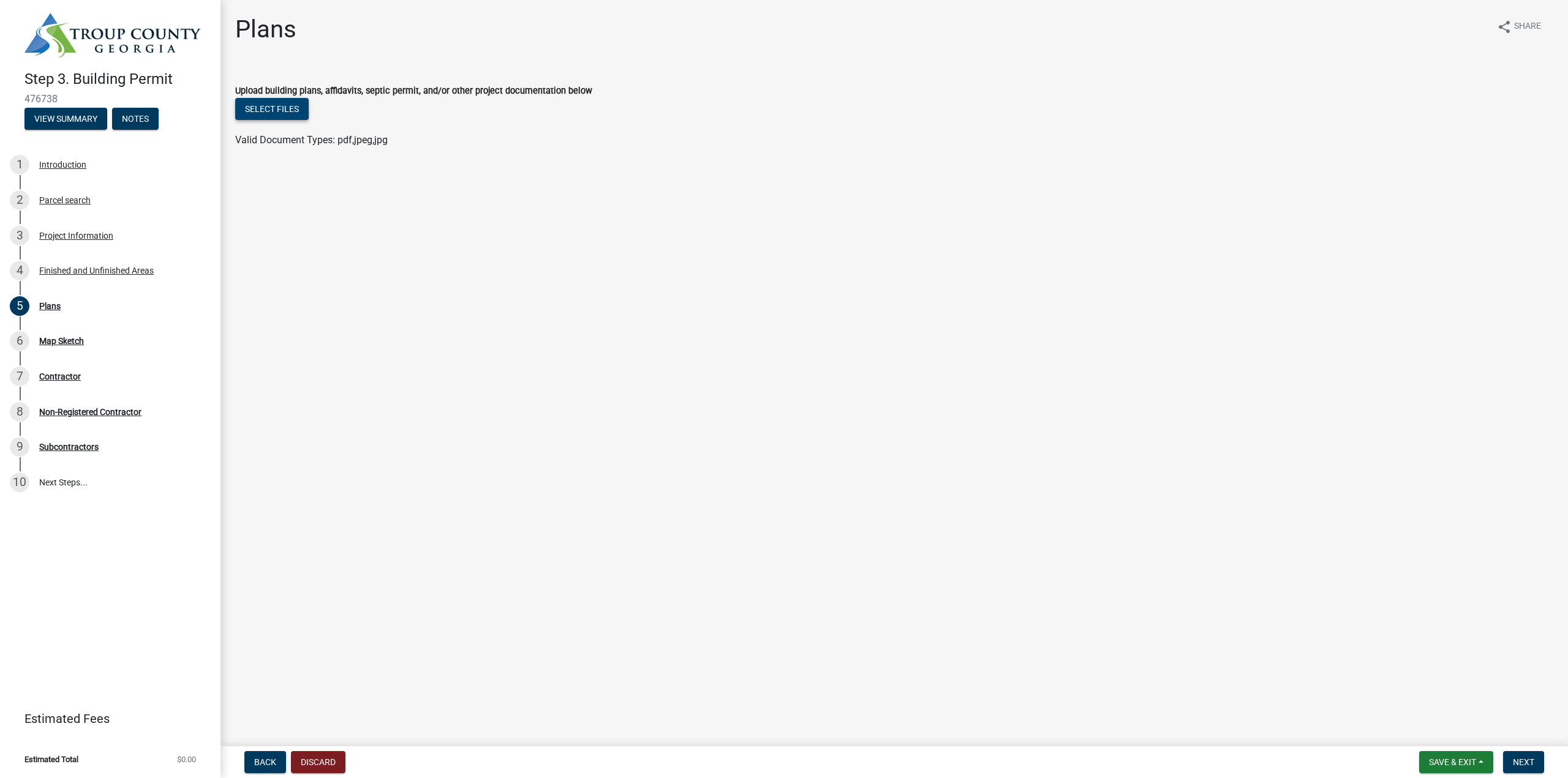
click at [277, 115] on button "Select files" at bounding box center [271, 109] width 73 height 22
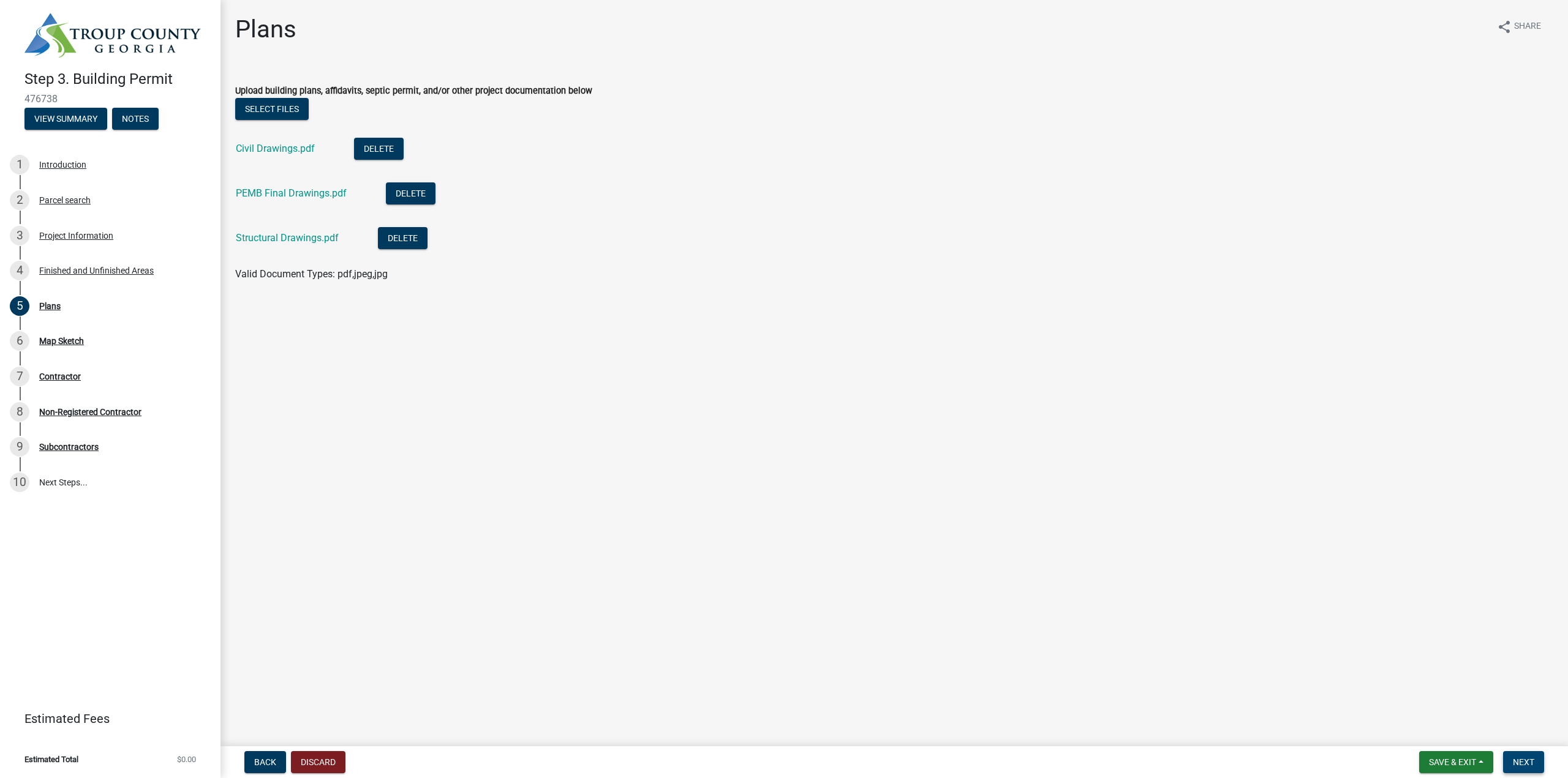
click at [1515, 763] on span "Next" at bounding box center [1523, 762] width 21 height 10
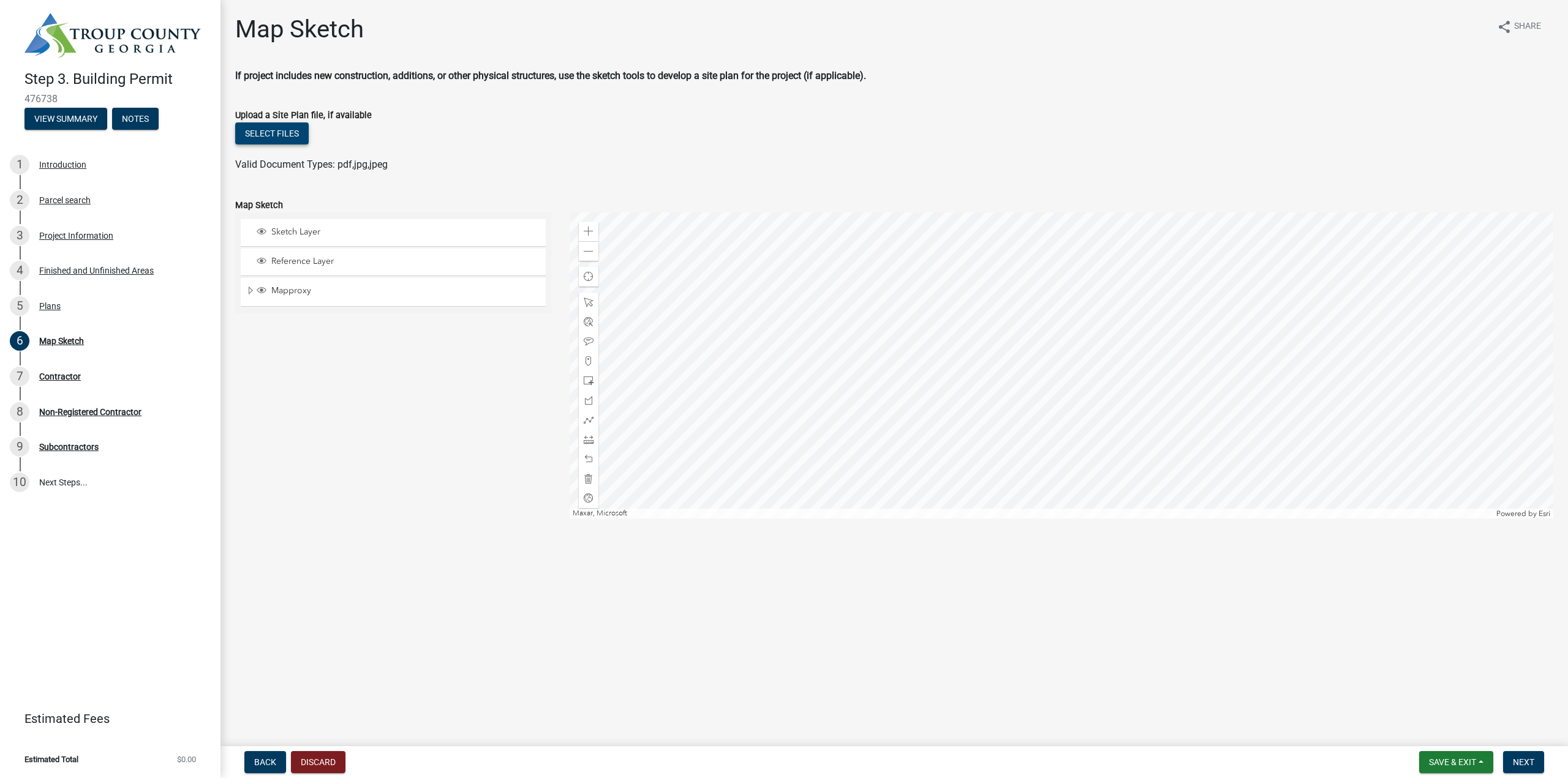
click at [280, 135] on button "Select files" at bounding box center [271, 133] width 73 height 22
click at [1521, 760] on span "Next" at bounding box center [1523, 762] width 21 height 10
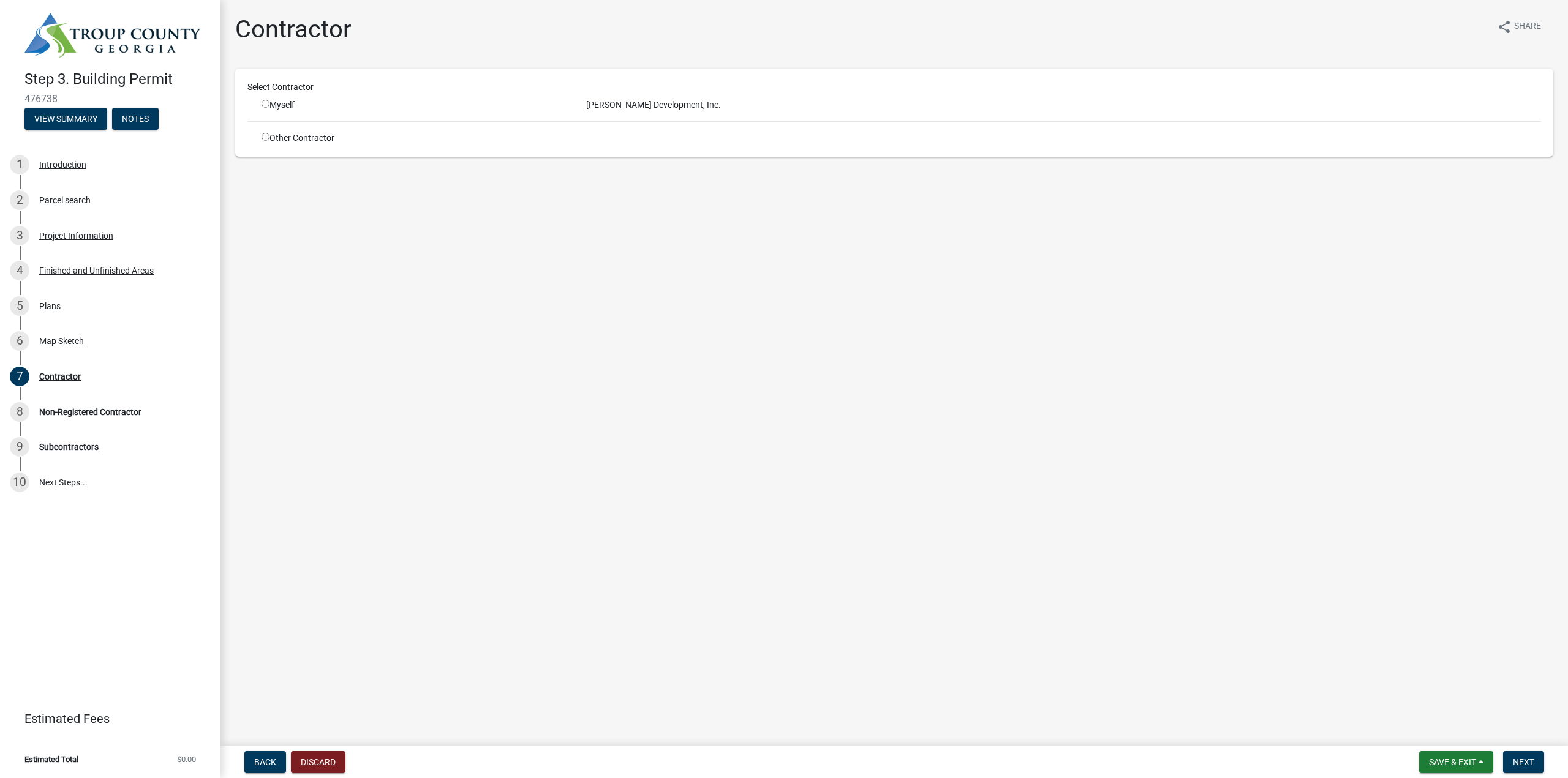
click at [273, 105] on div "Myself" at bounding box center [415, 105] width 306 height 13
click at [266, 104] on input "radio" at bounding box center [266, 104] width 8 height 8
radio input "true"
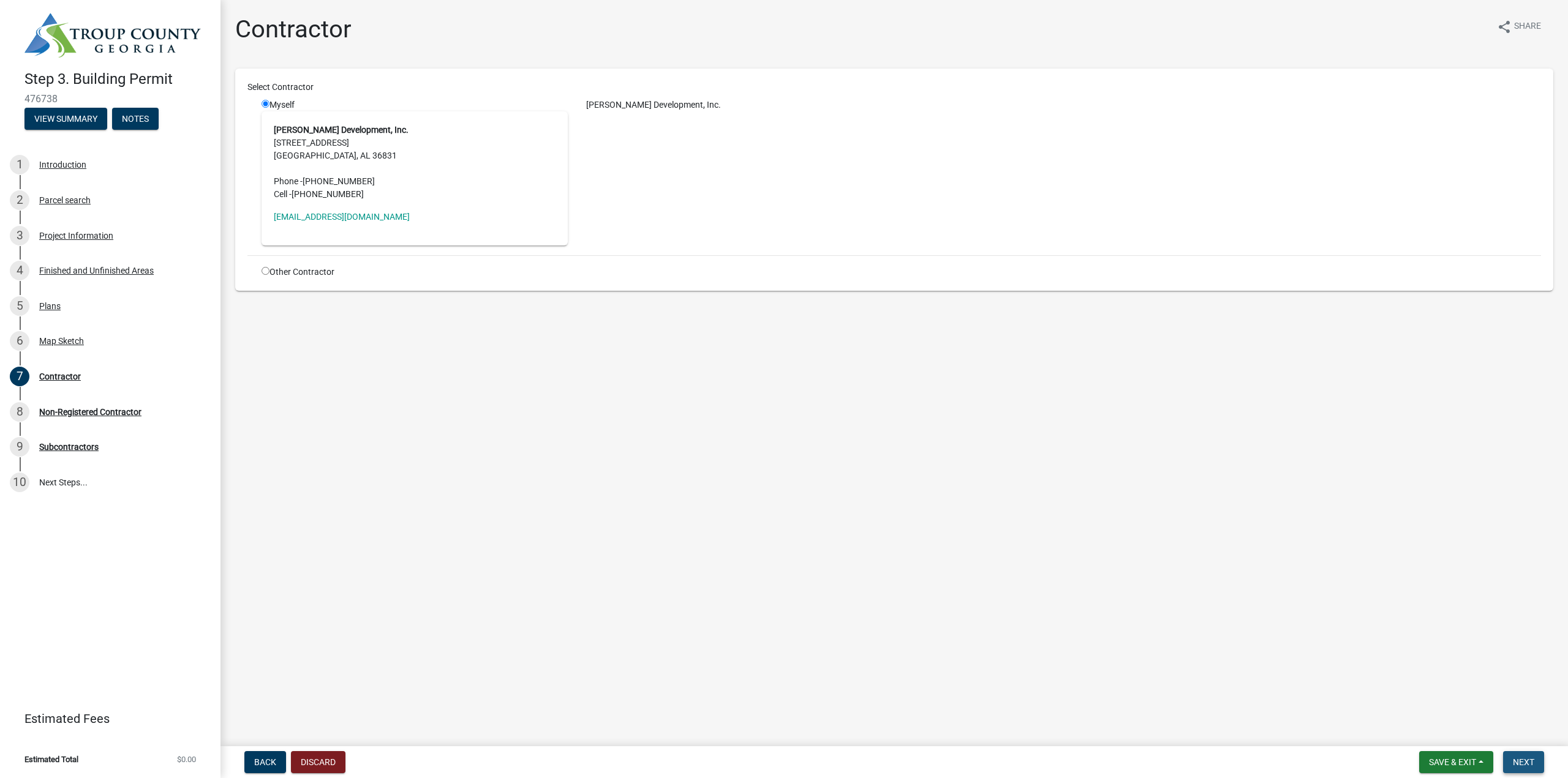
click at [1527, 761] on span "Next" at bounding box center [1523, 762] width 21 height 10
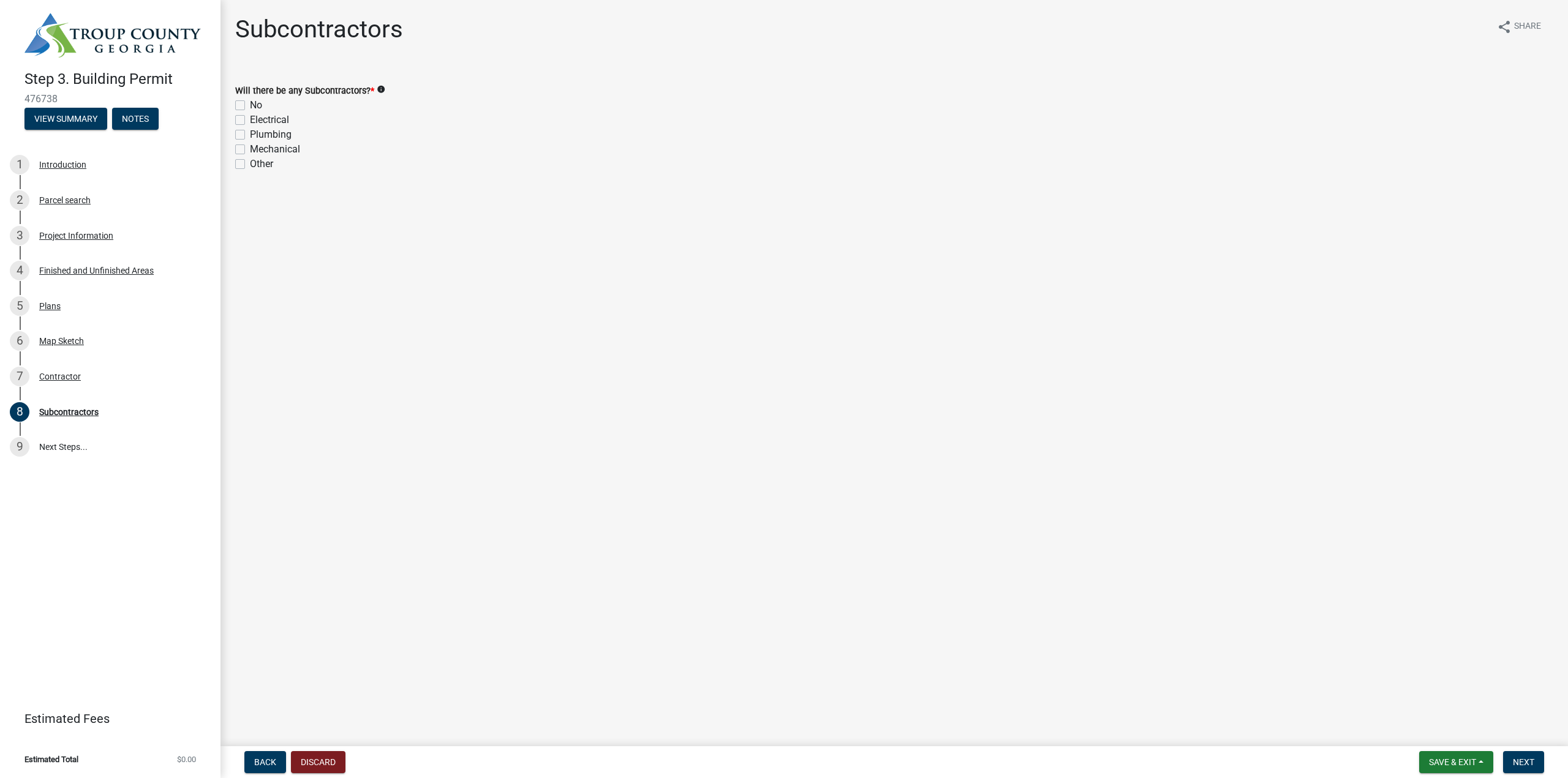
click at [249, 102] on div "No" at bounding box center [894, 105] width 1318 height 15
click at [250, 106] on label "No" at bounding box center [256, 105] width 12 height 15
click at [250, 106] on input "No" at bounding box center [254, 102] width 8 height 8
checkbox input "true"
checkbox input "false"
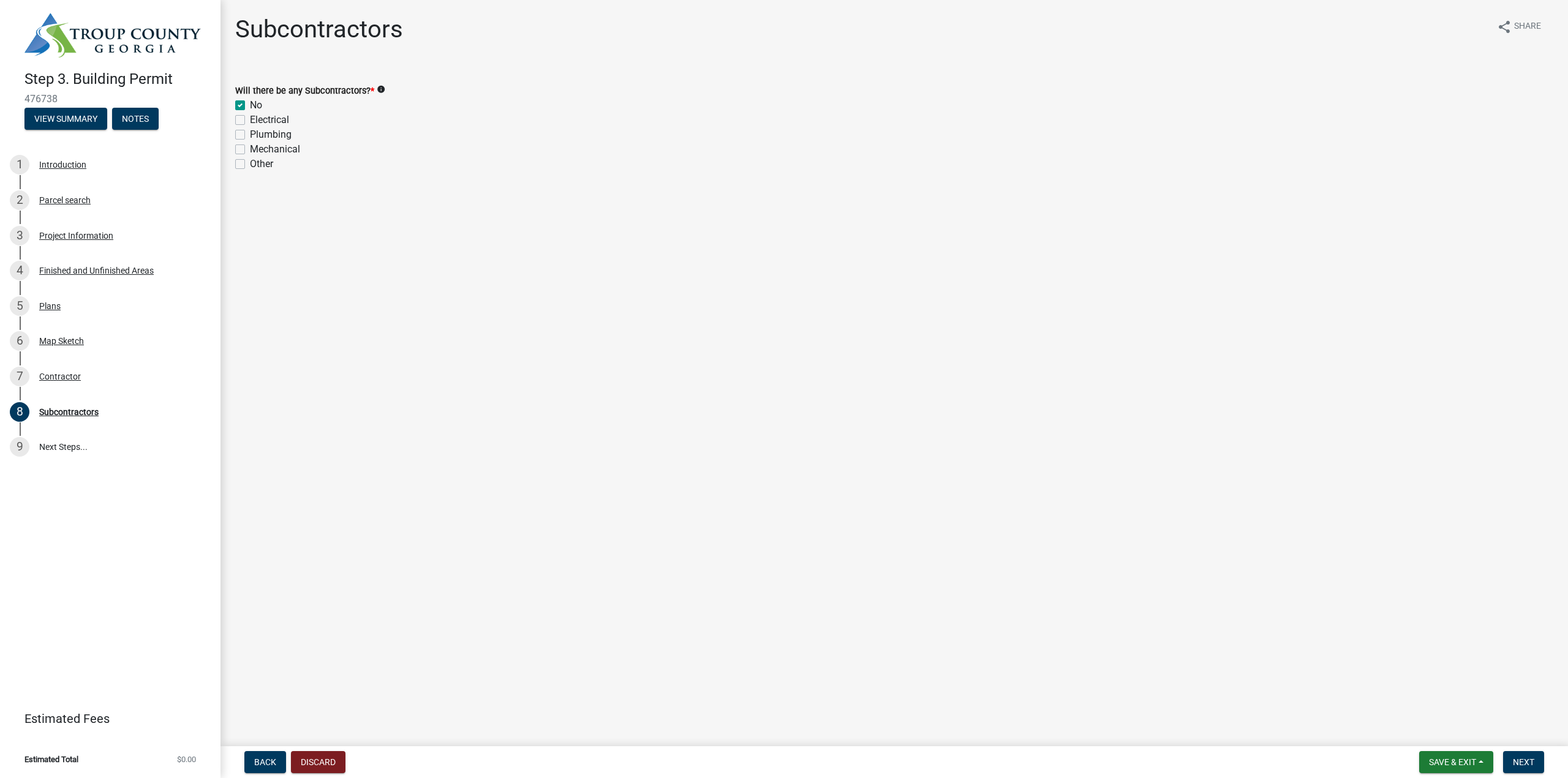
checkbox input "false"
click at [1532, 761] on span "Next" at bounding box center [1523, 762] width 21 height 10
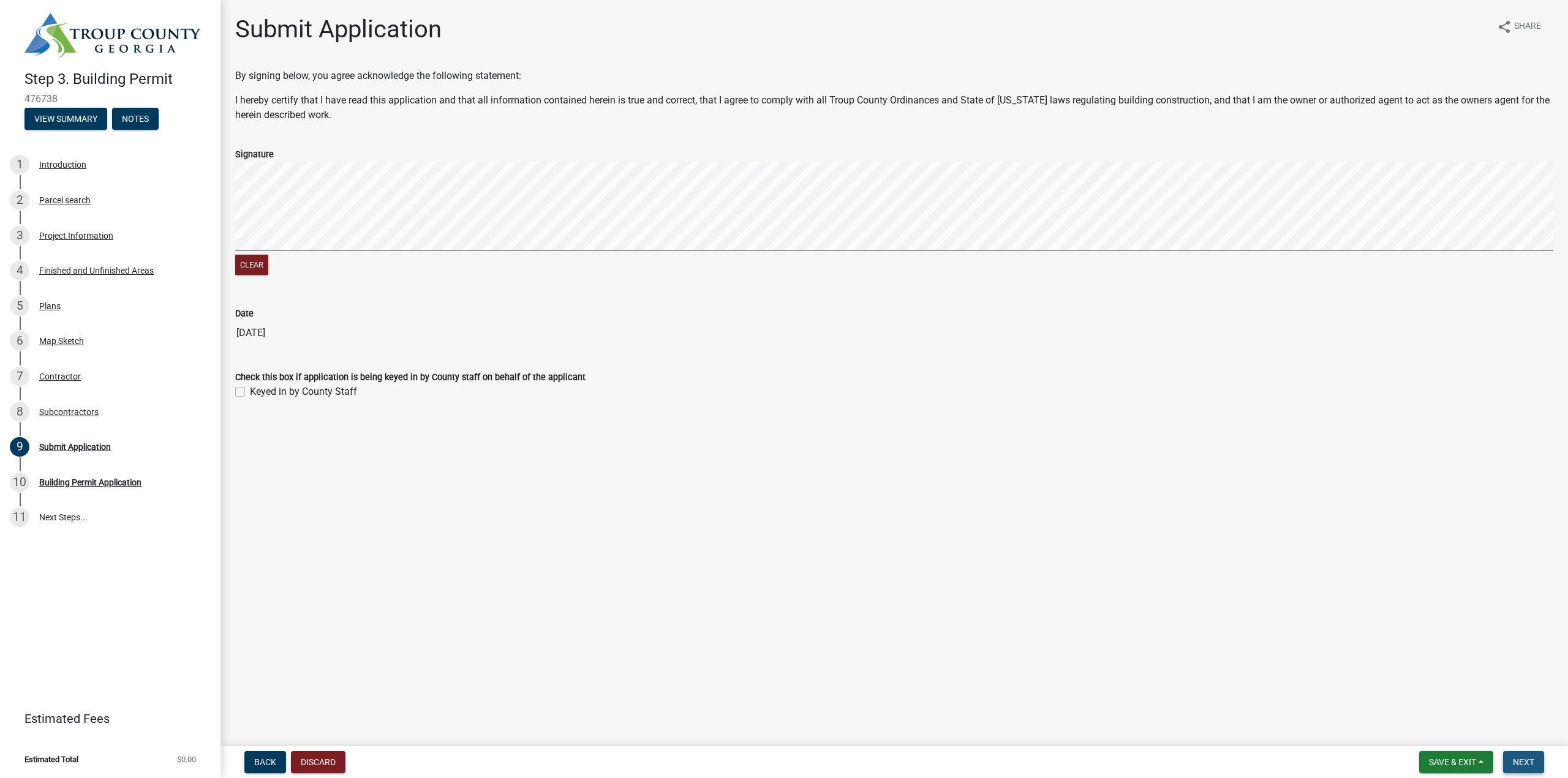
click at [1527, 762] on span "Next" at bounding box center [1523, 762] width 21 height 10
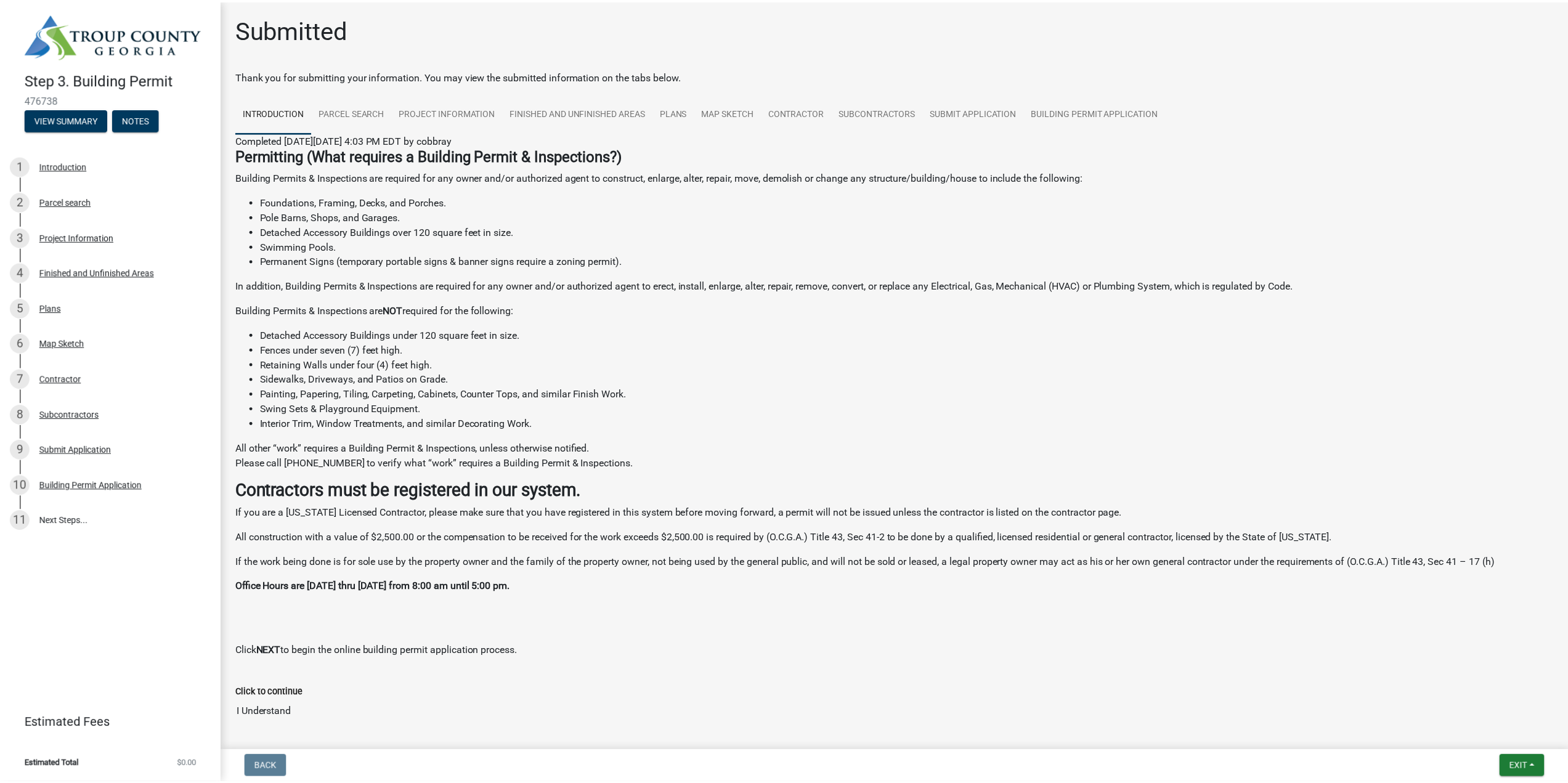
scroll to position [51, 0]
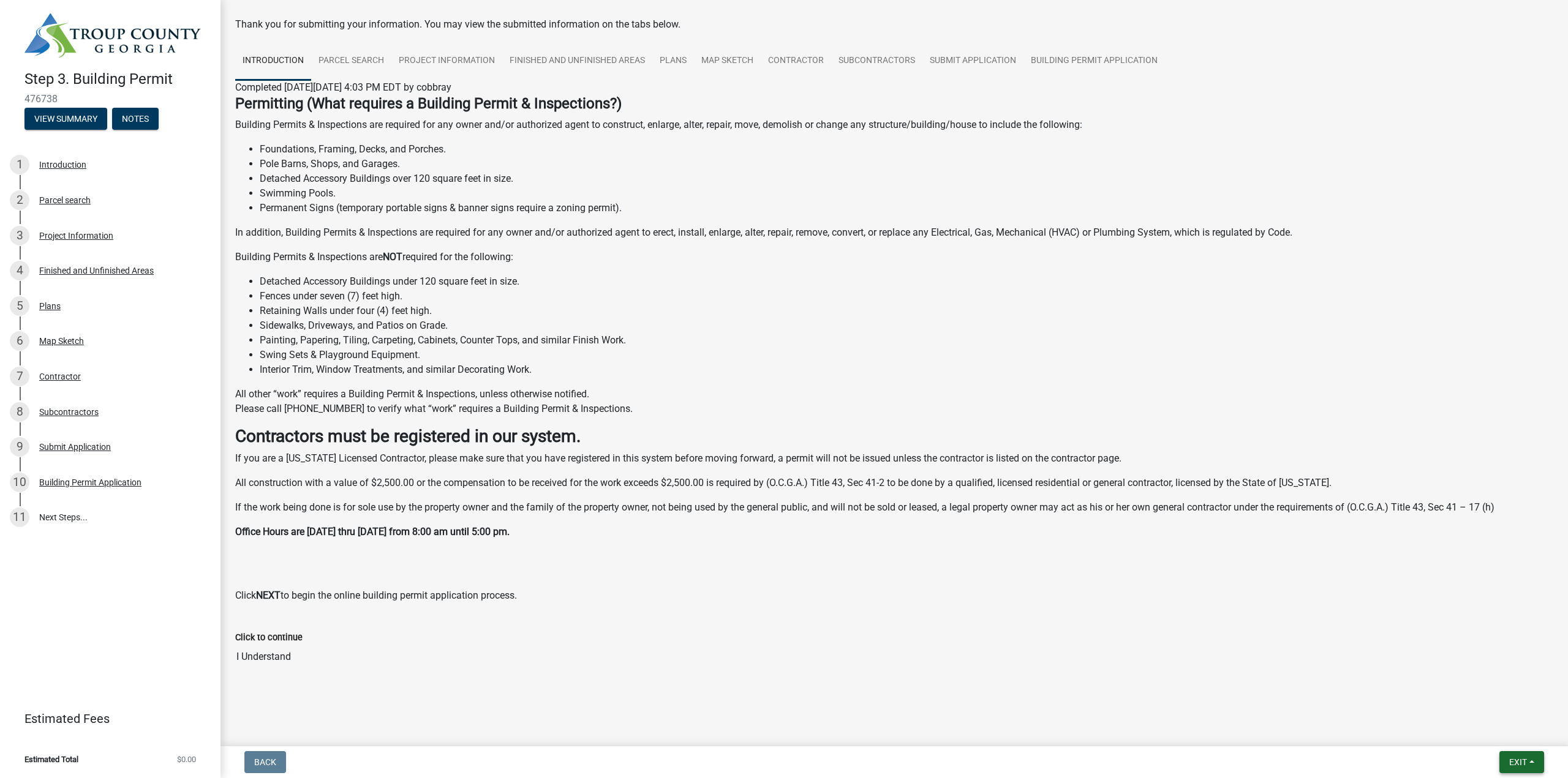
click at [1517, 761] on span "Exit" at bounding box center [1517, 762] width 17 height 10
click at [1480, 729] on button "Save & Exit" at bounding box center [1494, 729] width 98 height 29
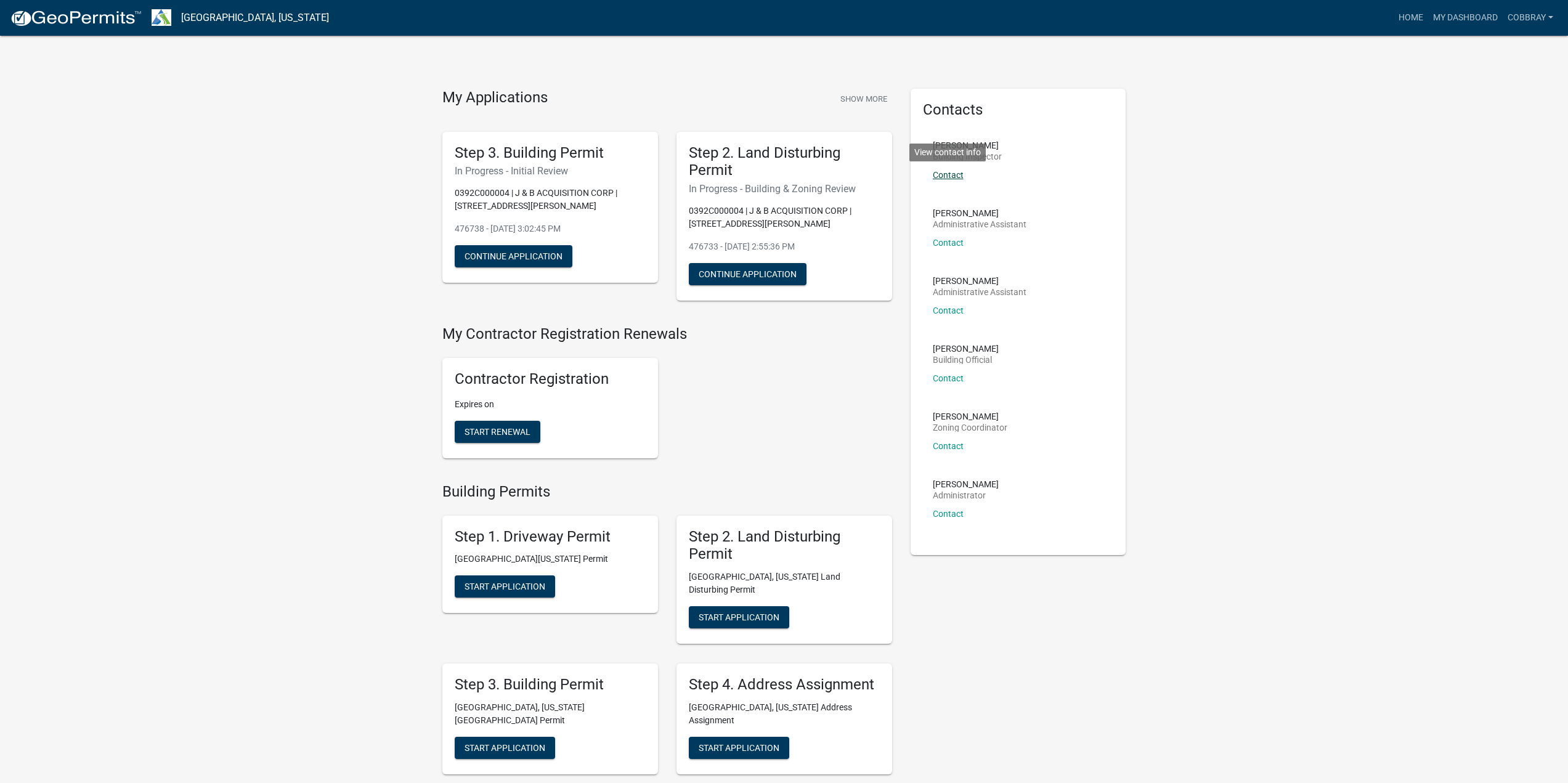
click at [955, 175] on link "Contact" at bounding box center [948, 175] width 31 height 10
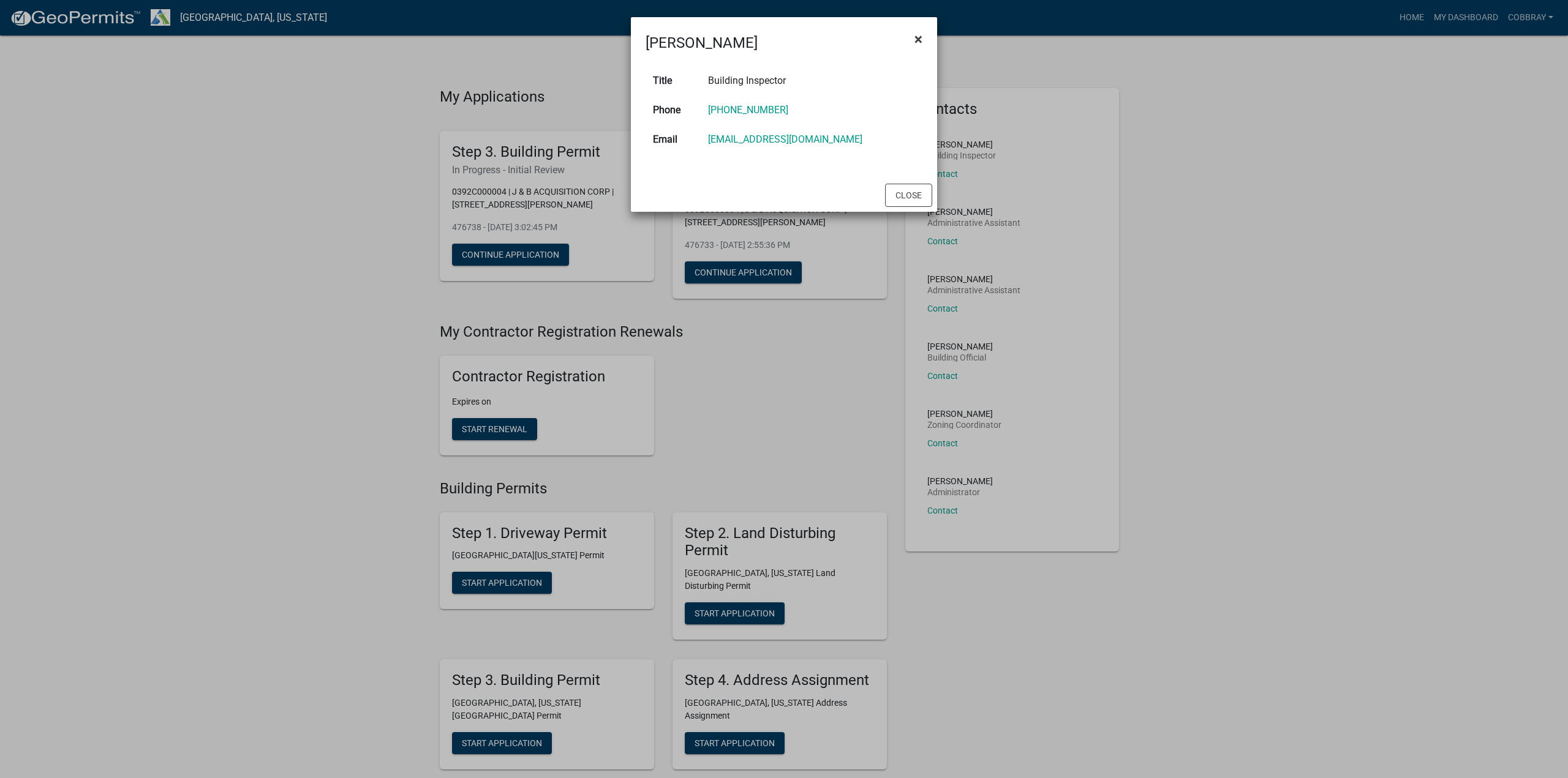
click at [918, 41] on span "×" at bounding box center [918, 39] width 8 height 17
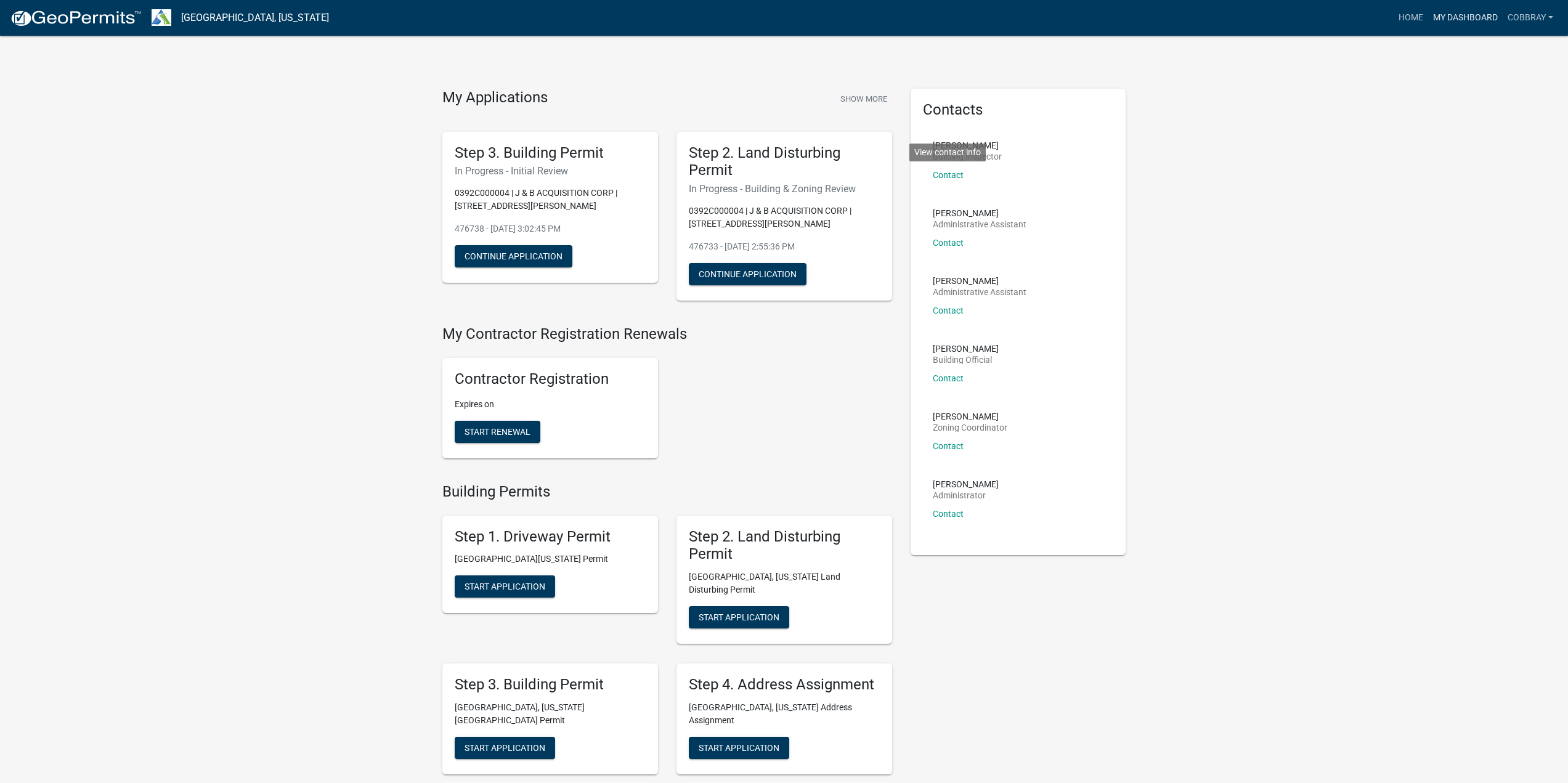
click at [1446, 18] on link "My Dashboard" at bounding box center [1466, 18] width 74 height 23
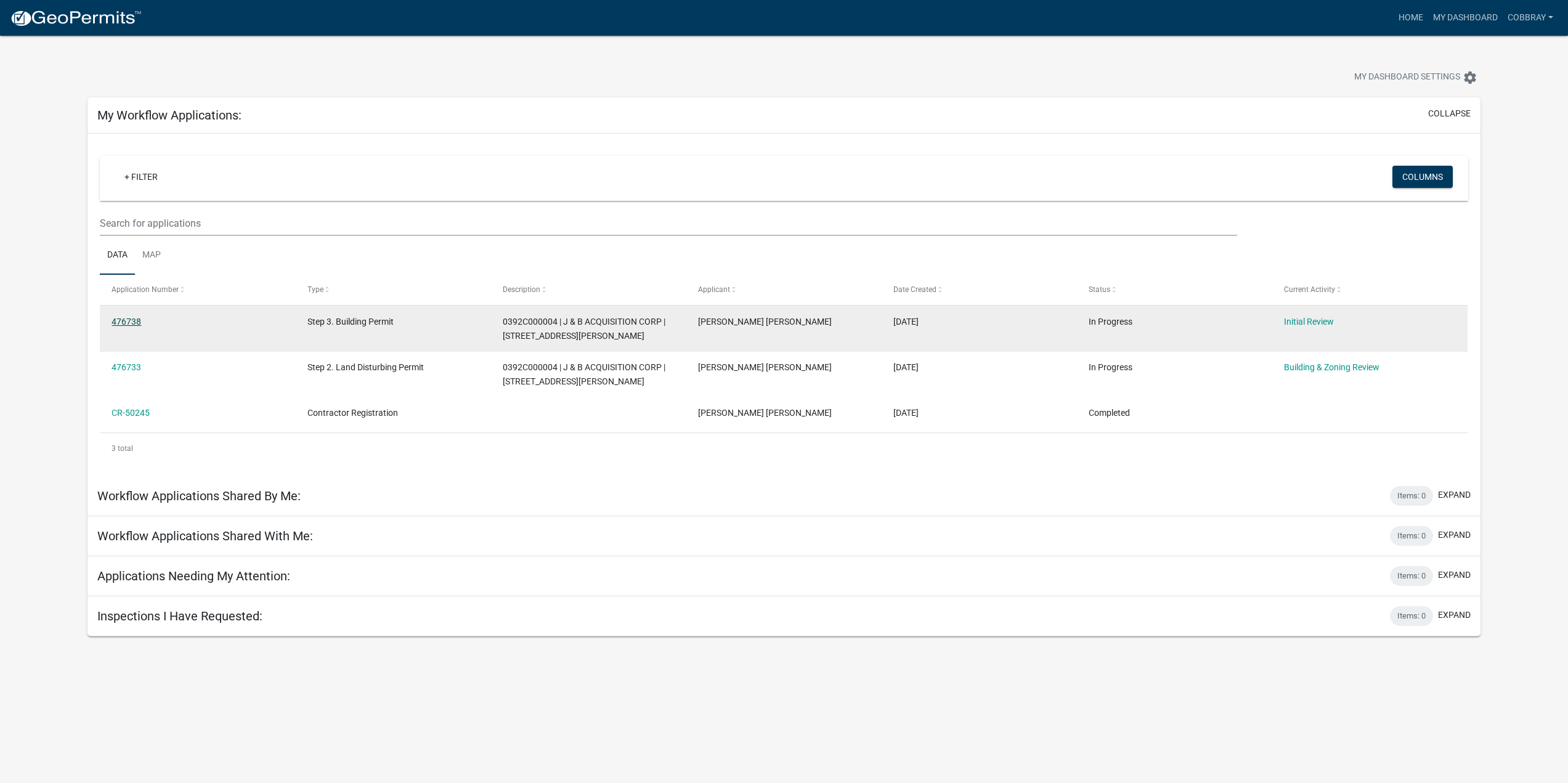
click at [132, 320] on link "476738" at bounding box center [126, 321] width 29 height 10
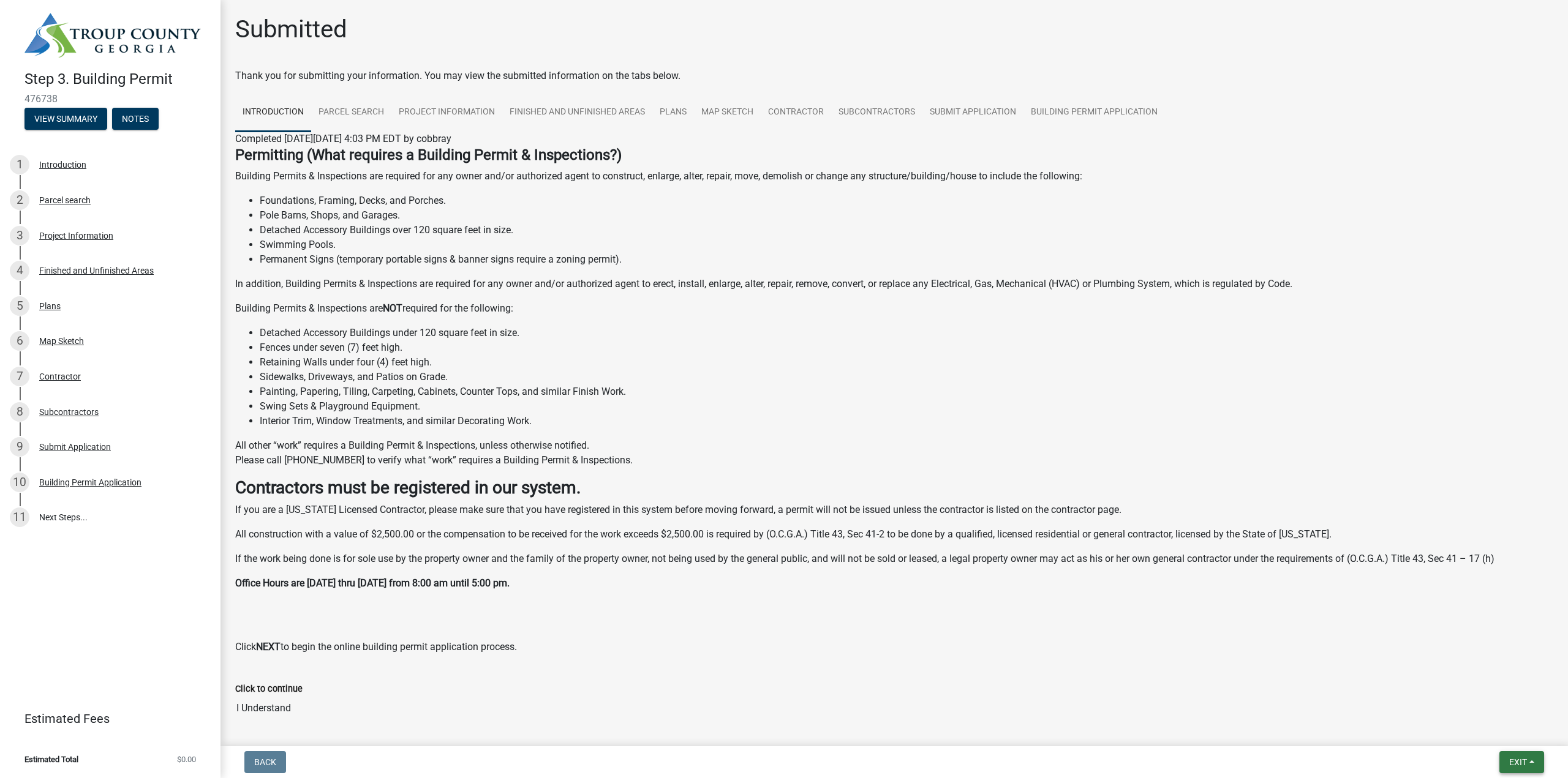
click at [1525, 768] on button "Exit" at bounding box center [1521, 762] width 45 height 22
click at [1495, 727] on button "Save & Exit" at bounding box center [1494, 729] width 98 height 29
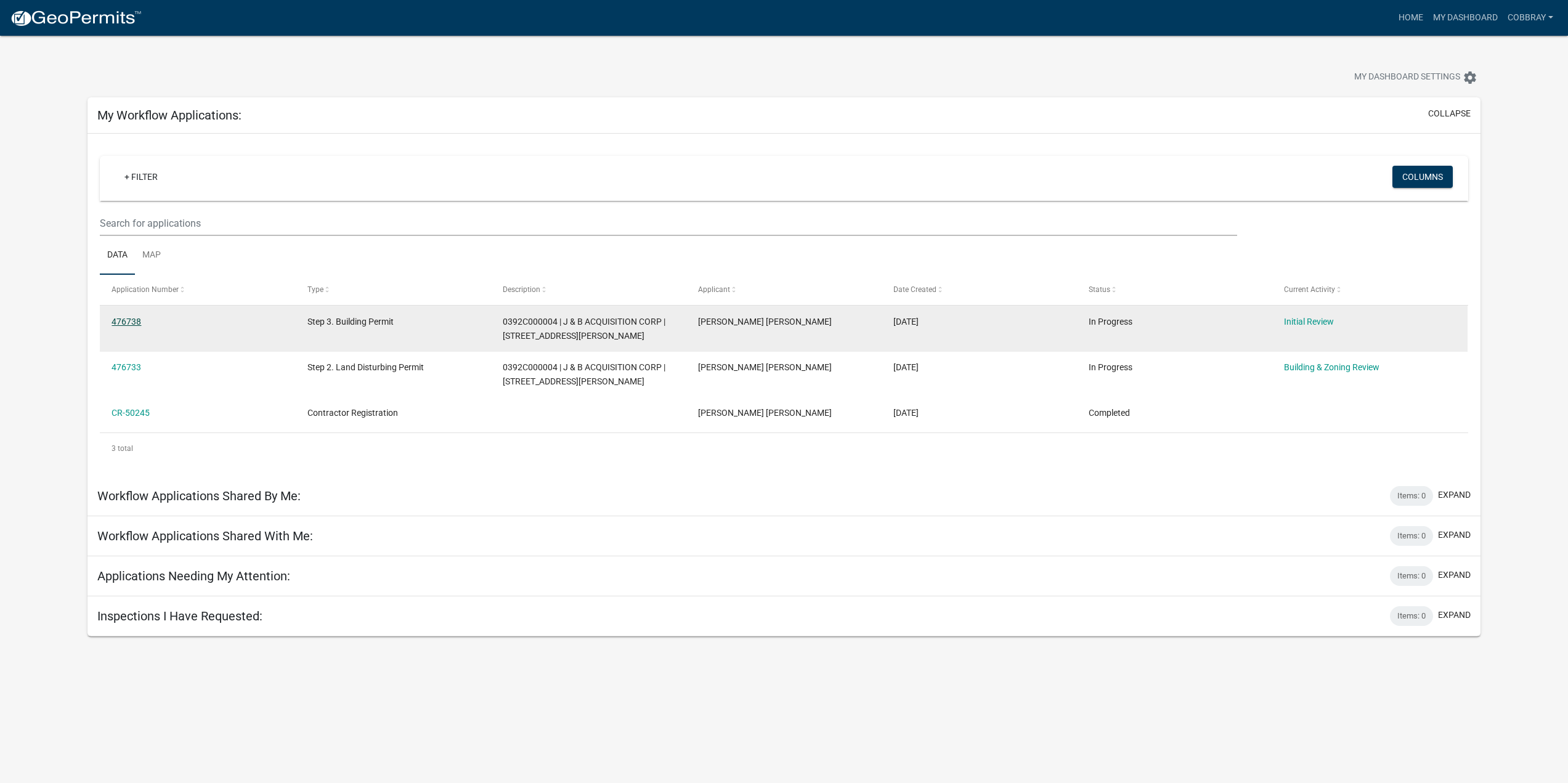
click at [123, 320] on link "476738" at bounding box center [126, 321] width 29 height 10
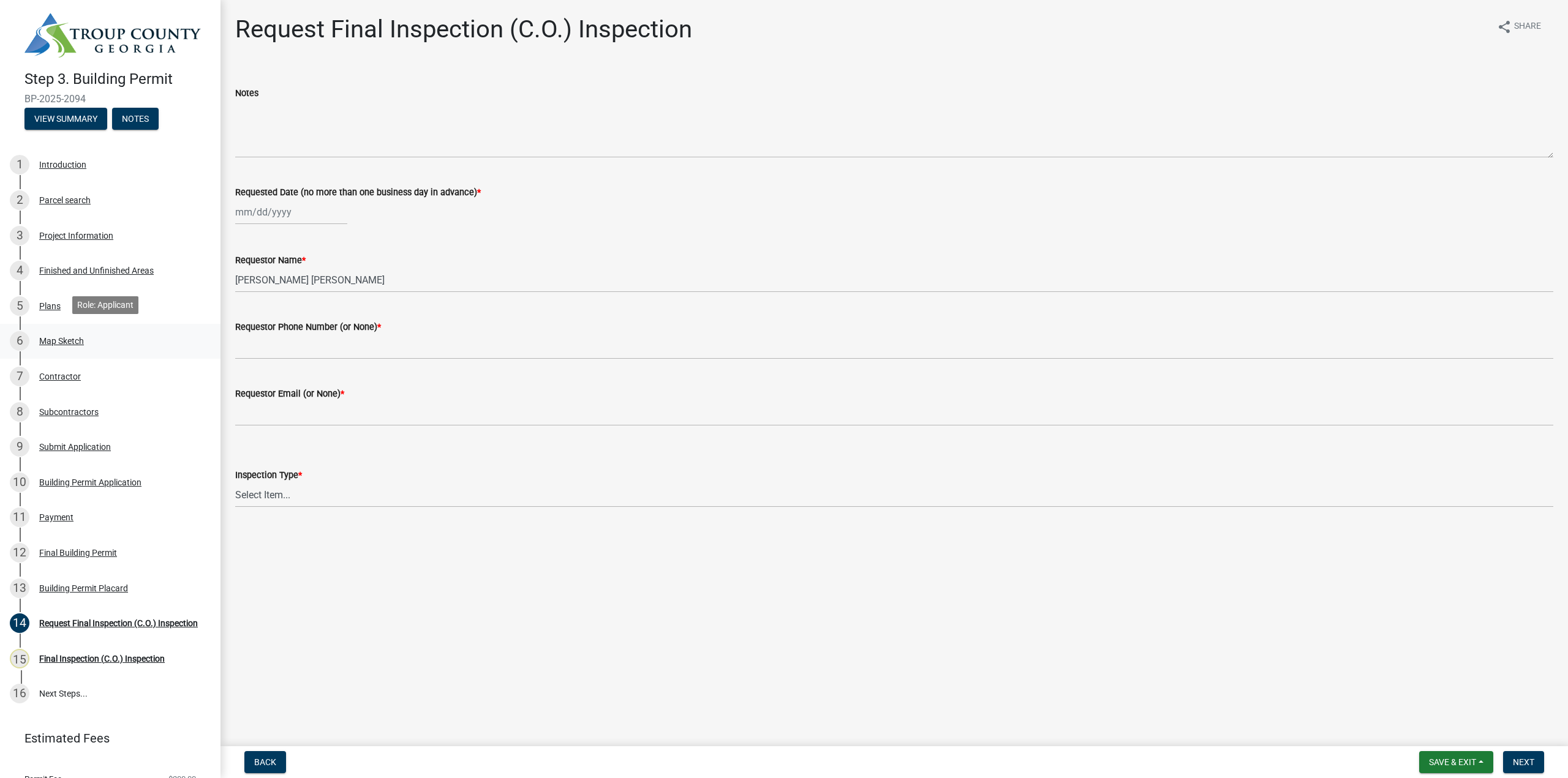
click at [66, 337] on div "Map Sketch" at bounding box center [62, 340] width 45 height 8
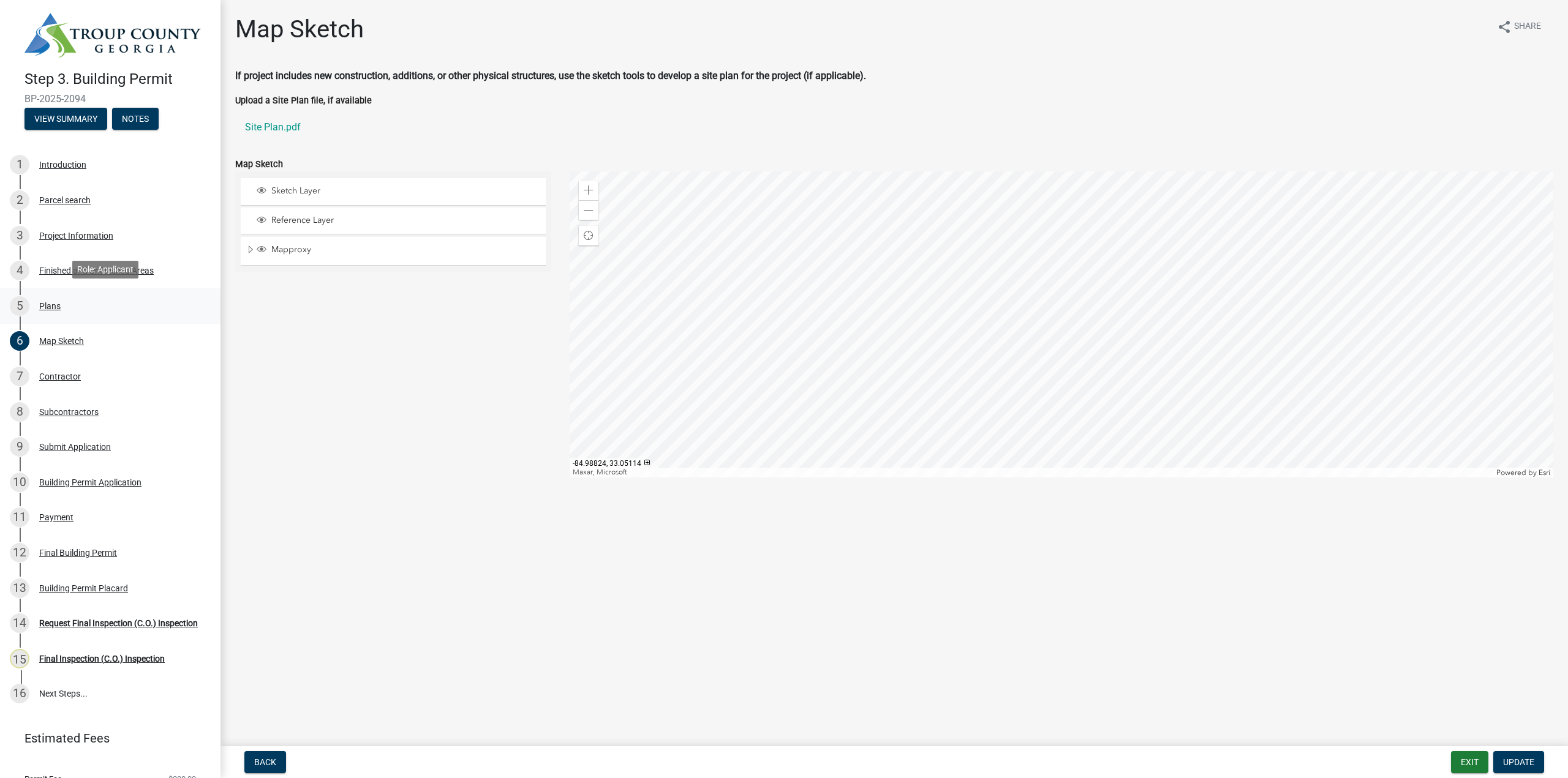
click at [48, 306] on div "Plans" at bounding box center [50, 306] width 21 height 8
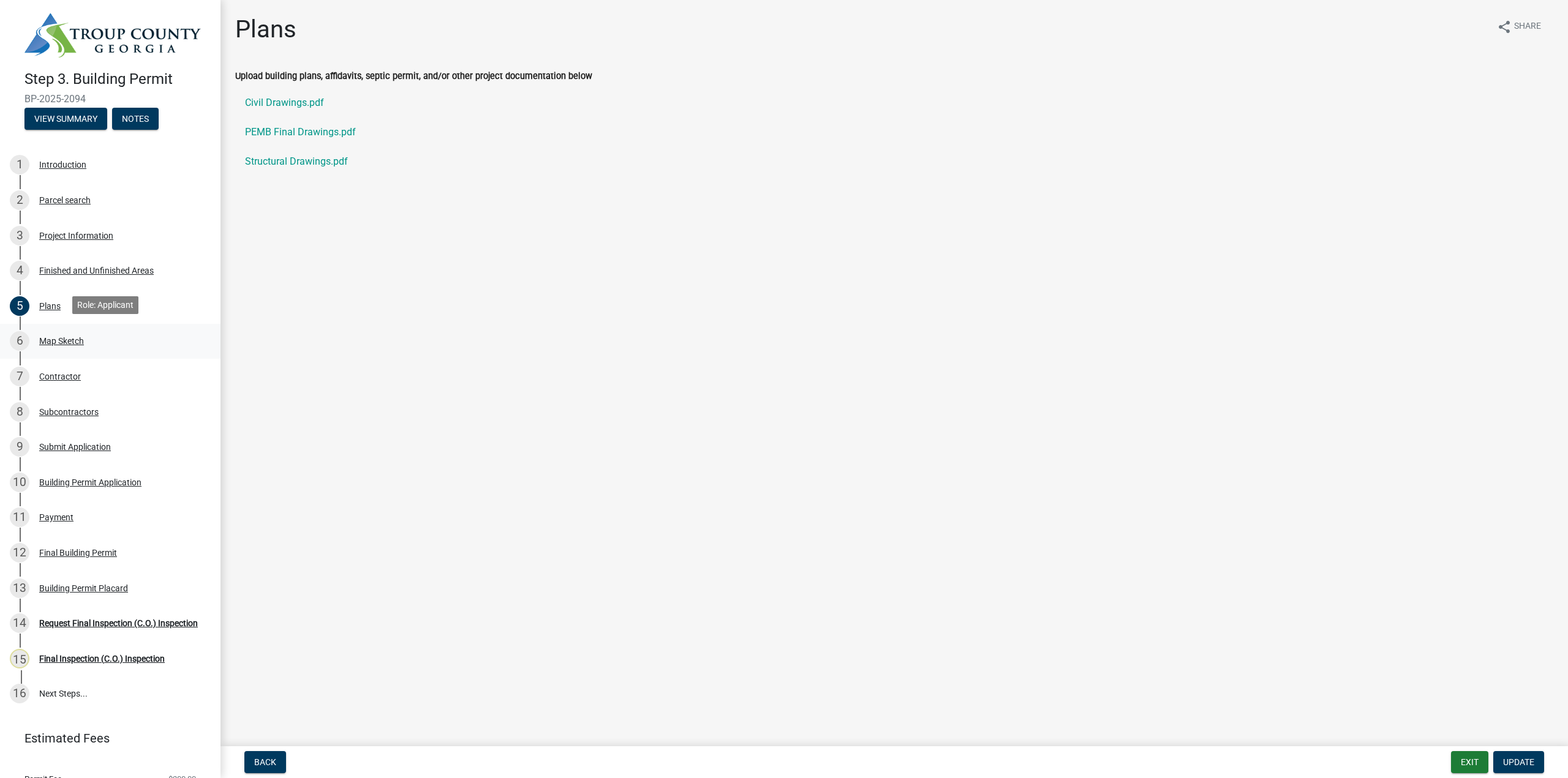
click at [65, 340] on div "Map Sketch" at bounding box center [62, 340] width 45 height 8
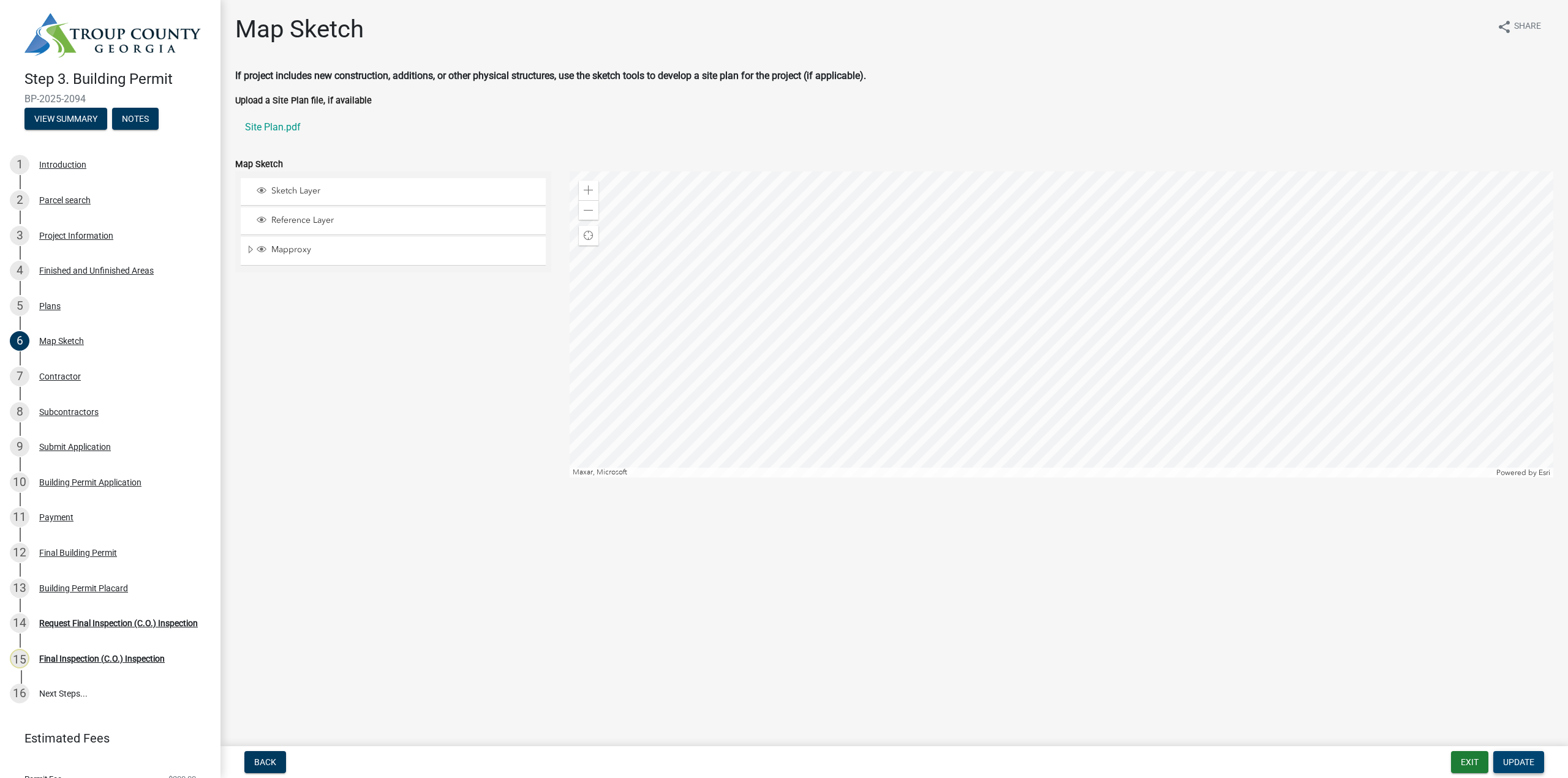
click at [1522, 759] on span "Update" at bounding box center [1518, 762] width 31 height 10
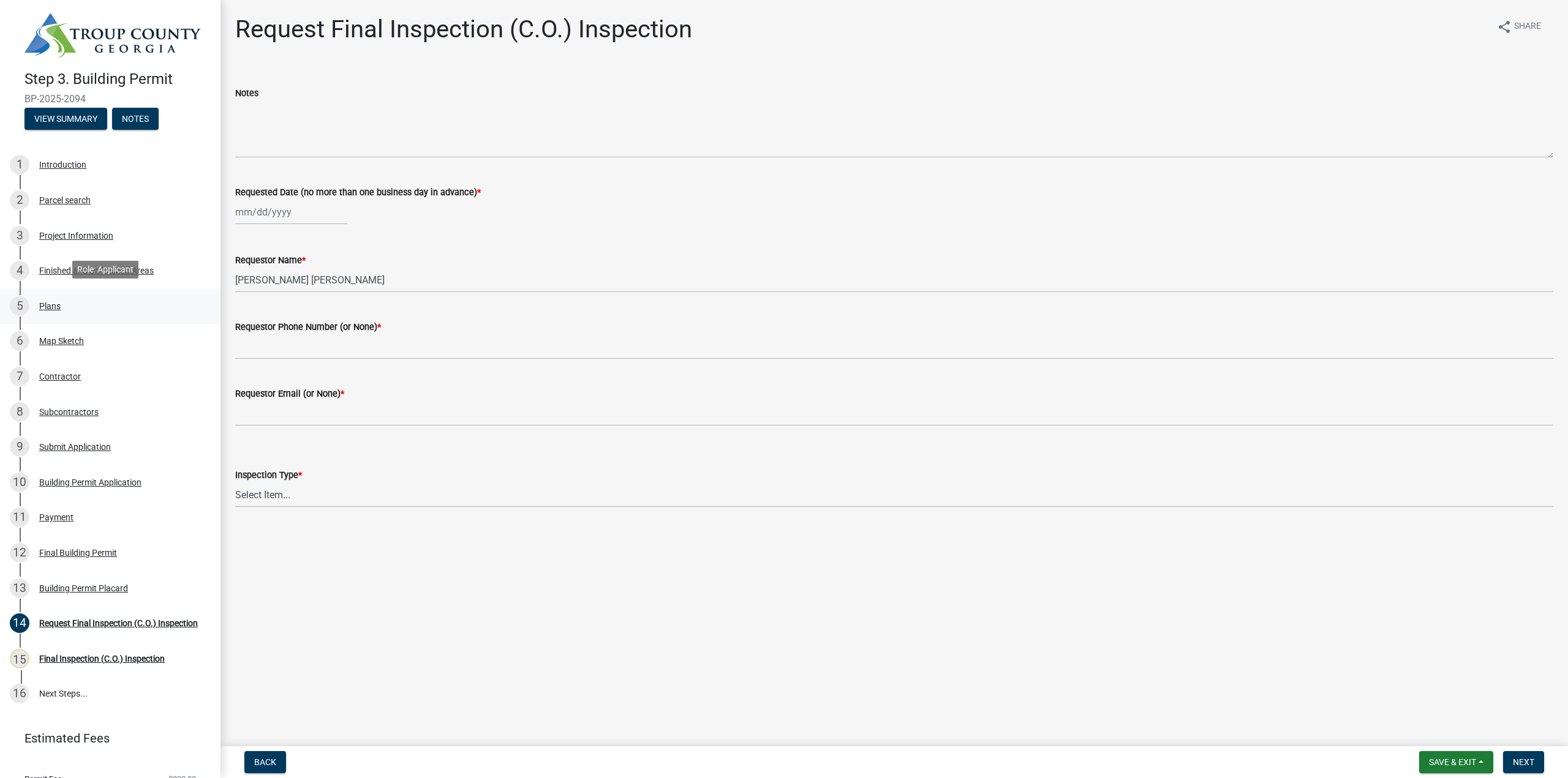
click at [49, 298] on div "5 Plans" at bounding box center [105, 306] width 191 height 19
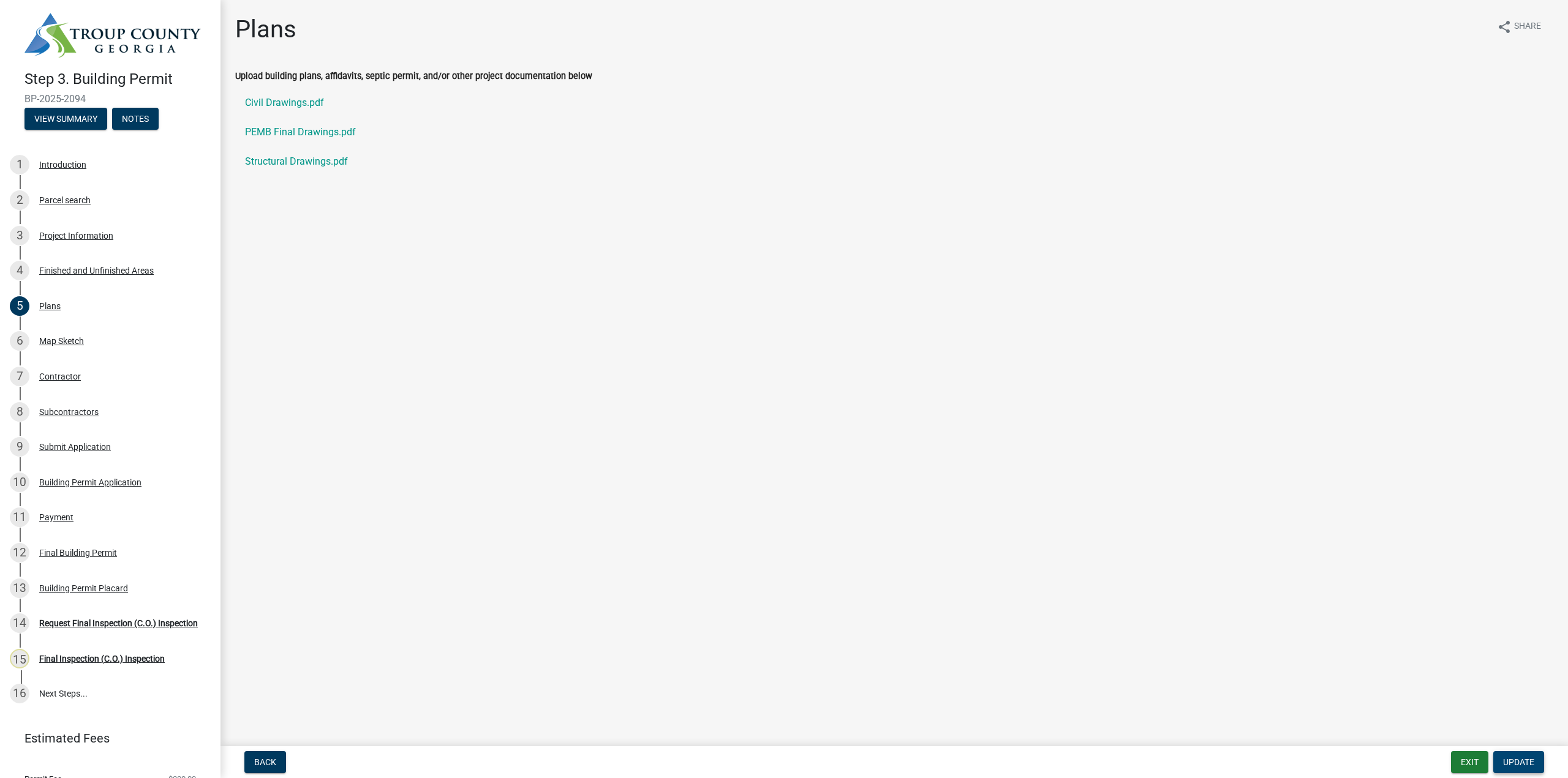
click at [1527, 769] on button "Update" at bounding box center [1518, 762] width 51 height 22
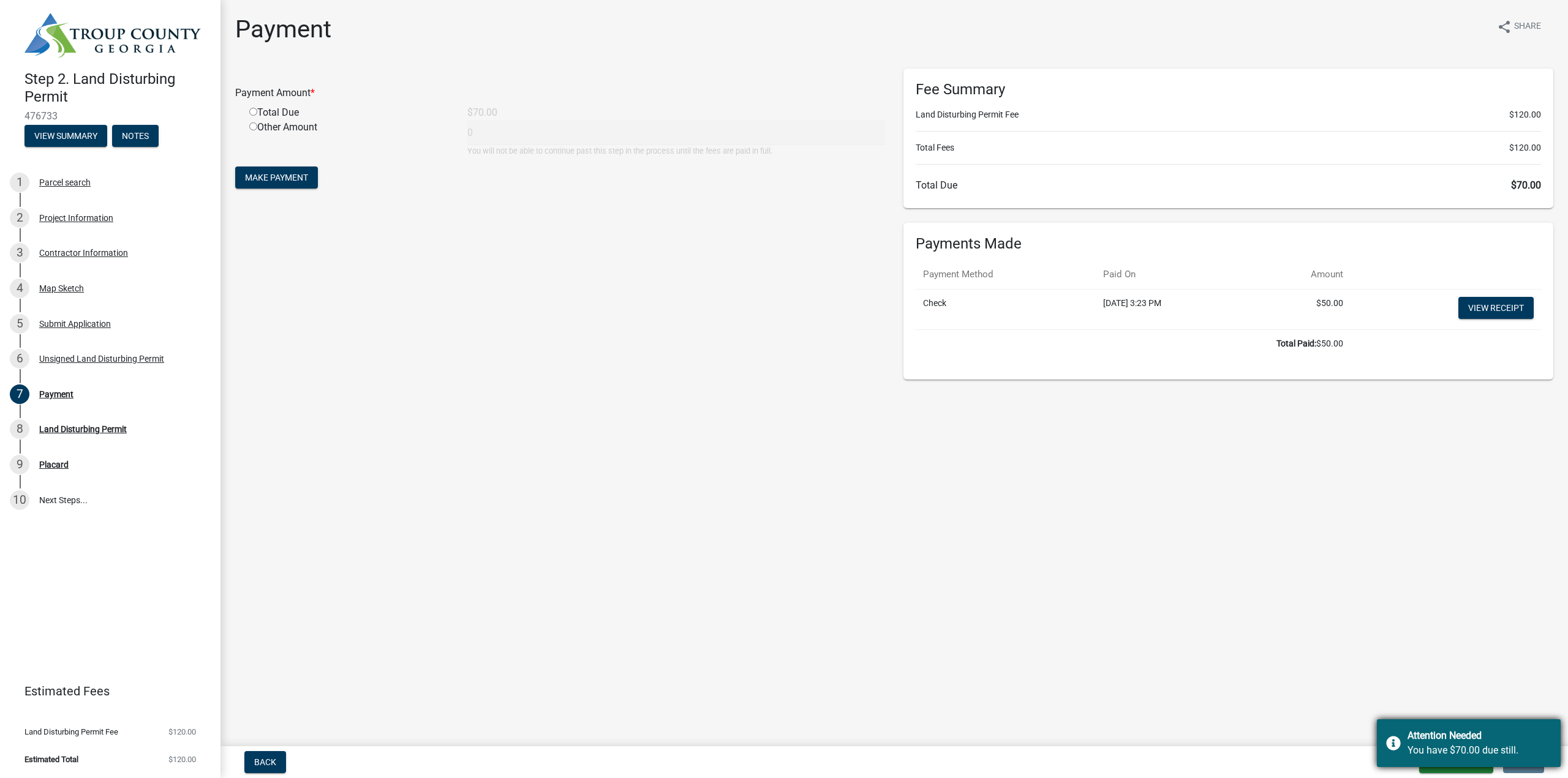
click at [1427, 751] on div "You have $70.00 due still." at bounding box center [1479, 750] width 144 height 15
click at [272, 117] on div "Total Due" at bounding box center [349, 113] width 218 height 15
click at [248, 114] on div "Total Due" at bounding box center [349, 113] width 218 height 15
click at [252, 113] on input "radio" at bounding box center [253, 111] width 8 height 8
radio input "true"
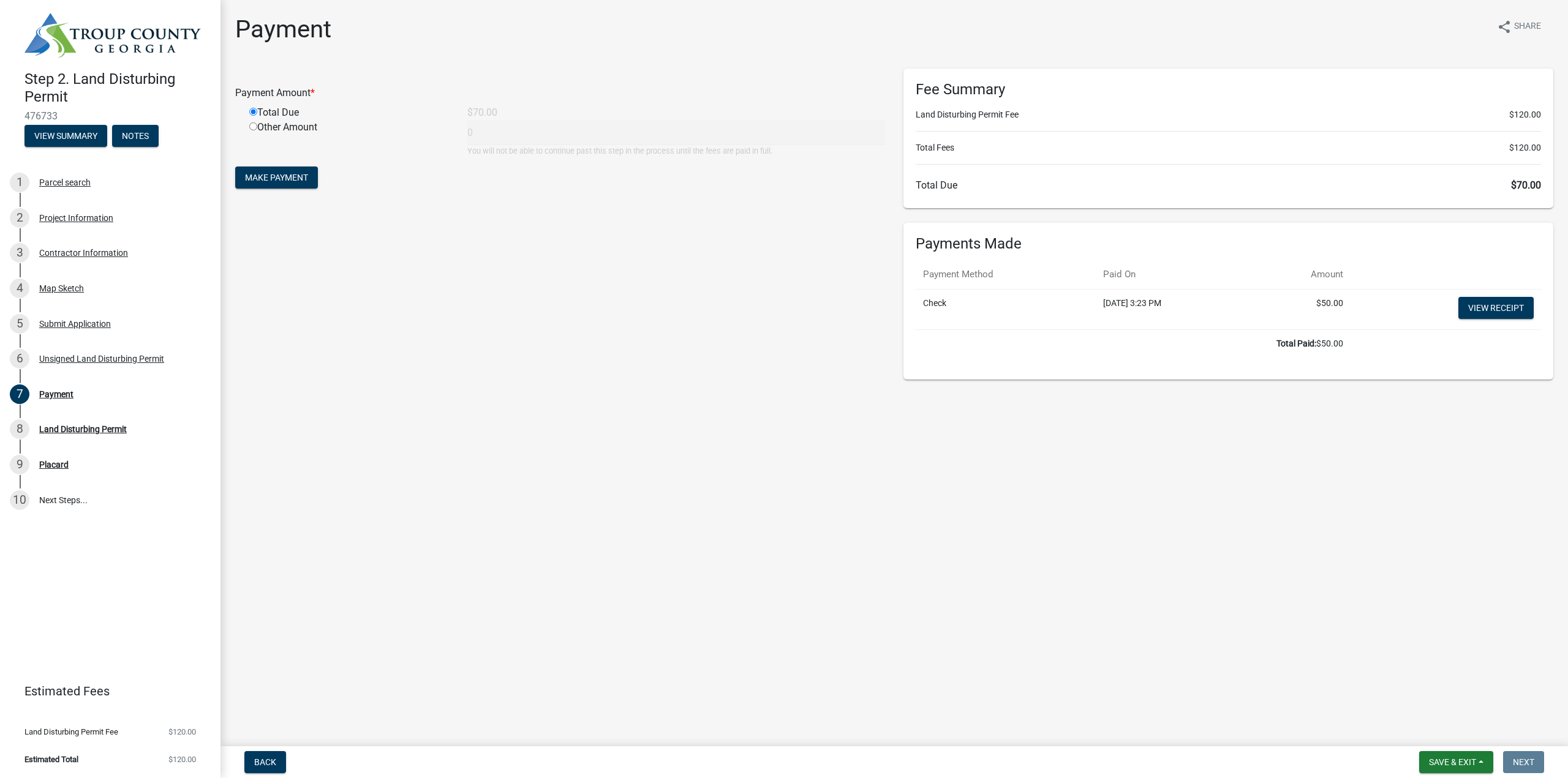
type input "70"
click at [272, 175] on span "Make Payment" at bounding box center [276, 177] width 63 height 10
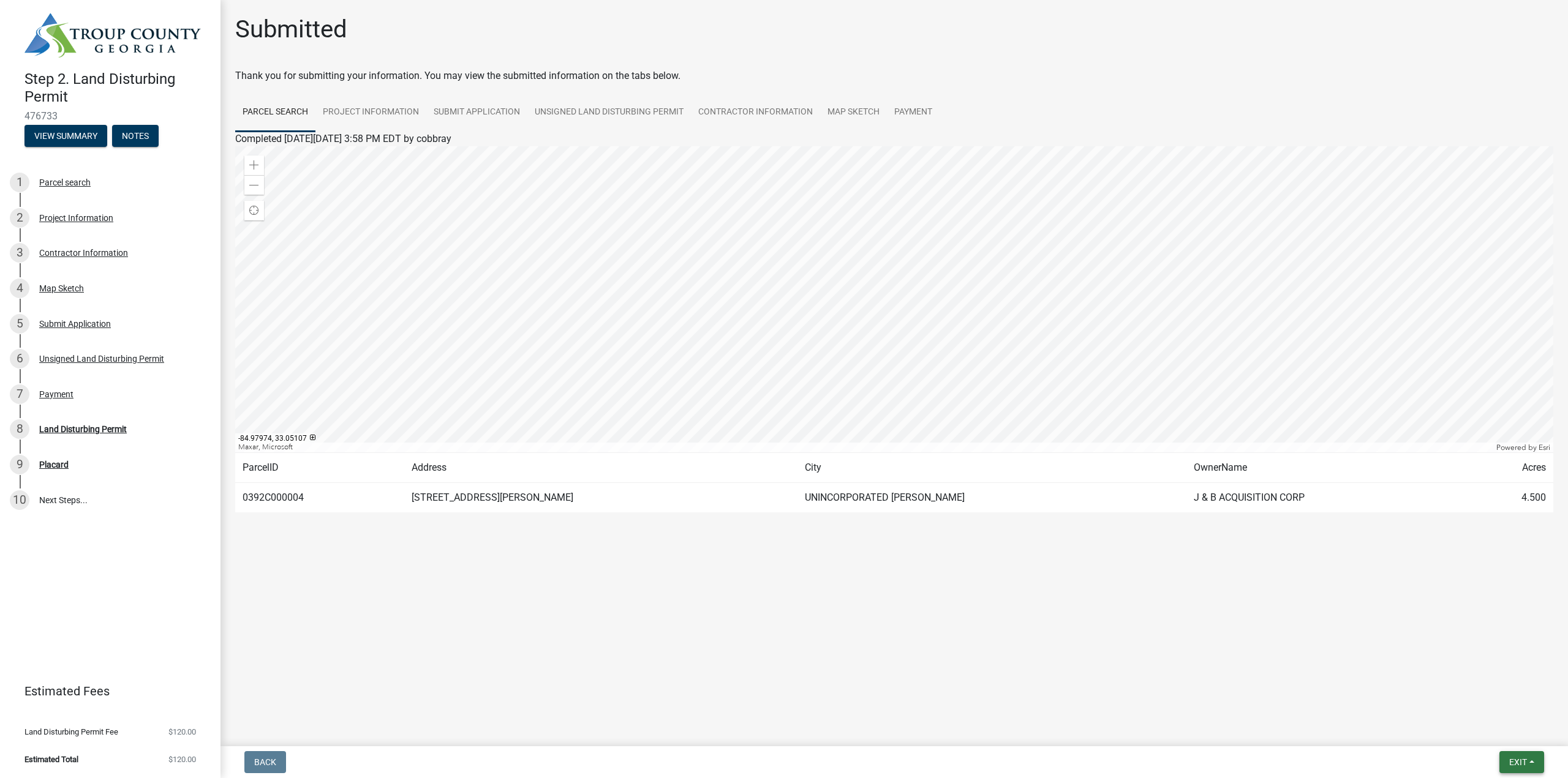
click at [1521, 768] on button "Exit" at bounding box center [1521, 762] width 45 height 22
click at [1488, 731] on button "Save & Exit" at bounding box center [1494, 729] width 98 height 29
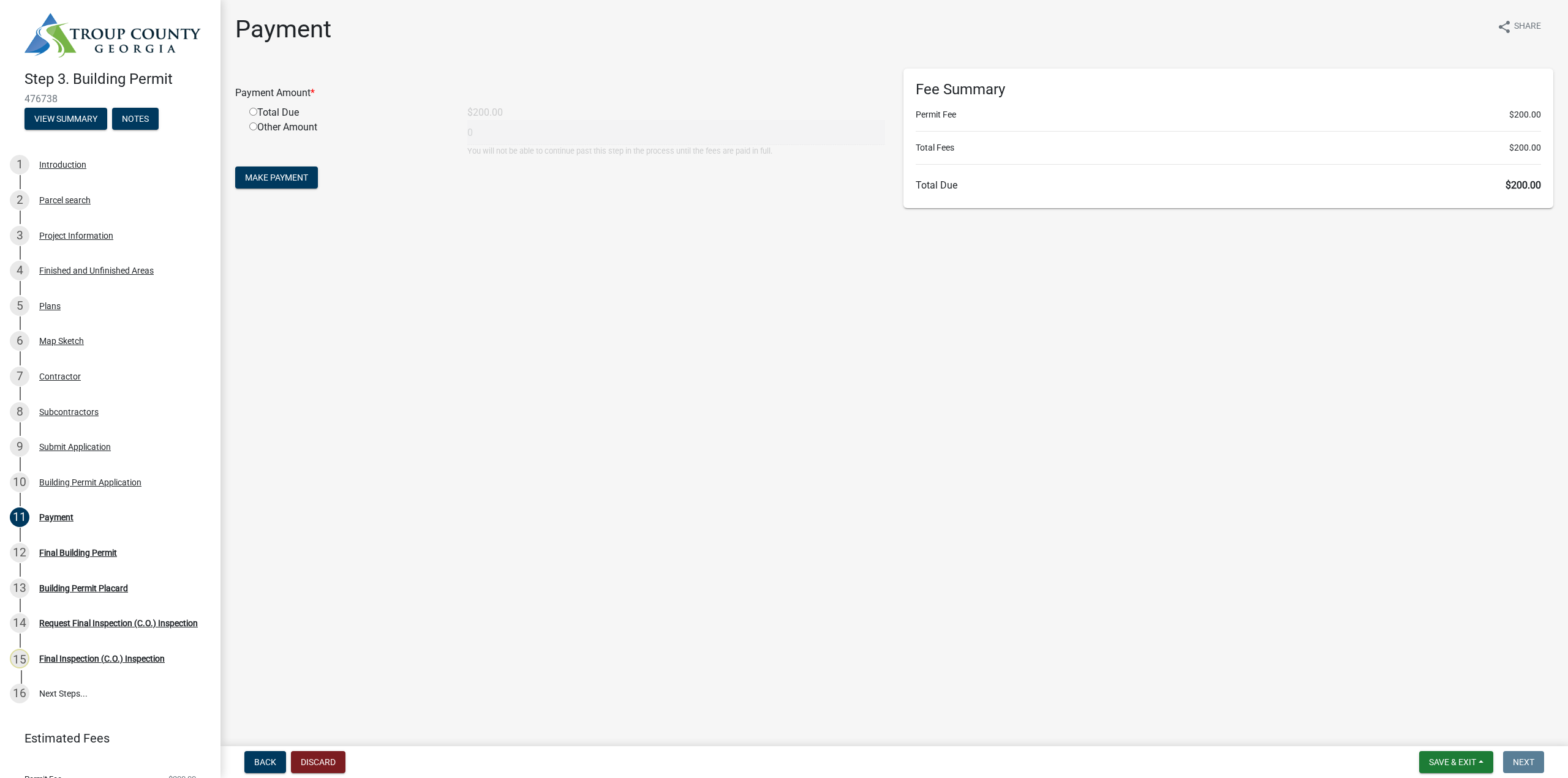
click at [296, 113] on div "Total Due" at bounding box center [349, 113] width 218 height 15
click at [251, 111] on input "radio" at bounding box center [253, 111] width 8 height 8
radio input "true"
type input "200"
click at [282, 173] on span "Make Payment" at bounding box center [276, 177] width 63 height 10
